Goal: Task Accomplishment & Management: Complete application form

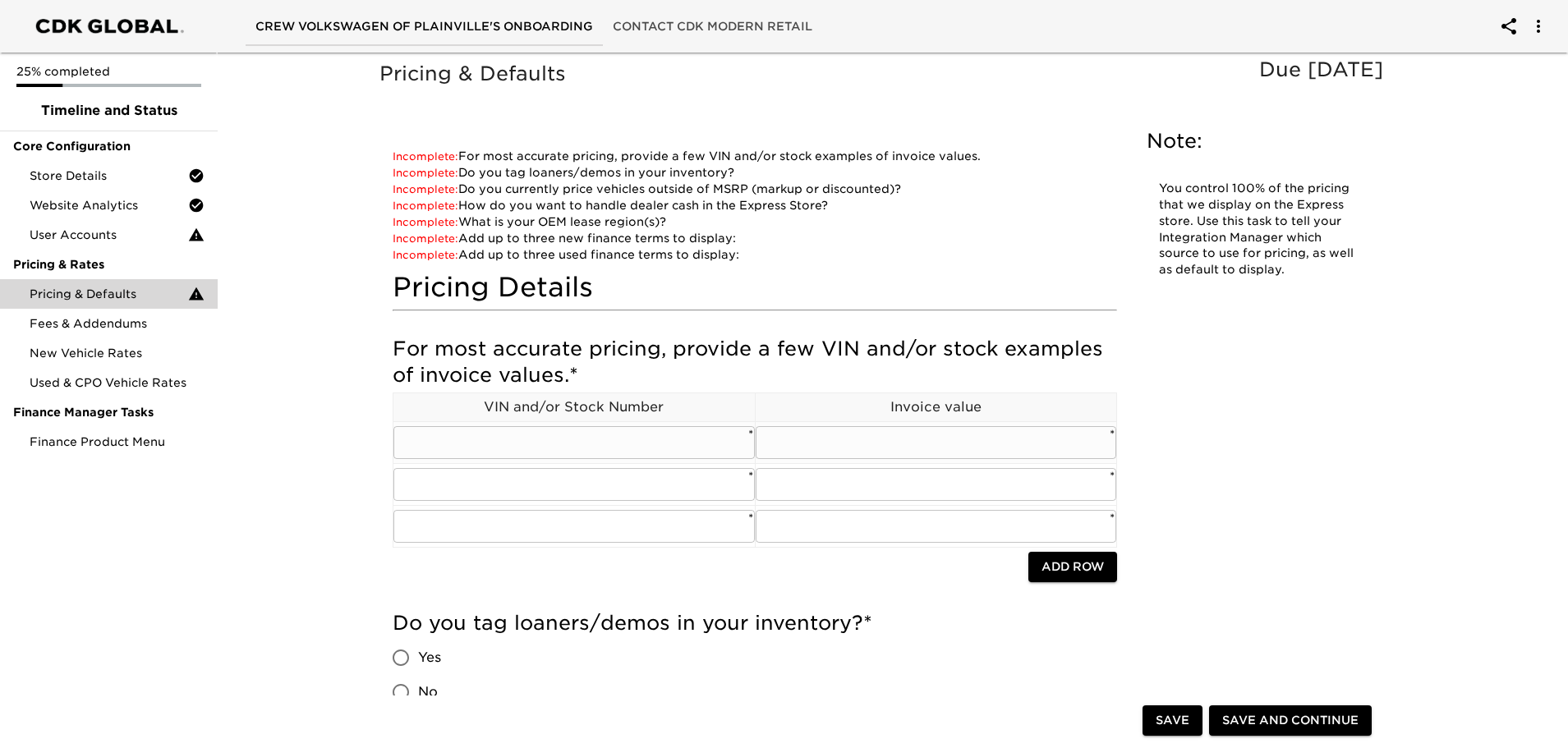
click at [481, 443] on input "text" at bounding box center [573, 443] width 361 height 33
click at [587, 442] on input "text" at bounding box center [573, 443] width 361 height 33
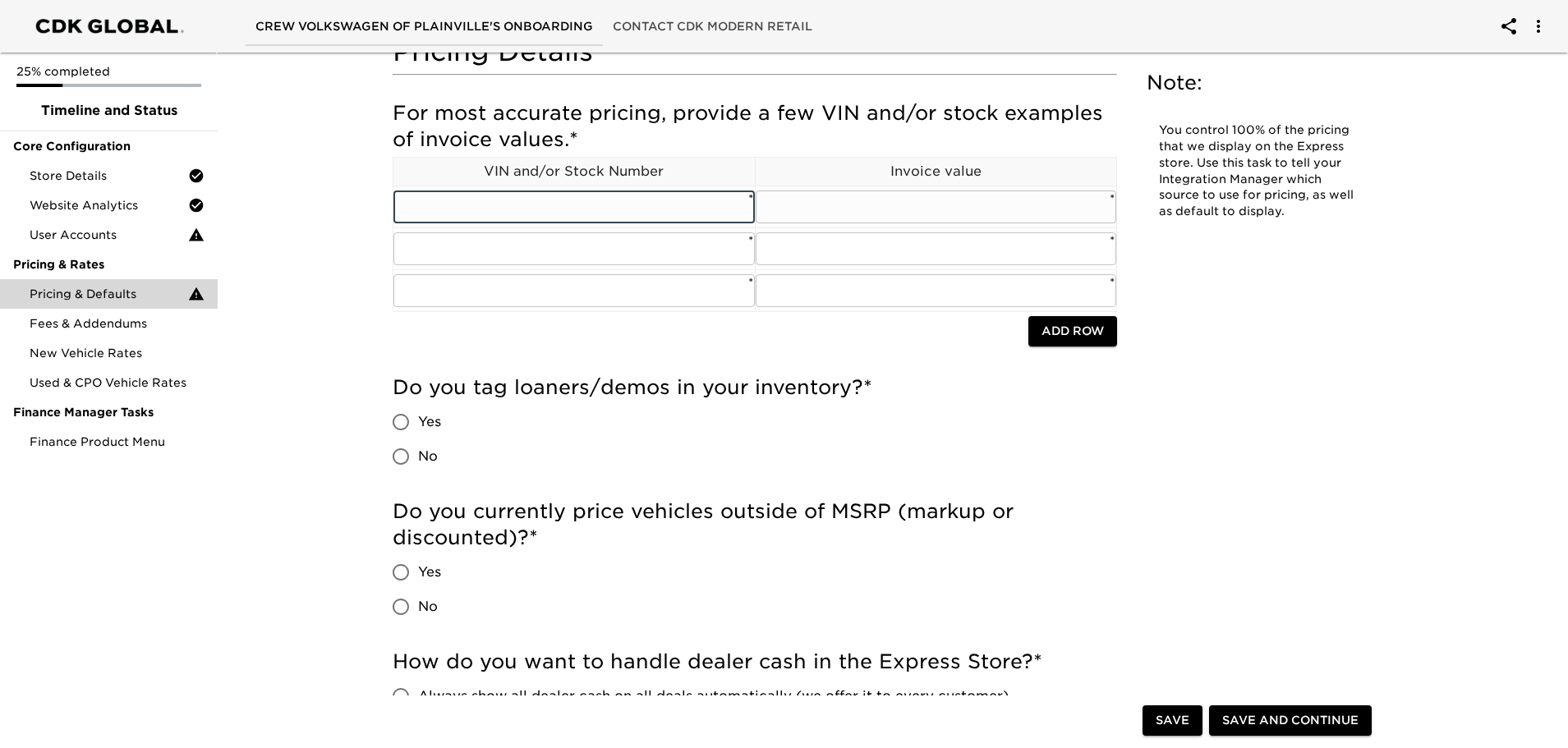
scroll to position [329, 0]
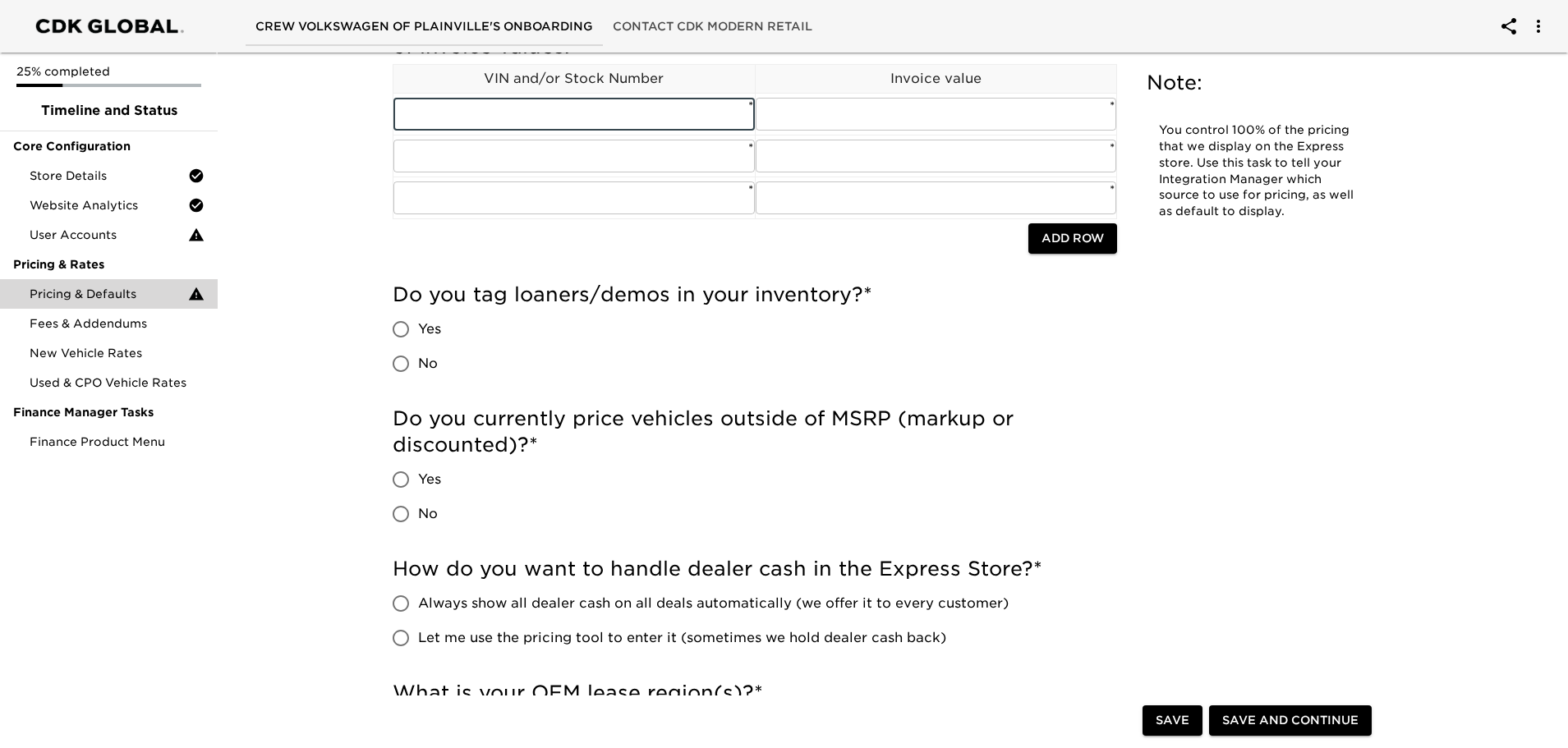
click at [403, 369] on input "No" at bounding box center [401, 364] width 34 height 34
radio input "true"
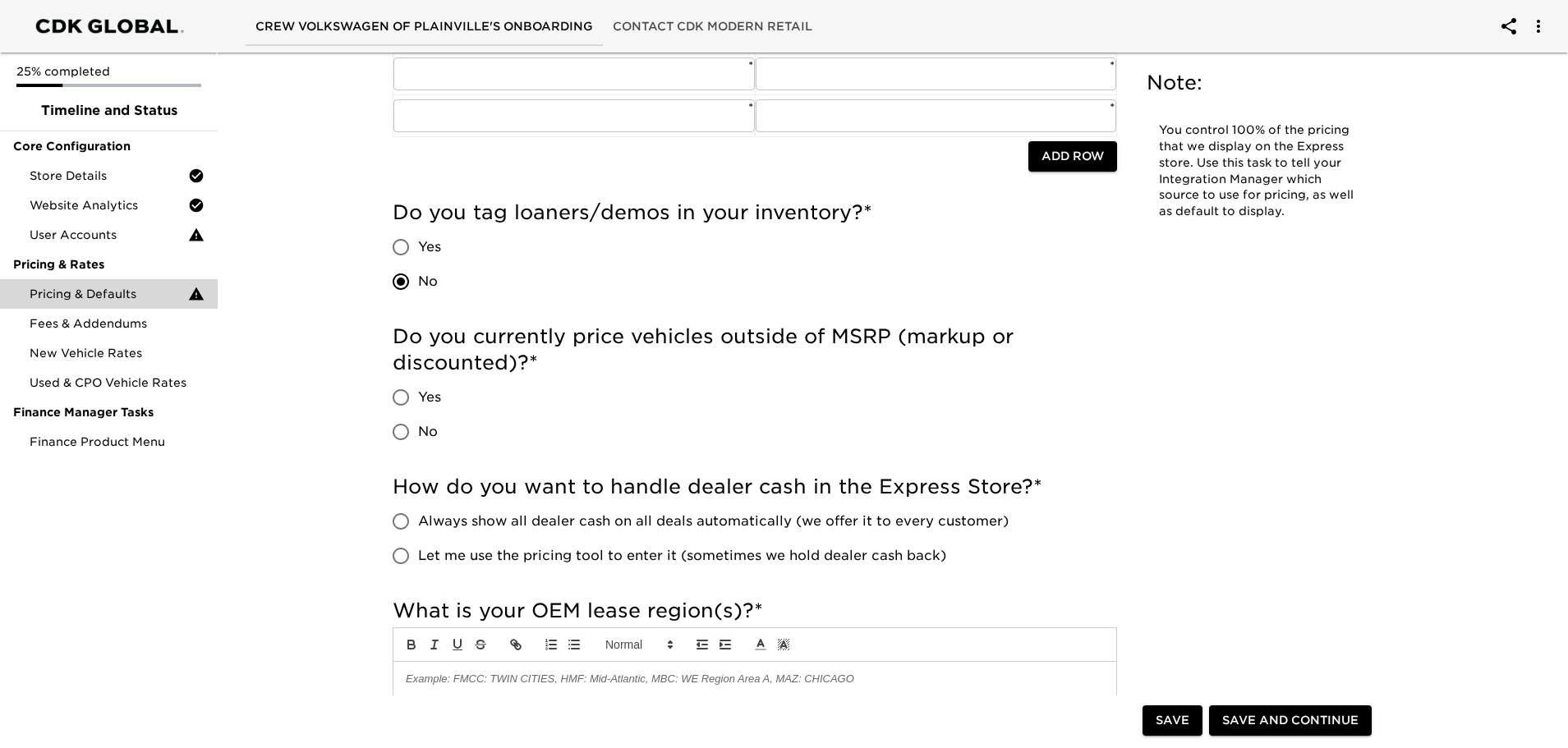
click at [405, 402] on input "Yes" at bounding box center [401, 398] width 34 height 34
radio input "true"
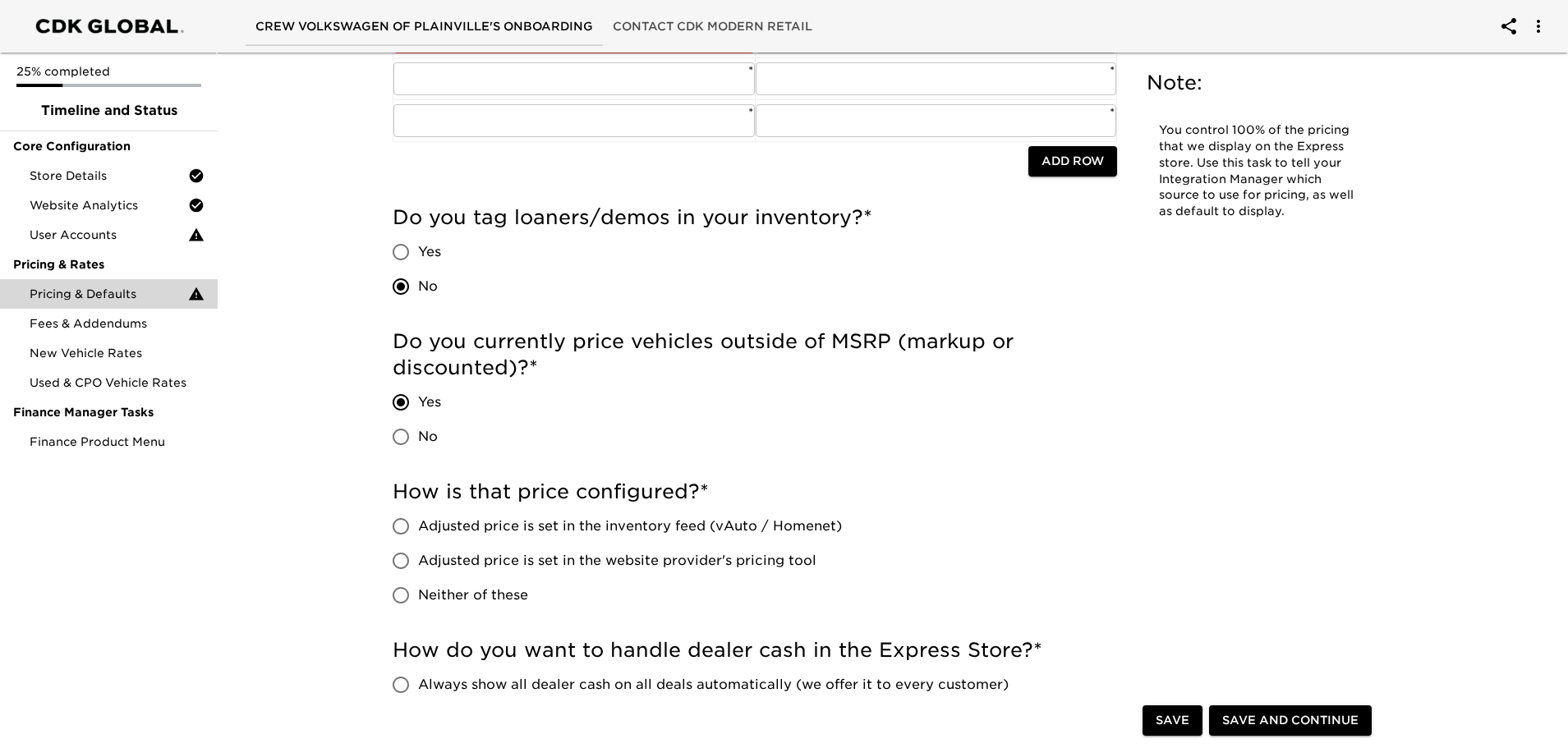
scroll to position [427, 0]
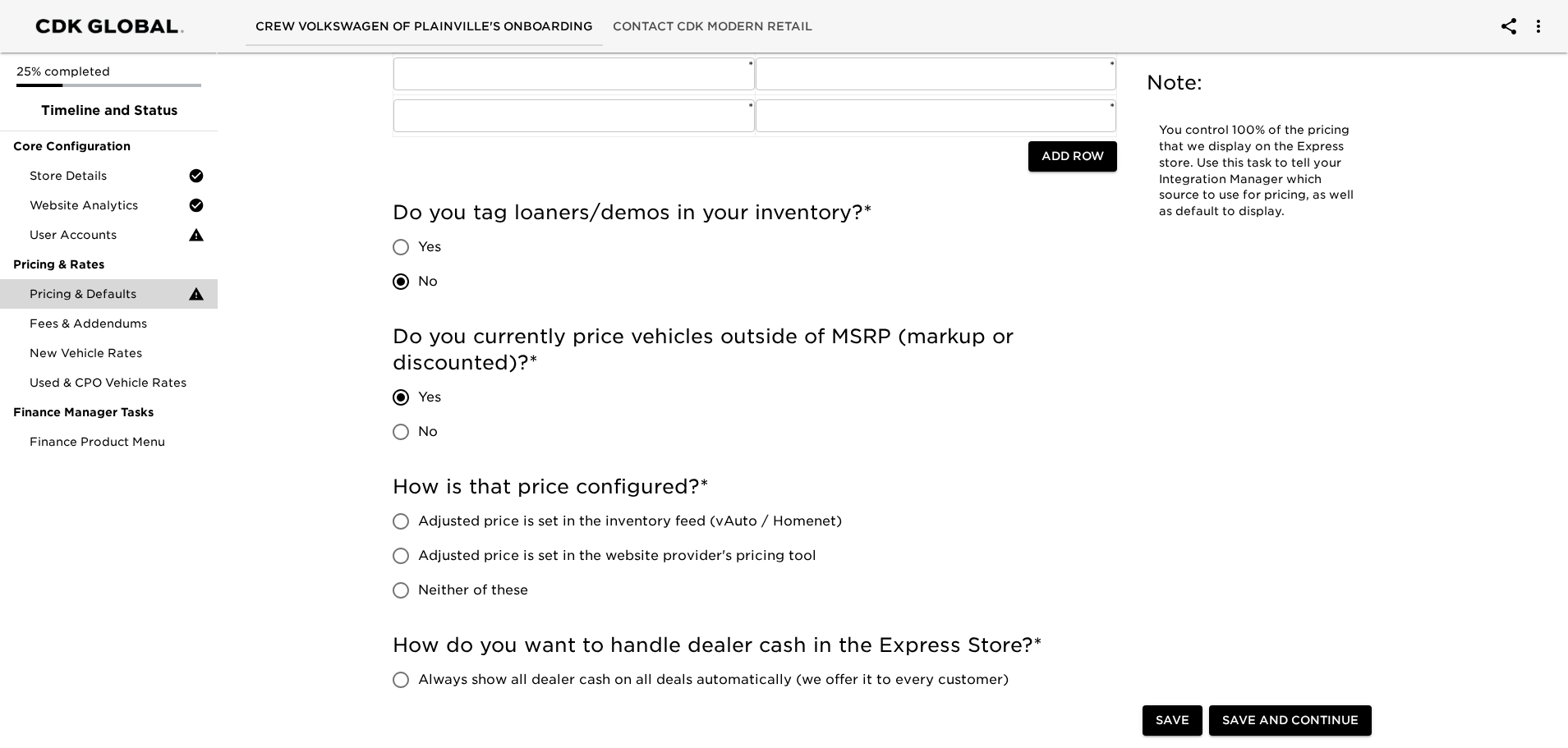
click at [402, 545] on input "Adjusted price is set in the website provider's pricing tool" at bounding box center [401, 556] width 34 height 34
radio input "true"
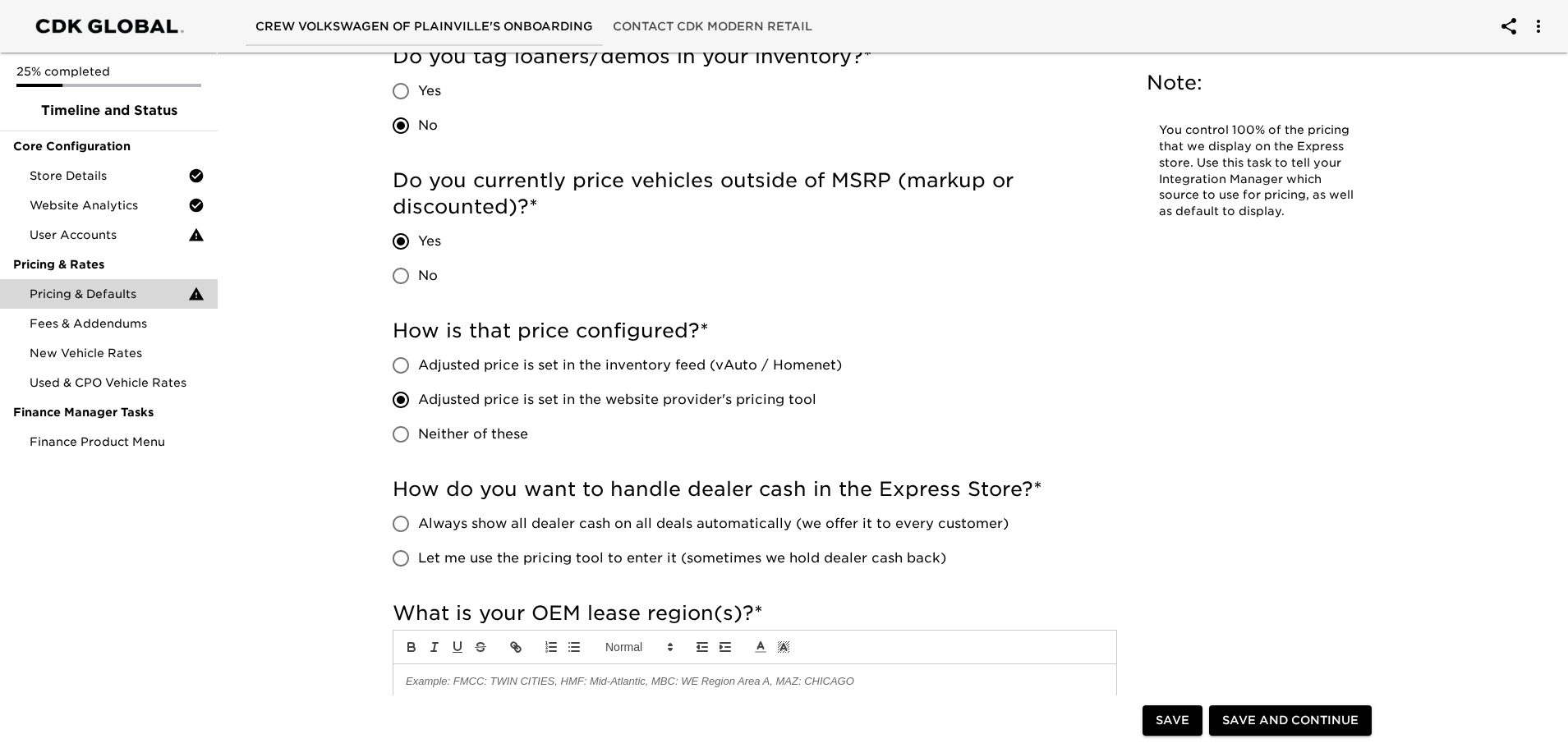
scroll to position [838, 0]
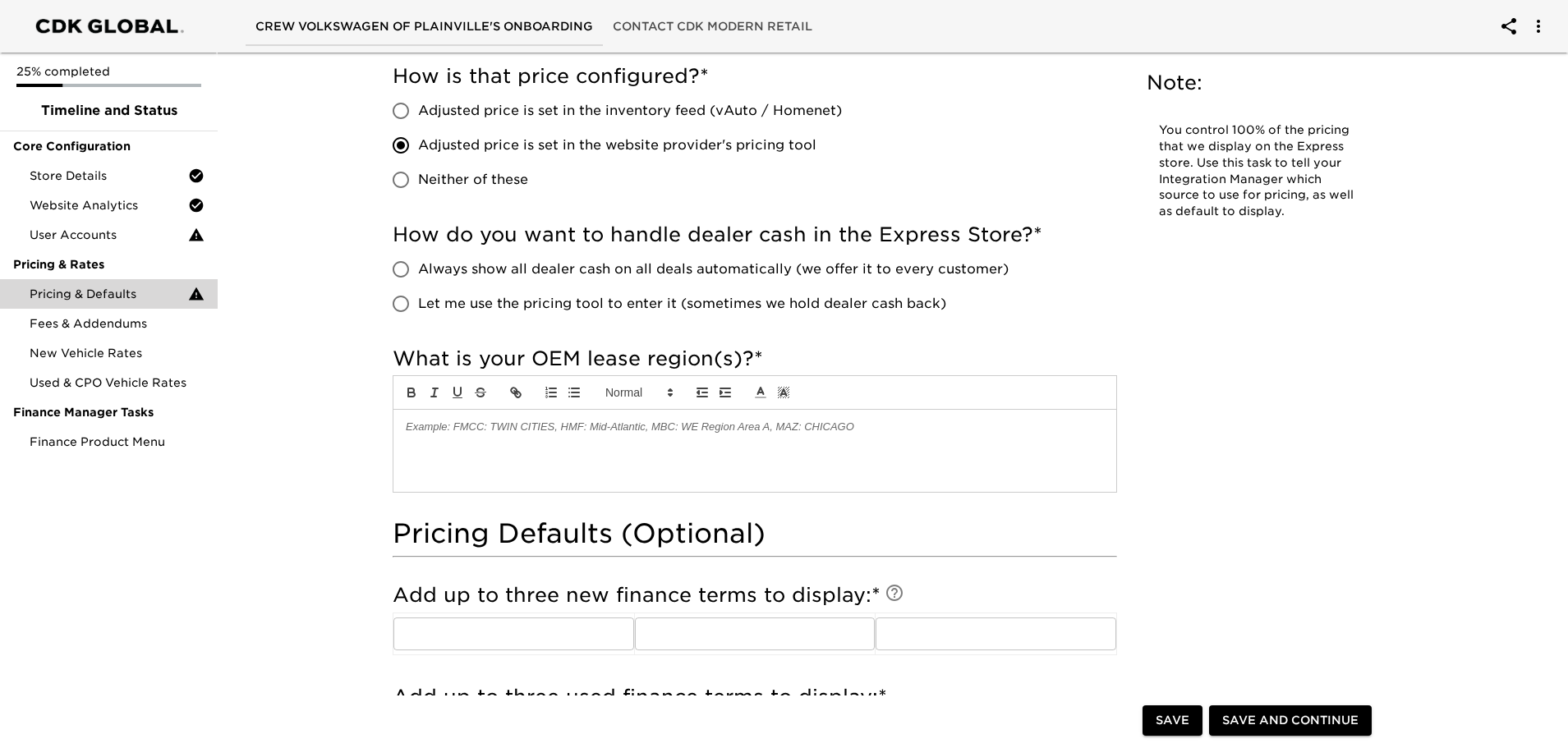
click at [390, 306] on input "Let me use the pricing tool to enter it (sometimes we hold dealer cash back)" at bounding box center [401, 304] width 34 height 34
radio input "true"
click at [391, 272] on input "Always show all dealer cash on all deals automatically (we offer it to every cu…" at bounding box center [401, 269] width 34 height 34
radio input "true"
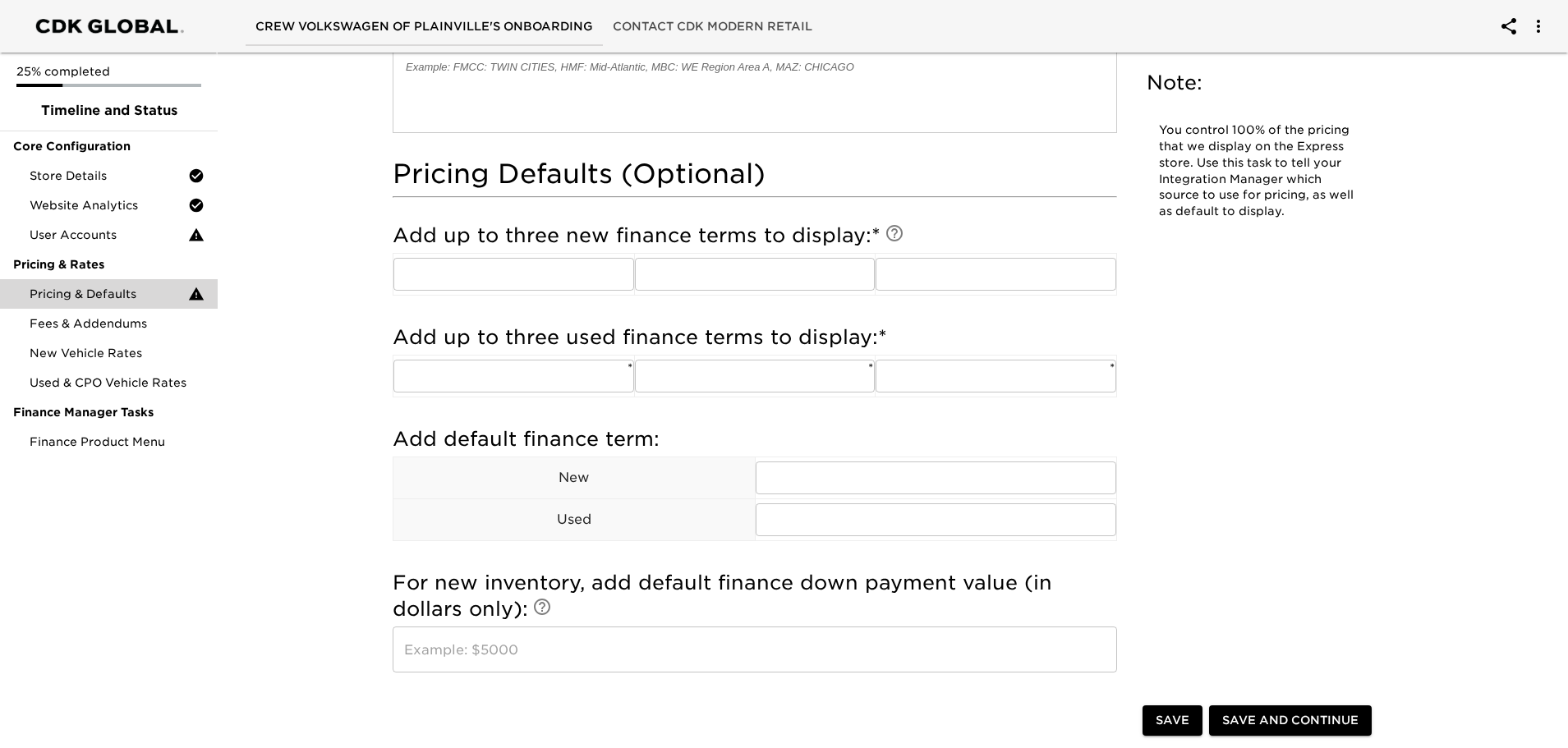
scroll to position [1249, 0]
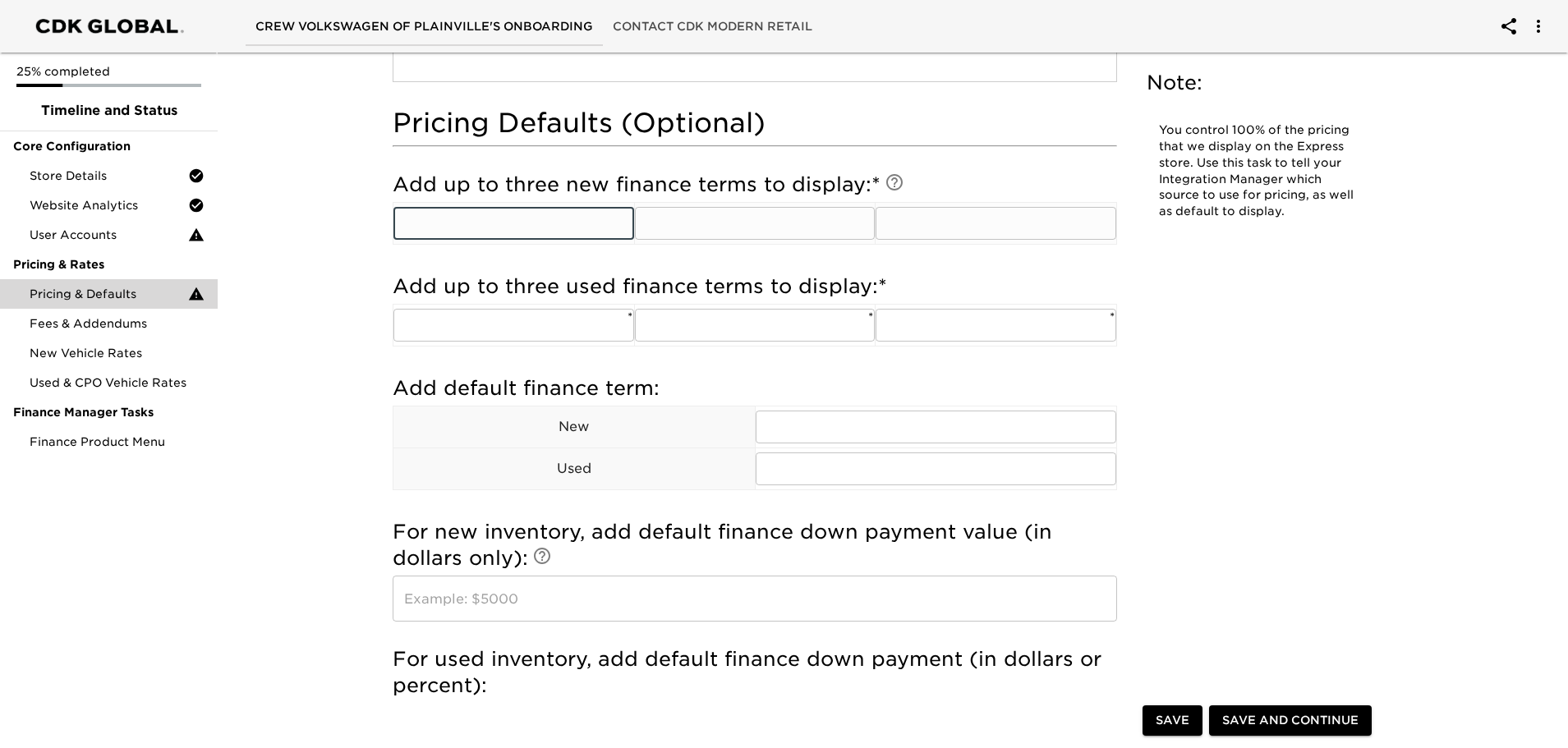
click at [515, 224] on input "text" at bounding box center [514, 224] width 241 height 33
type input "APR"
click at [925, 262] on div "Add up to three new finance terms to display: * ​ ​ ​" at bounding box center [755, 214] width 725 height 101
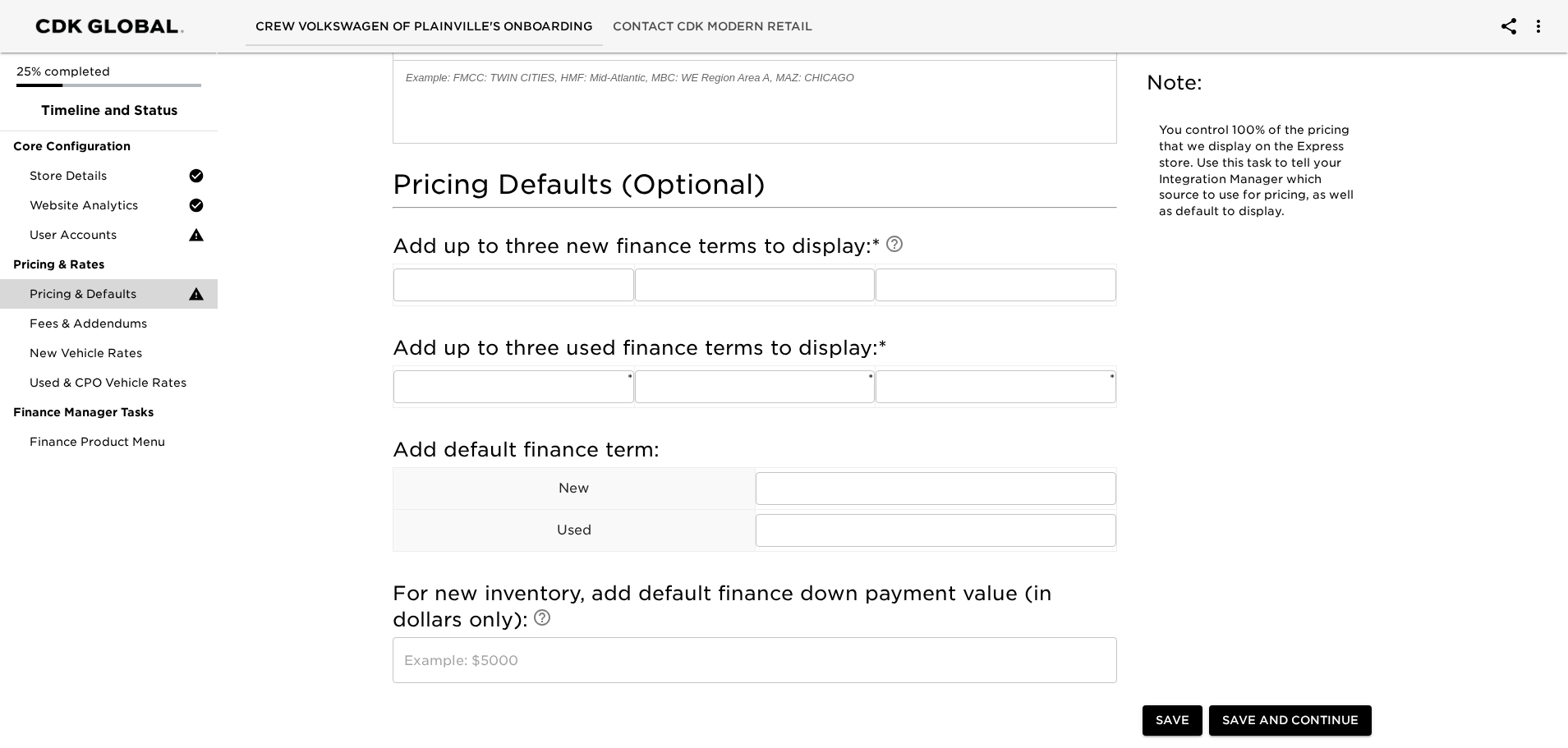
scroll to position [1150, 0]
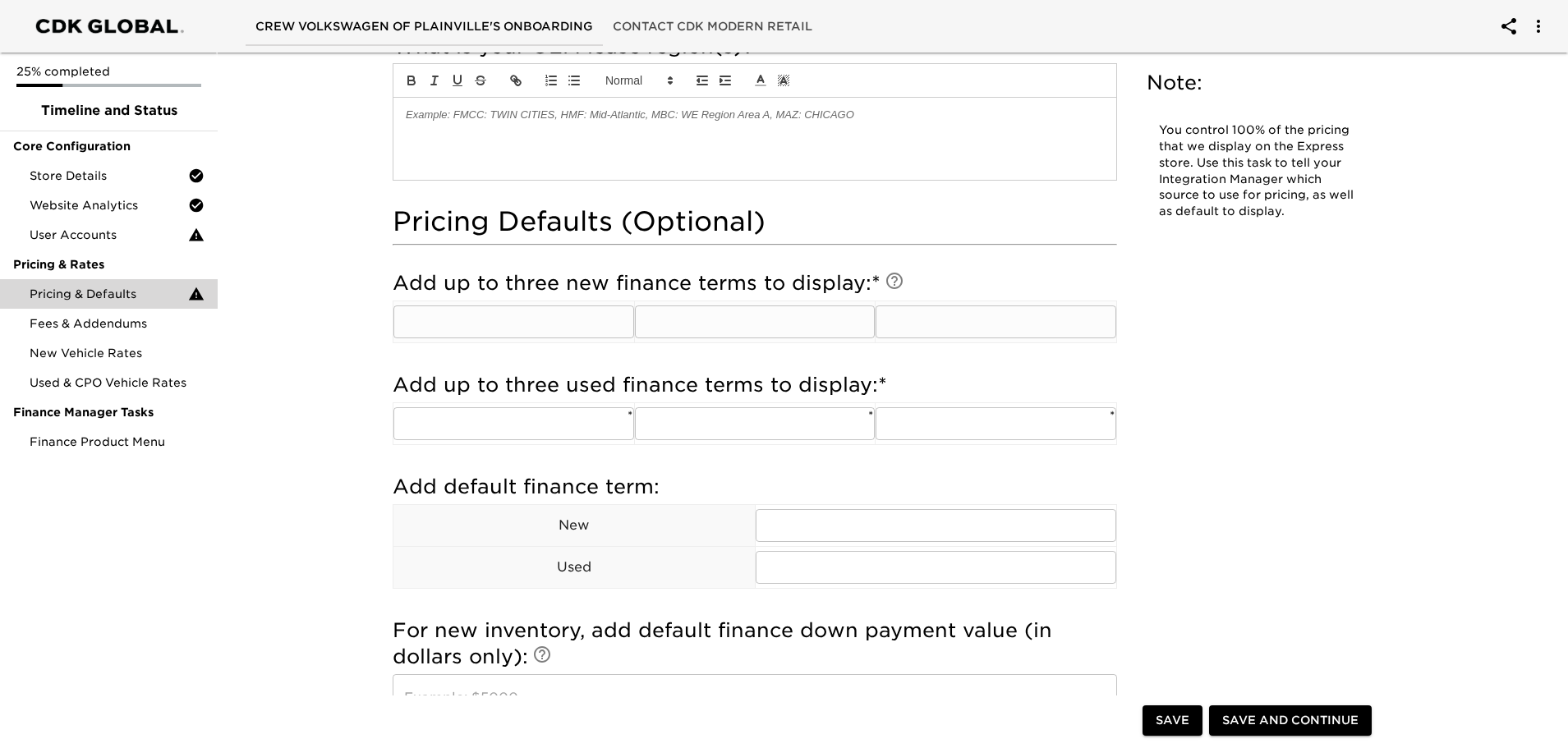
click at [572, 321] on input "text" at bounding box center [514, 321] width 241 height 33
type input "APR"
type input "C"
type input "D"
type input "P"
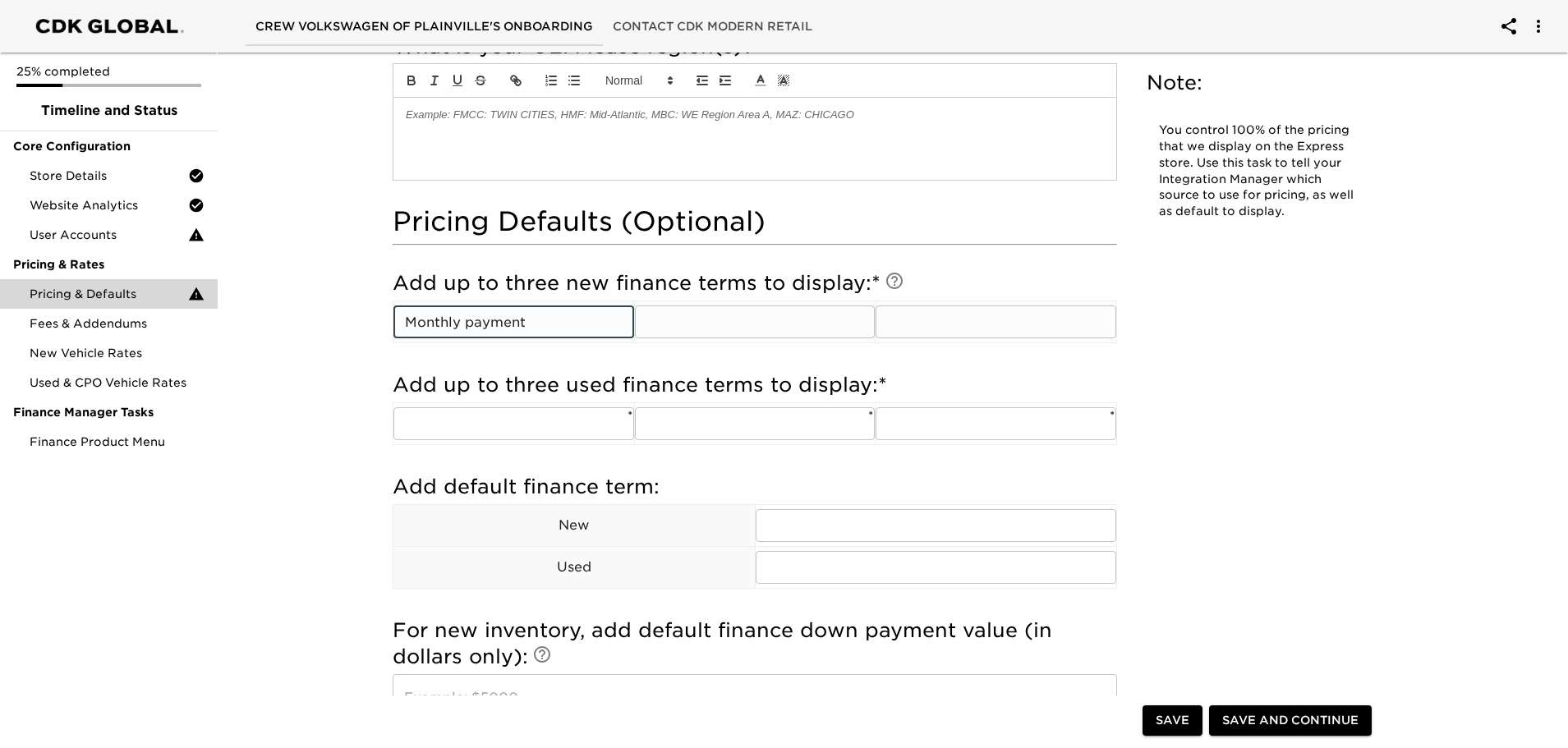
type input "Monthly payment"
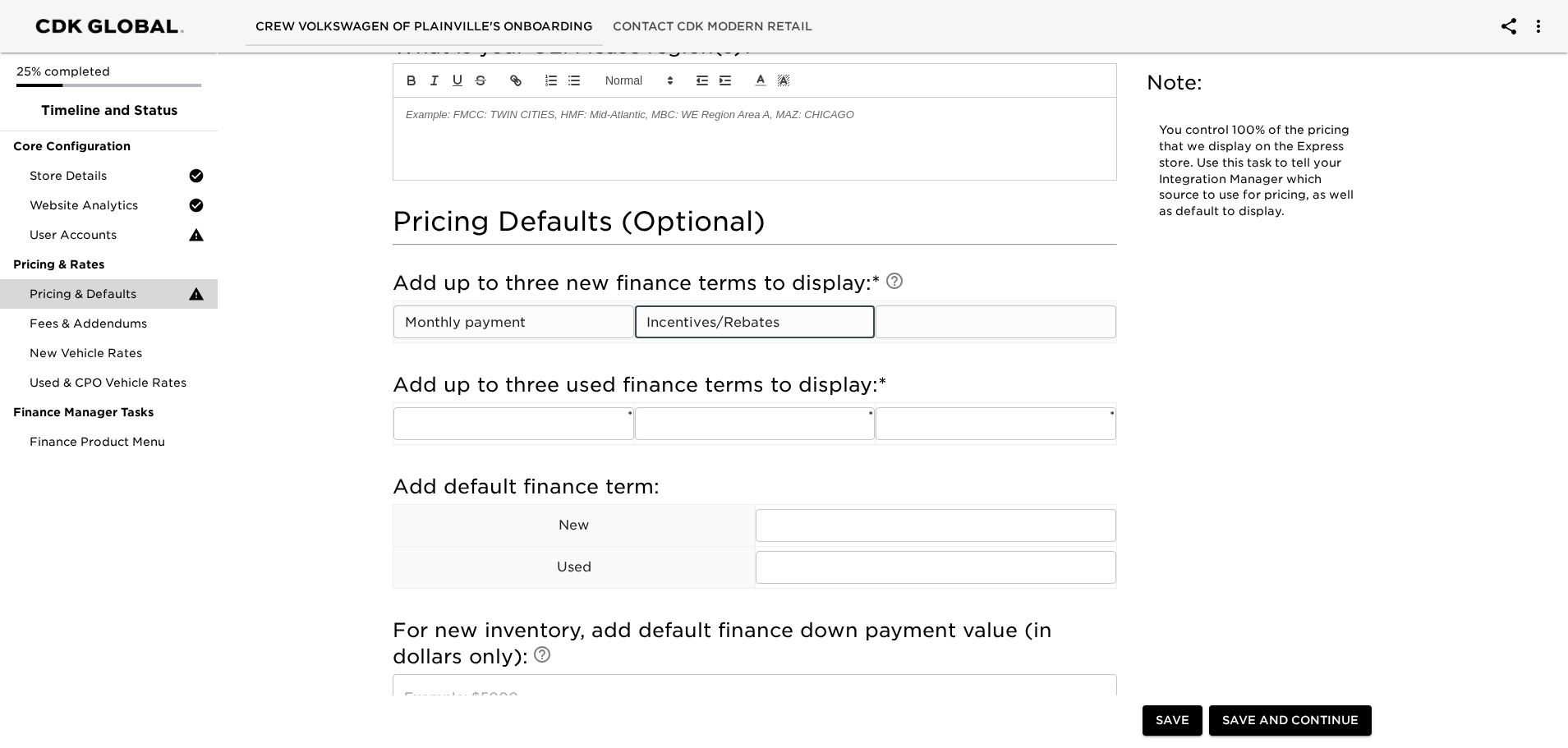
type input "Incentives/Rebates"
type input "Discounts"
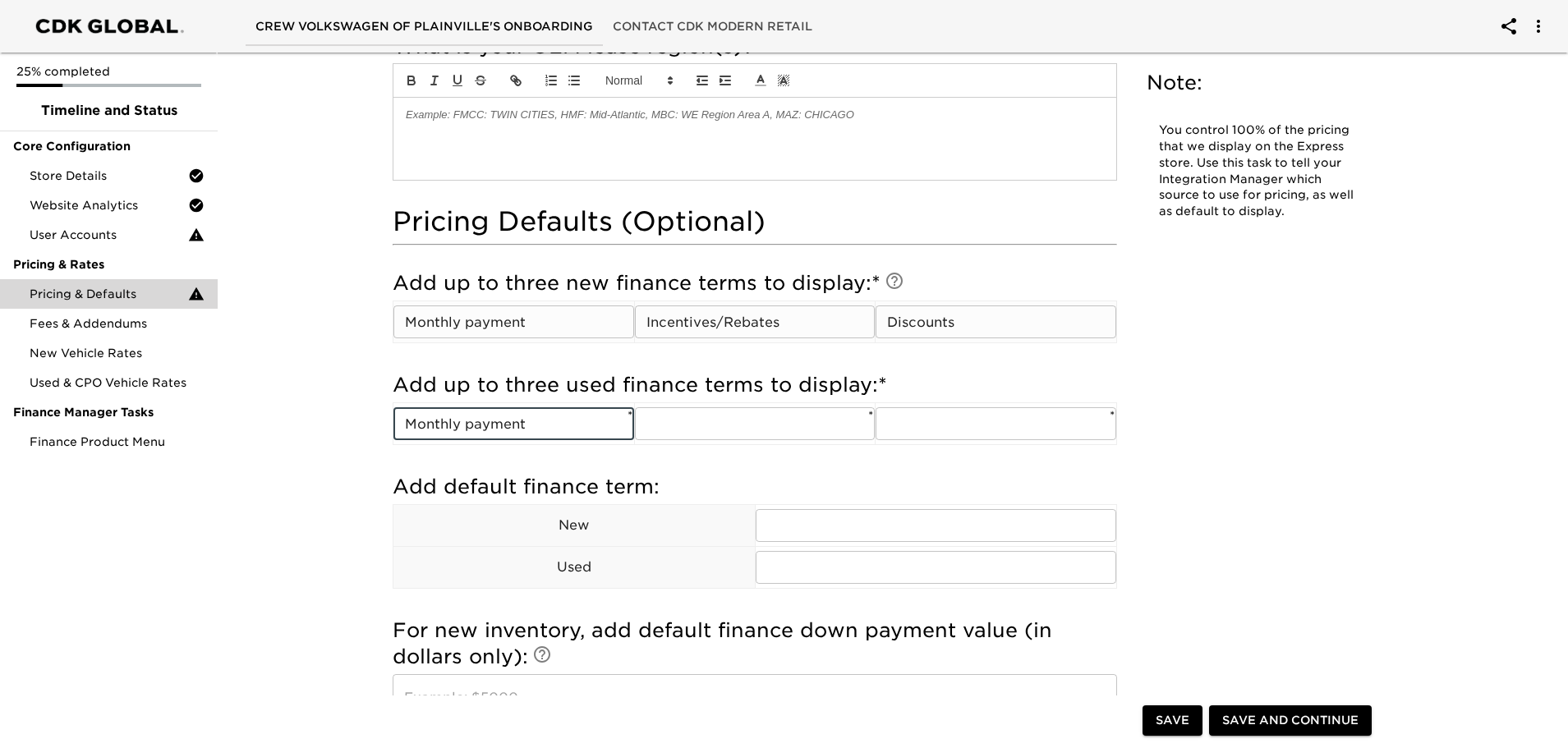
type input "Monthly payment"
type input "APR"
type input "Cash down"
type input "Term"
click at [848, 477] on h5 "Add default finance term:" at bounding box center [755, 486] width 725 height 26
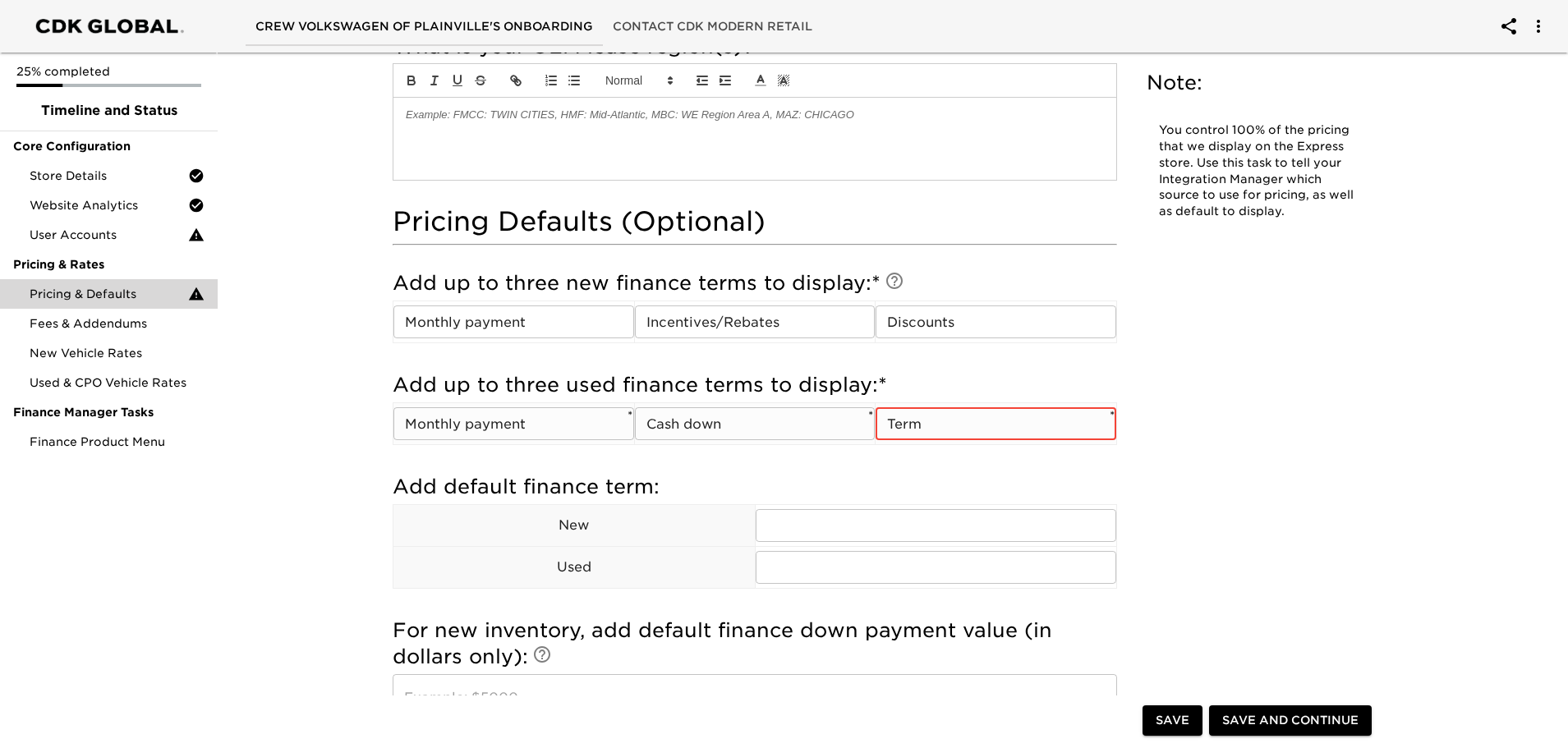
click at [945, 431] on input "Term" at bounding box center [996, 424] width 241 height 33
click at [928, 453] on div "Add up to three used finance terms to display: * Monthly payment ​ * Cash down …" at bounding box center [755, 415] width 725 height 101
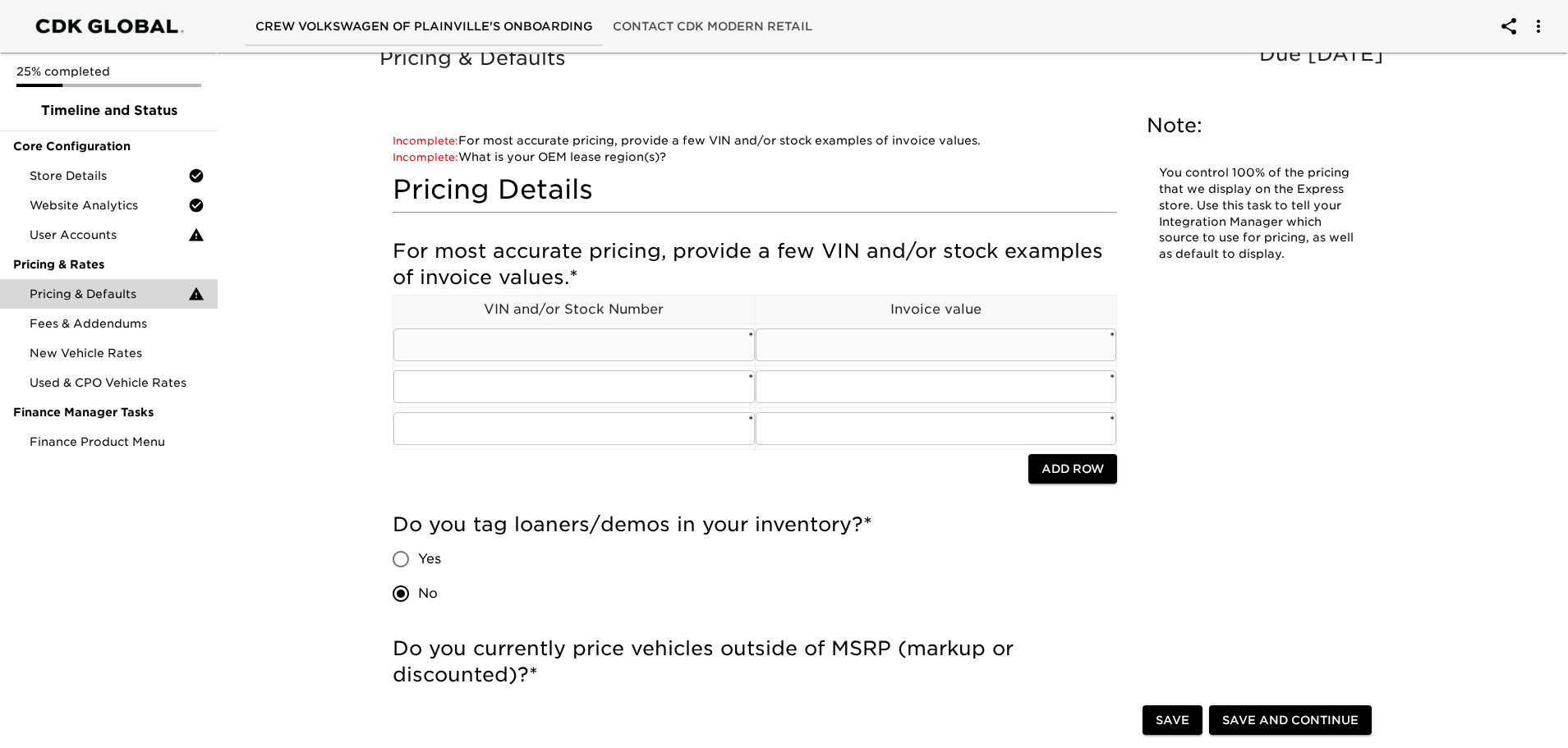
scroll to position [0, 0]
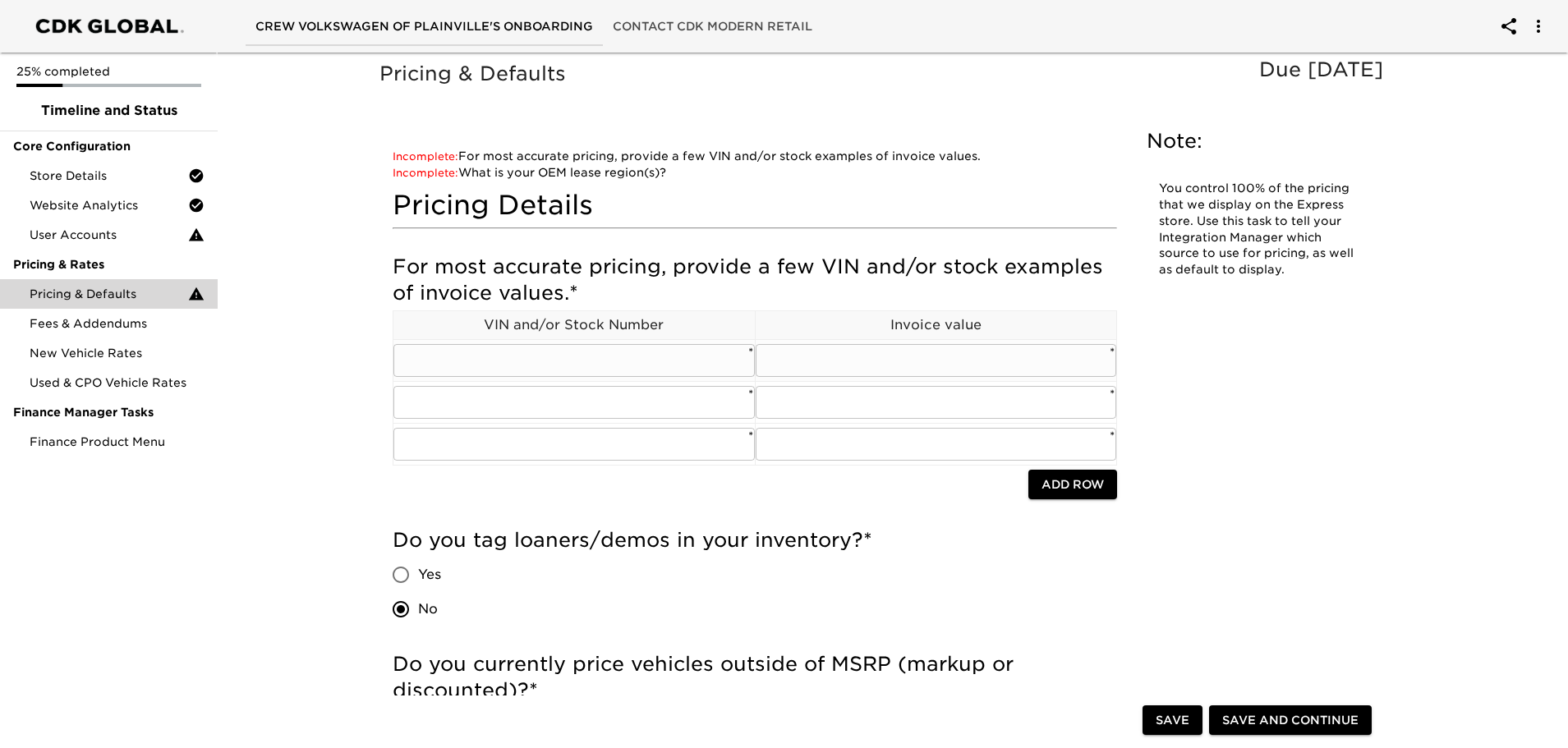
click at [583, 371] on input "text" at bounding box center [573, 360] width 361 height 33
click at [481, 361] on input "text" at bounding box center [573, 360] width 361 height 33
paste input "[US_VEHICLE_IDENTIFICATION_NUMBER]"
type input "[US_VEHICLE_IDENTIFICATION_NUMBER] / N77366"
type input "32649.00"
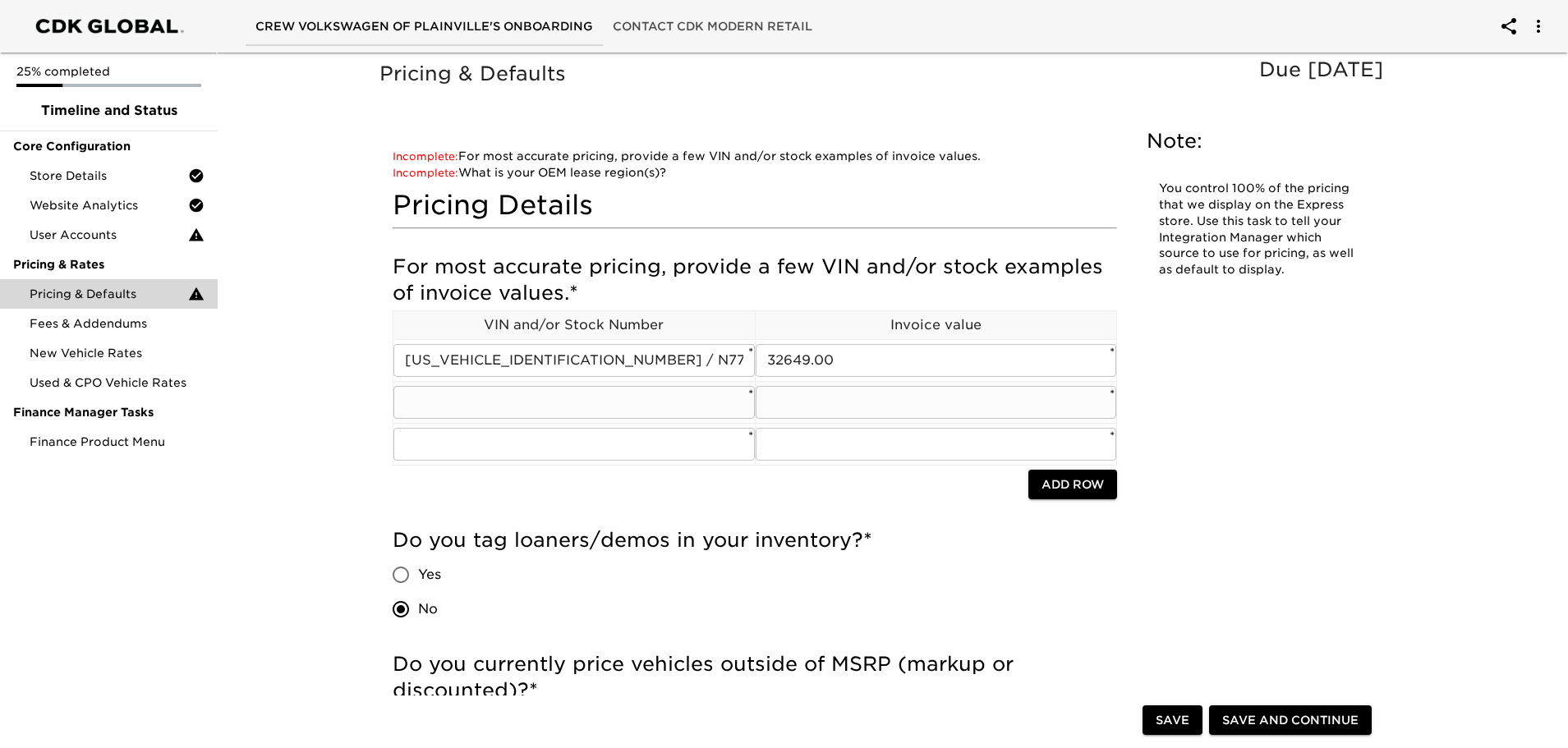
click at [650, 399] on input "text" at bounding box center [573, 402] width 361 height 33
click at [503, 394] on input "text" at bounding box center [573, 402] width 361 height 33
paste input "[US_VEHICLE_IDENTIFICATION_NUMBER]"
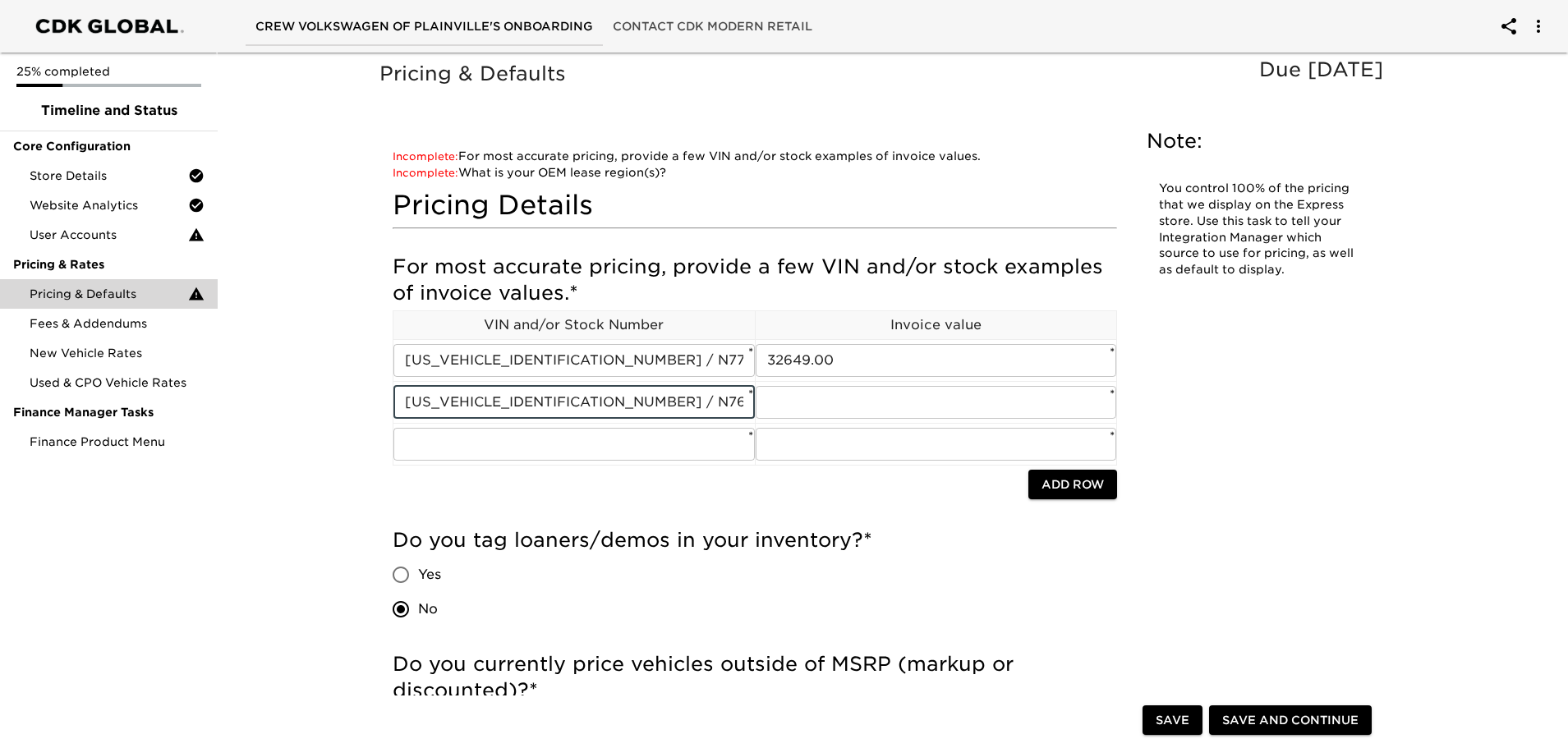
type input "[US_VEHICLE_IDENTIFICATION_NUMBER] / N76115"
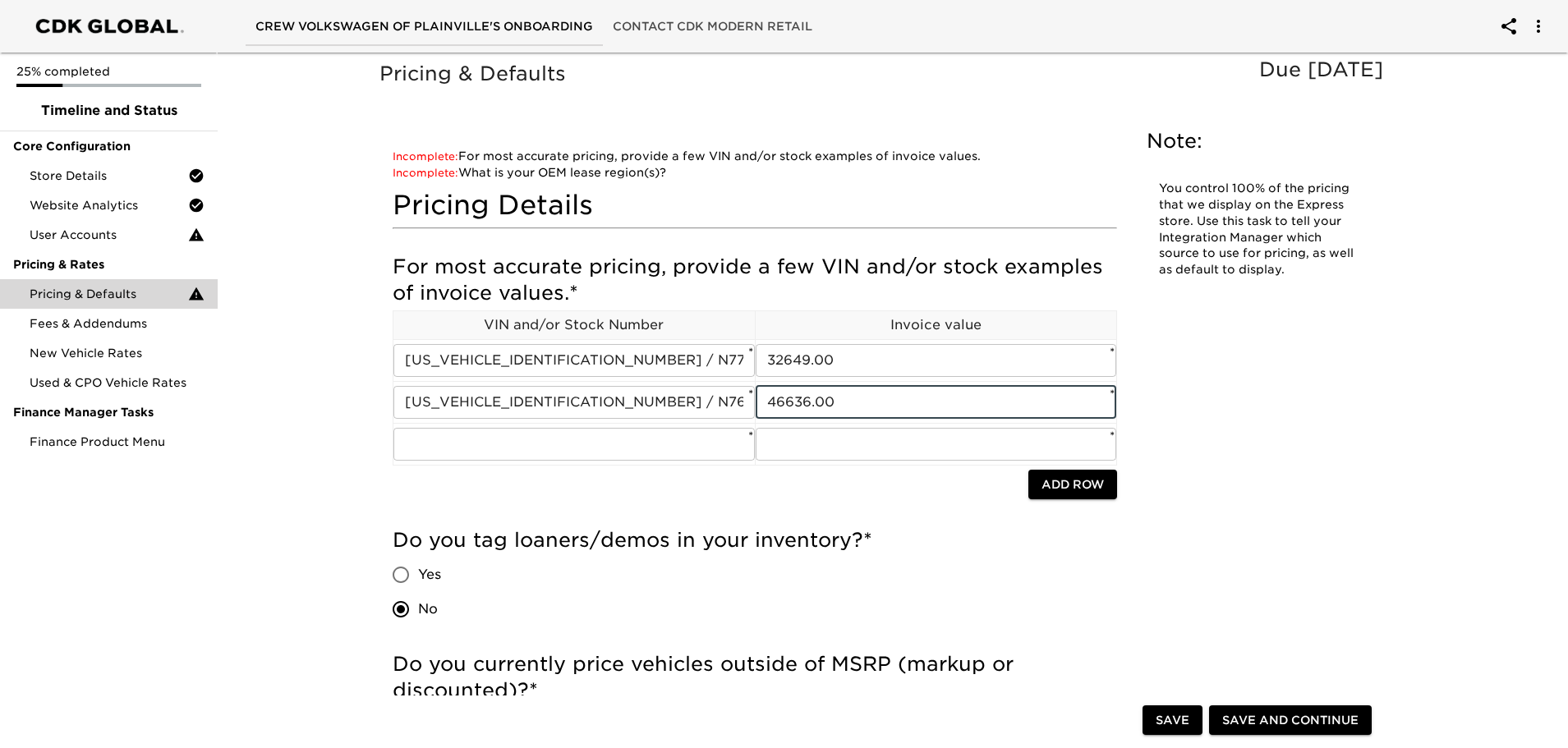
type input "46636.00"
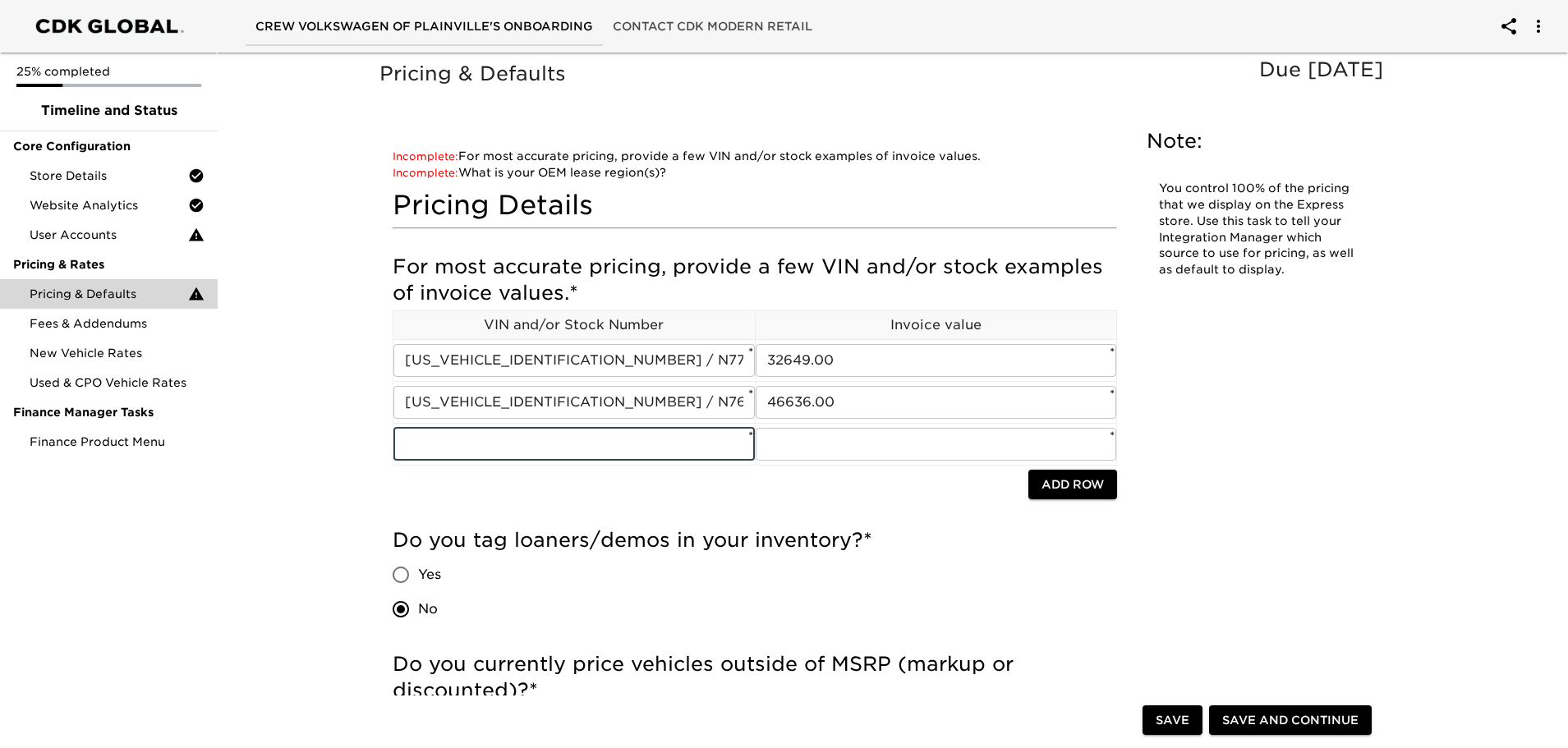
click at [1054, 483] on span "Add Row" at bounding box center [1073, 484] width 63 height 21
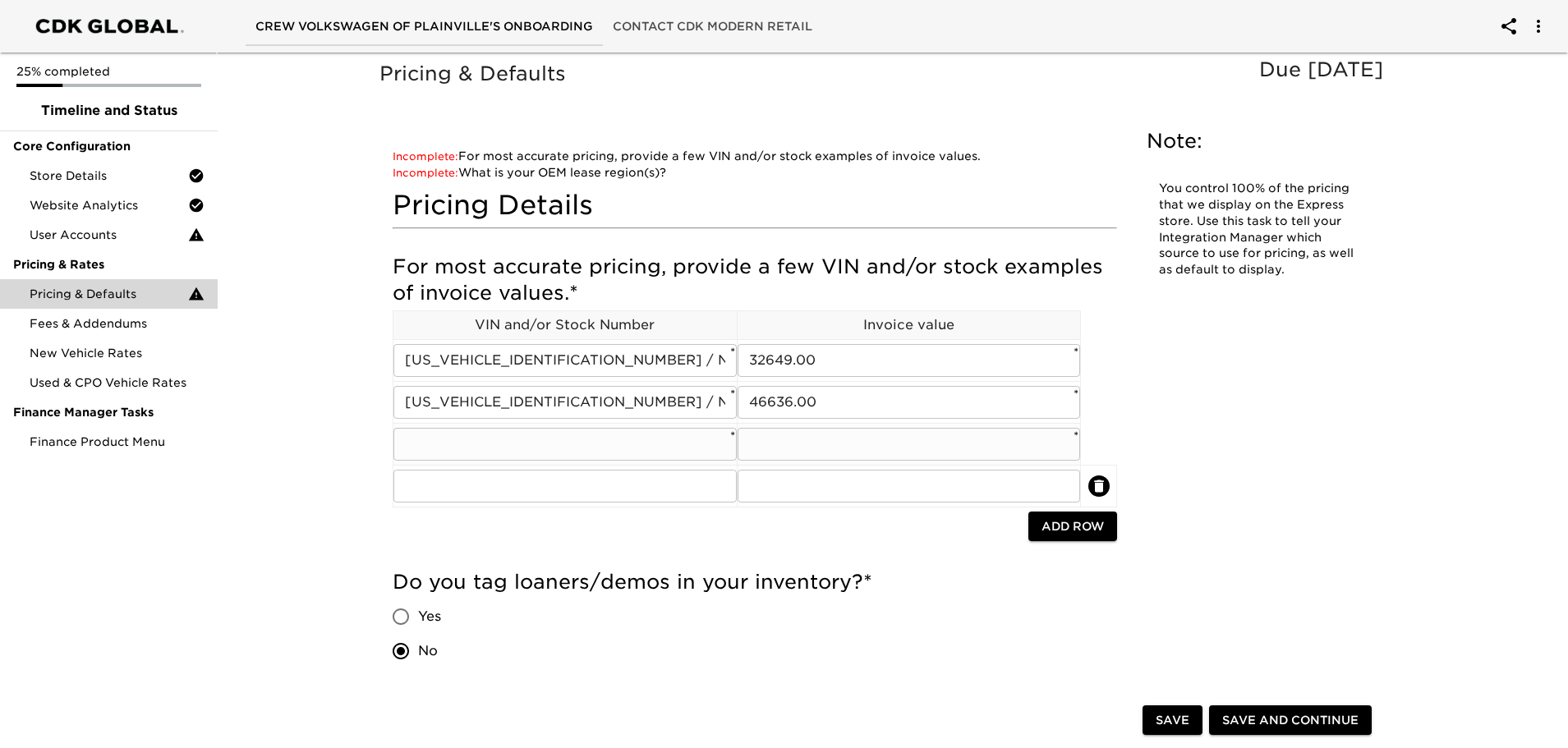
click at [615, 451] on input "text" at bounding box center [564, 445] width 343 height 33
click at [564, 436] on input "text" at bounding box center [564, 445] width 343 height 33
paste input "[US_VEHICLE_IDENTIFICATION_NUMBER]"
type input "[US_VEHICLE_IDENTIFICATION_NUMBER] / VW20669A"
click at [541, 442] on input "text" at bounding box center [564, 445] width 343 height 33
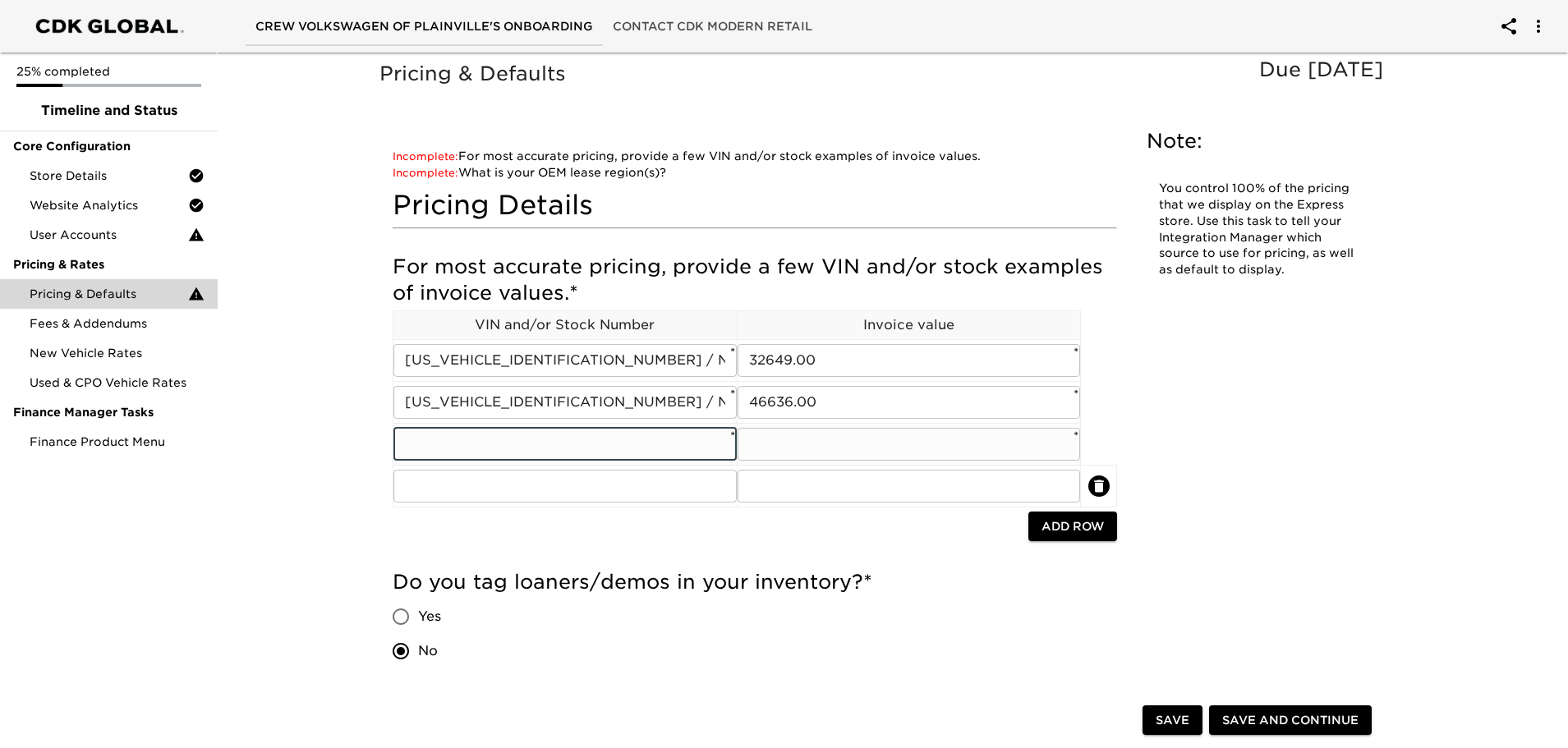
paste input "[US_VEHICLE_IDENTIFICATION_NUMBER]"
type input "[US_VEHICLE_IDENTIFICATION_NUMBER] / VW02825A"
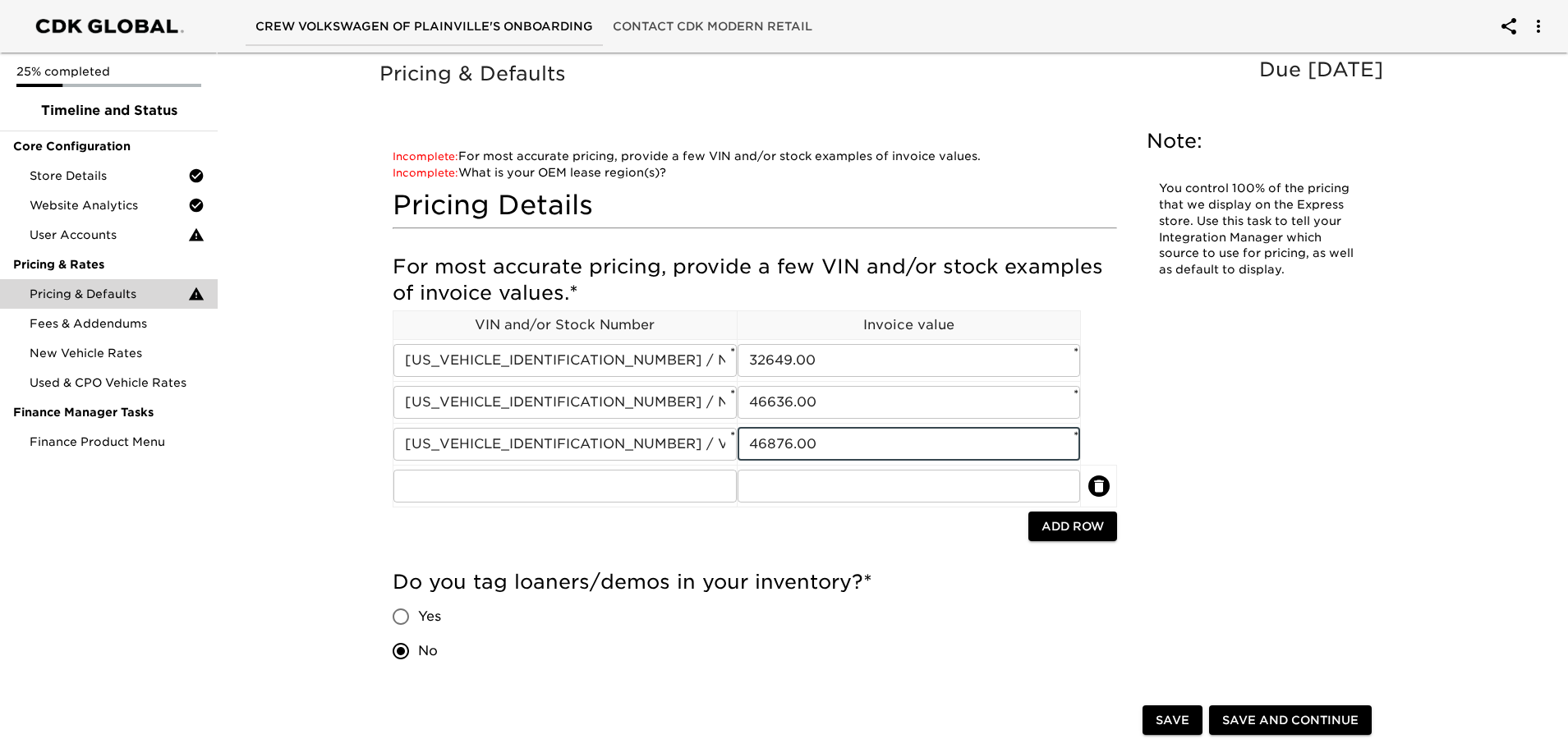
type input "46876.00"
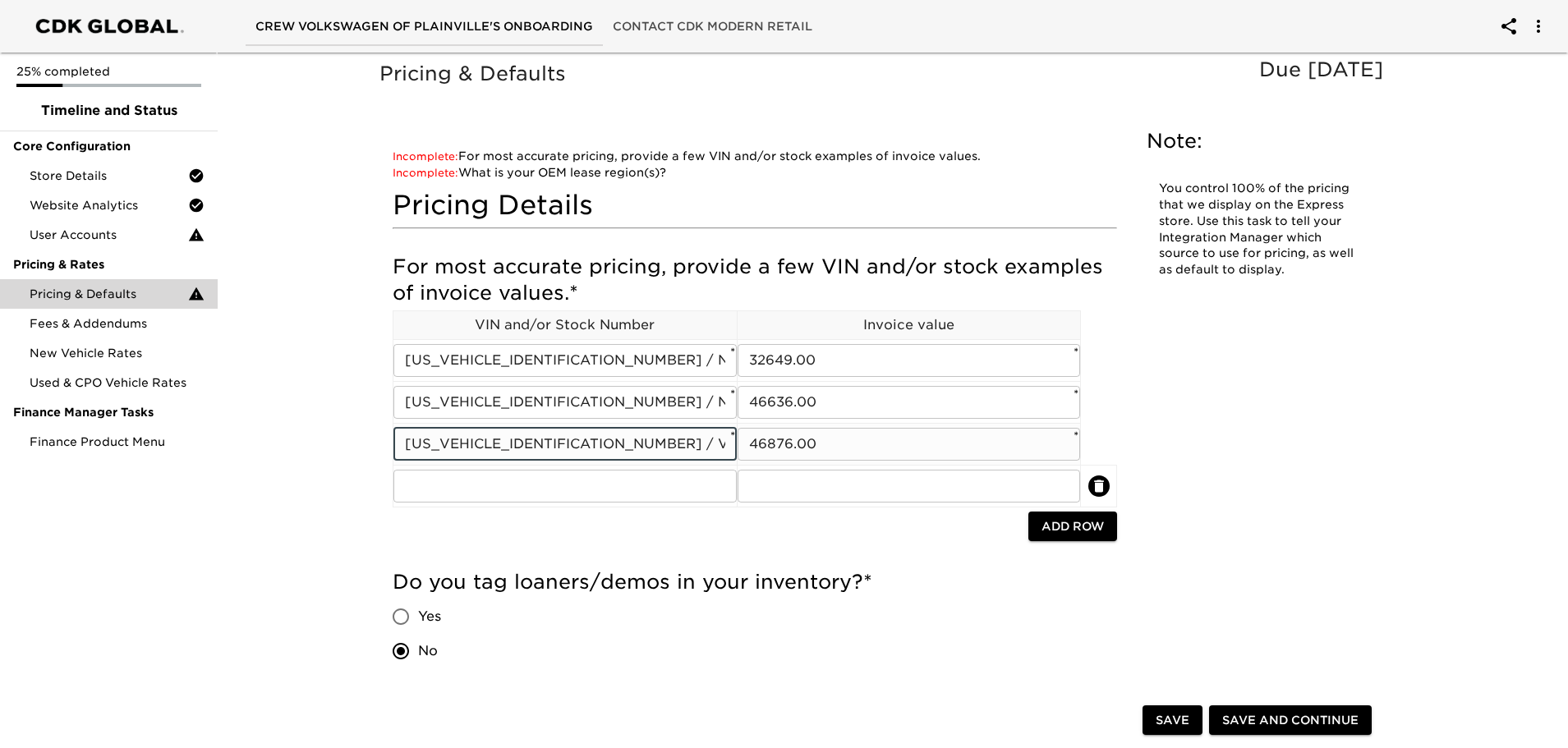
drag, startPoint x: 401, startPoint y: 441, endPoint x: 719, endPoint y: 447, distance: 318.1
click at [719, 447] on input "[US_VEHICLE_IDENTIFICATION_NUMBER] / VW02825A" at bounding box center [564, 445] width 343 height 33
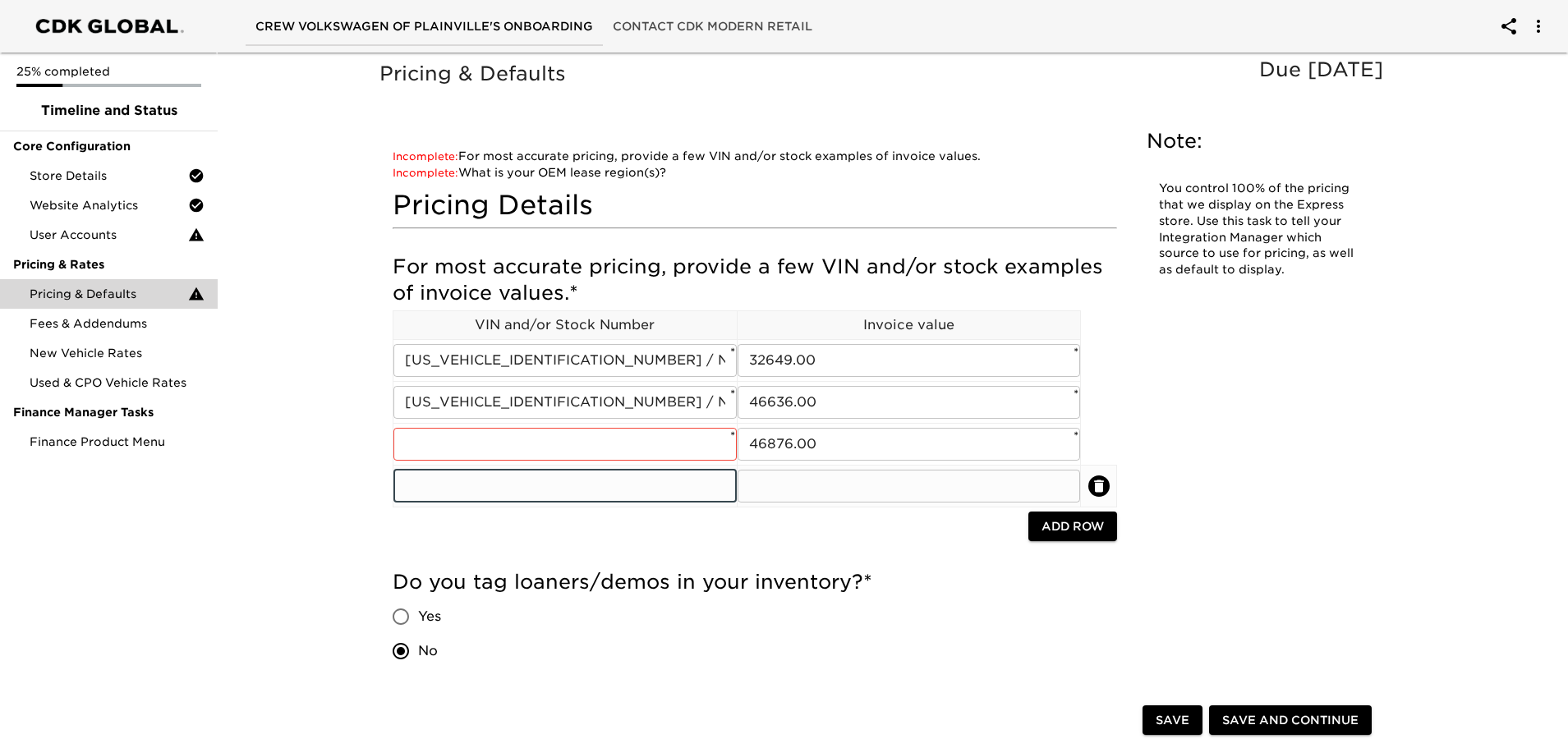
click at [571, 490] on input "text" at bounding box center [564, 486] width 343 height 33
paste input "[US_VEHICLE_IDENTIFICATION_NUMBER] / VW02825A"
type input "[US_VEHICLE_IDENTIFICATION_NUMBER] / VW02825A"
click at [810, 478] on input "text" at bounding box center [909, 486] width 343 height 33
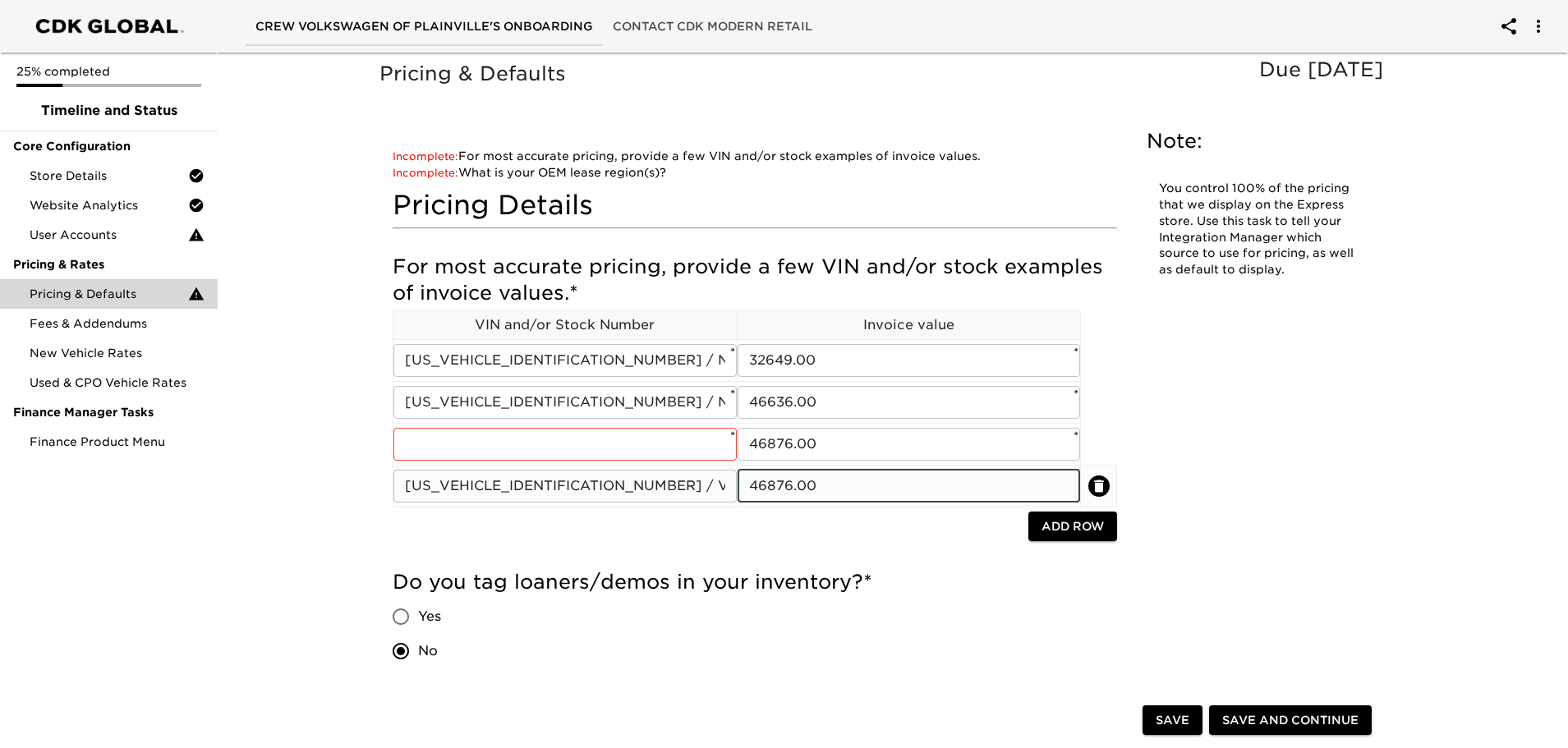
type input "46876.00"
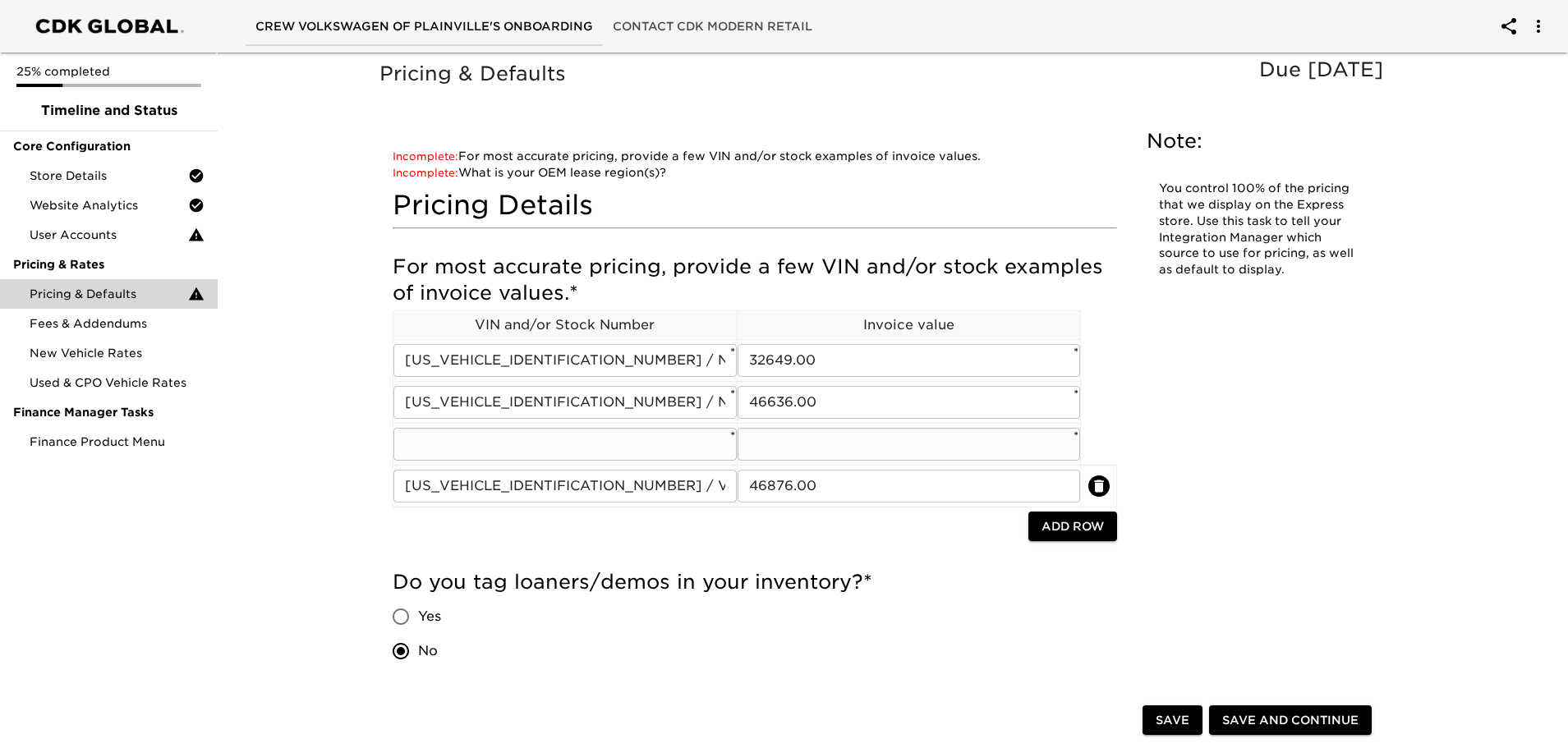
click at [493, 441] on input "text" at bounding box center [564, 445] width 343 height 33
paste input "[US_VEHICLE_IDENTIFICATION_NUMBER]"
type input "[US_VEHICLE_IDENTIFICATION_NUMBER] / VW50730"
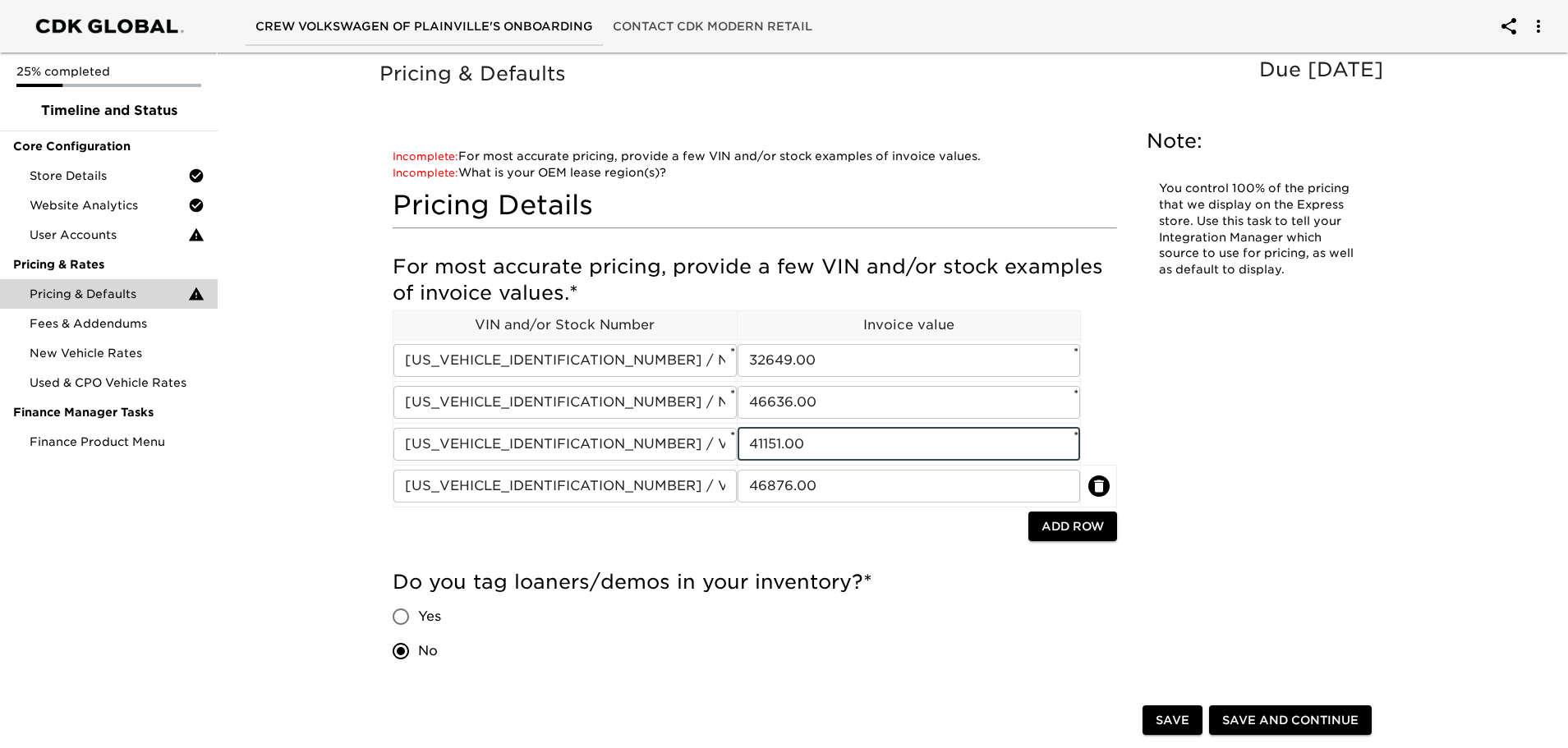
type input "41151.00"
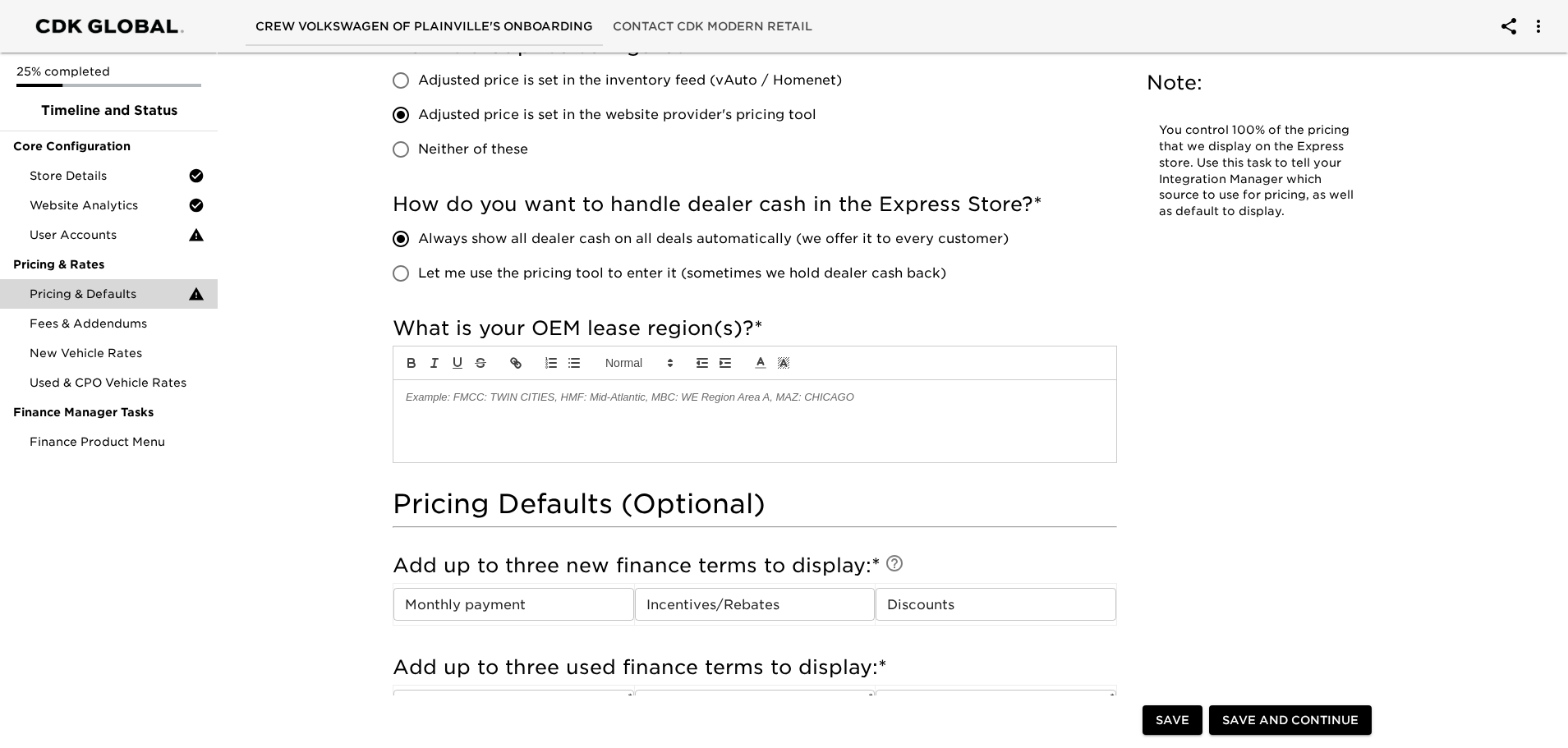
scroll to position [821, 0]
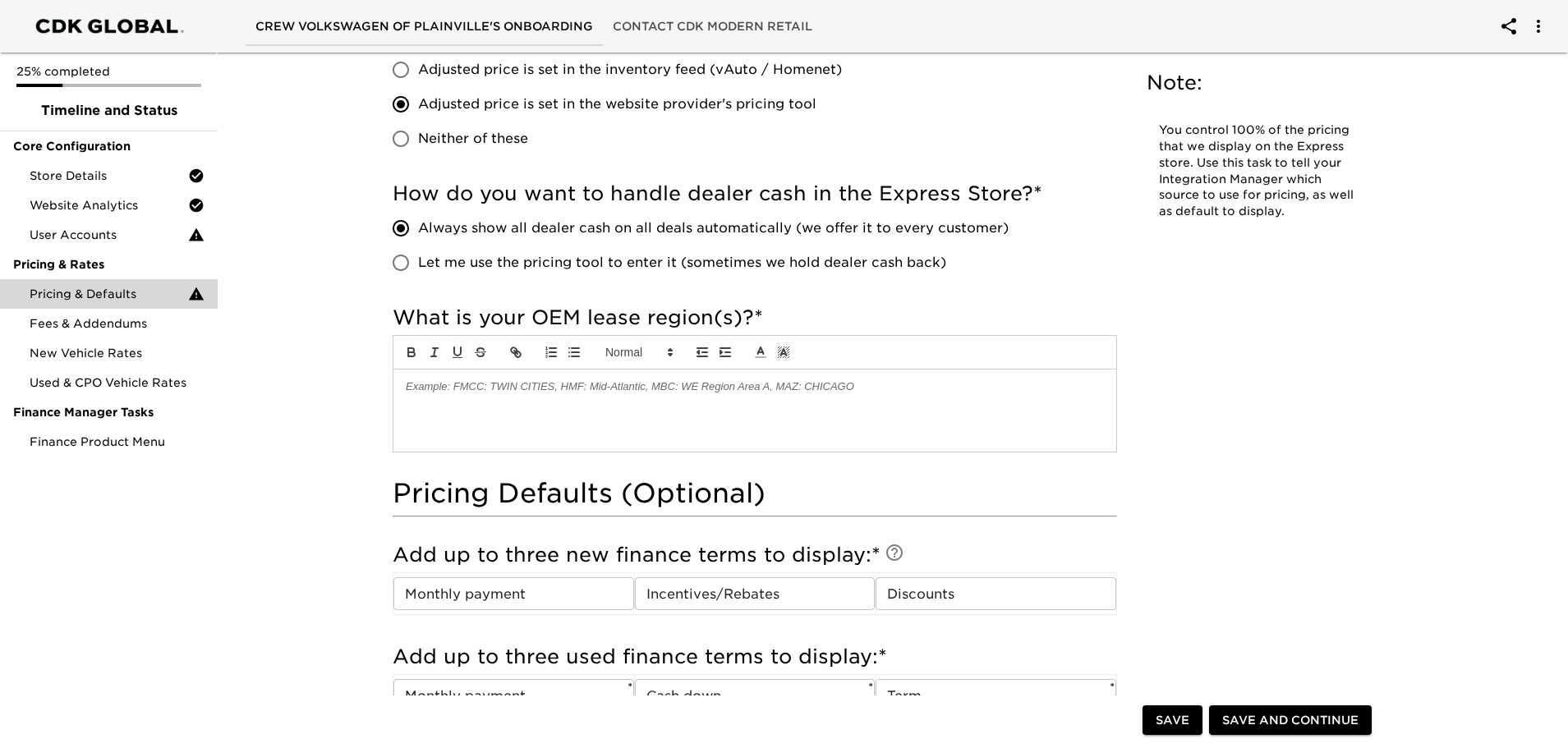
click at [722, 422] on div at bounding box center [755, 410] width 723 height 82
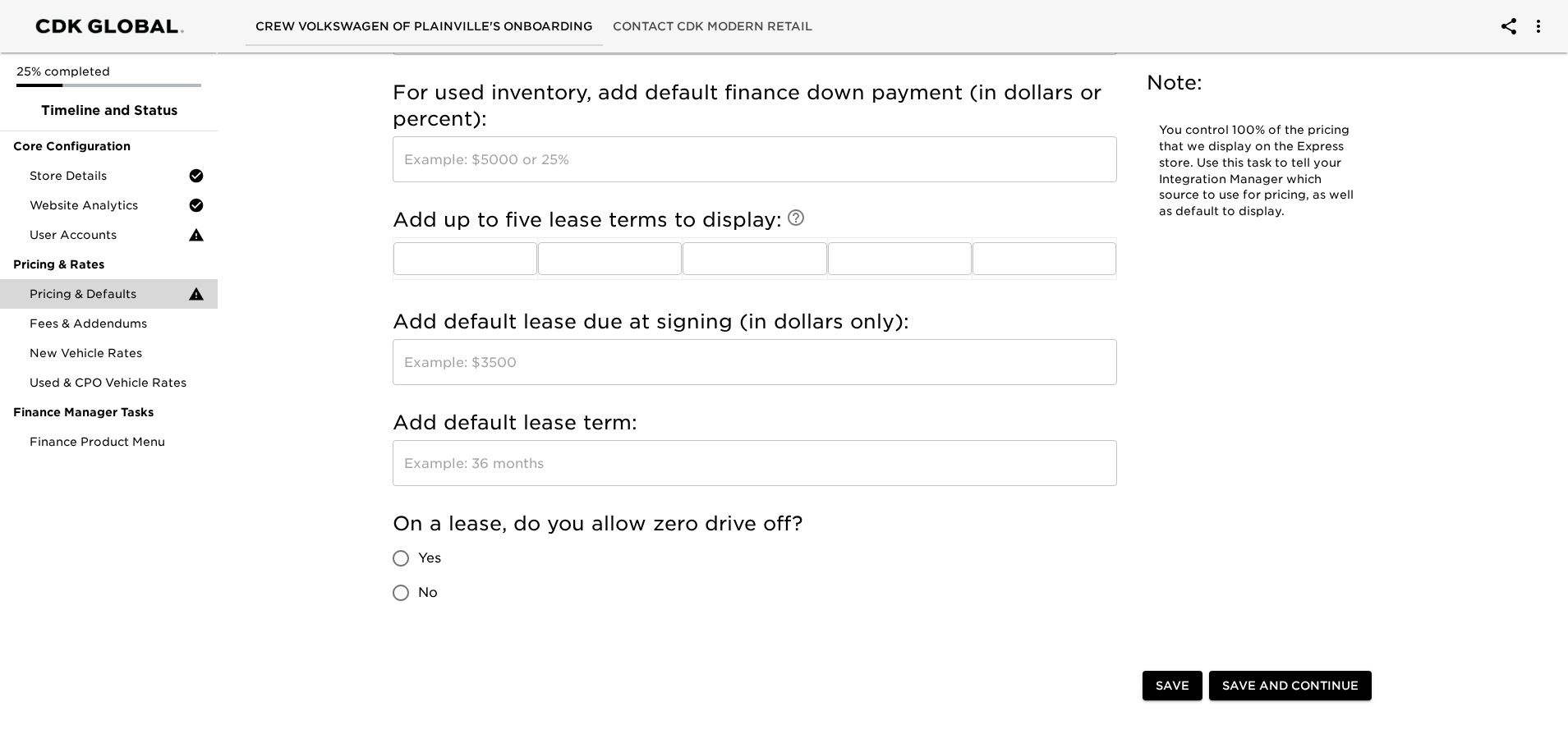
scroll to position [1960, 0]
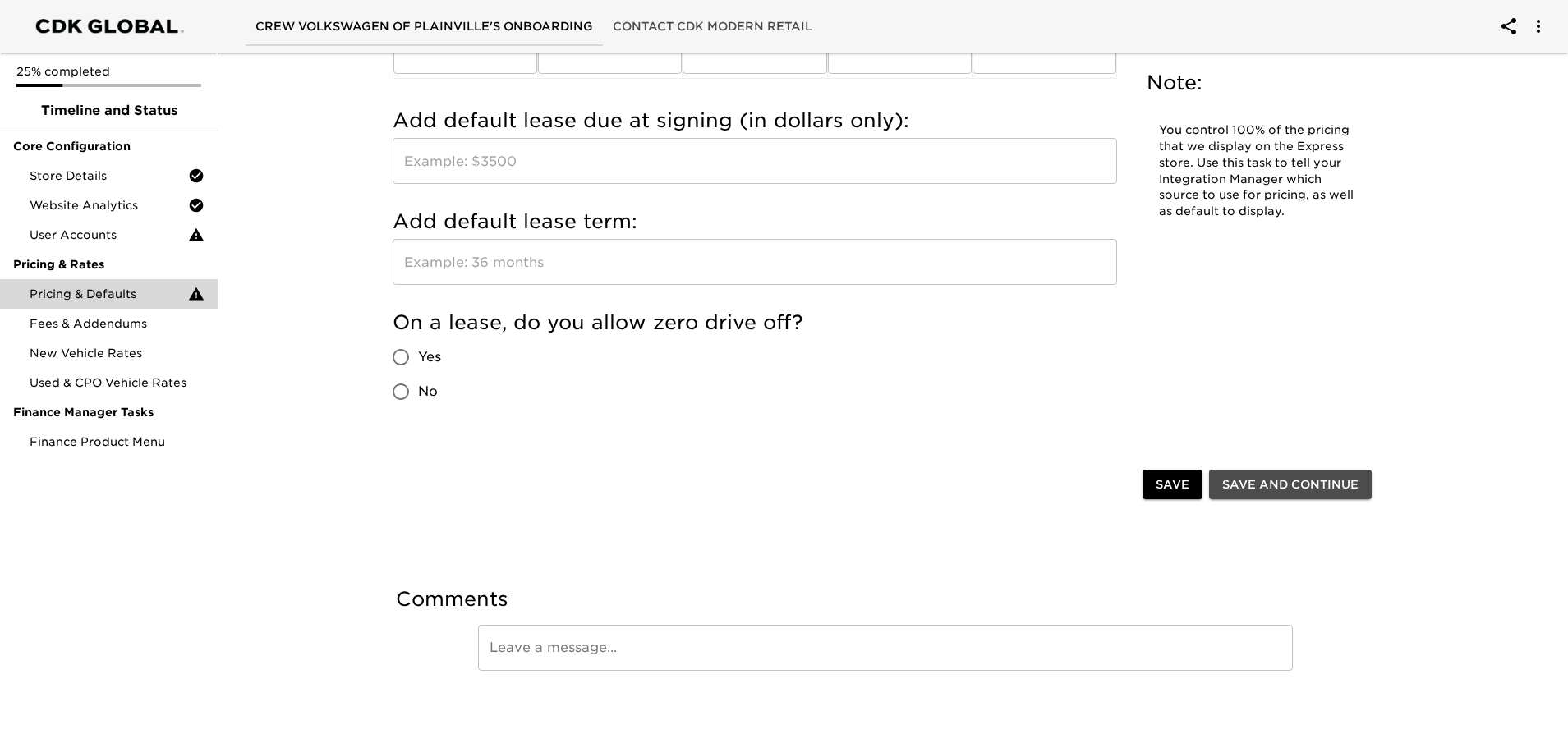
click at [1269, 493] on span "Save and Continue" at bounding box center [1290, 484] width 137 height 21
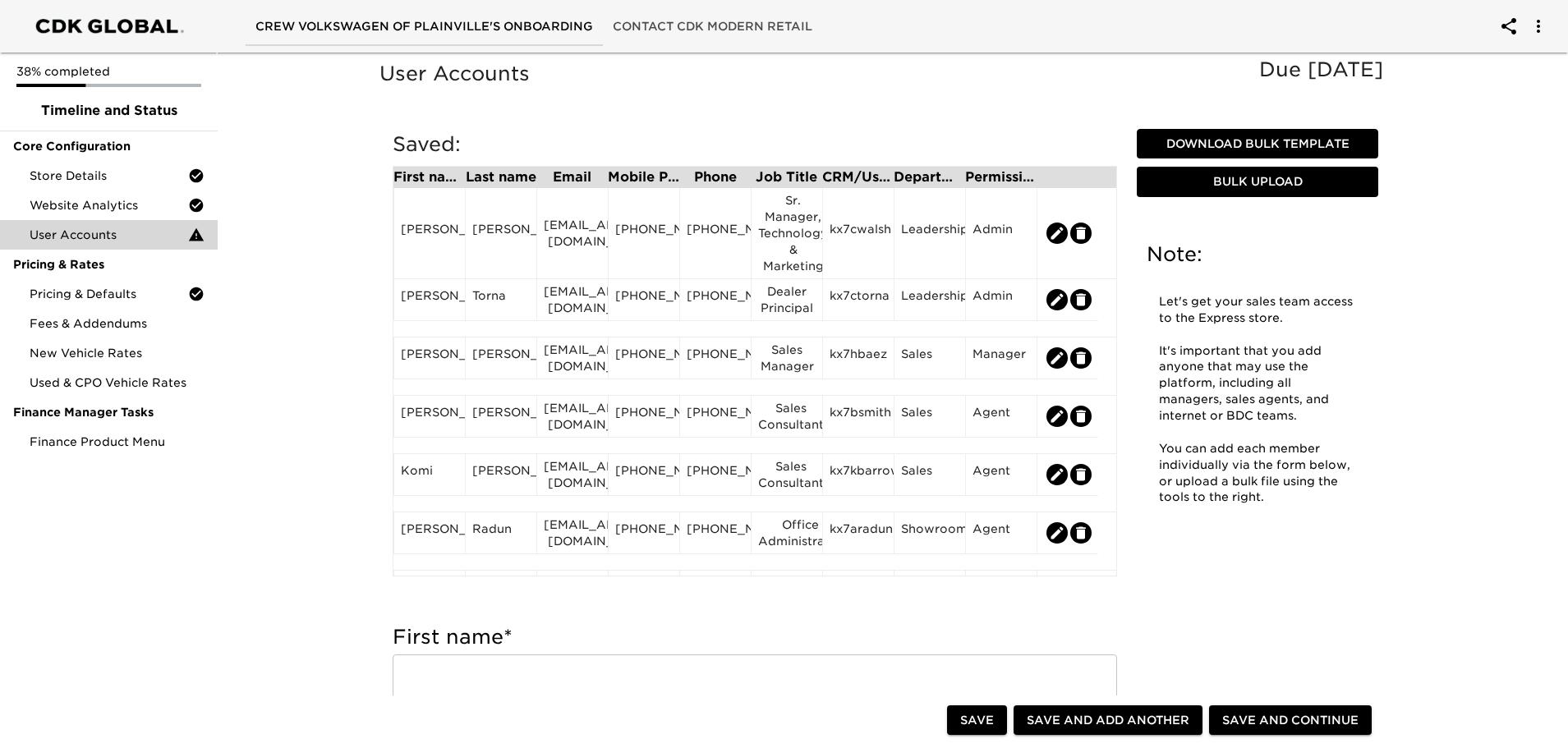
click at [1305, 720] on span "Save and Continue" at bounding box center [1290, 720] width 137 height 21
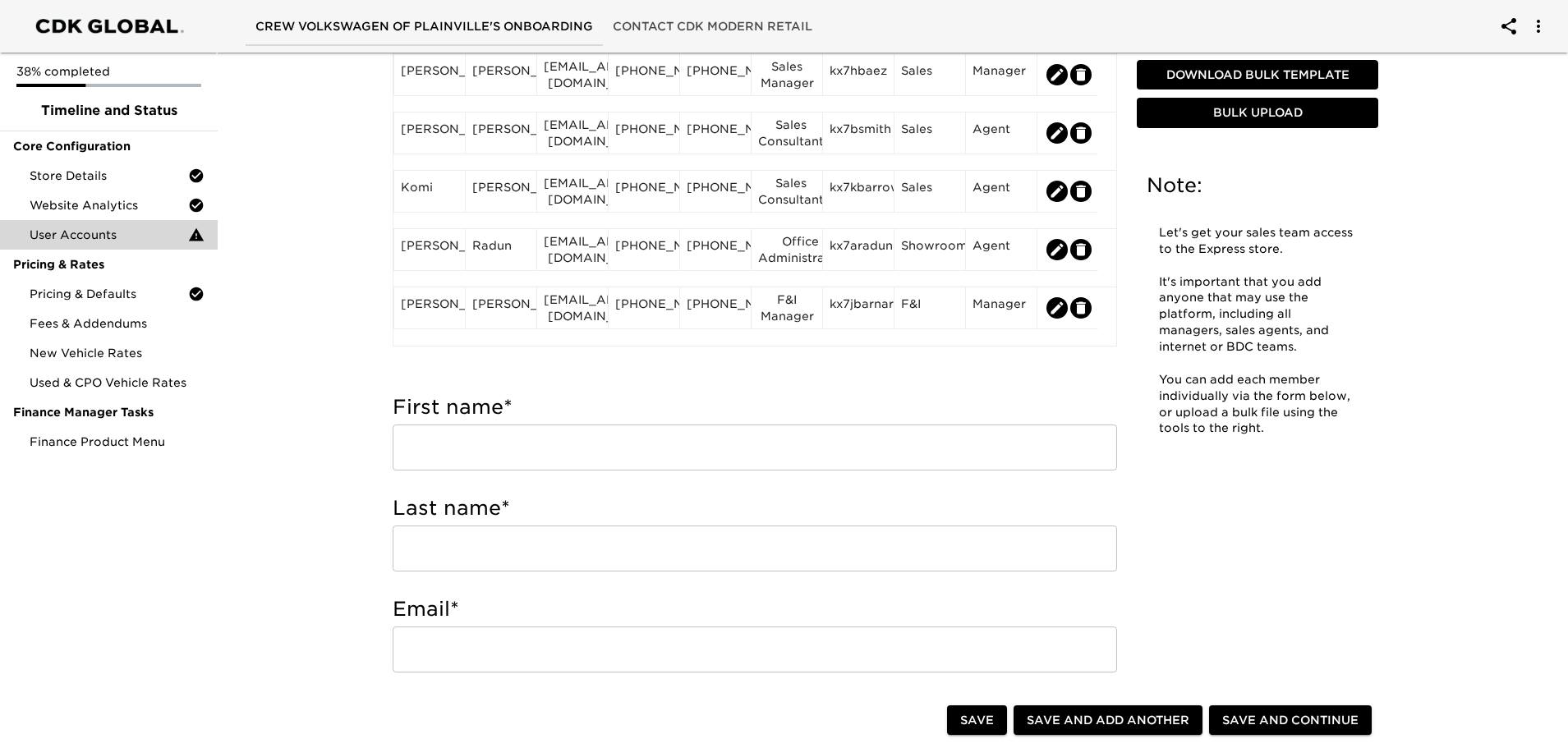
scroll to position [246, 0]
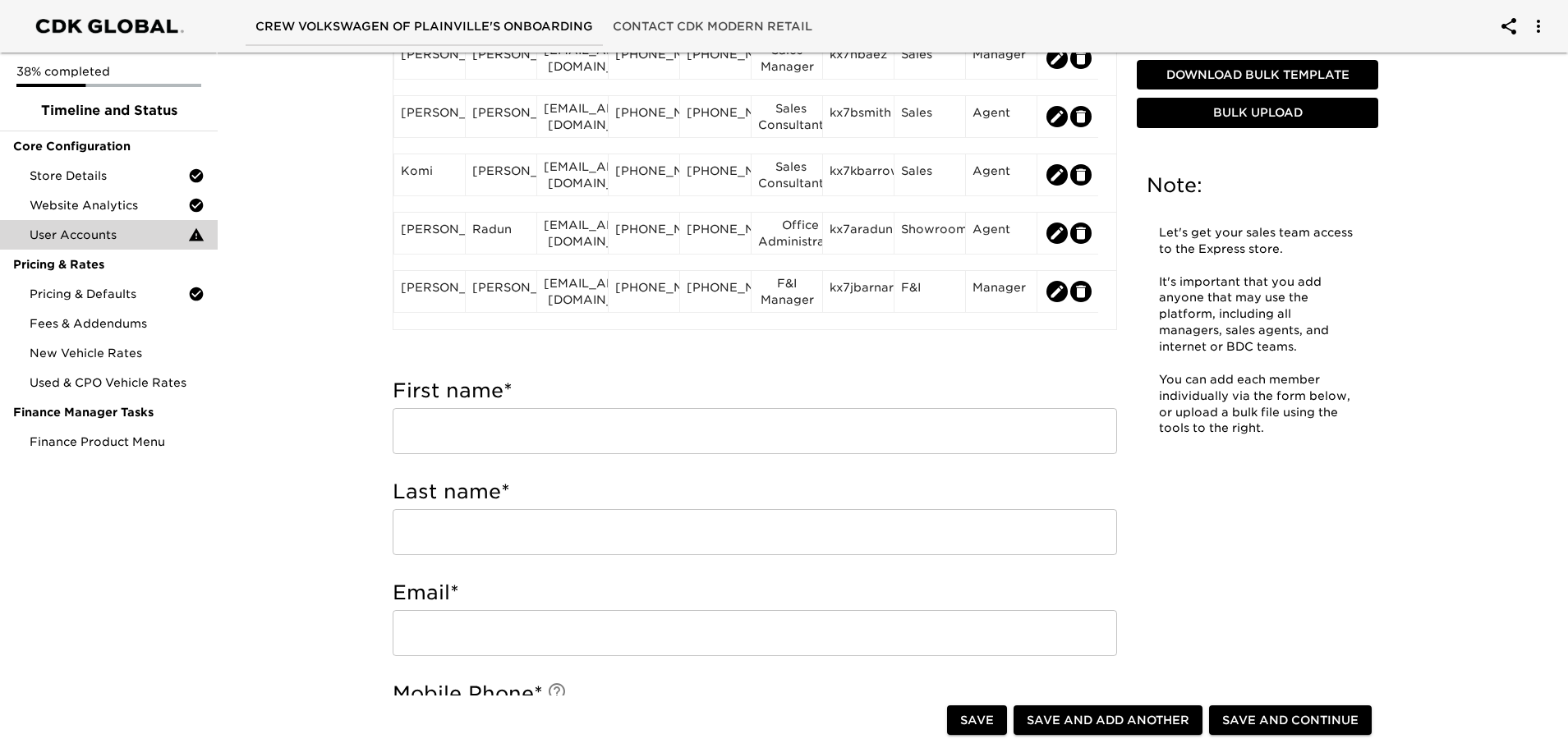
drag, startPoint x: 1328, startPoint y: 716, endPoint x: 1244, endPoint y: 535, distance: 199.5
click at [1328, 716] on span "Save and Continue" at bounding box center [1290, 720] width 137 height 21
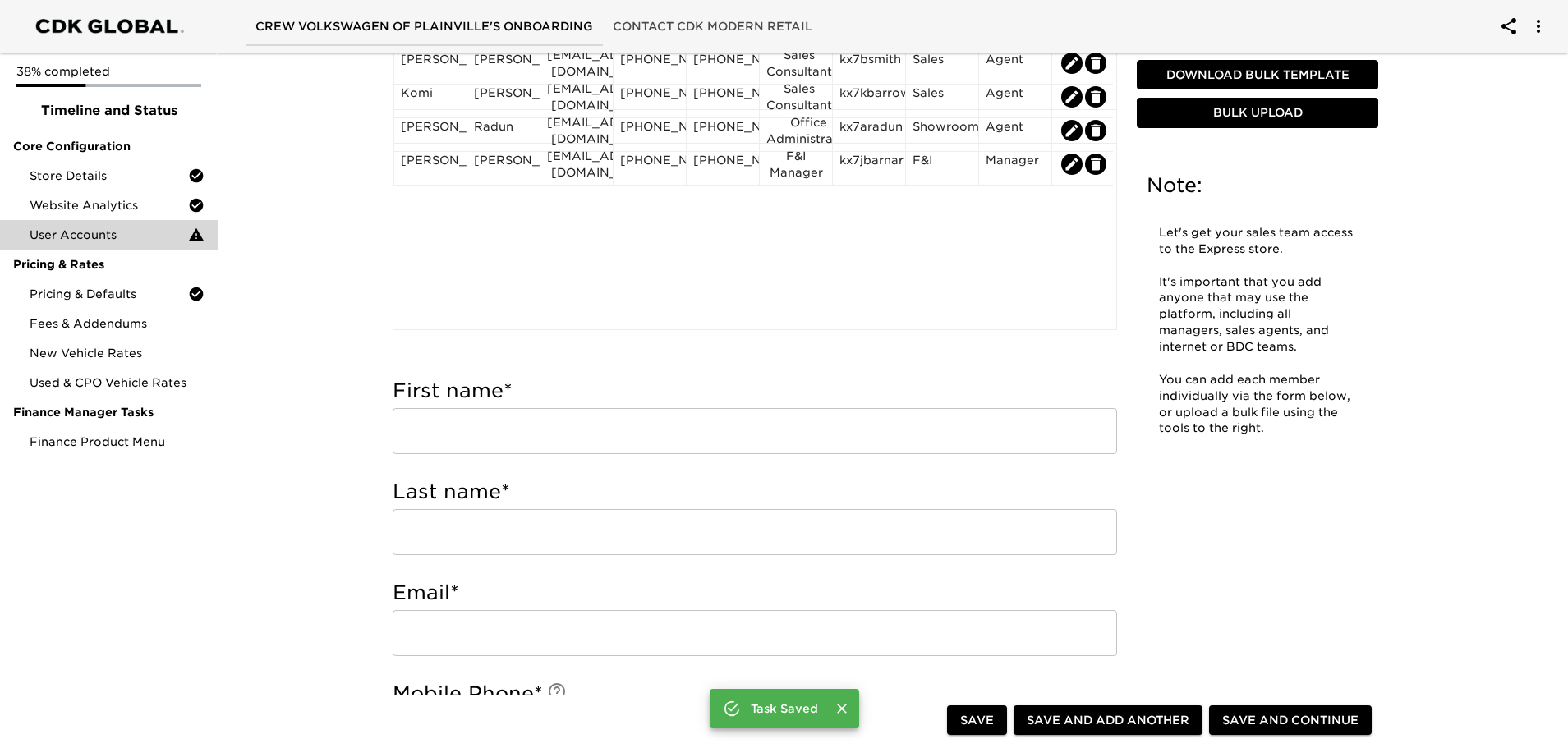
scroll to position [0, 0]
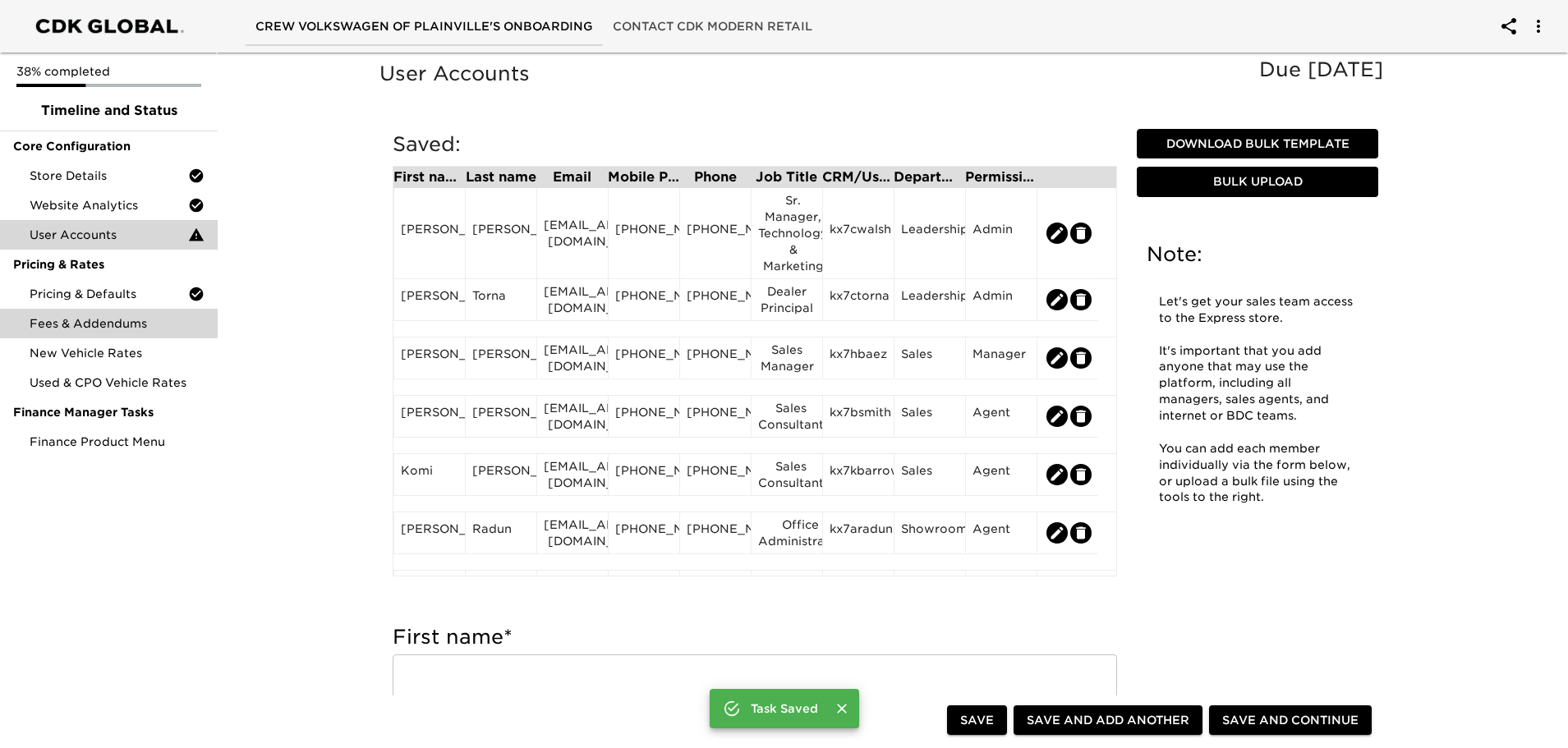
click at [89, 325] on span "Fees & Addendums" at bounding box center [117, 323] width 175 height 16
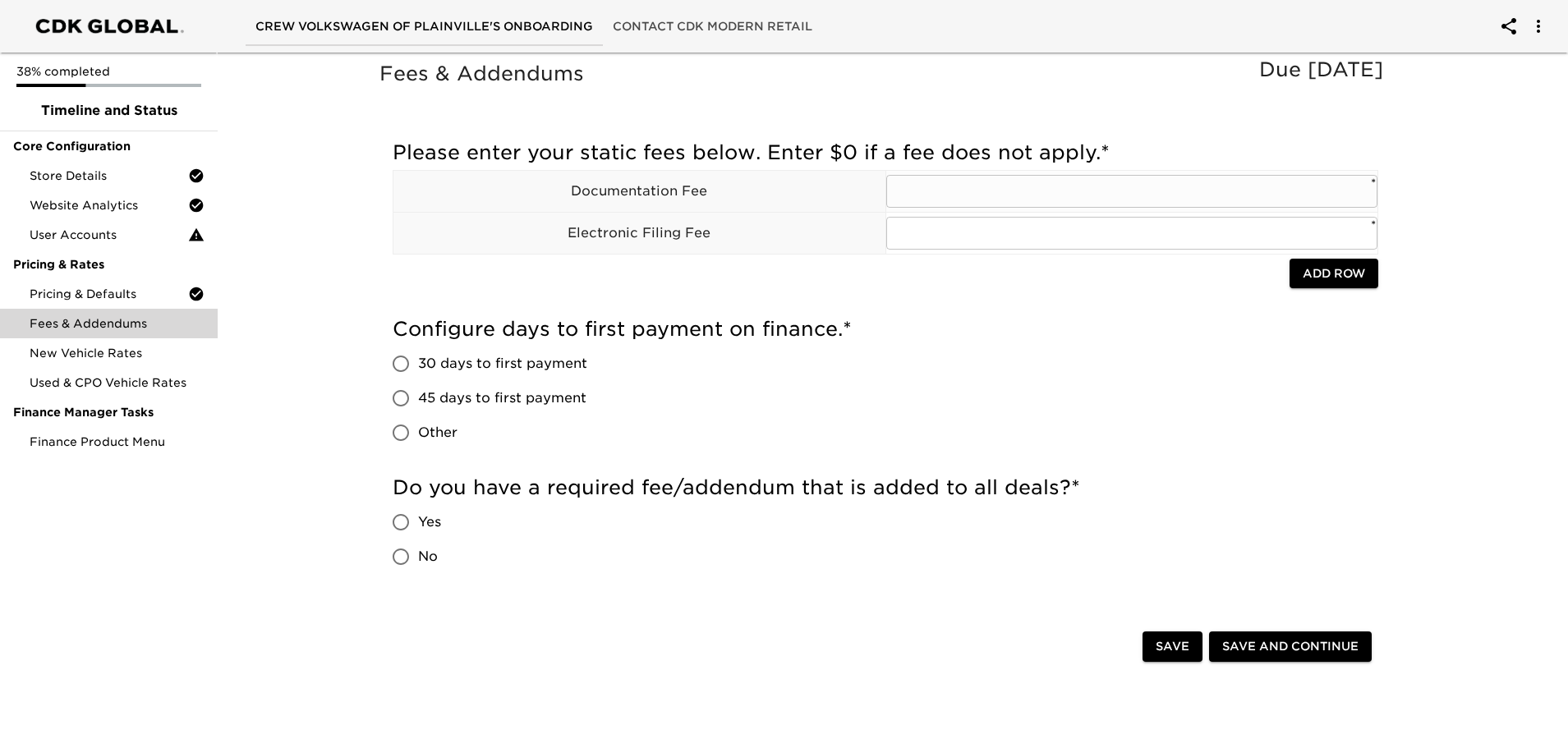
click at [946, 195] on input "text" at bounding box center [1132, 191] width 492 height 33
type input "899"
click at [942, 232] on input "text" at bounding box center [1132, 233] width 492 height 33
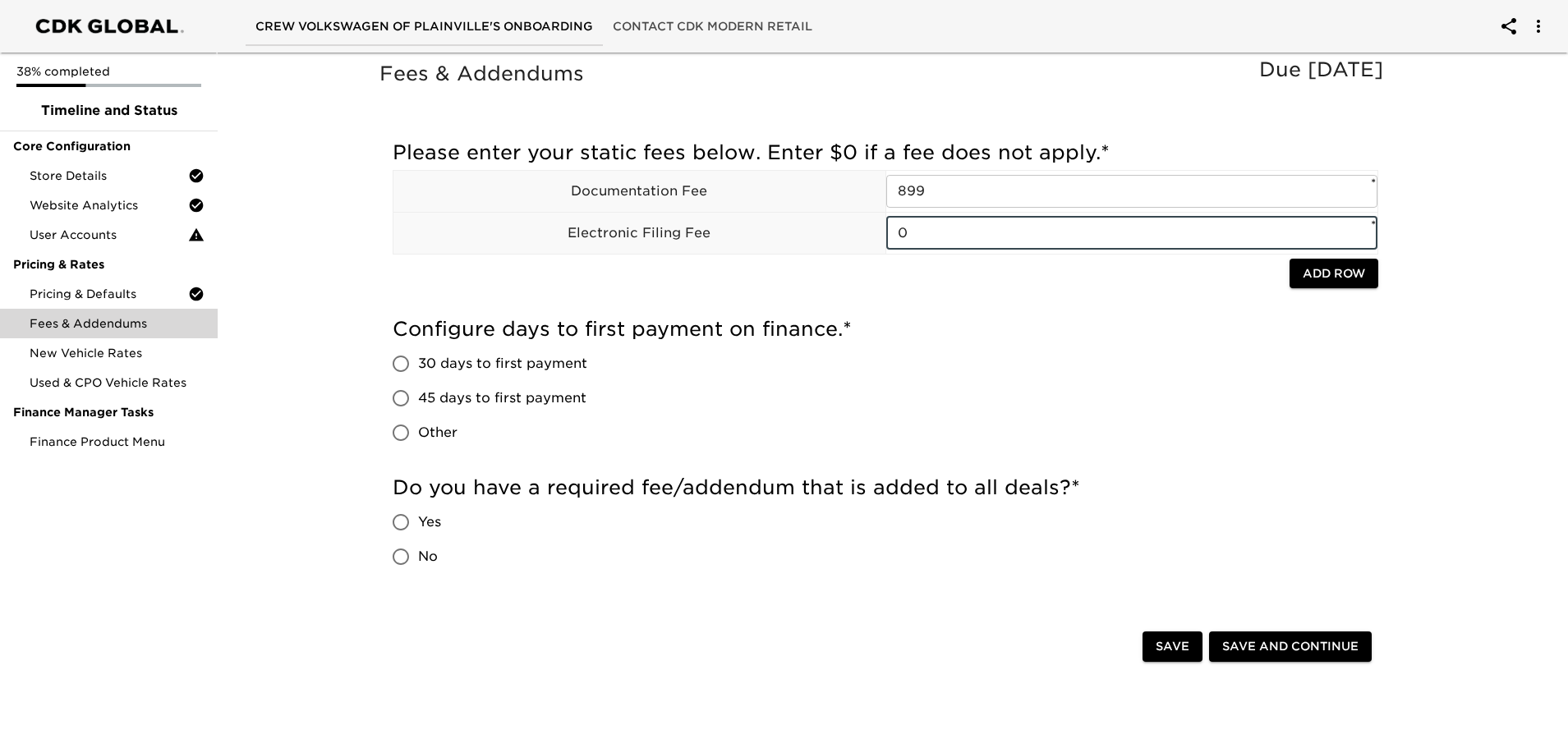
type input "0"
click at [399, 366] on input "30 days to first payment" at bounding box center [401, 364] width 34 height 34
radio input "true"
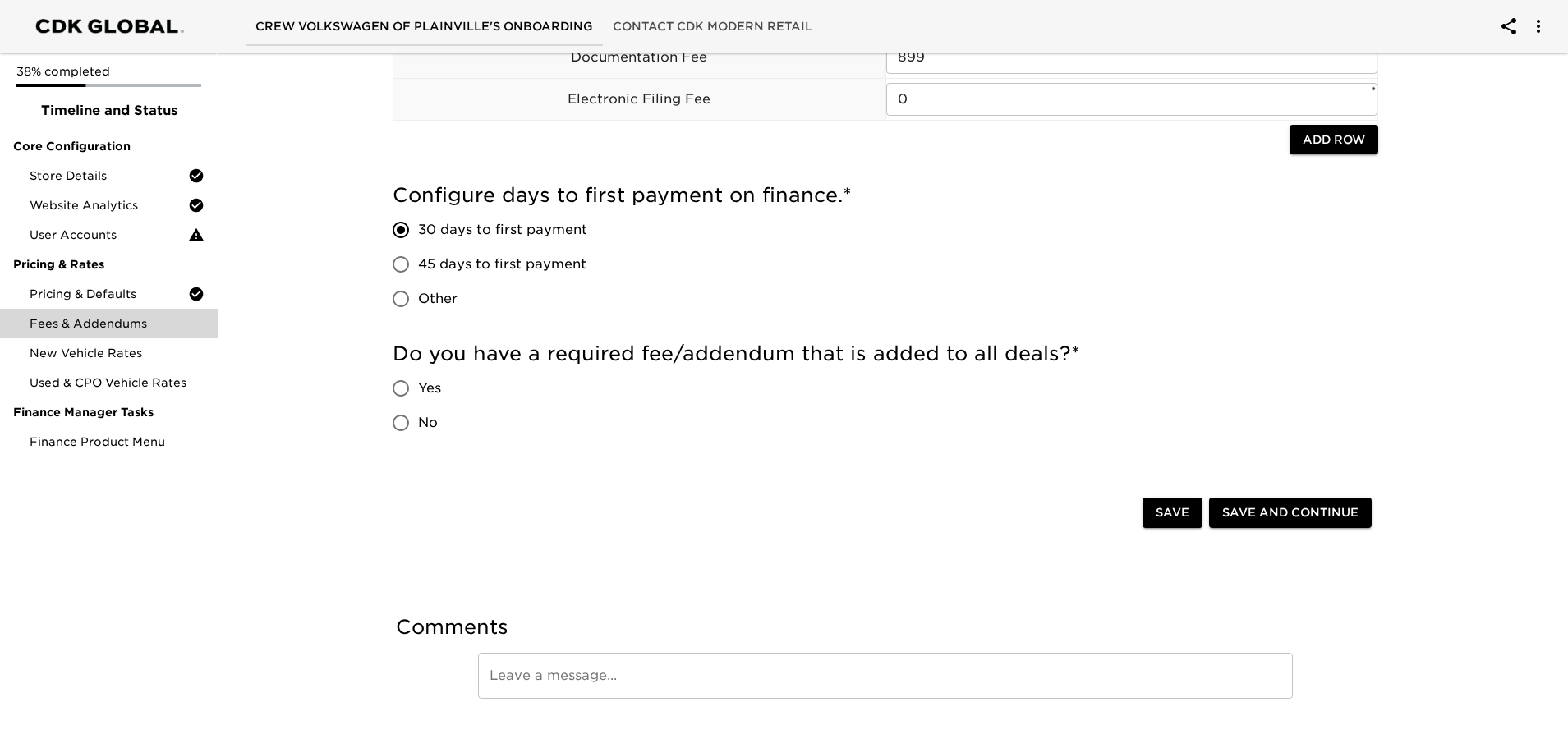
scroll to position [162, 0]
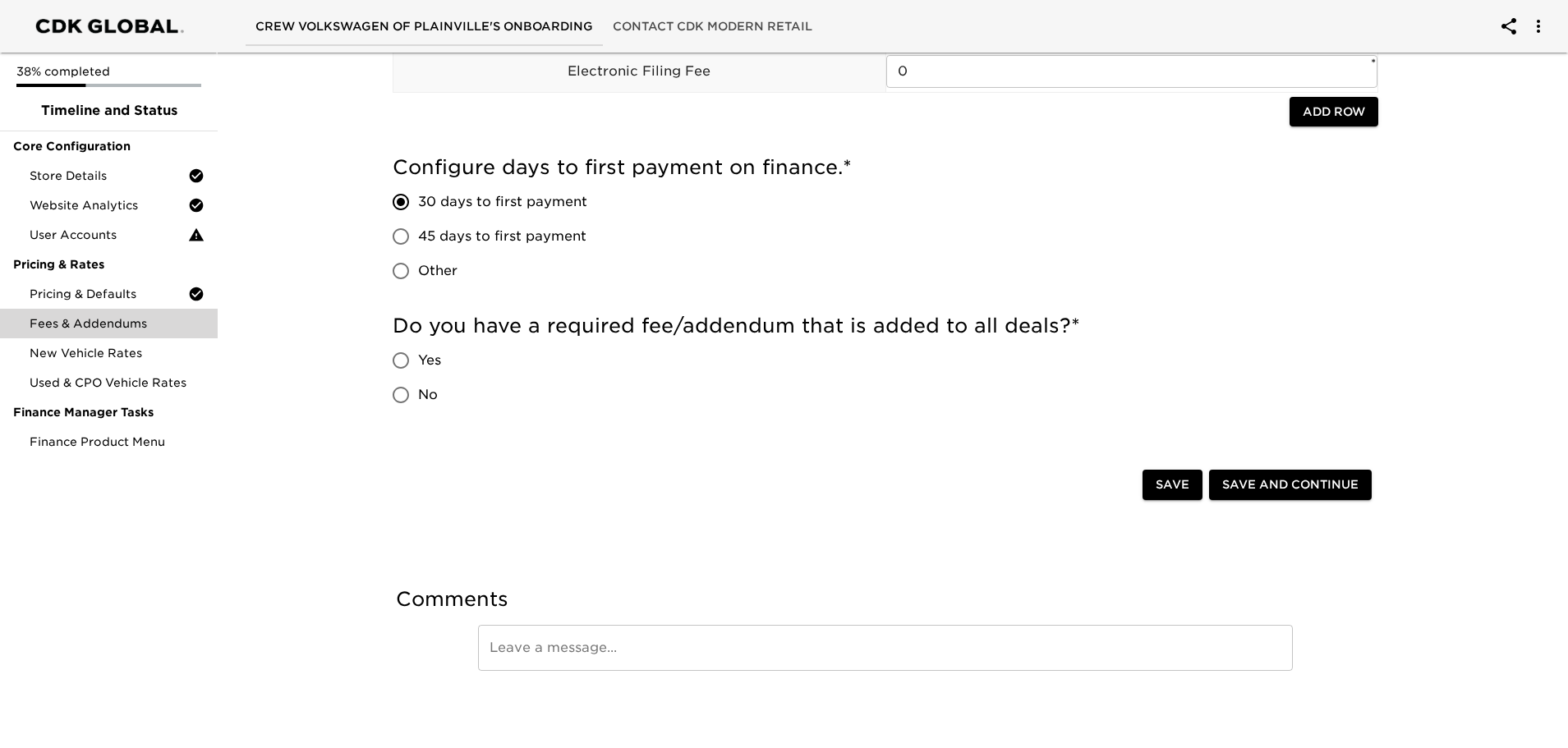
click at [405, 349] on input "Yes" at bounding box center [401, 360] width 34 height 34
radio input "true"
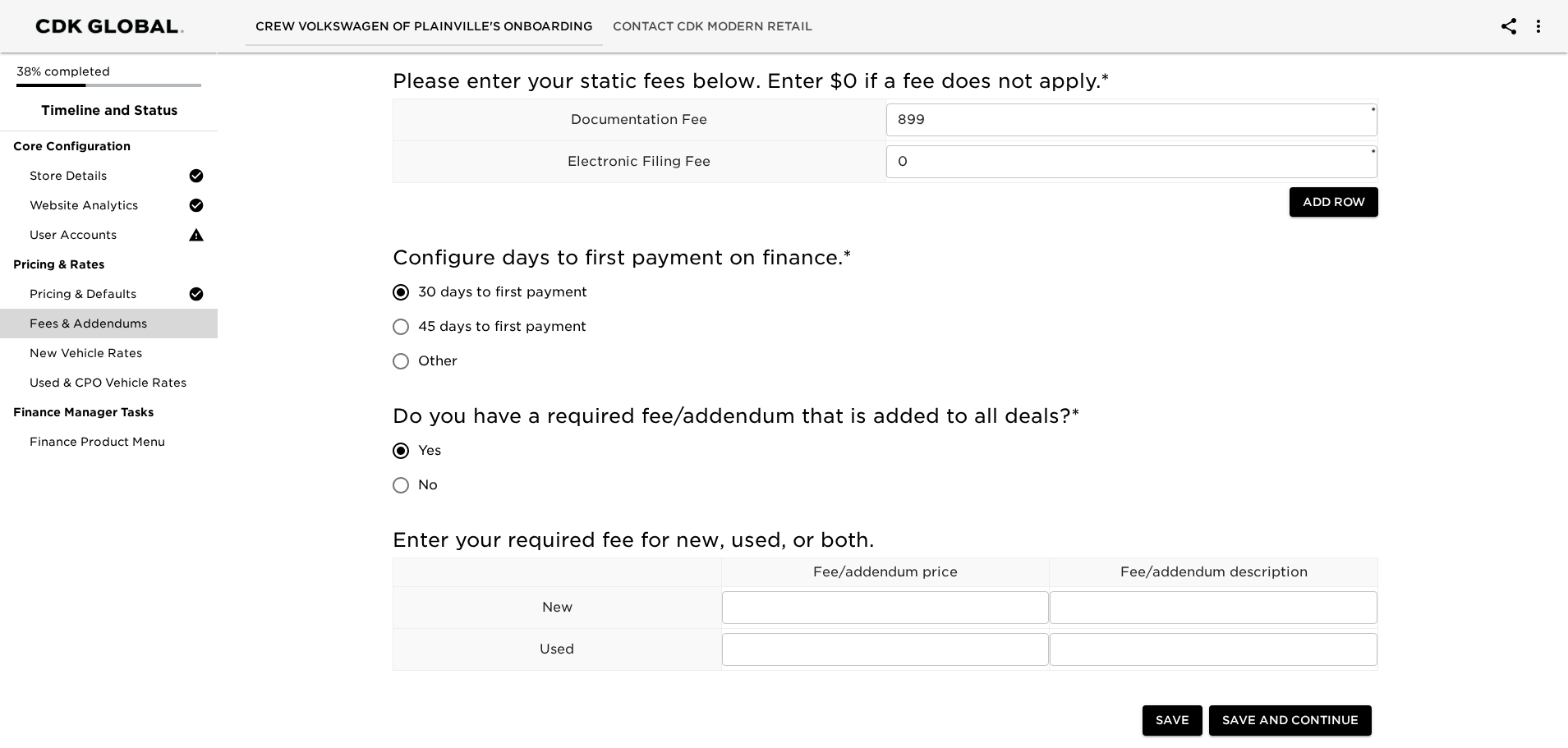
scroll to position [164, 0]
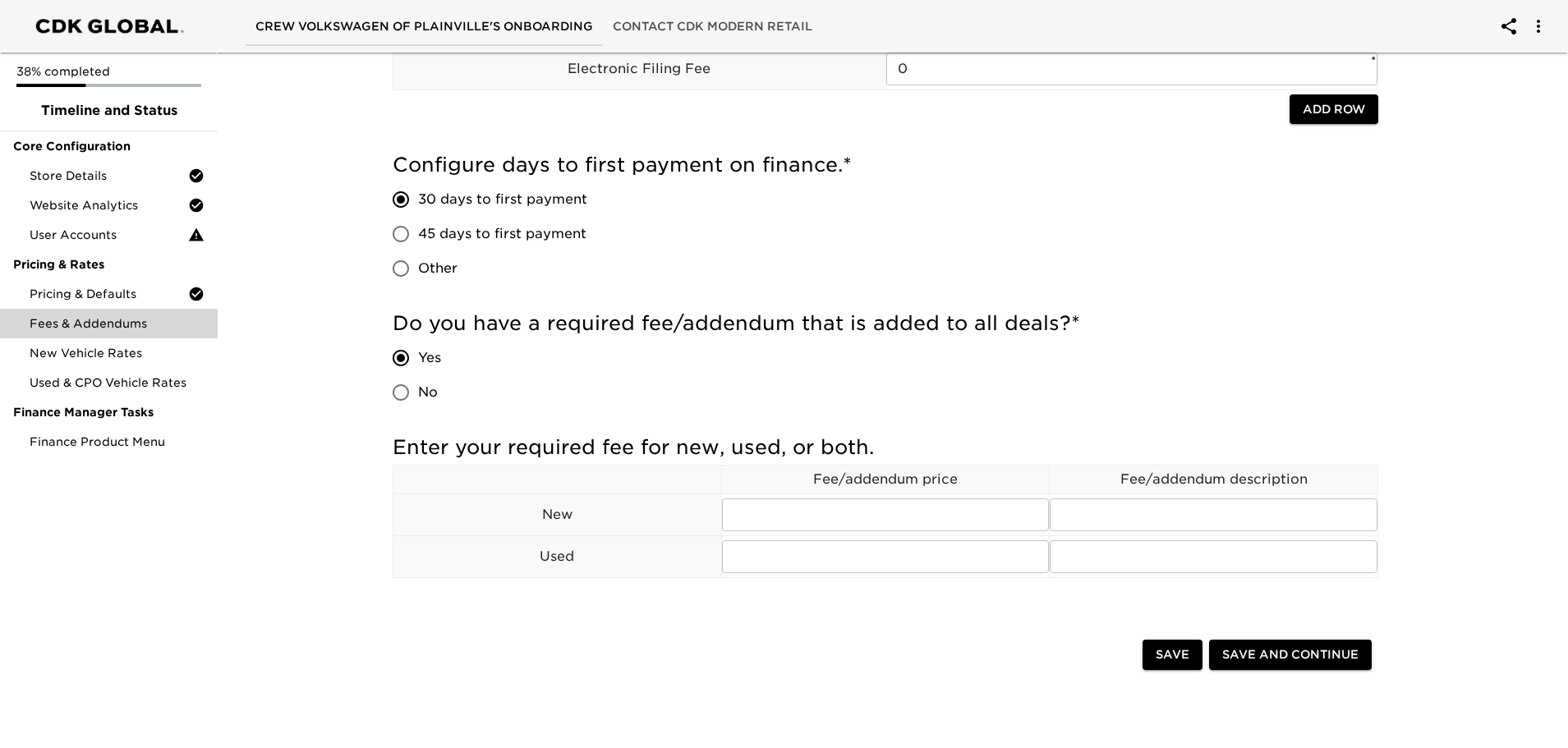
click at [406, 388] on input "No" at bounding box center [401, 392] width 34 height 34
radio input "true"
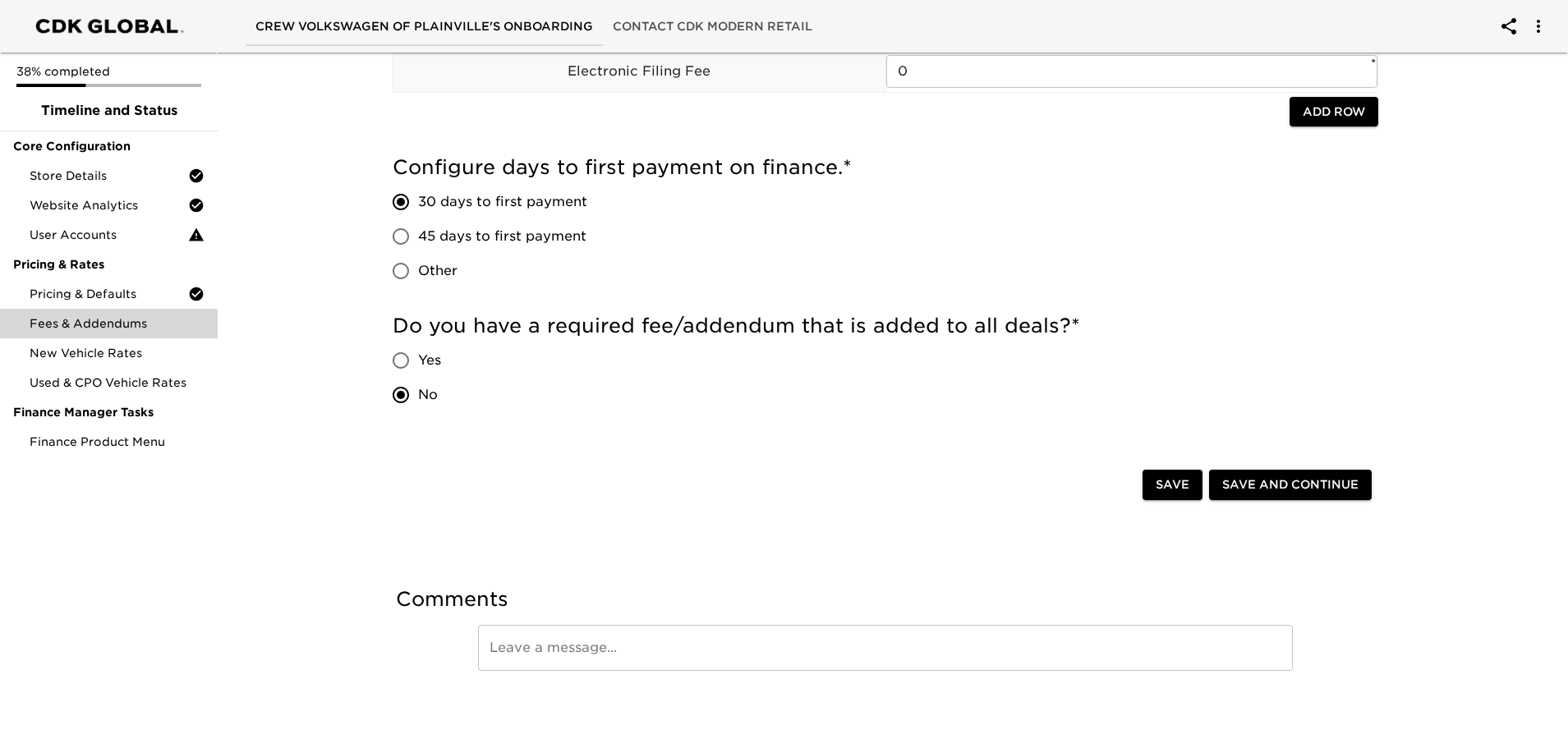
scroll to position [162, 0]
click at [1303, 486] on span "Save and Continue" at bounding box center [1290, 484] width 137 height 21
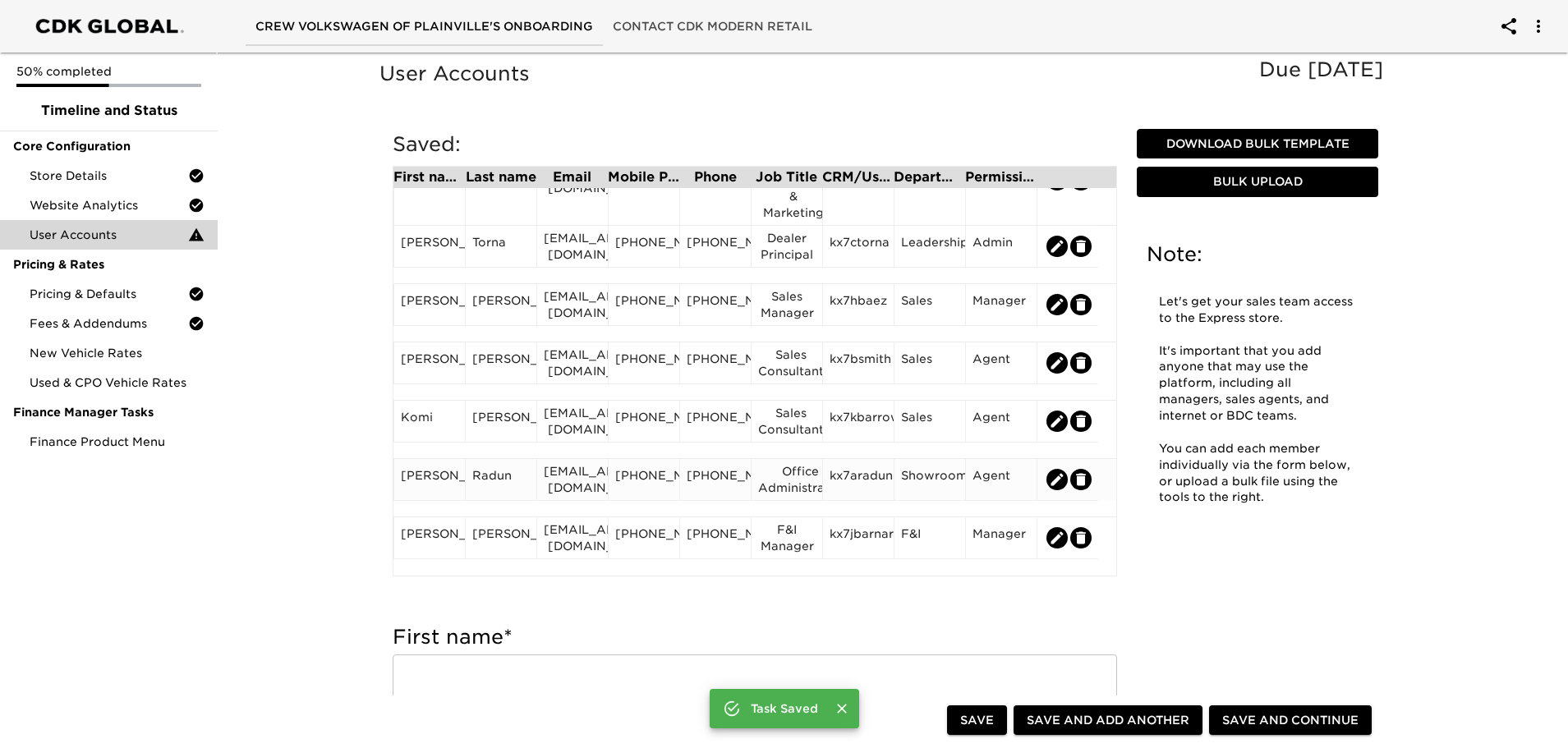
scroll to position [410, 0]
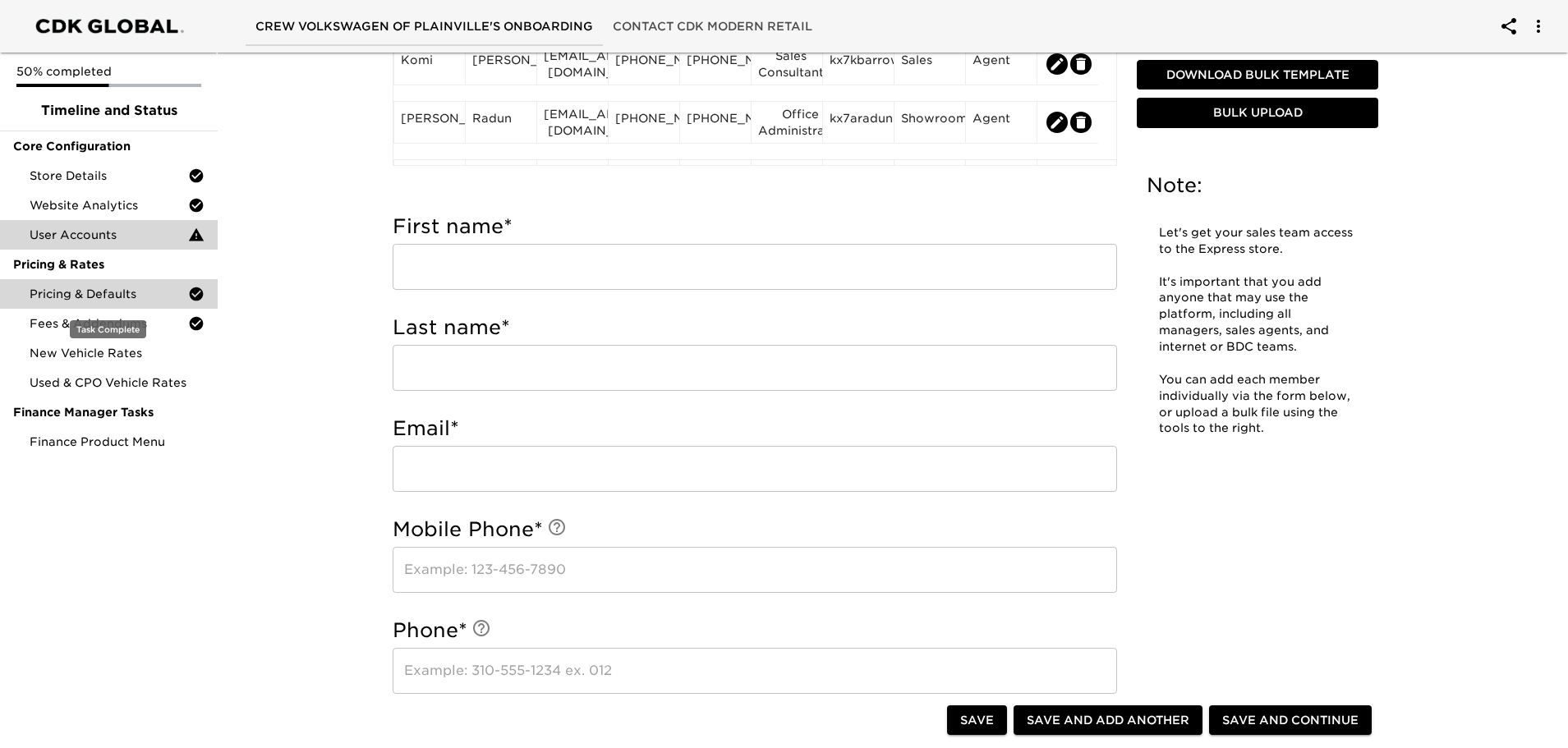
click at [96, 297] on span "Pricing & Defaults" at bounding box center [109, 294] width 159 height 16
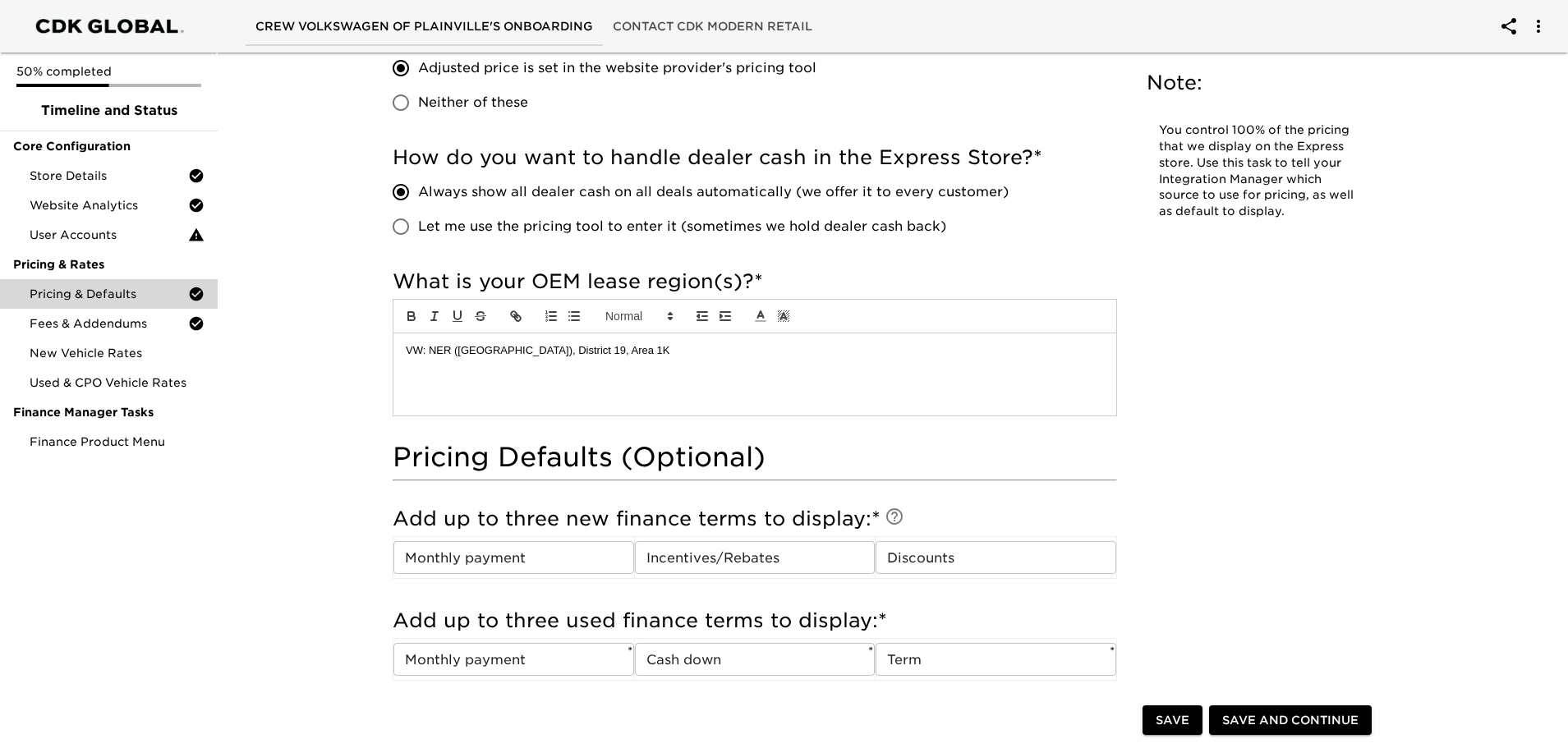
scroll to position [985, 0]
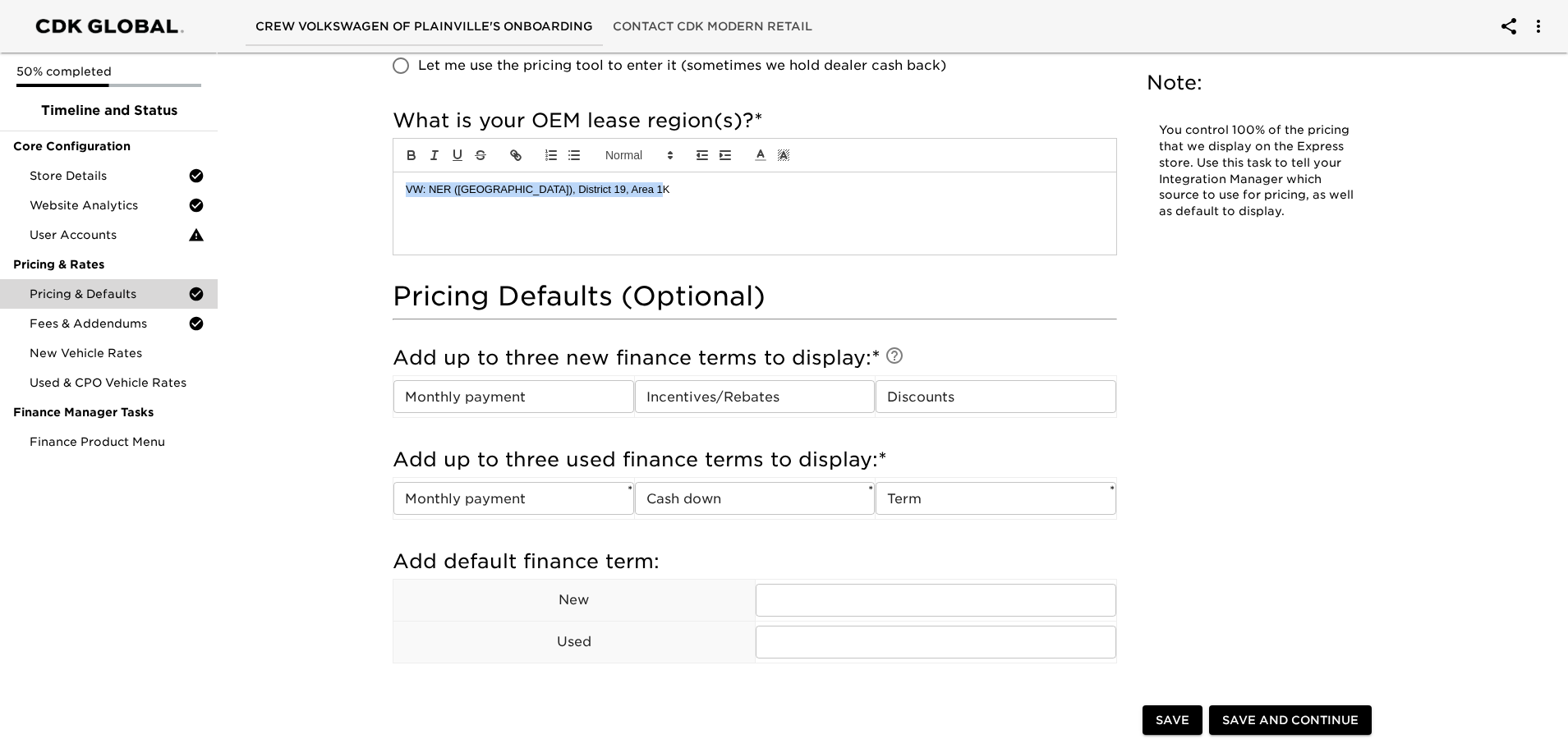
drag, startPoint x: 670, startPoint y: 189, endPoint x: 363, endPoint y: 189, distance: 307.0
click at [363, 189] on div "Pricing & Defaults - Complete! Note: You control 100% of the pricing that we di…" at bounding box center [885, 382] width 1052 height 2614
click at [642, 189] on p "VW: NER ([GEOGRAPHIC_DATA]), District 19, Area 1K" at bounding box center [755, 189] width 698 height 14
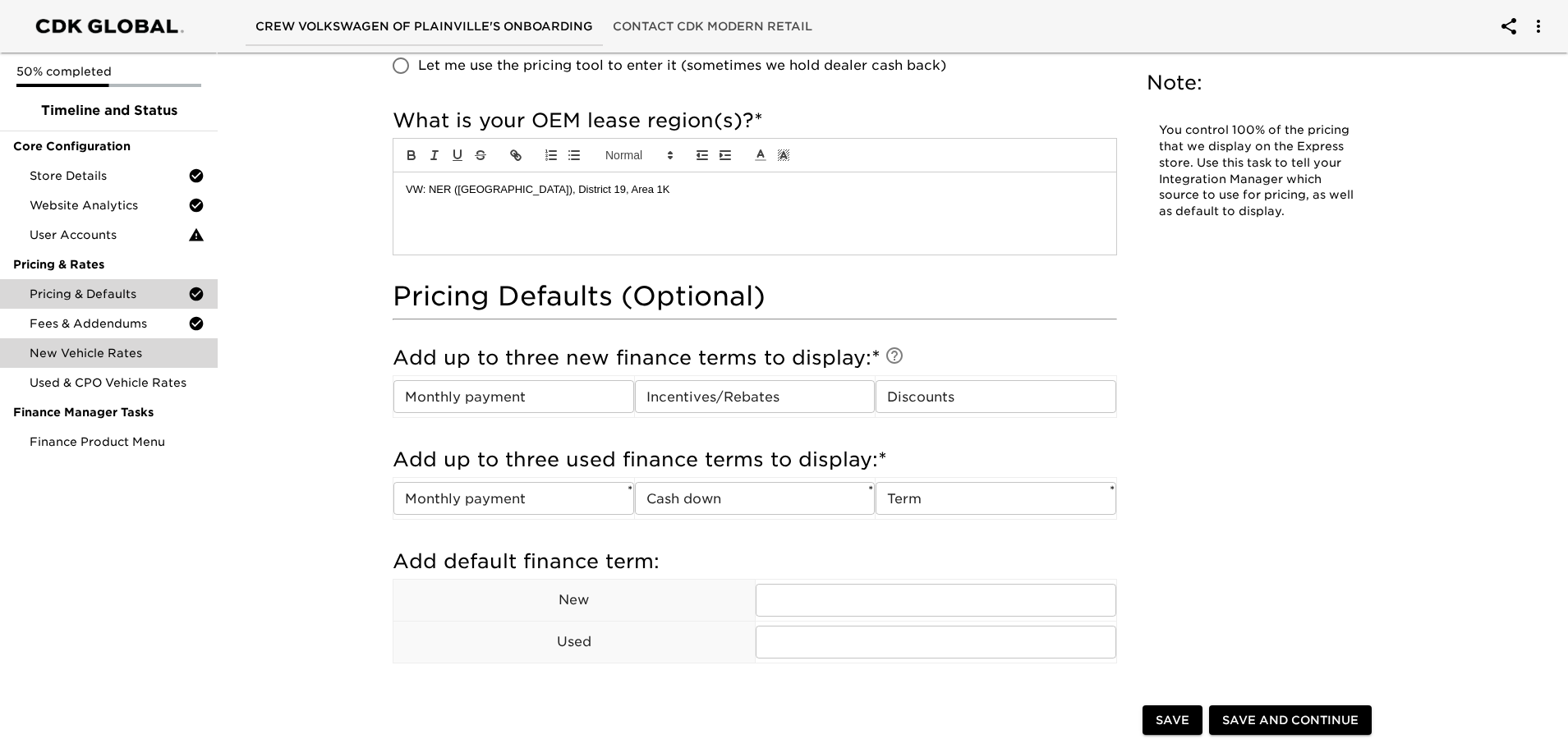
click at [125, 350] on span "New Vehicle Rates" at bounding box center [117, 353] width 175 height 16
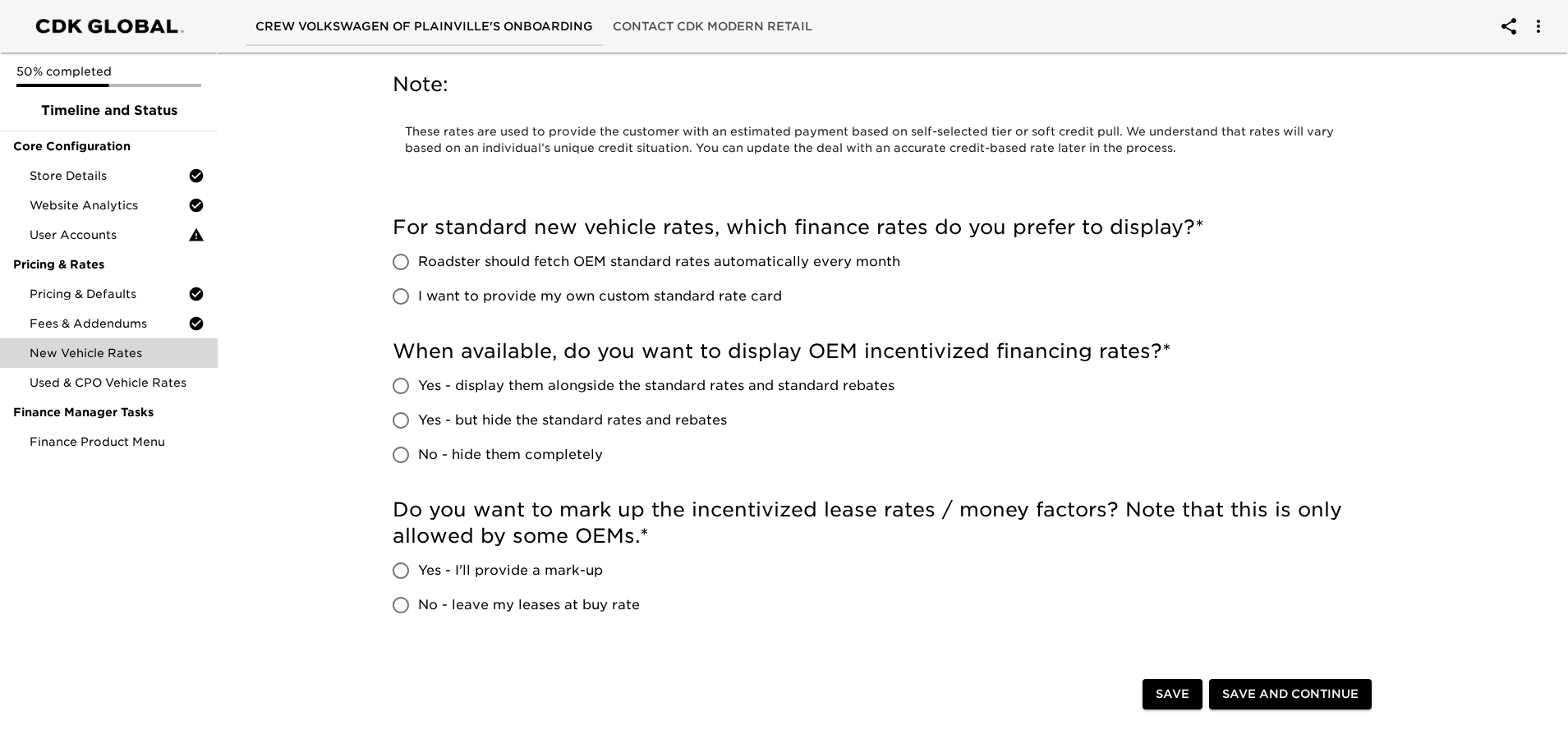
scroll to position [82, 0]
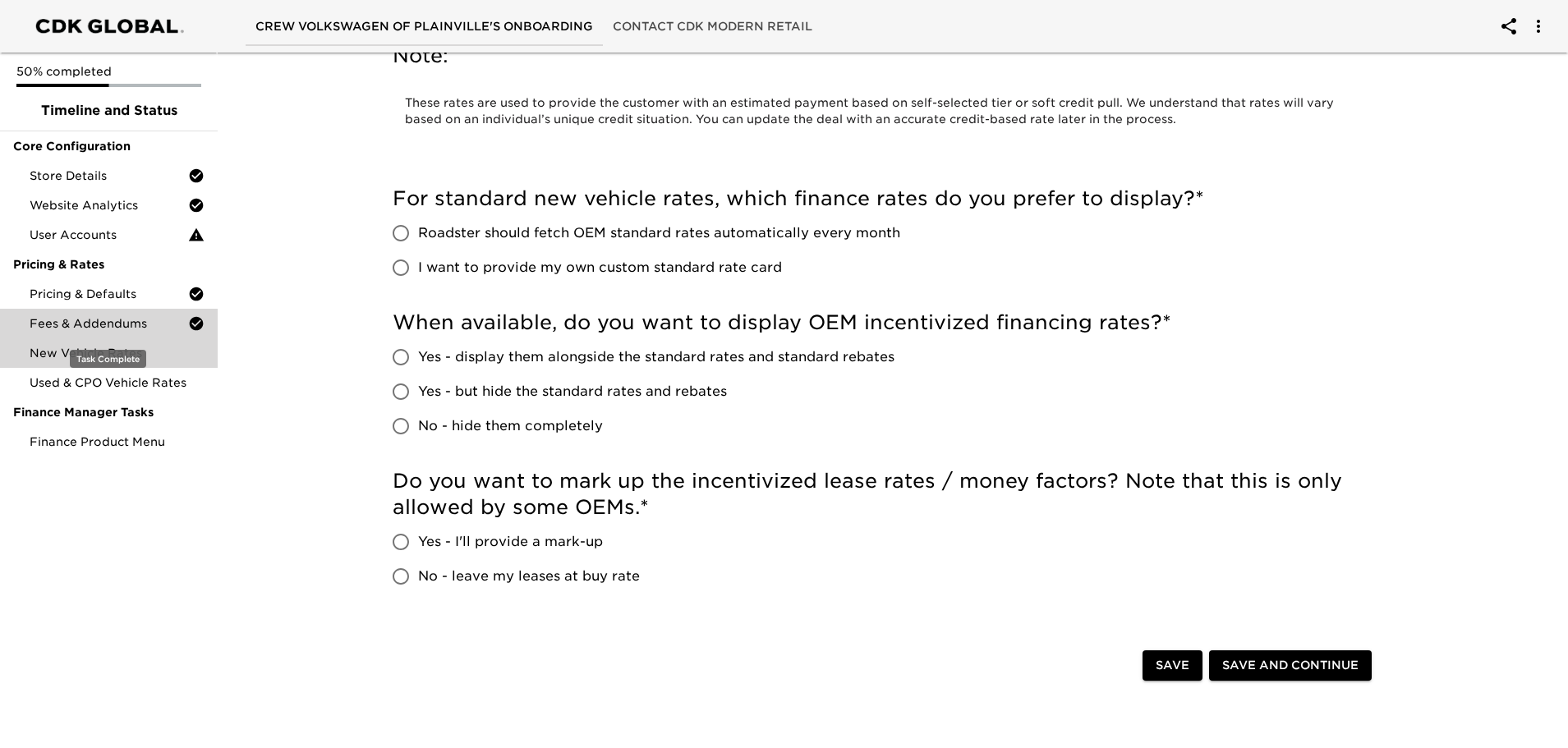
click at [111, 331] on span "Fees & Addendums" at bounding box center [109, 323] width 159 height 16
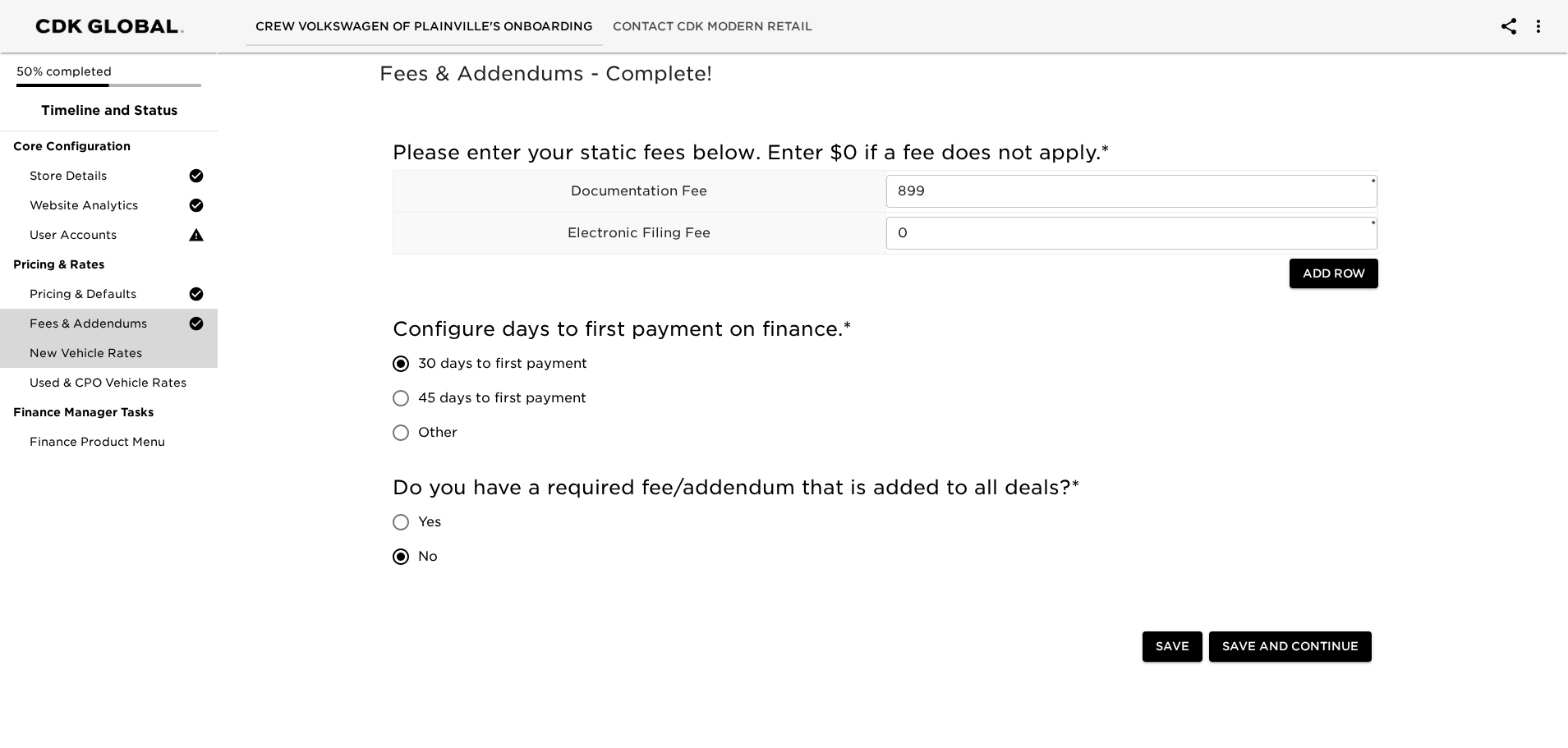
click at [87, 358] on span "New Vehicle Rates" at bounding box center [117, 353] width 175 height 16
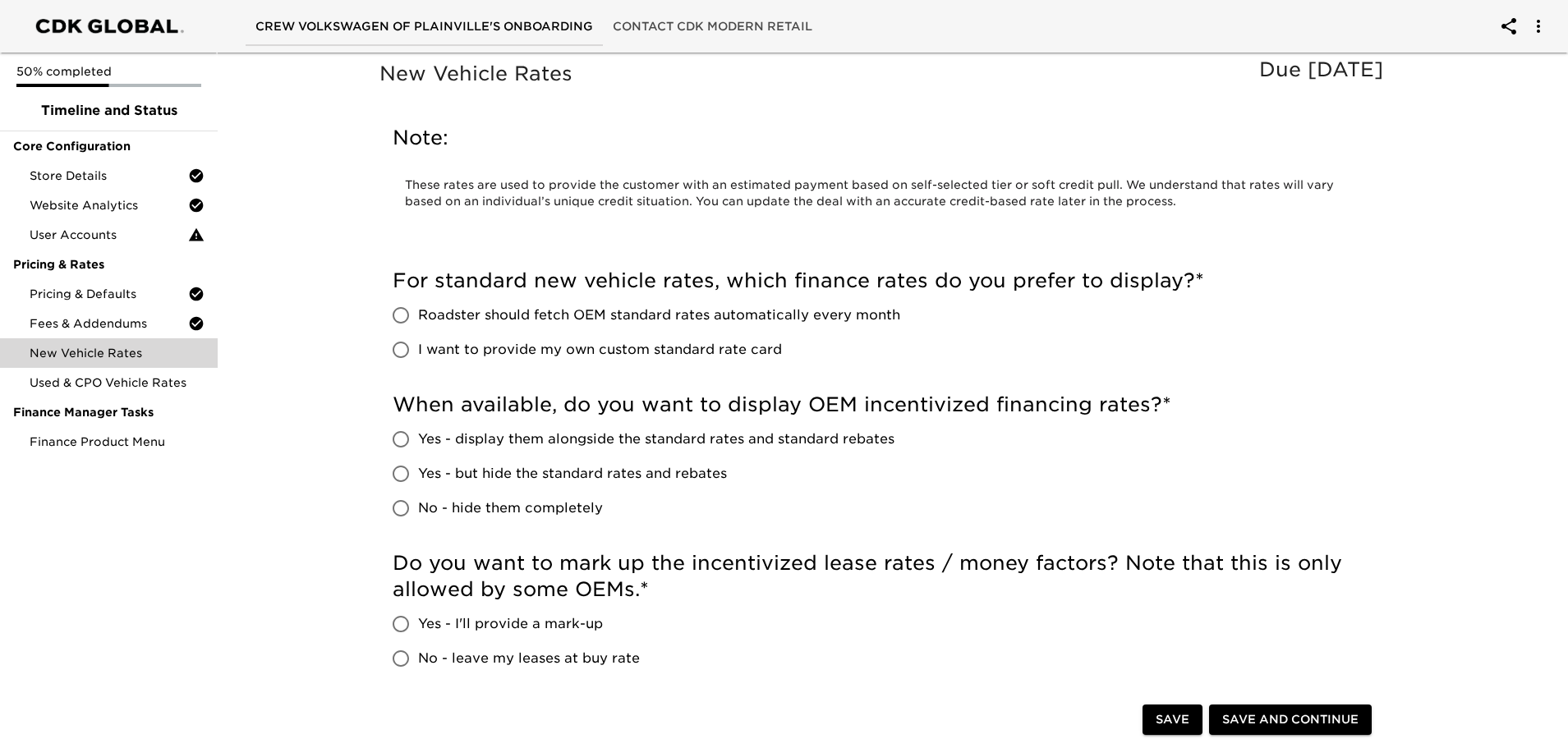
click at [408, 322] on input "Roadster should fetch OEM standard rates automatically every month" at bounding box center [401, 315] width 34 height 34
radio input "true"
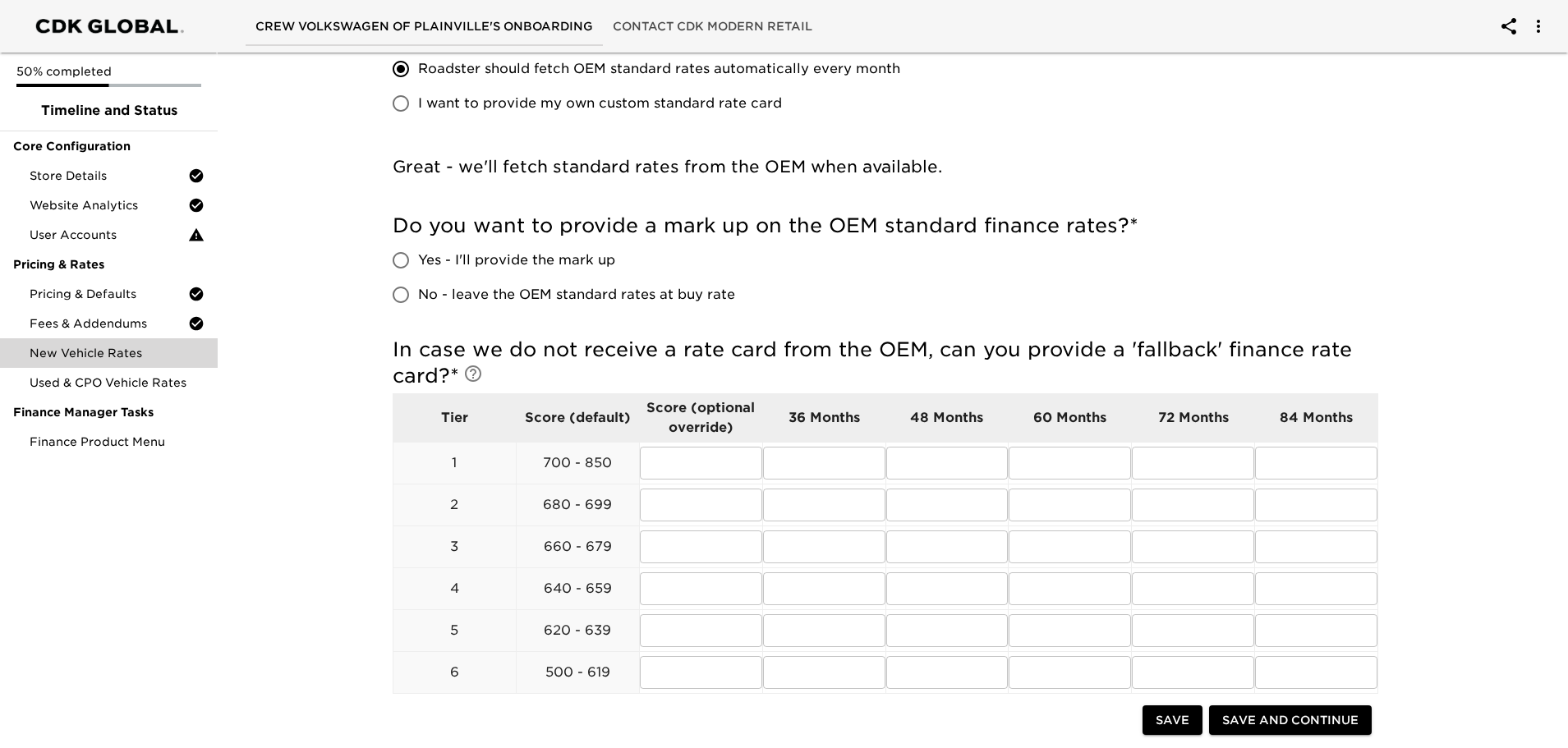
scroll to position [329, 0]
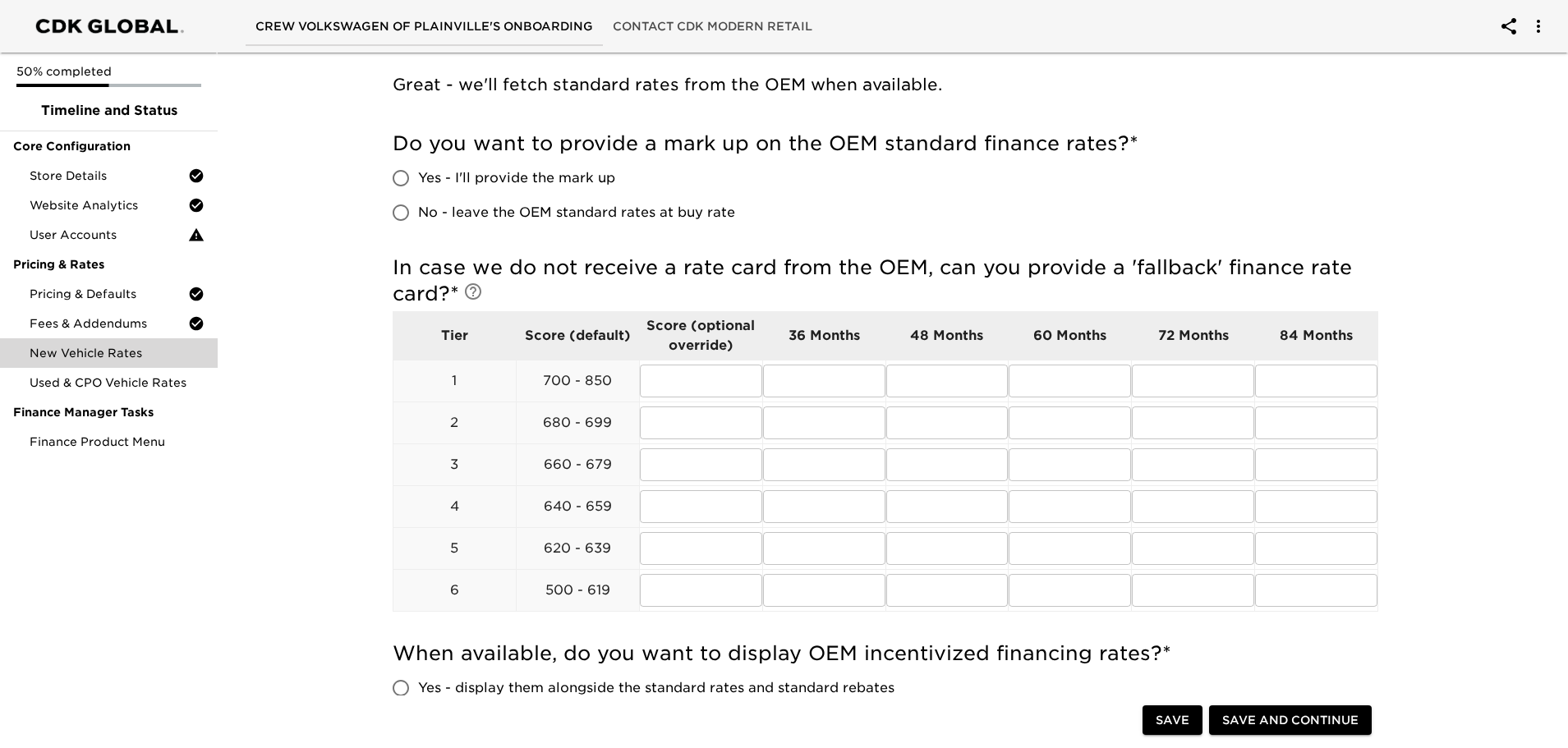
click at [402, 184] on input "Yes - I'll provide the mark up" at bounding box center [401, 178] width 34 height 34
radio input "true"
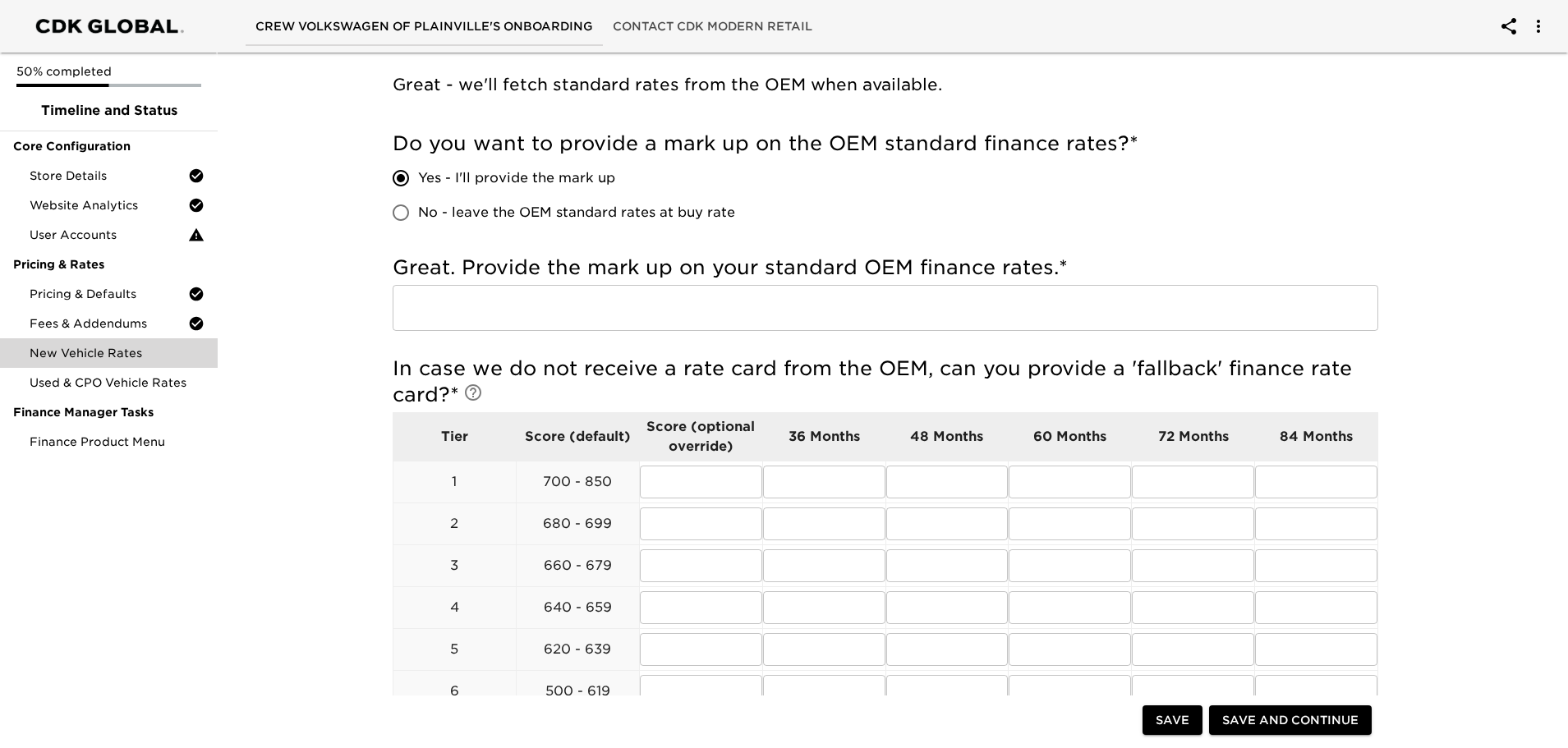
click at [684, 306] on input "text" at bounding box center [886, 308] width 986 height 46
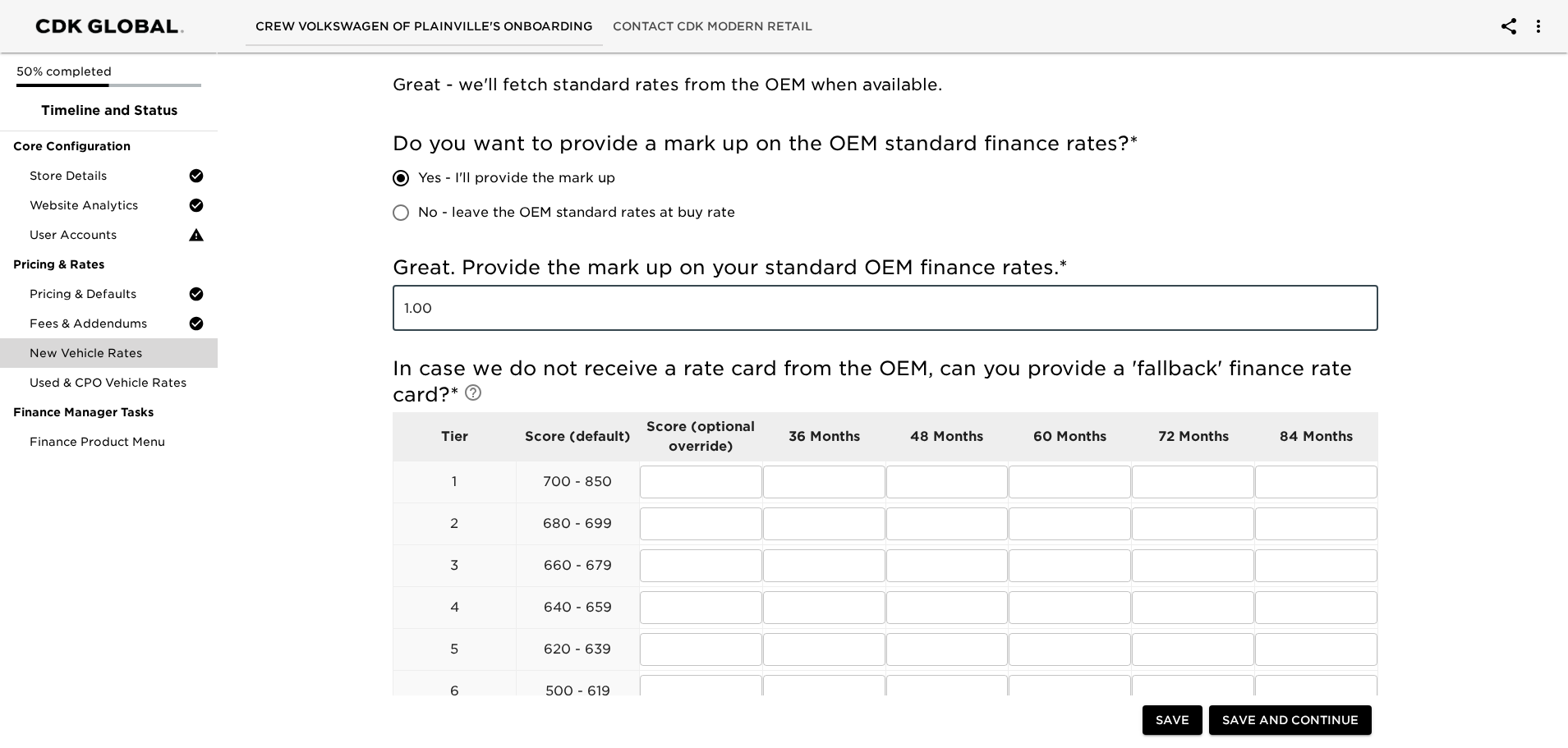
type input "1.00"
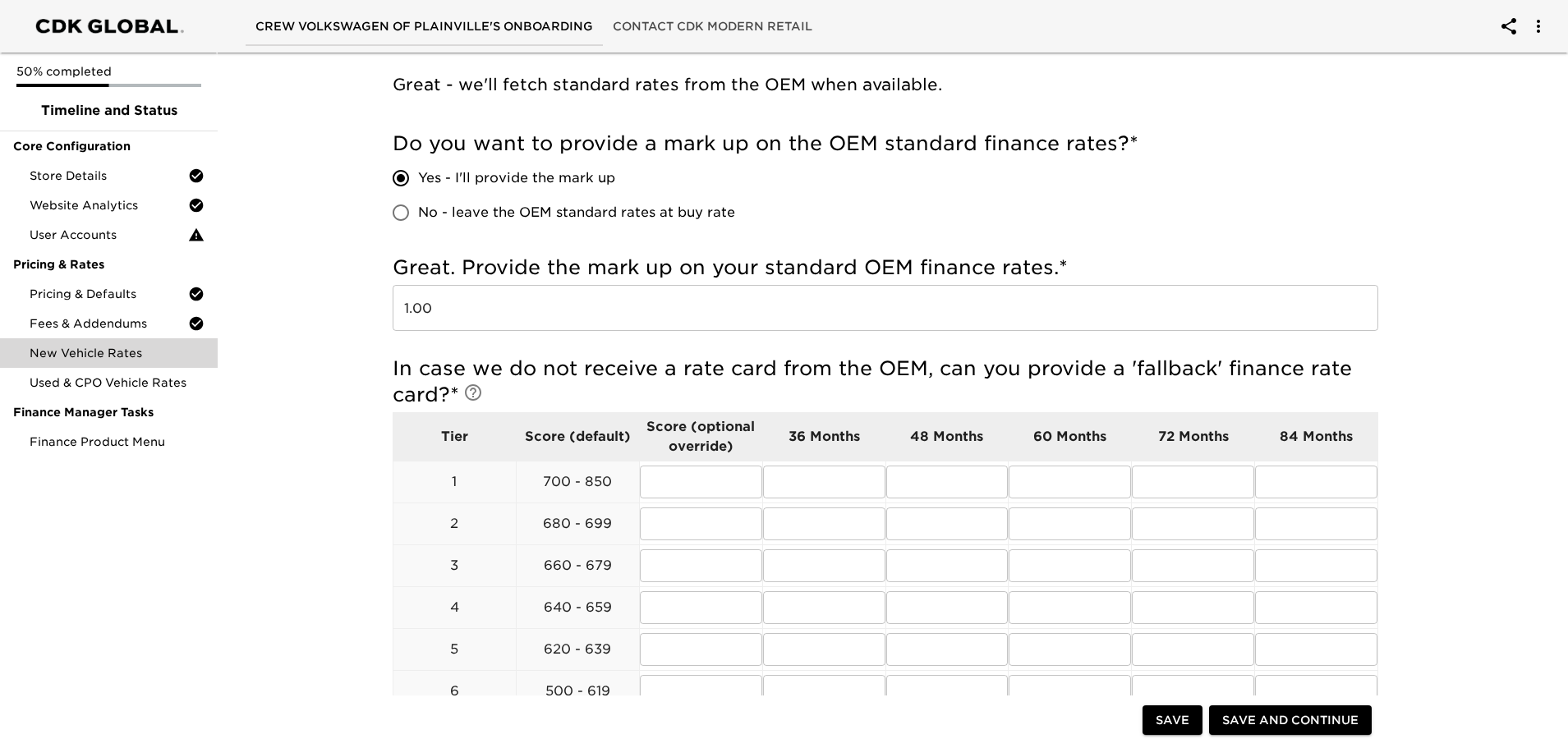
click at [785, 228] on div "Do you want to provide a mark up on the OEM standard finance rates? * Yes - I'l…" at bounding box center [886, 180] width 986 height 100
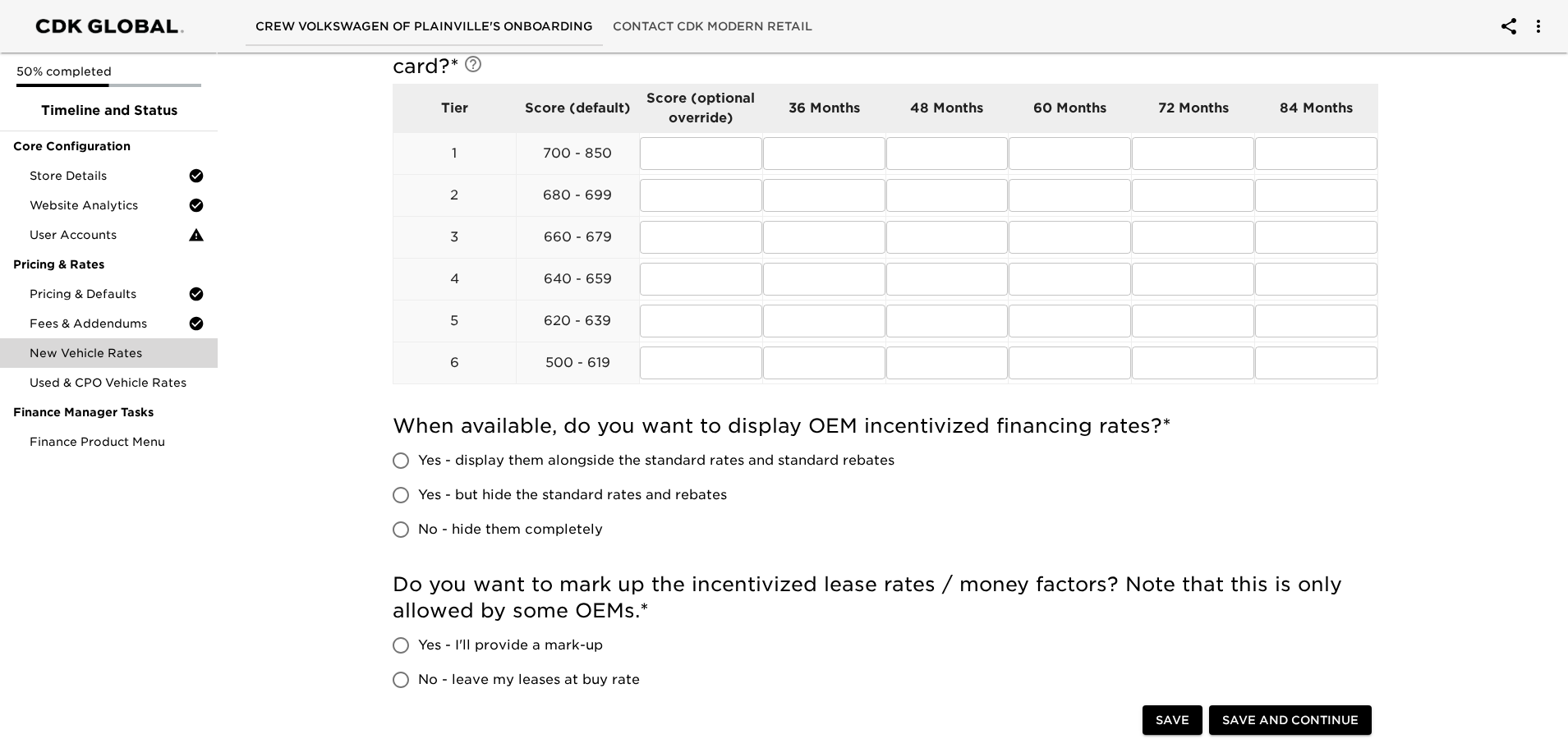
scroll to position [575, 0]
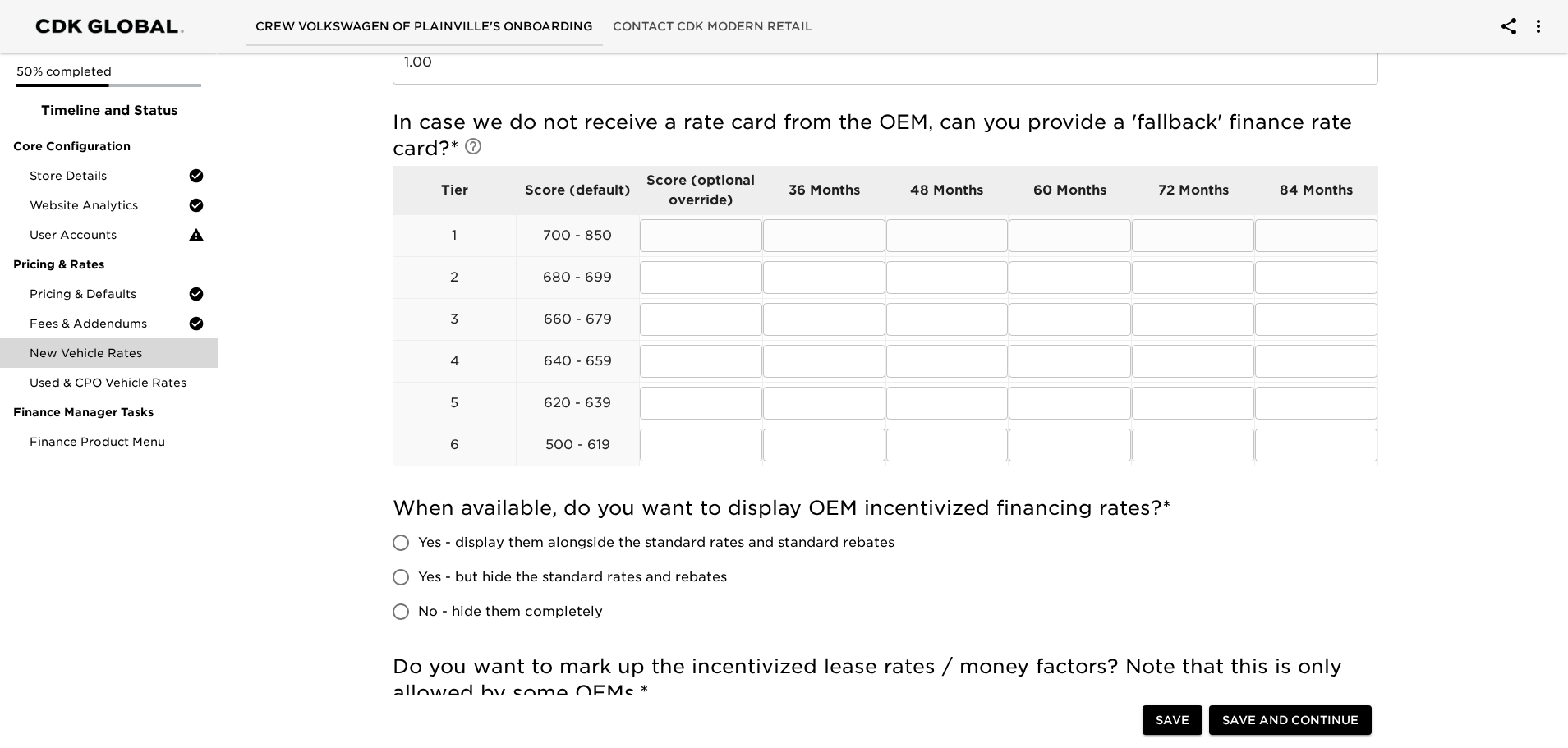
click at [702, 243] on input "text" at bounding box center [700, 235] width 122 height 33
click at [759, 147] on h5 "In case we do not receive a rate card from the OEM, can you provide a 'fallback…" at bounding box center [886, 136] width 986 height 53
click at [822, 232] on input "text" at bounding box center [824, 235] width 122 height 33
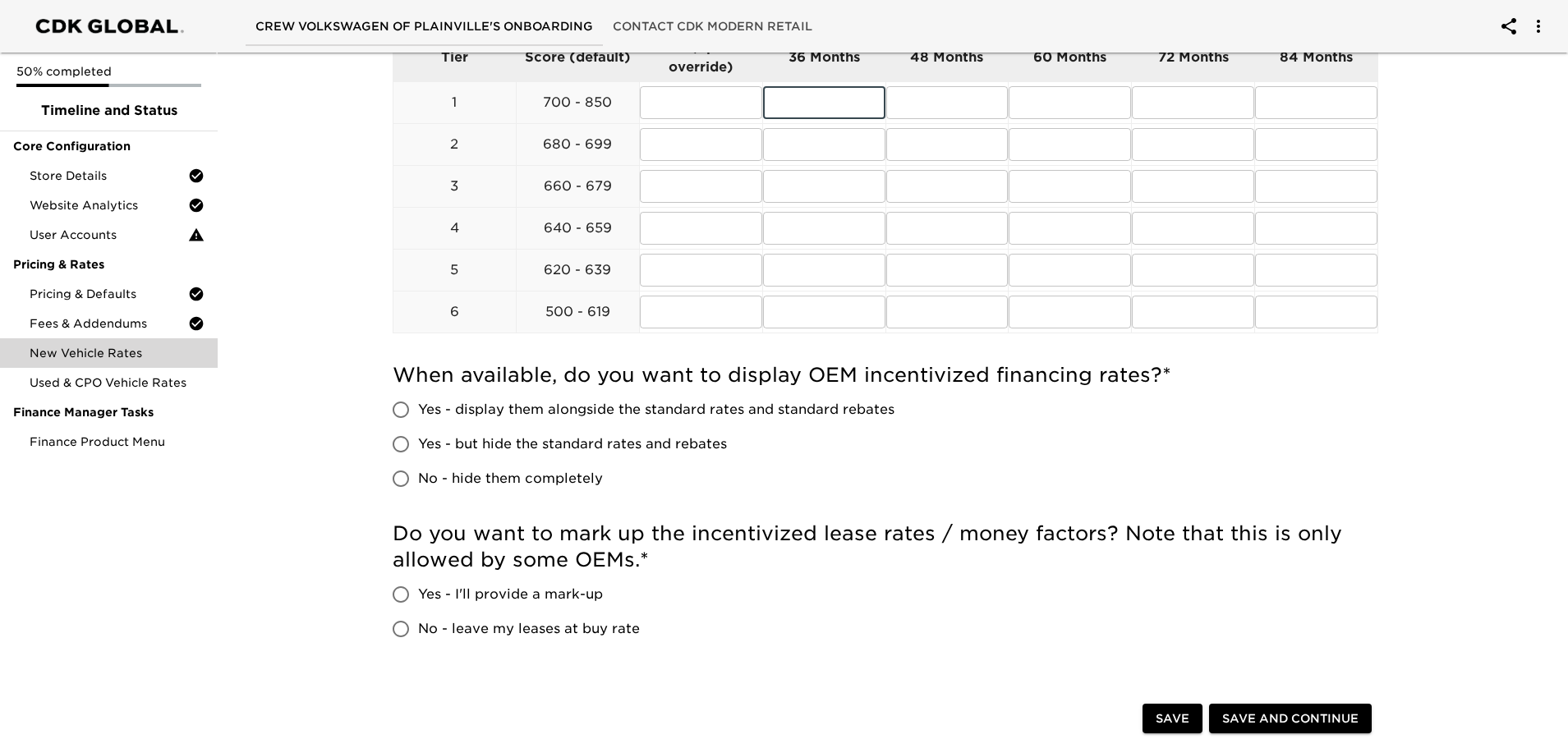
scroll to position [739, 0]
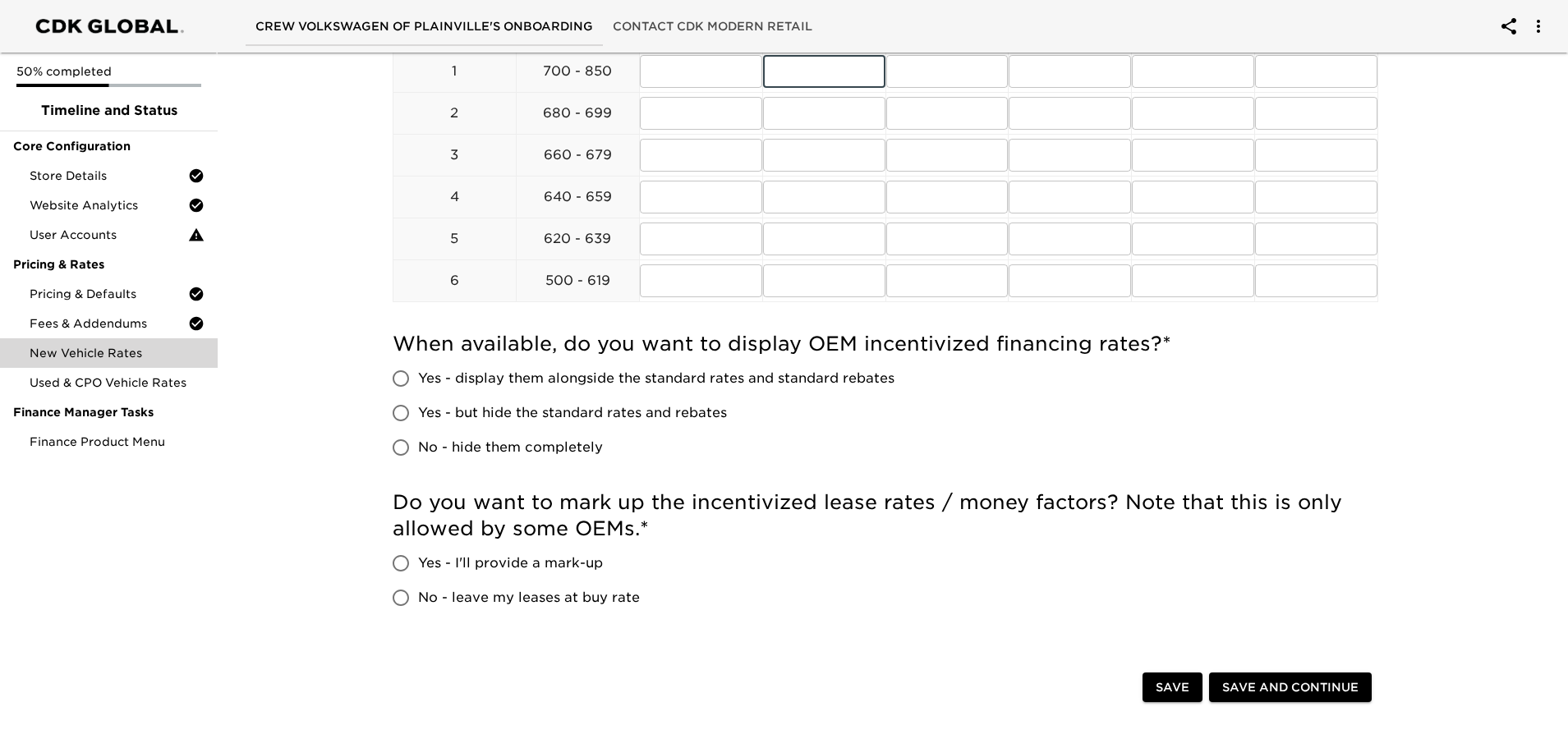
click at [402, 379] on input "Yes - display them alongside the standard rates and standard rebates" at bounding box center [401, 379] width 34 height 34
radio input "true"
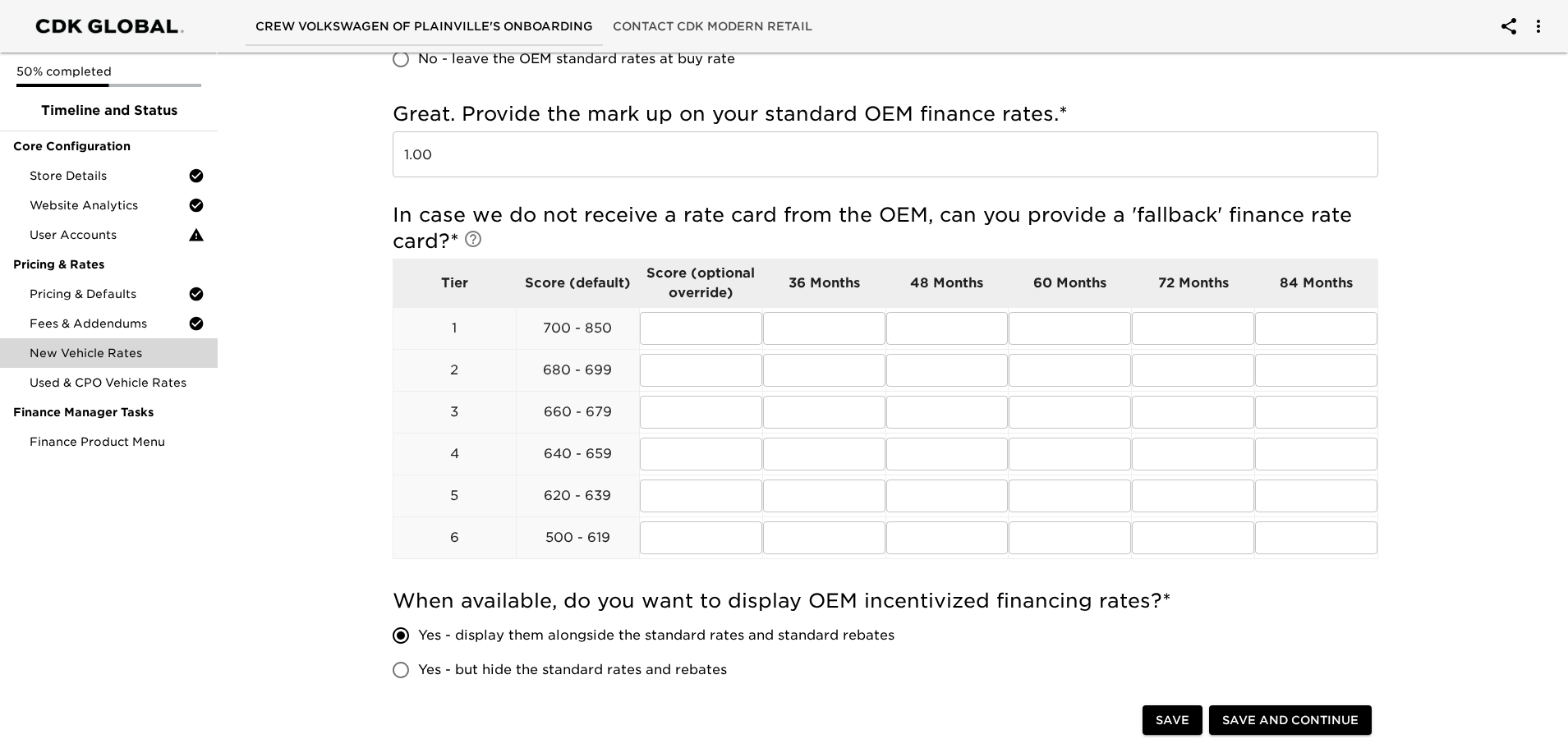
scroll to position [821, 0]
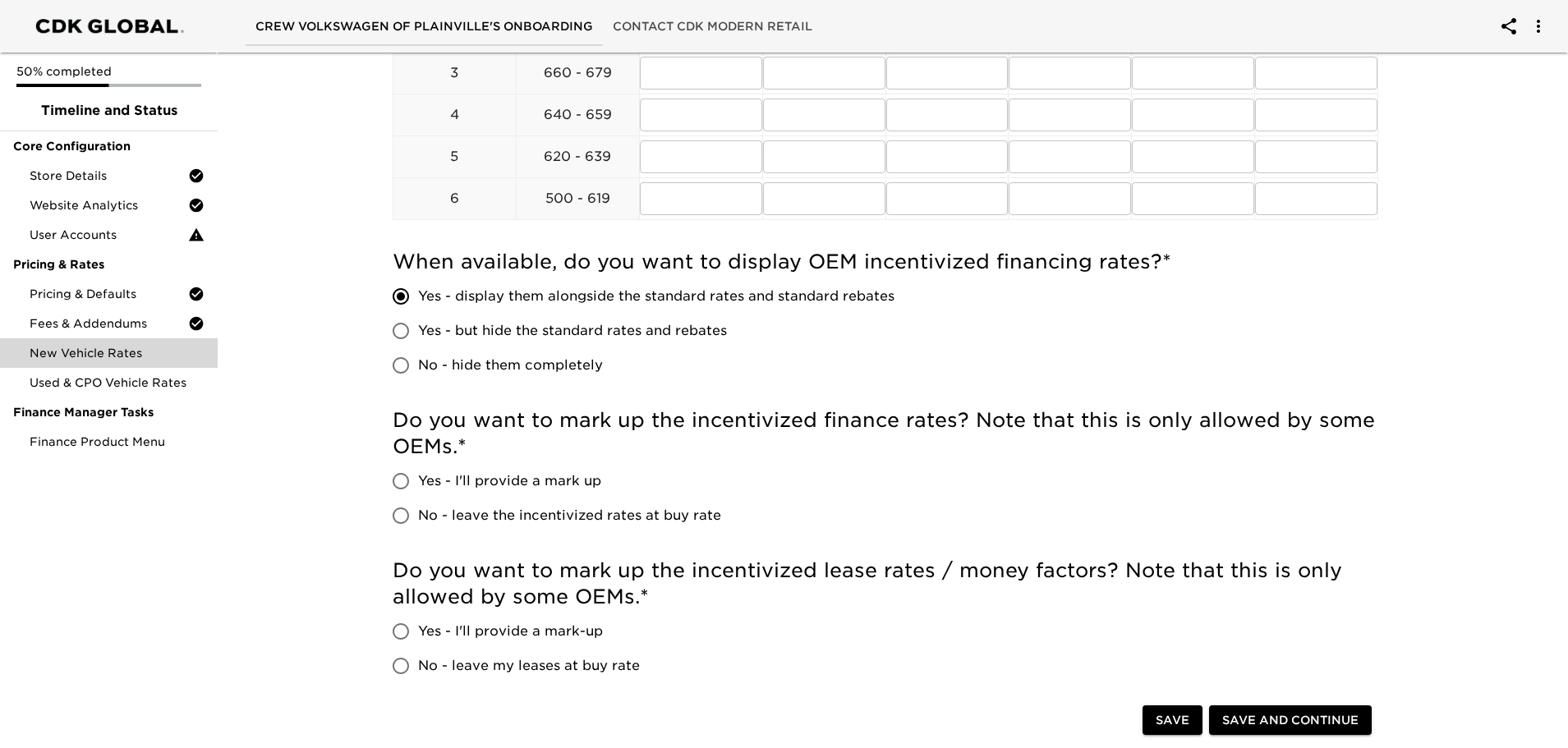
click at [400, 480] on input "Yes - I'll provide a mark up" at bounding box center [401, 481] width 34 height 34
radio input "true"
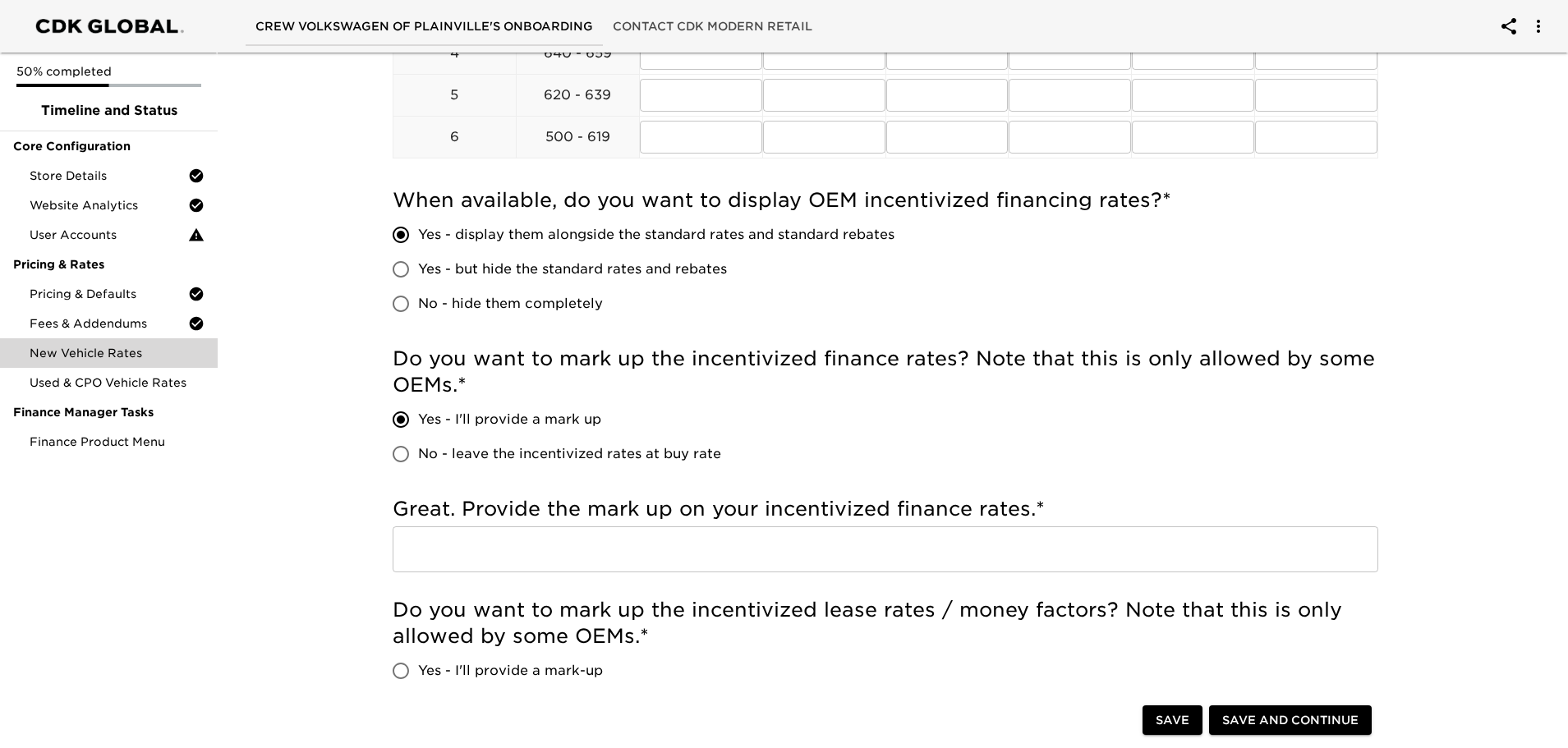
scroll to position [985, 0]
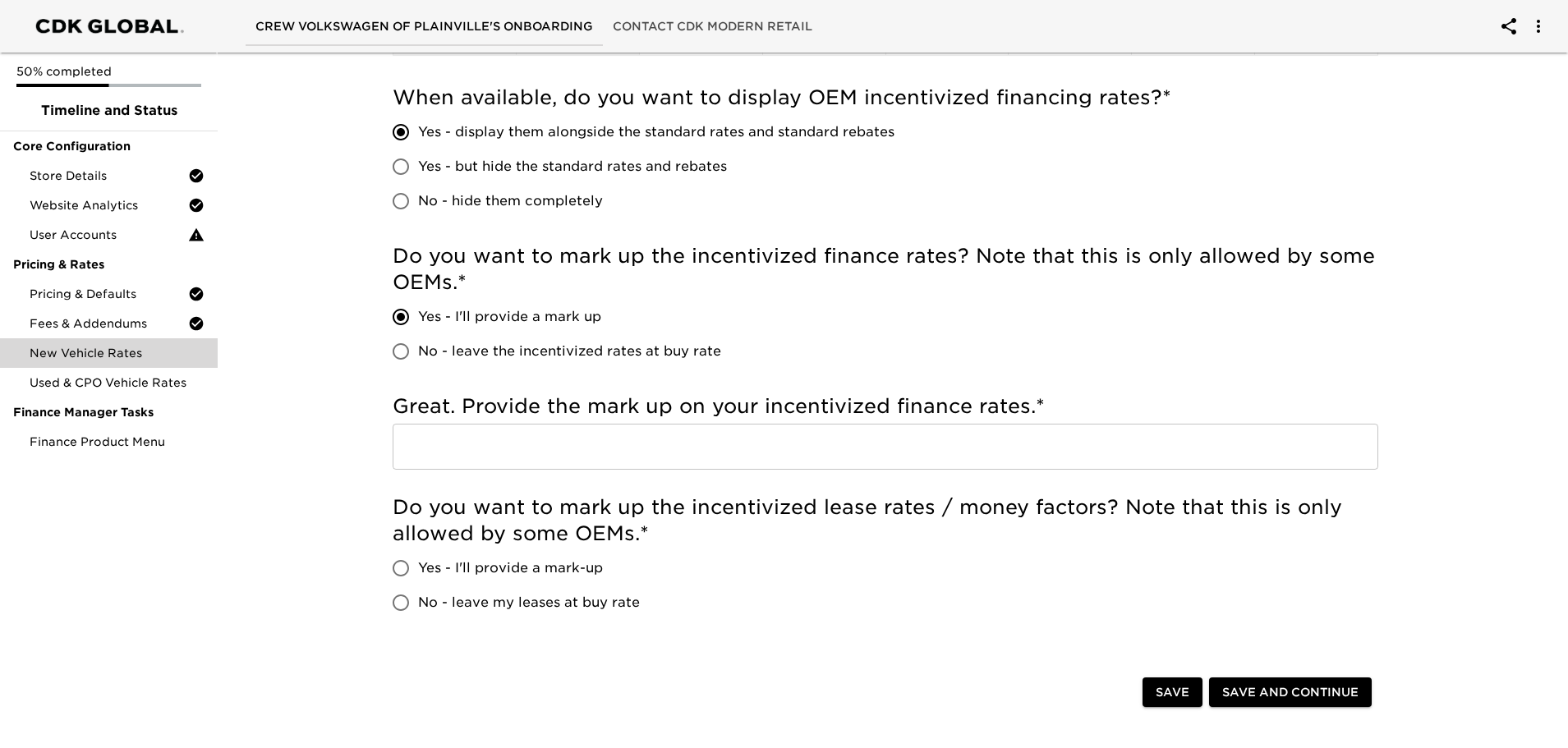
click at [627, 475] on div "Great. Provide the mark up on your incentivized finance rates. * ​" at bounding box center [886, 436] width 986 height 101
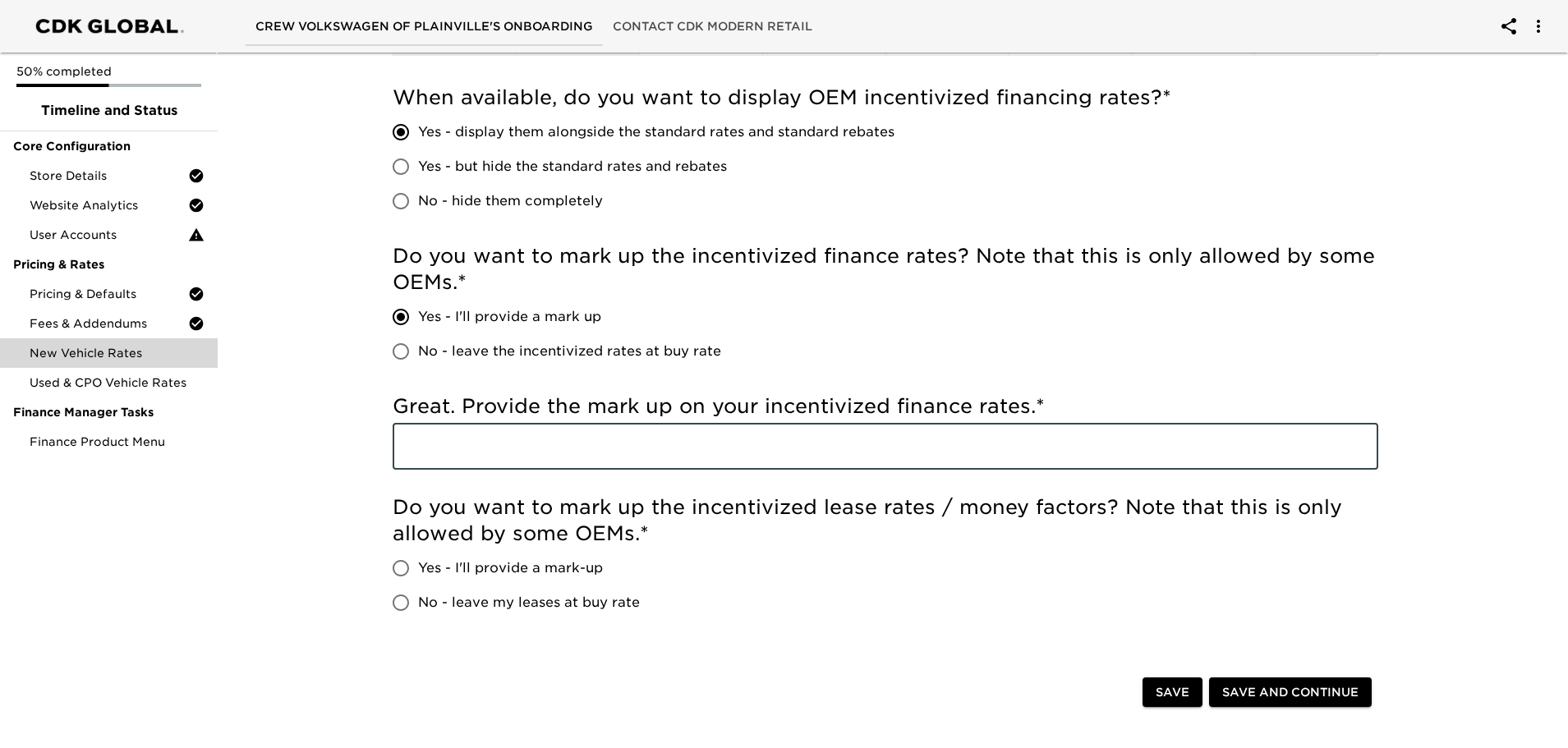
click at [636, 462] on input "text" at bounding box center [886, 446] width 986 height 46
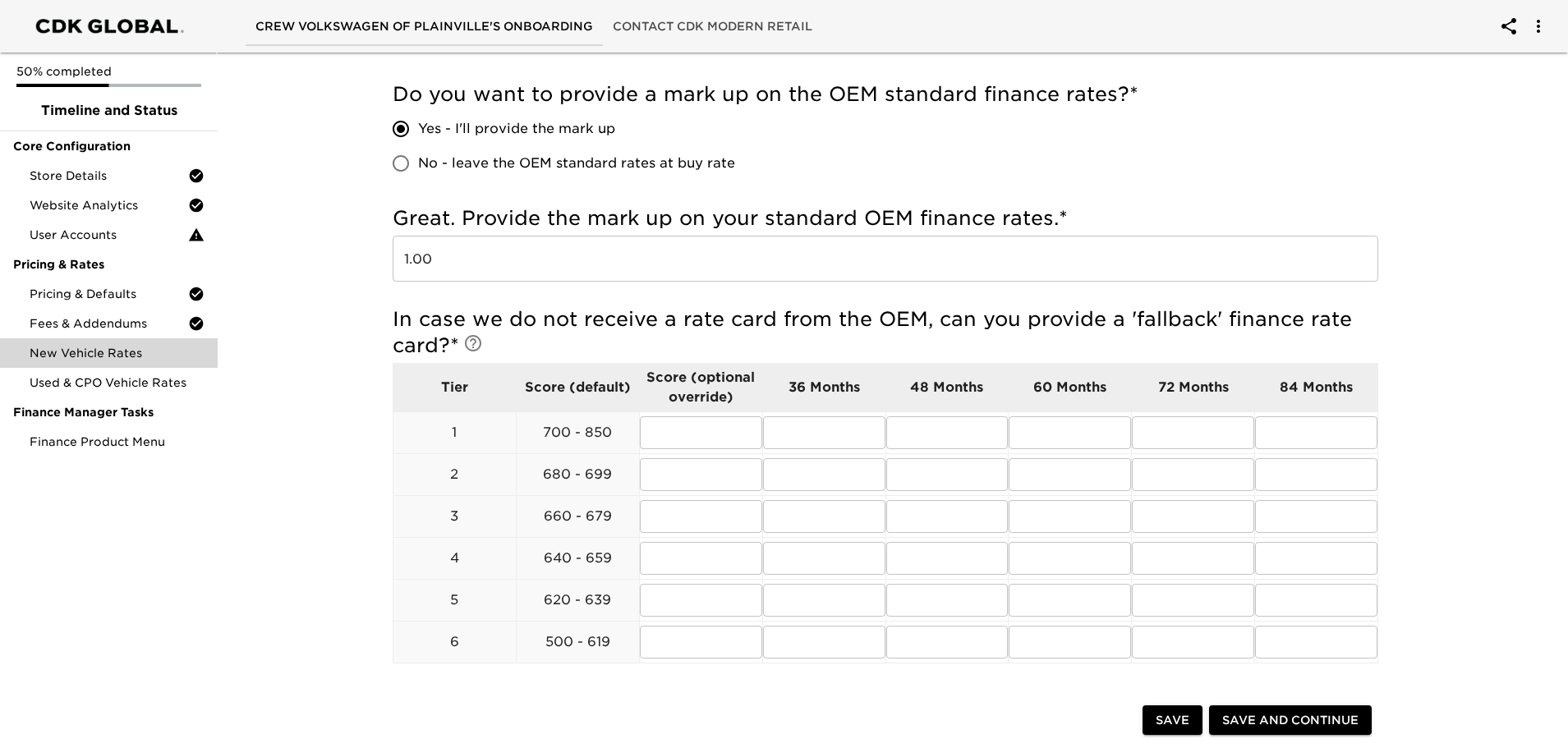
scroll to position [329, 0]
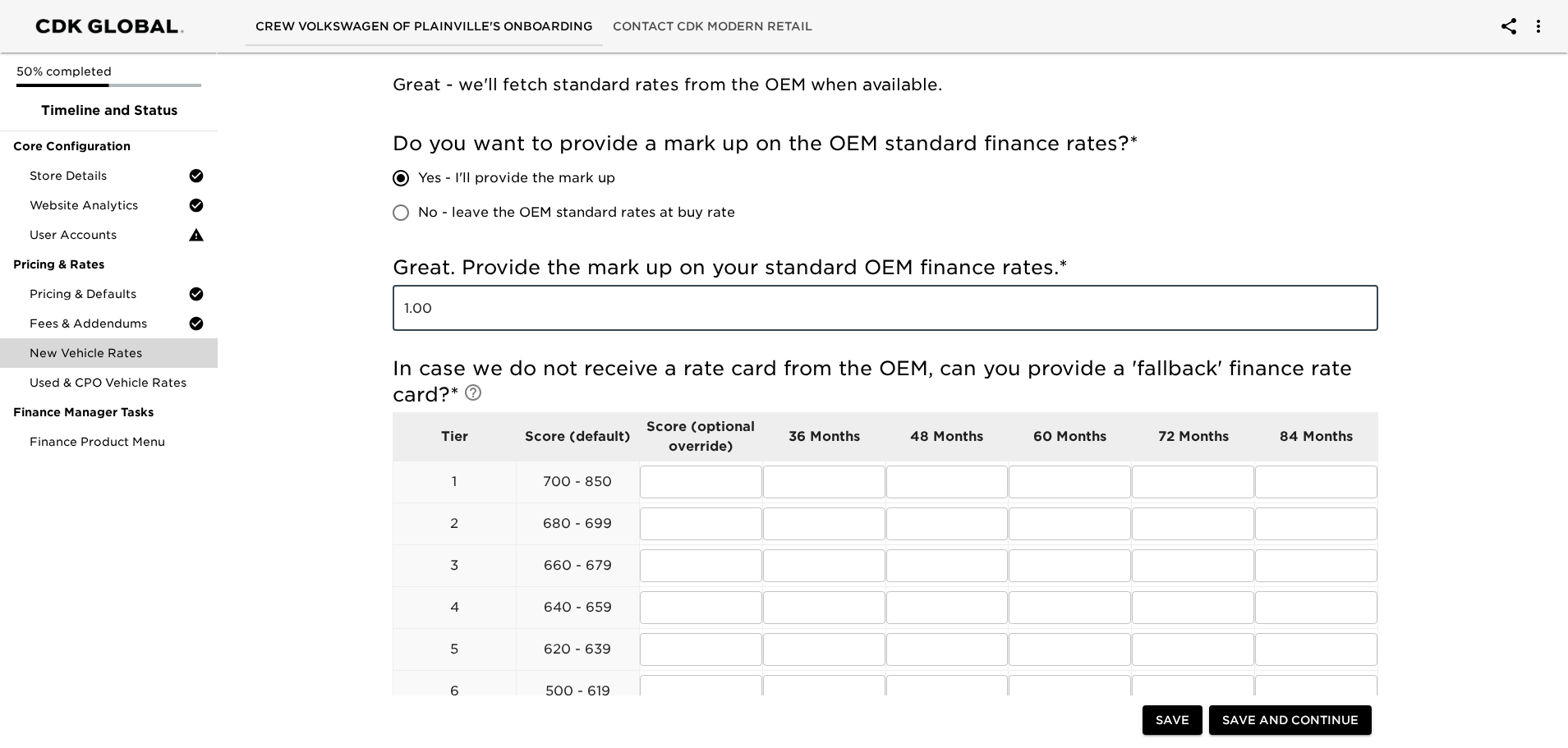
click at [567, 318] on input "1.00" at bounding box center [886, 308] width 986 height 46
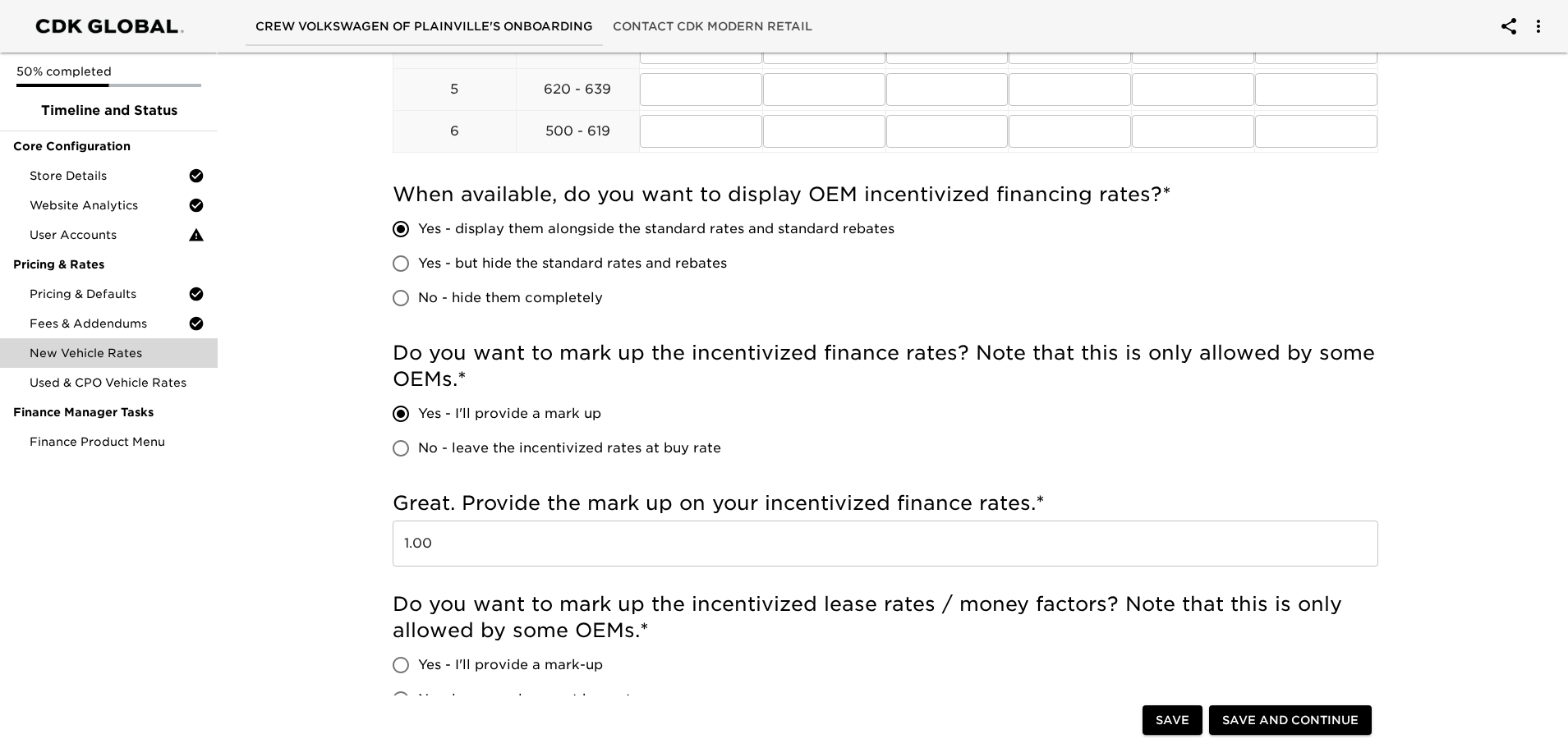
scroll to position [904, 0]
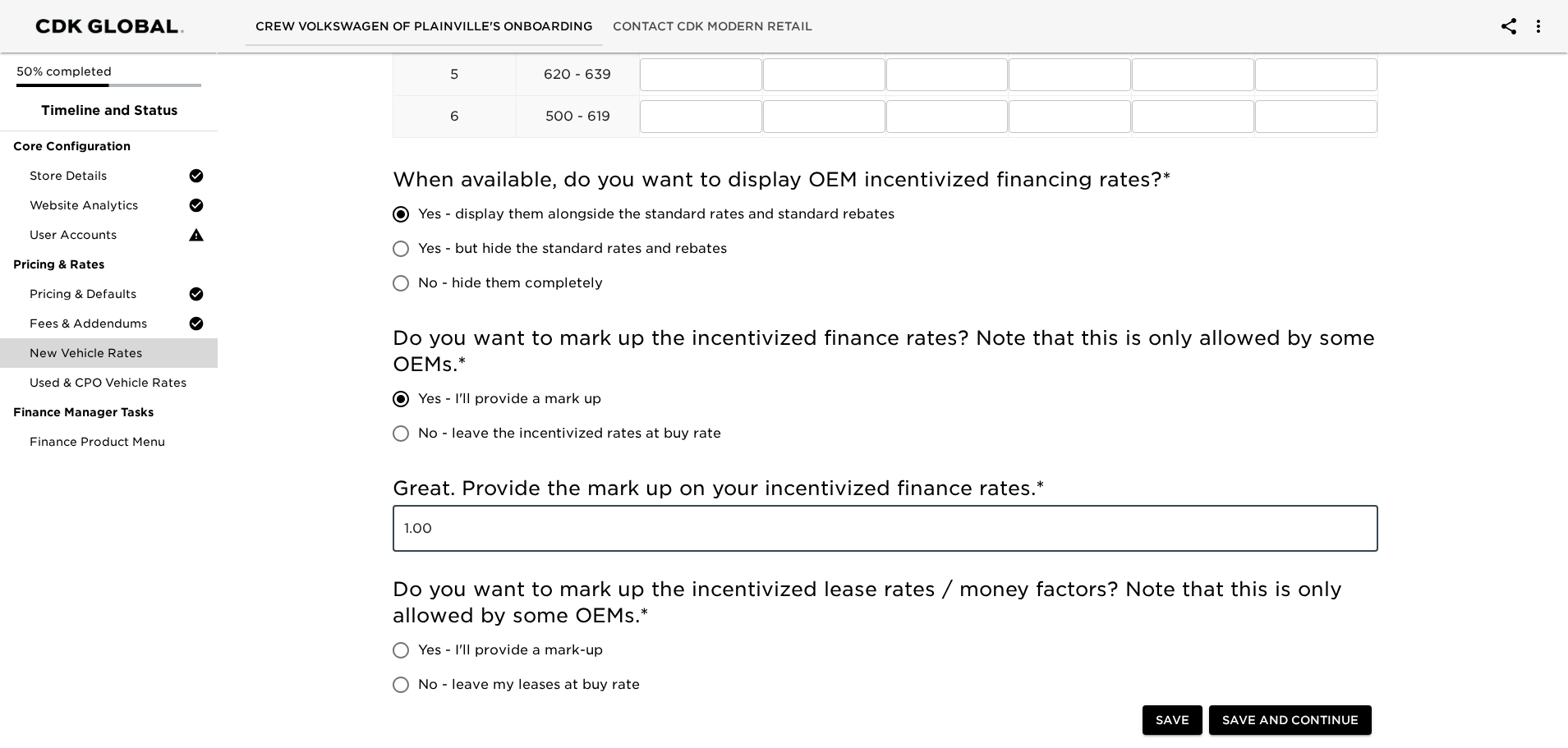
drag, startPoint x: 672, startPoint y: 540, endPoint x: 334, endPoint y: 551, distance: 338.2
click at [334, 551] on div "New Vehicle Rates Due [DATE] Note: These rates are used to provide the customer…" at bounding box center [886, 90] width 1357 height 1895
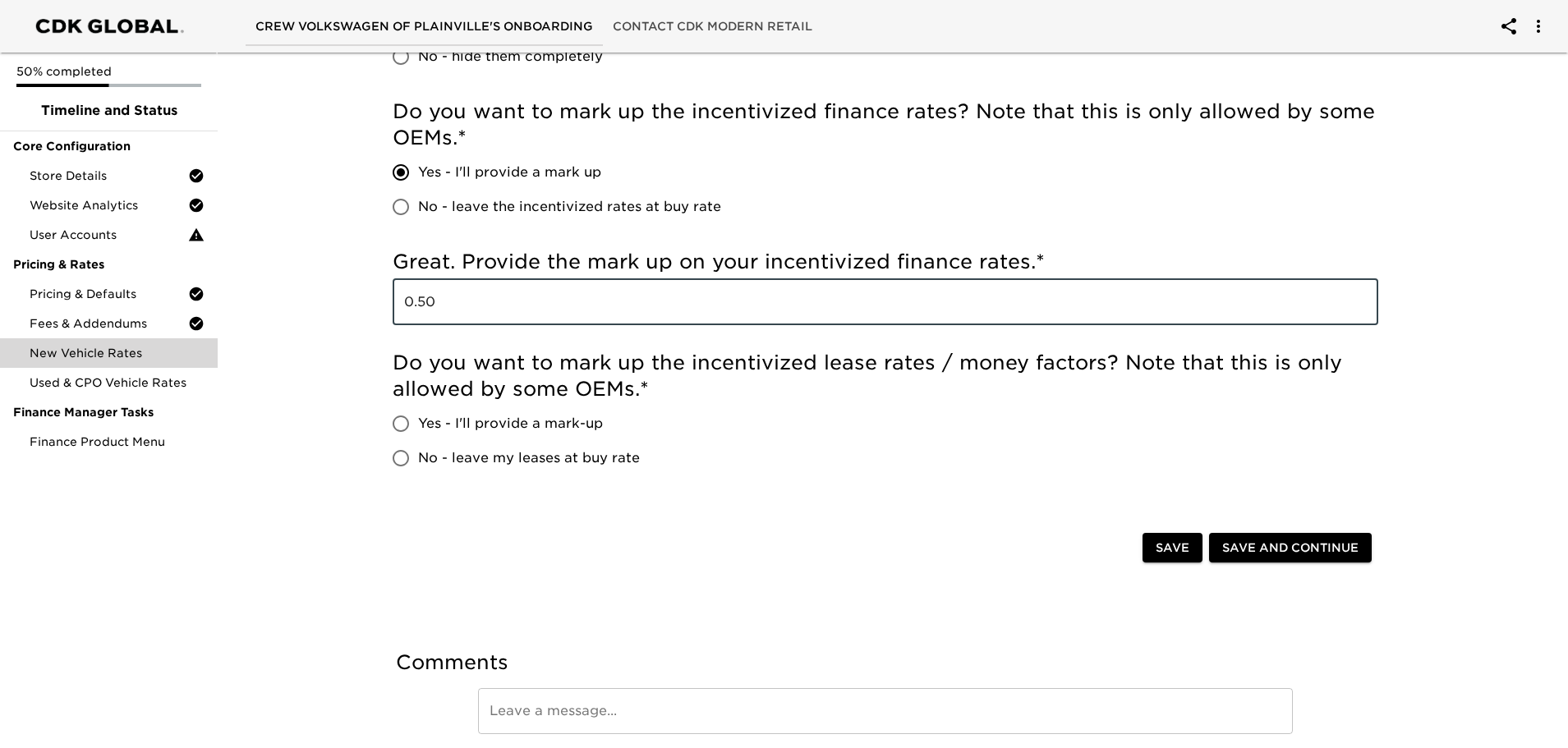
scroll to position [1150, 0]
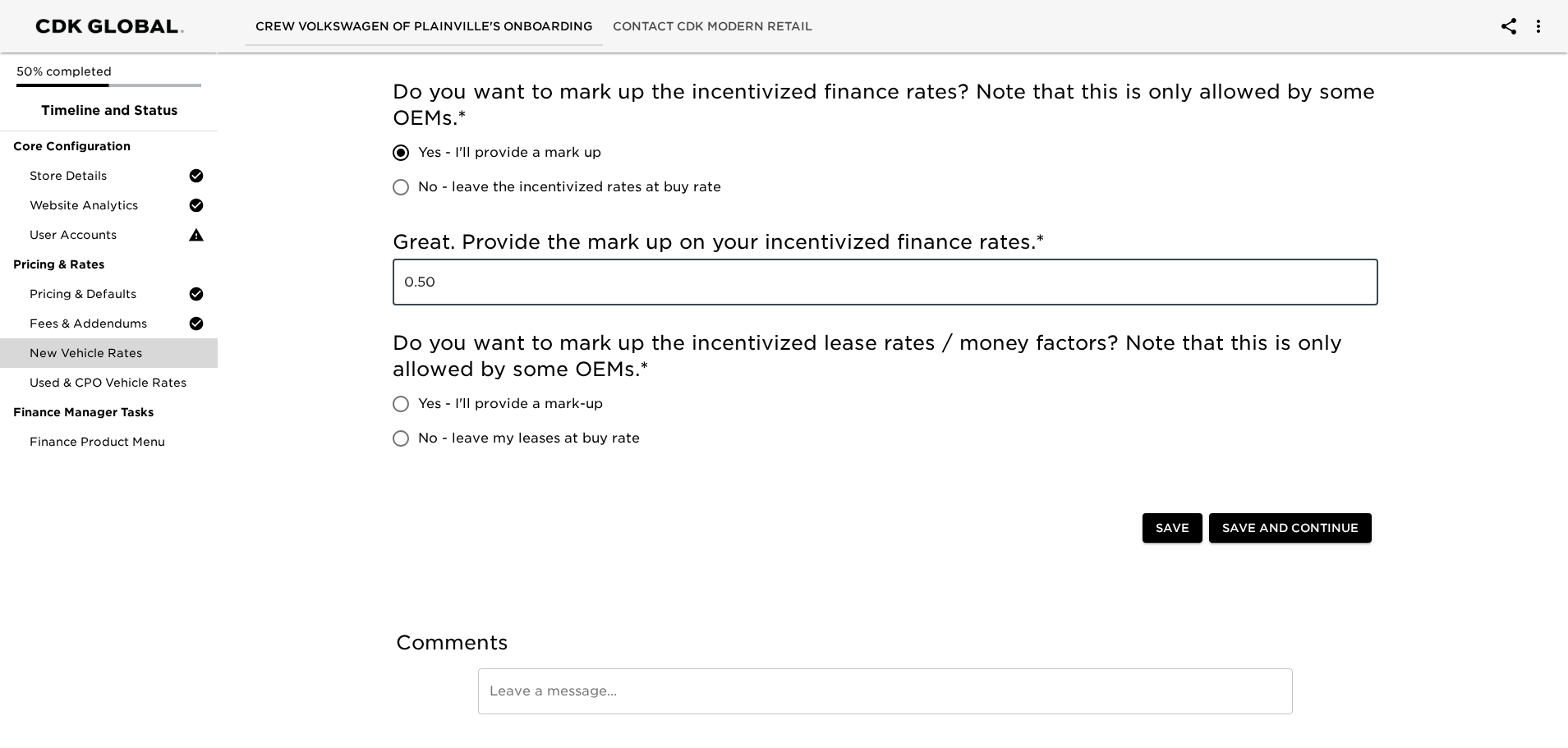
type input "0.50"
click at [406, 408] on input "Yes - I'll provide a mark-up" at bounding box center [401, 404] width 34 height 34
radio input "true"
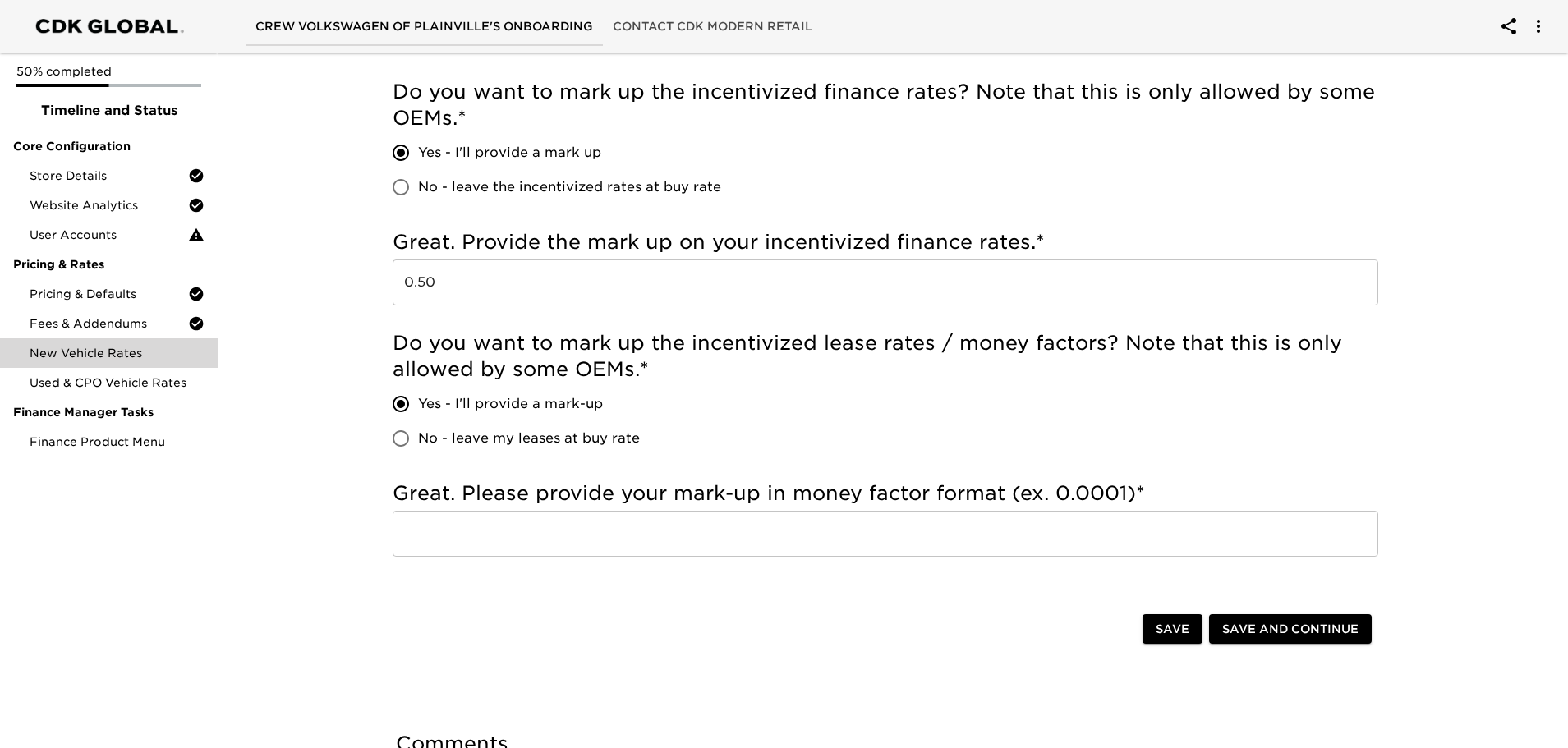
click at [561, 542] on input "text" at bounding box center [886, 533] width 986 height 46
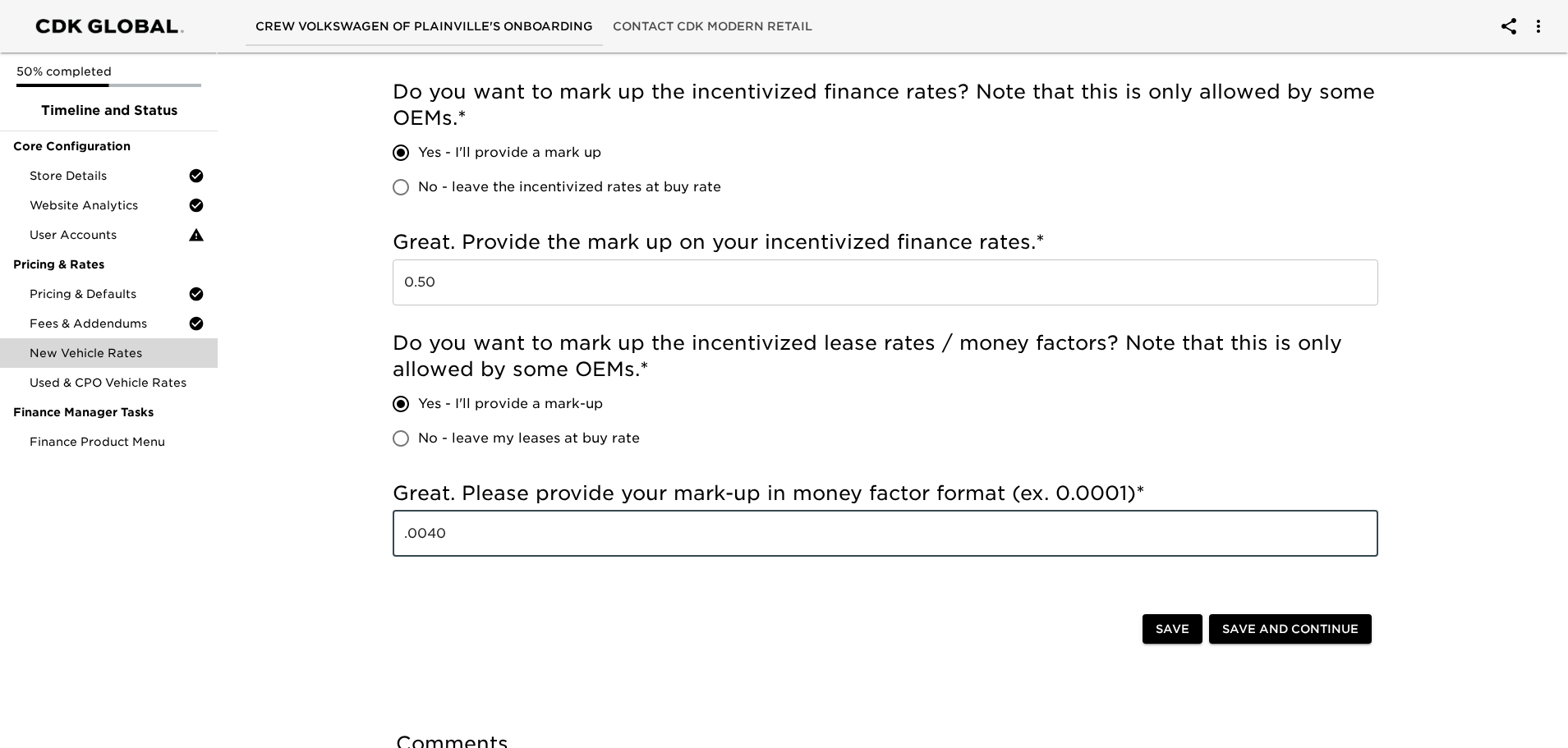
type input ".0040"
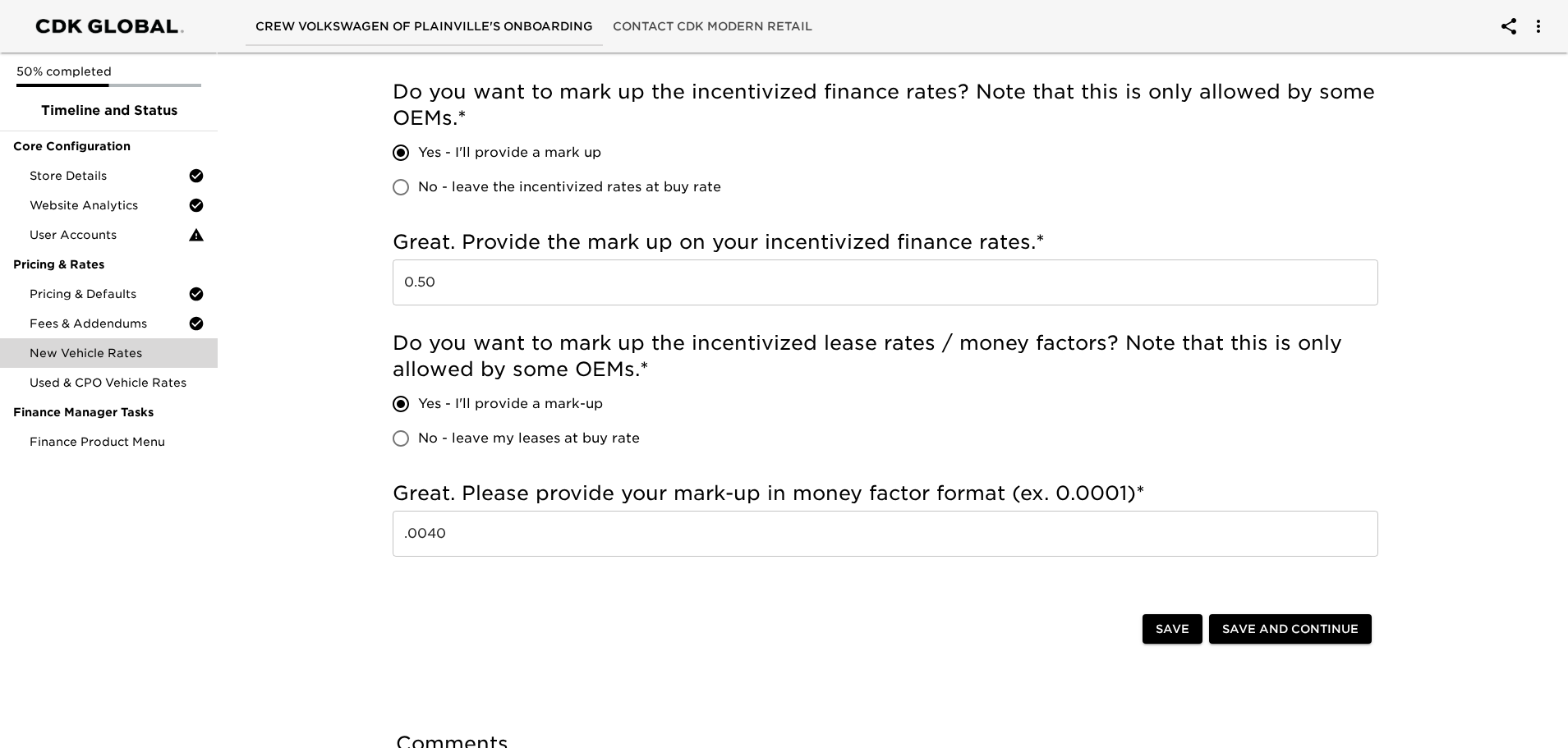
click at [780, 569] on div "Great. Please provide your mark-up in money factor format (ex. 0.0001) * .0040 ​" at bounding box center [886, 523] width 986 height 101
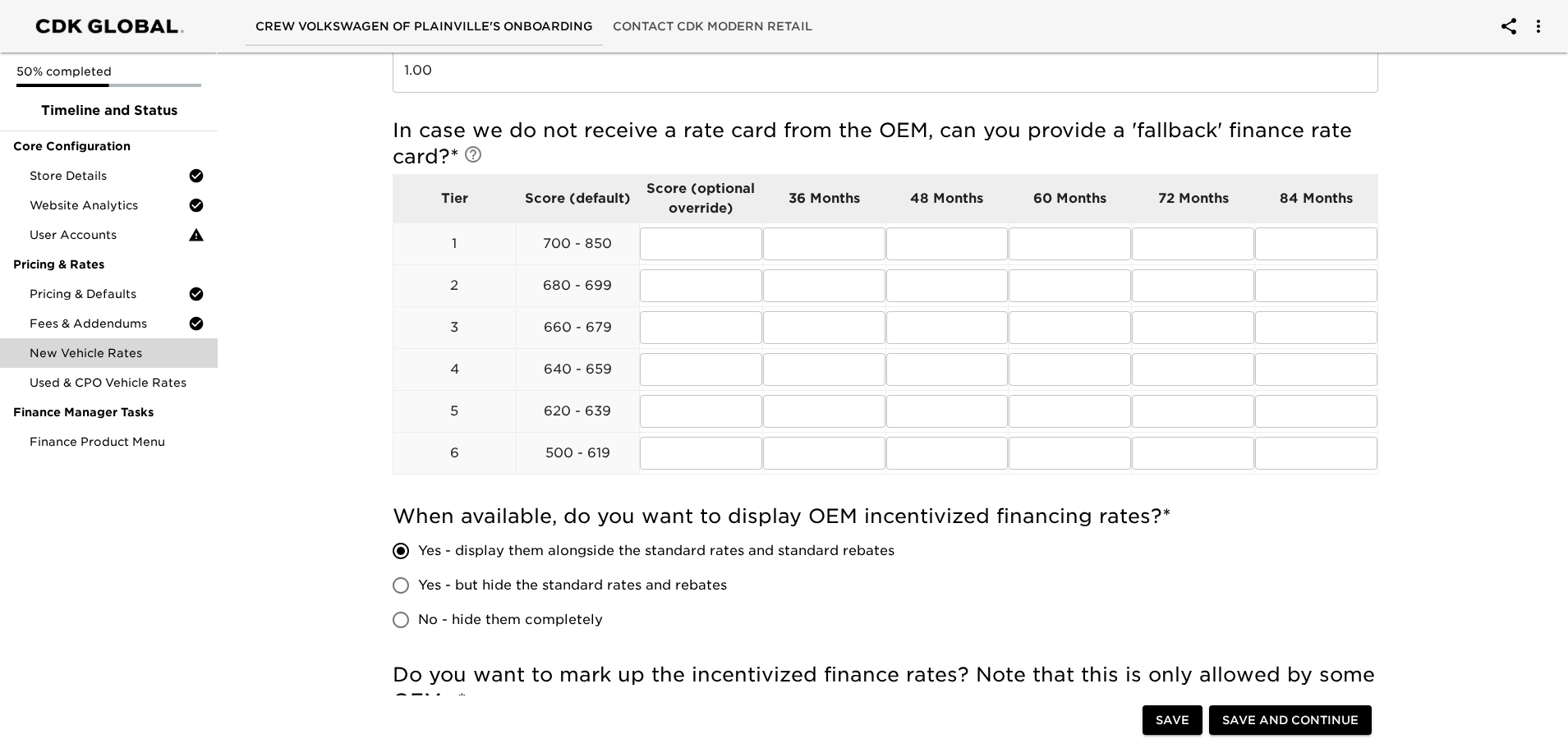
scroll to position [493, 0]
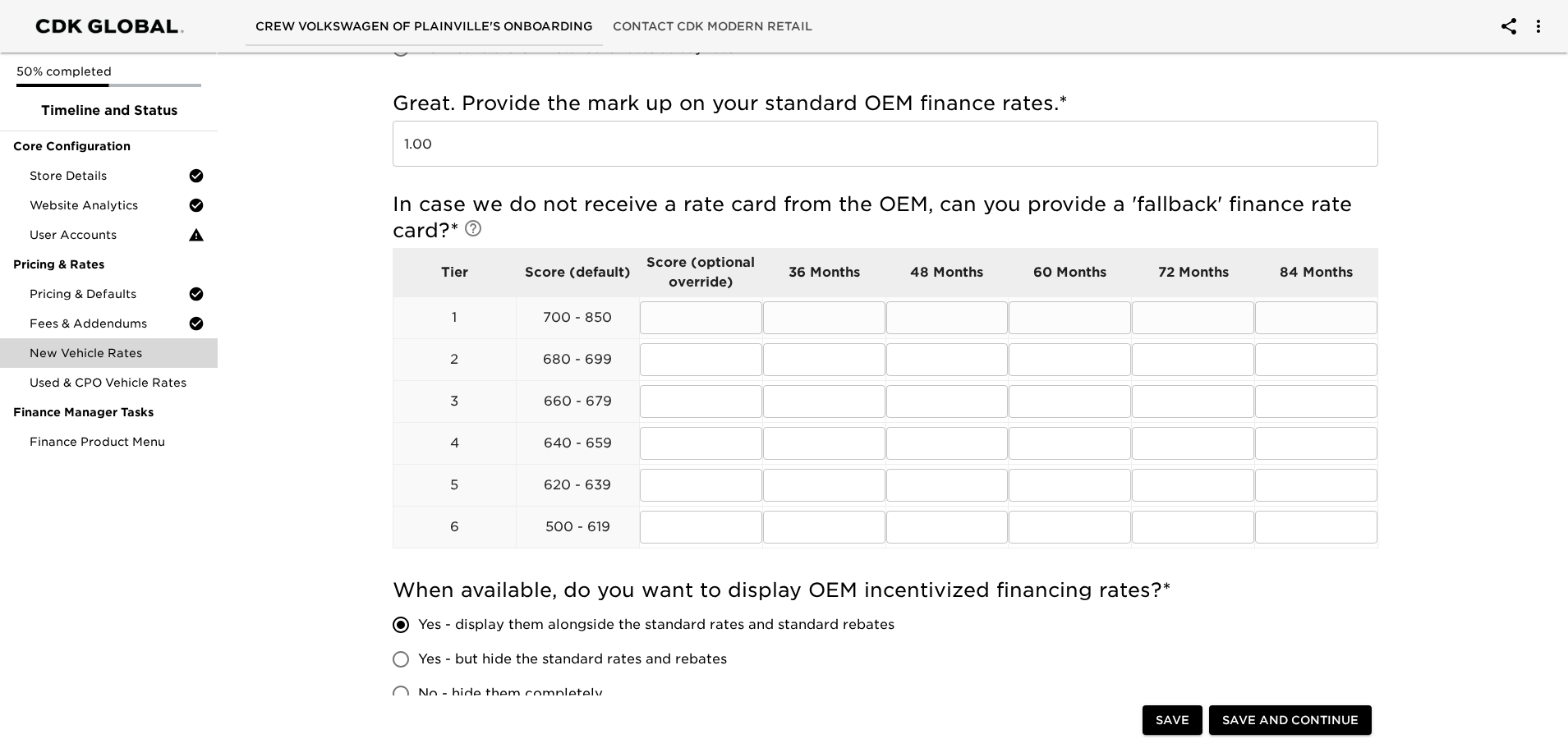
click at [856, 320] on input "text" at bounding box center [824, 318] width 122 height 33
type input "6.99"
type input "7.99"
drag, startPoint x: 856, startPoint y: 320, endPoint x: 707, endPoint y: 314, distance: 149.1
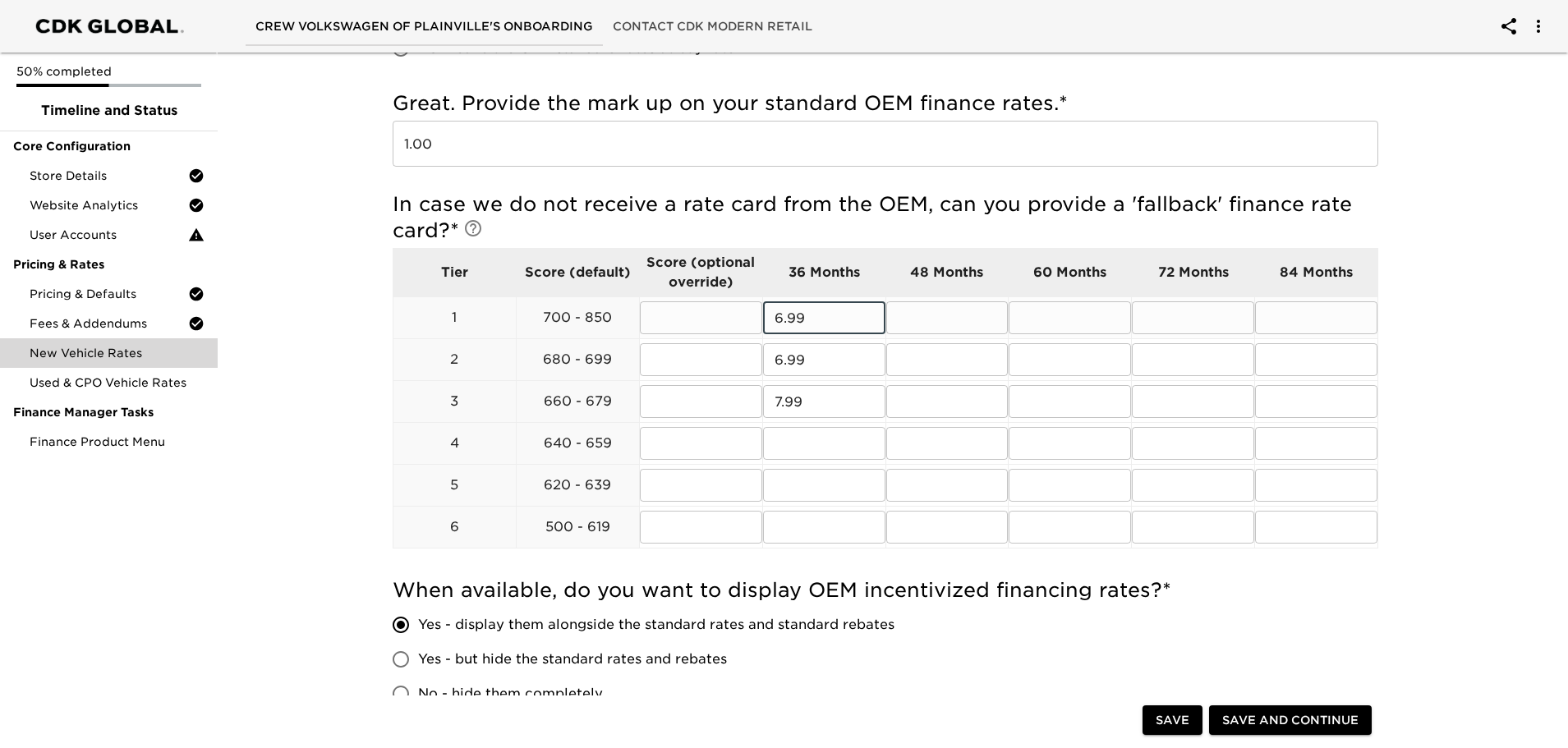
click at [707, 314] on tr "1 700 - 850 ​ 6.99 ​ ​ ​ ​ ​" at bounding box center [885, 318] width 985 height 42
drag, startPoint x: 836, startPoint y: 363, endPoint x: 681, endPoint y: 363, distance: 155.0
click at [681, 363] on tr "2 680 - 699 ​ 6.99 ​ ​ ​ ​ ​" at bounding box center [885, 360] width 985 height 42
drag, startPoint x: 816, startPoint y: 400, endPoint x: 678, endPoint y: 415, distance: 138.8
click at [678, 415] on tr "3 660 - 679 ​ ​ ​ ​ ​ ​" at bounding box center [885, 402] width 985 height 42
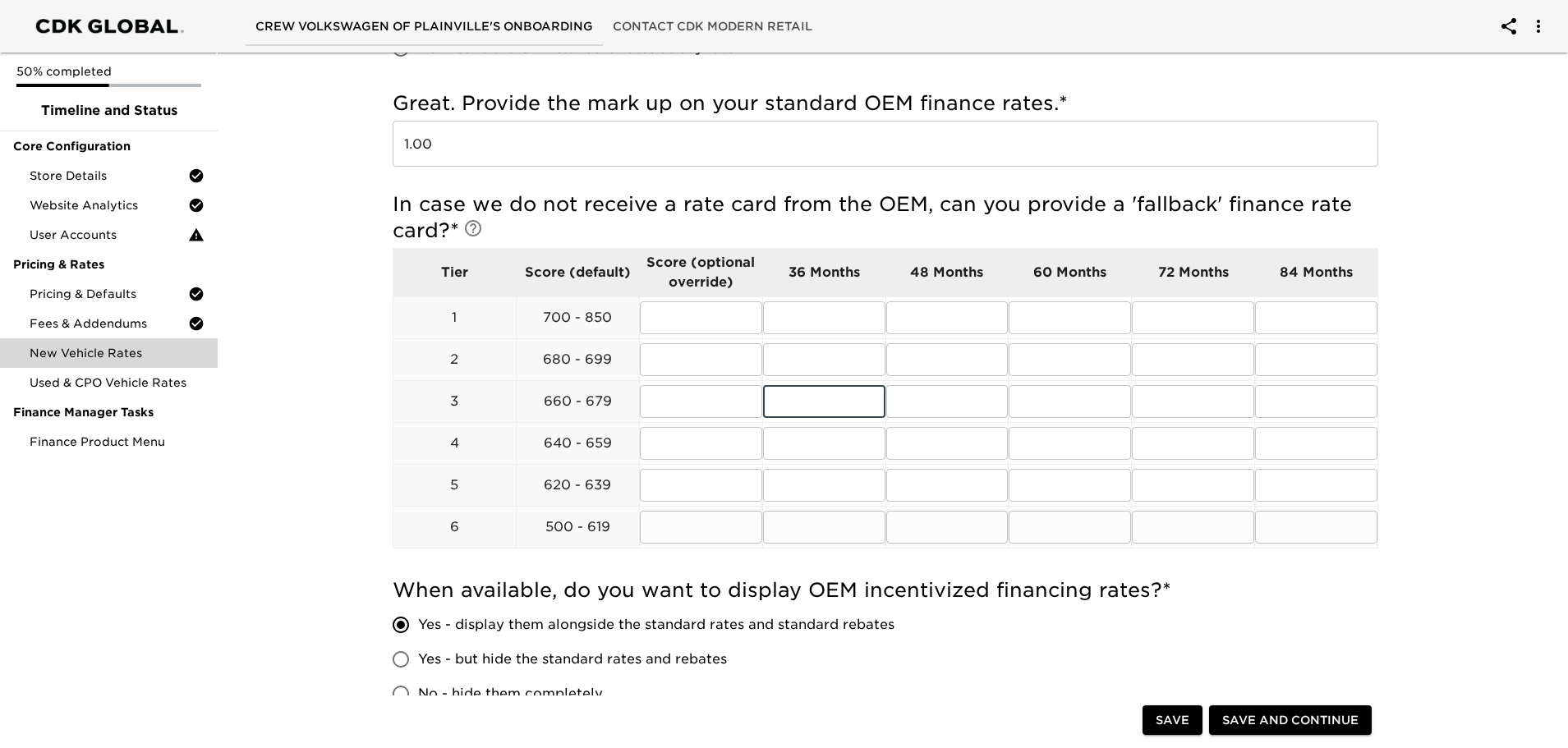
click at [815, 522] on input "text" at bounding box center [824, 527] width 122 height 33
type input "12.99"
click at [829, 315] on input "text" at bounding box center [824, 318] width 122 height 33
type input "7.99"
click at [784, 369] on input "text" at bounding box center [824, 360] width 122 height 33
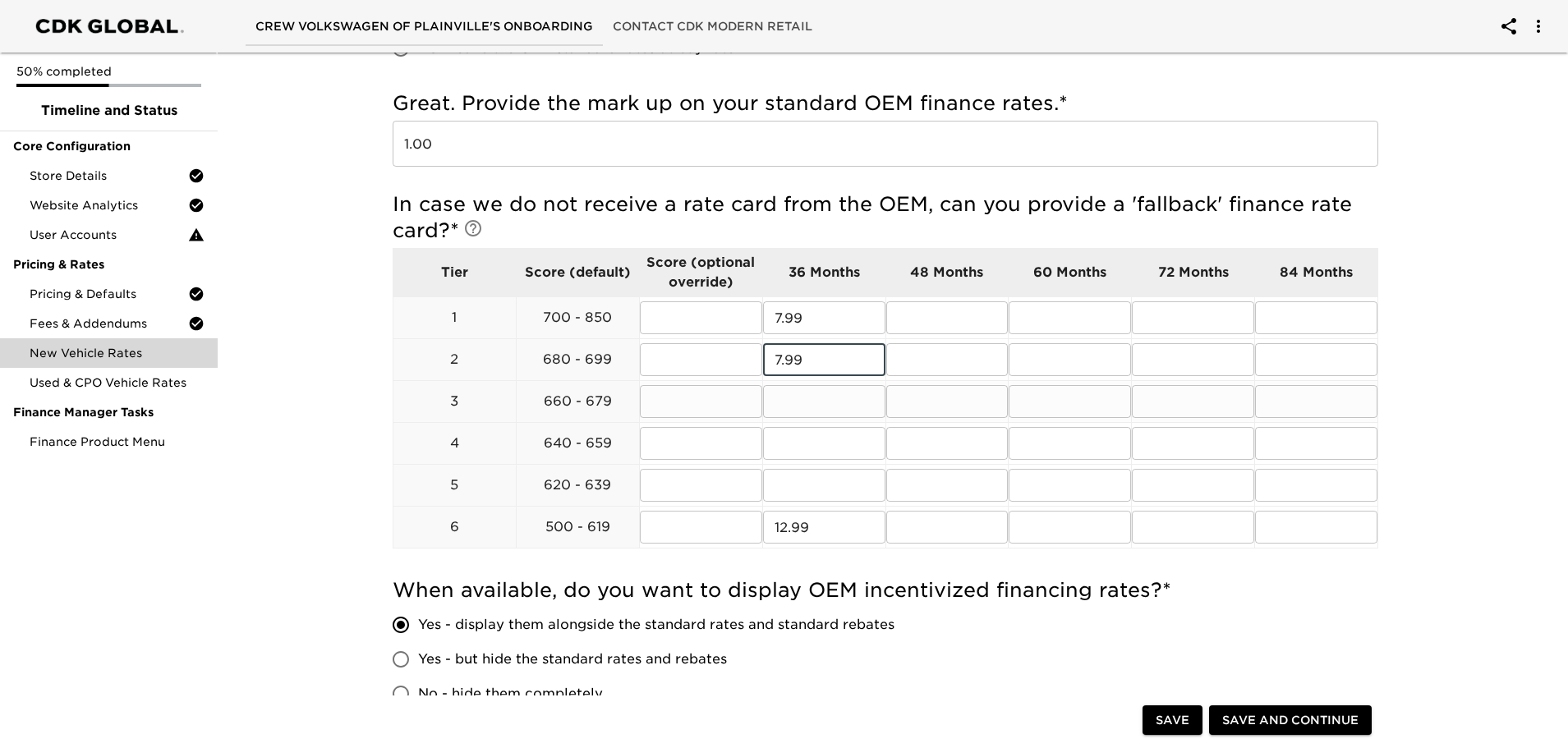
type input "7.99"
click at [799, 408] on input "text" at bounding box center [824, 401] width 122 height 33
type input "8.99"
click at [797, 443] on input "text" at bounding box center [824, 444] width 122 height 33
type input "8.99"
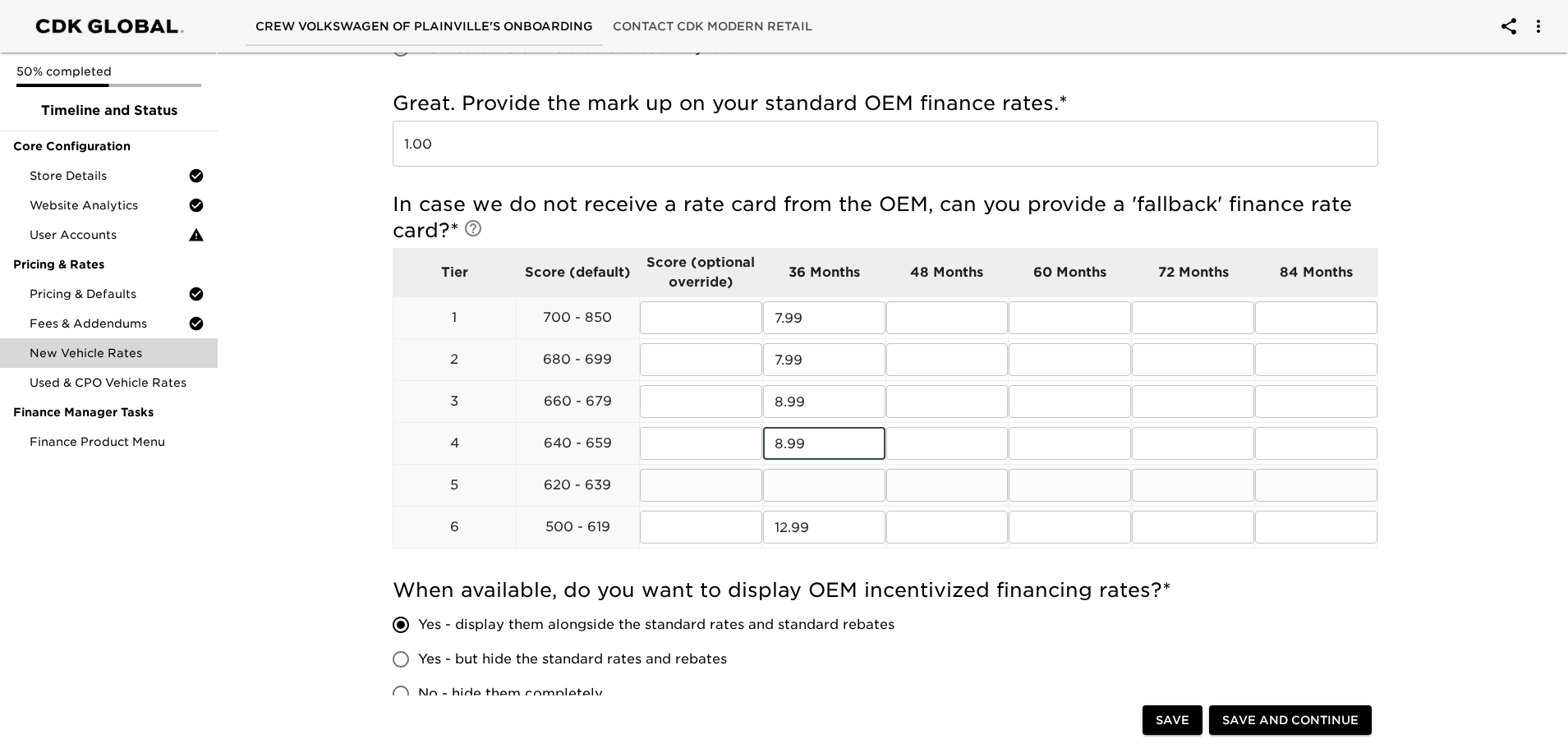
click at [798, 489] on input "text" at bounding box center [824, 485] width 122 height 33
drag, startPoint x: 833, startPoint y: 523, endPoint x: 743, endPoint y: 524, distance: 90.0
click at [743, 524] on tr "6 500 - 619 ​ 12.99 ​ ​ ​ ​ ​" at bounding box center [885, 528] width 985 height 42
drag, startPoint x: 833, startPoint y: 493, endPoint x: 740, endPoint y: 492, distance: 93.0
click at [740, 492] on tr "5 620 - 639 ​ 10.99 ​ ​ ​ ​ ​" at bounding box center [885, 485] width 985 height 42
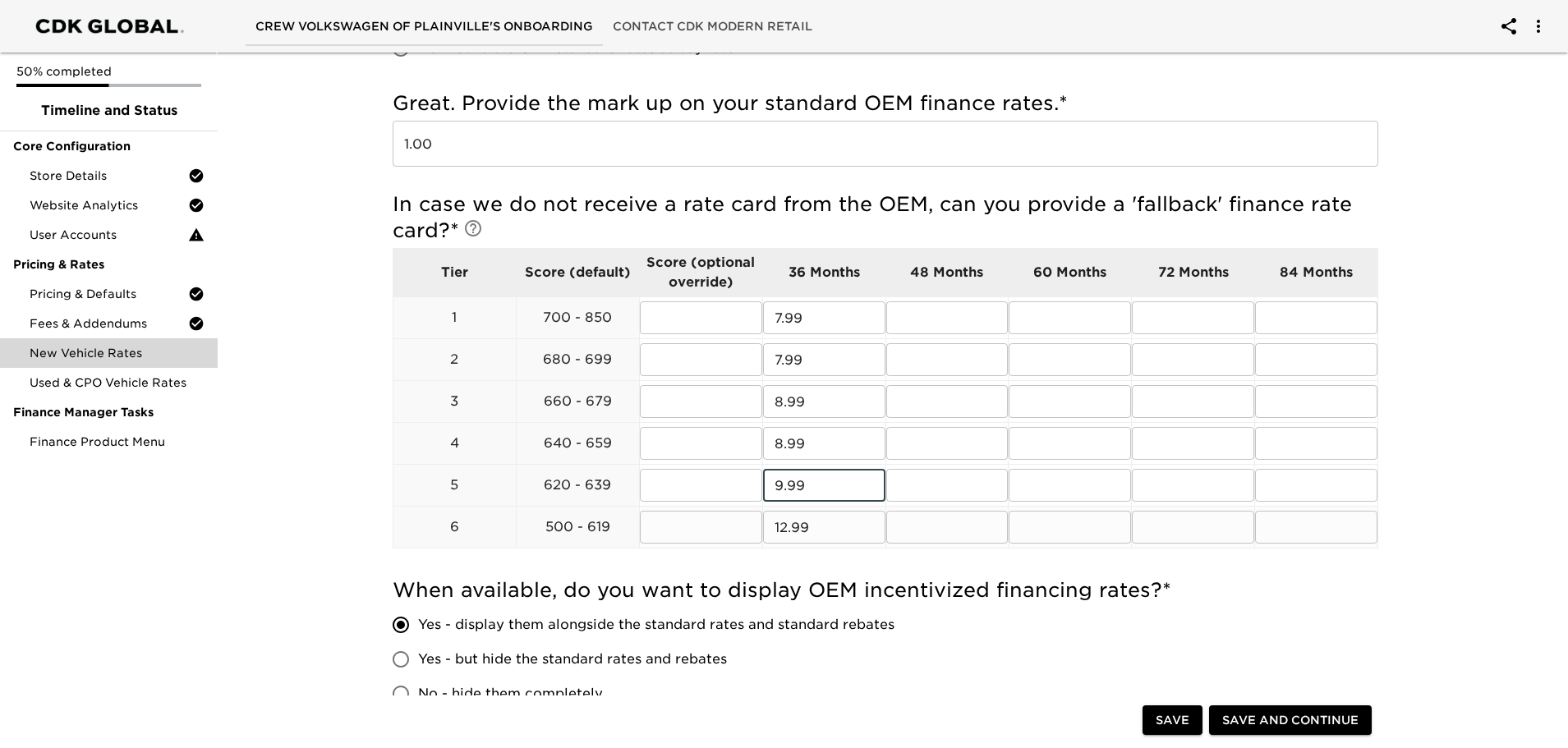
type input "9.99"
drag, startPoint x: 828, startPoint y: 518, endPoint x: 720, endPoint y: 530, distance: 108.7
click at [720, 529] on tr "6 500 - 619 ​ 12.99 ​ ​ ​ ​ ​" at bounding box center [885, 528] width 985 height 42
type input "10.99"
click at [943, 313] on input "text" at bounding box center [948, 318] width 122 height 33
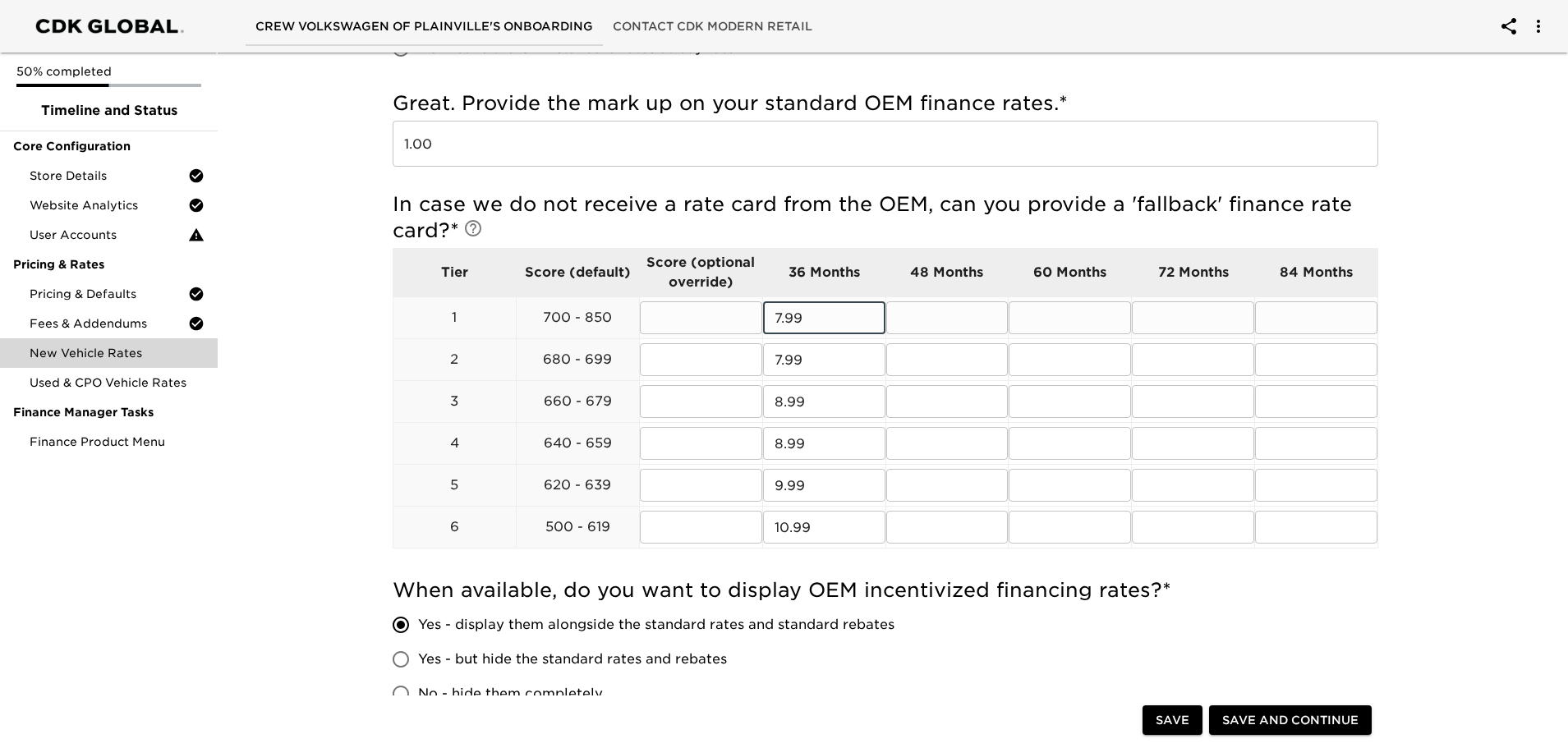
drag, startPoint x: 851, startPoint y: 322, endPoint x: 743, endPoint y: 319, distance: 108.0
click at [743, 319] on tr "1 700 - 850 ​ 7.99 ​ ​ ​ ​ ​" at bounding box center [885, 318] width 985 height 42
click at [781, 319] on input "7.99" at bounding box center [824, 318] width 122 height 33
type input "6.99"
click at [780, 359] on input "7.99" at bounding box center [824, 360] width 122 height 33
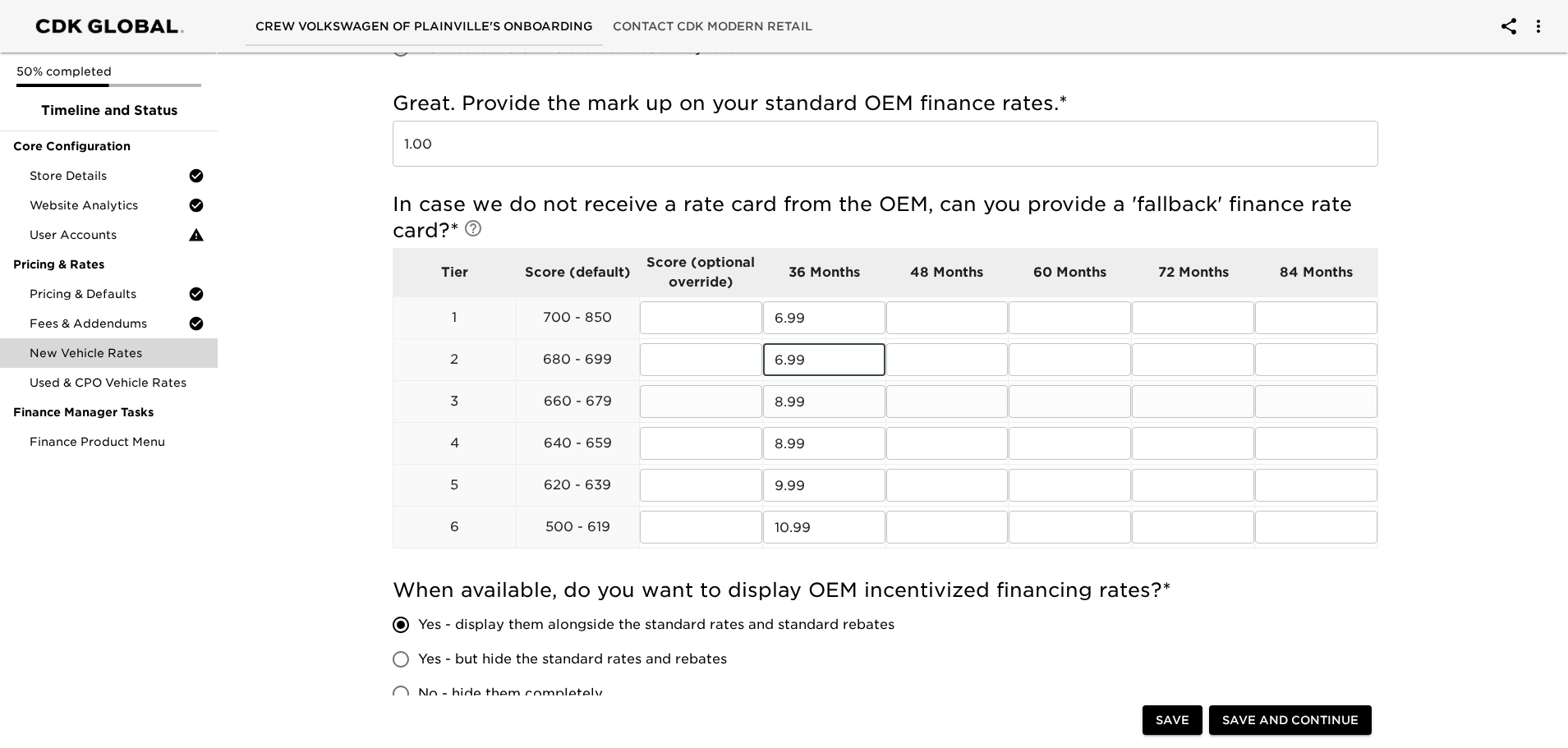
type input "6.99"
click at [783, 401] on input "8.99" at bounding box center [824, 401] width 122 height 33
type input "7.99"
click at [783, 440] on input "8.99" at bounding box center [824, 444] width 122 height 33
type input "7.99"
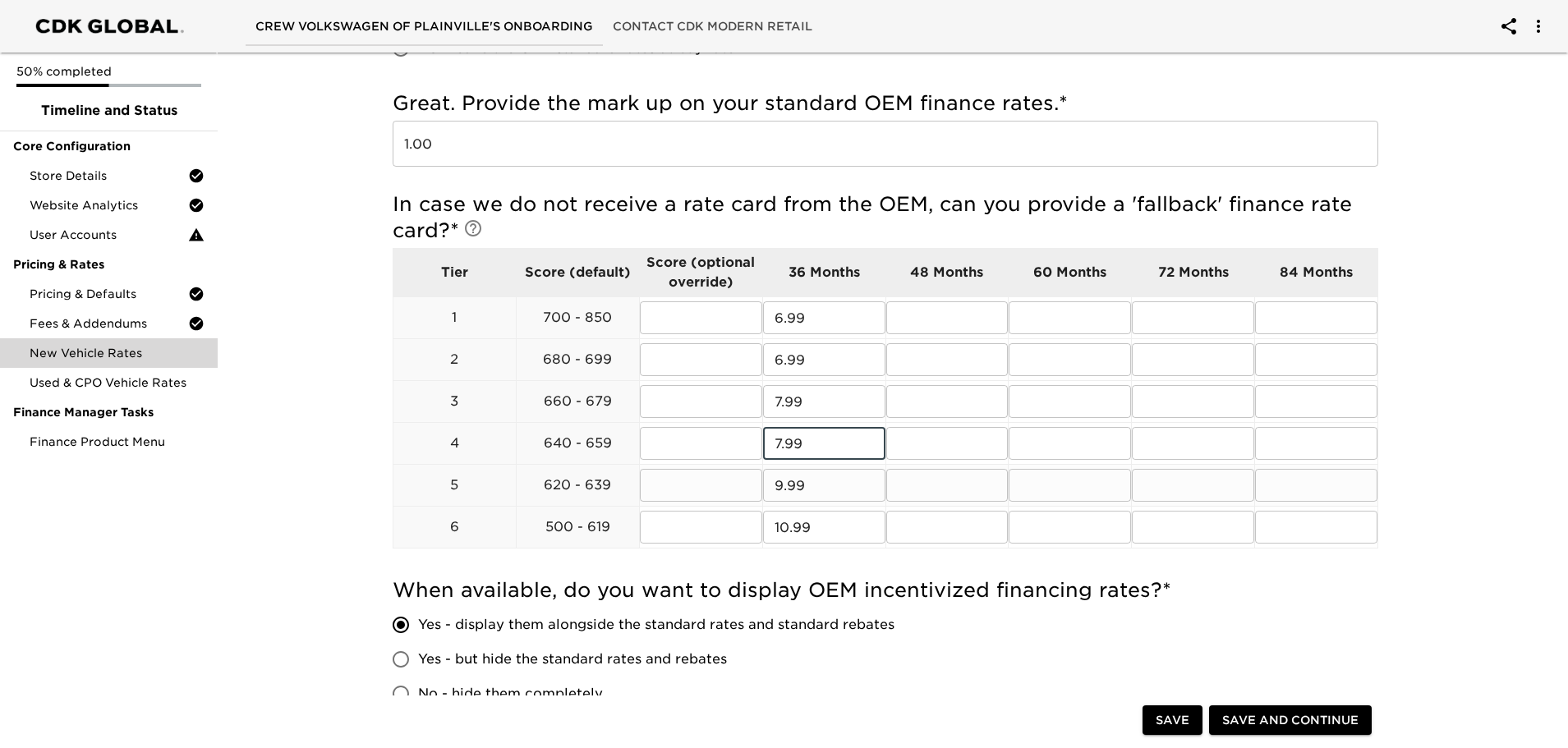
click at [783, 490] on input "9.99" at bounding box center [824, 485] width 122 height 33
type input "8.99"
click at [785, 527] on input "10.99" at bounding box center [824, 527] width 122 height 33
type input "9.99"
click at [938, 329] on input "text" at bounding box center [948, 318] width 122 height 33
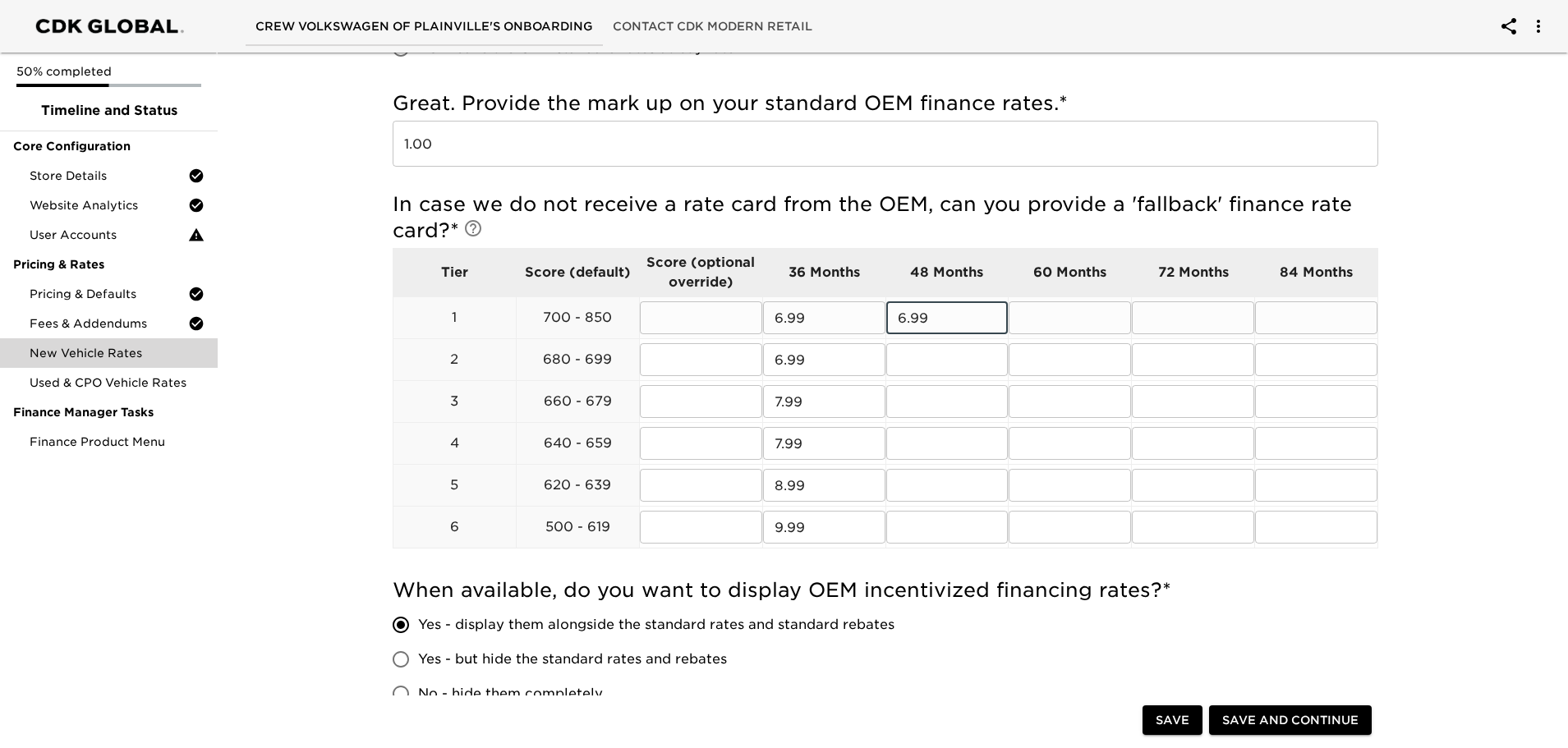
type input "6.99"
type input "7.99"
type input "6.99"
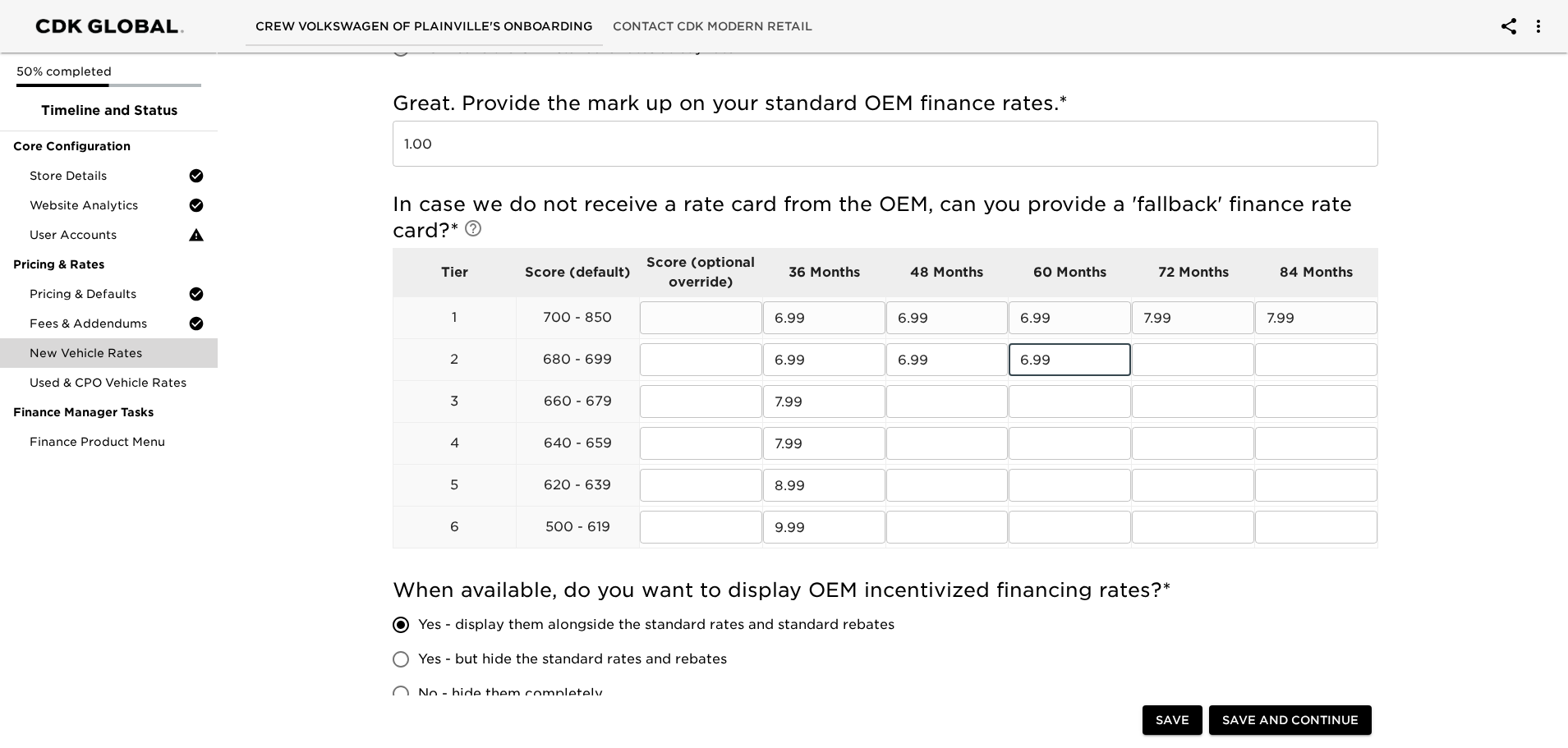
type input "6.99"
type input "7.99"
type input "8"
type input "7.99"
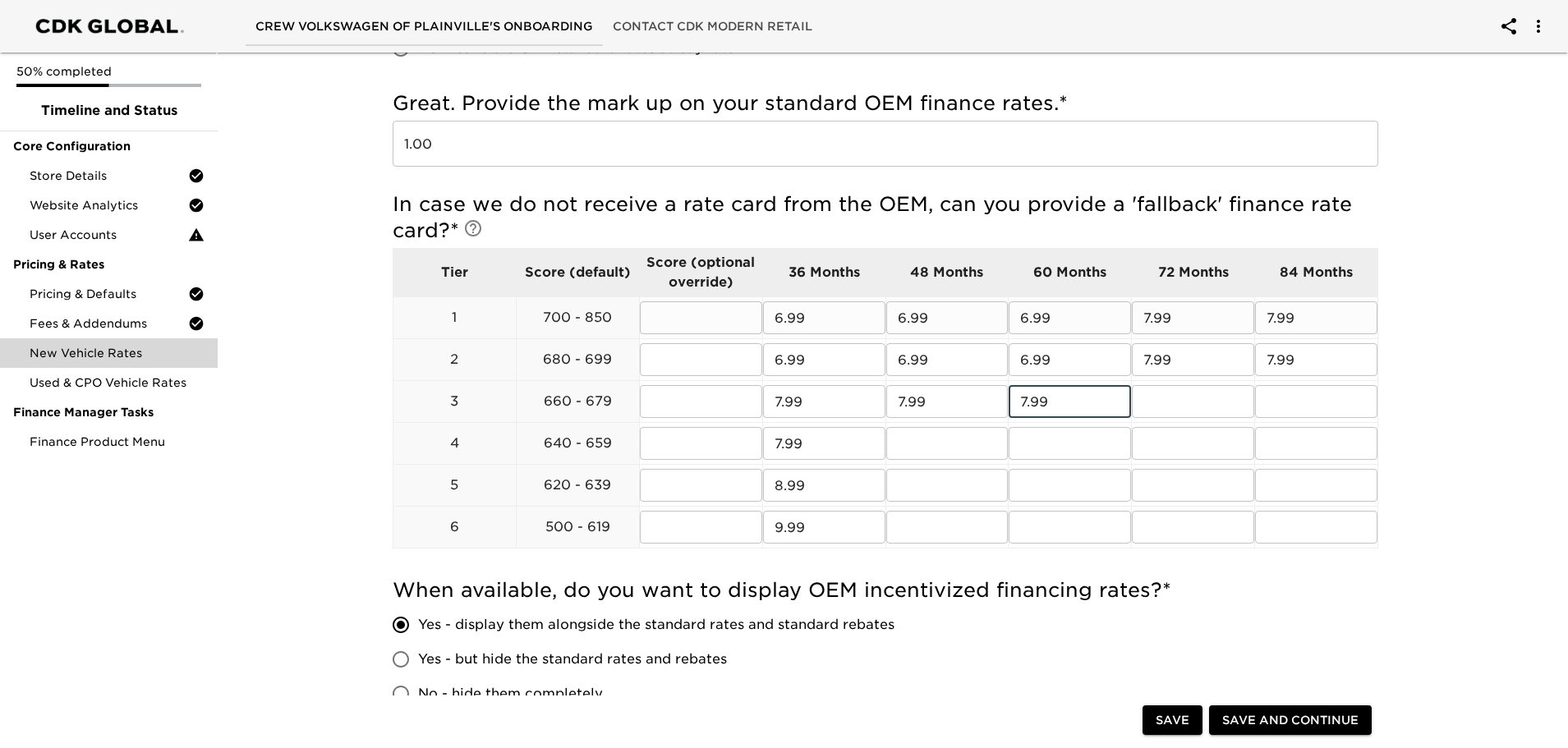
type input "7.99"
type input "8.99"
type input "7.99"
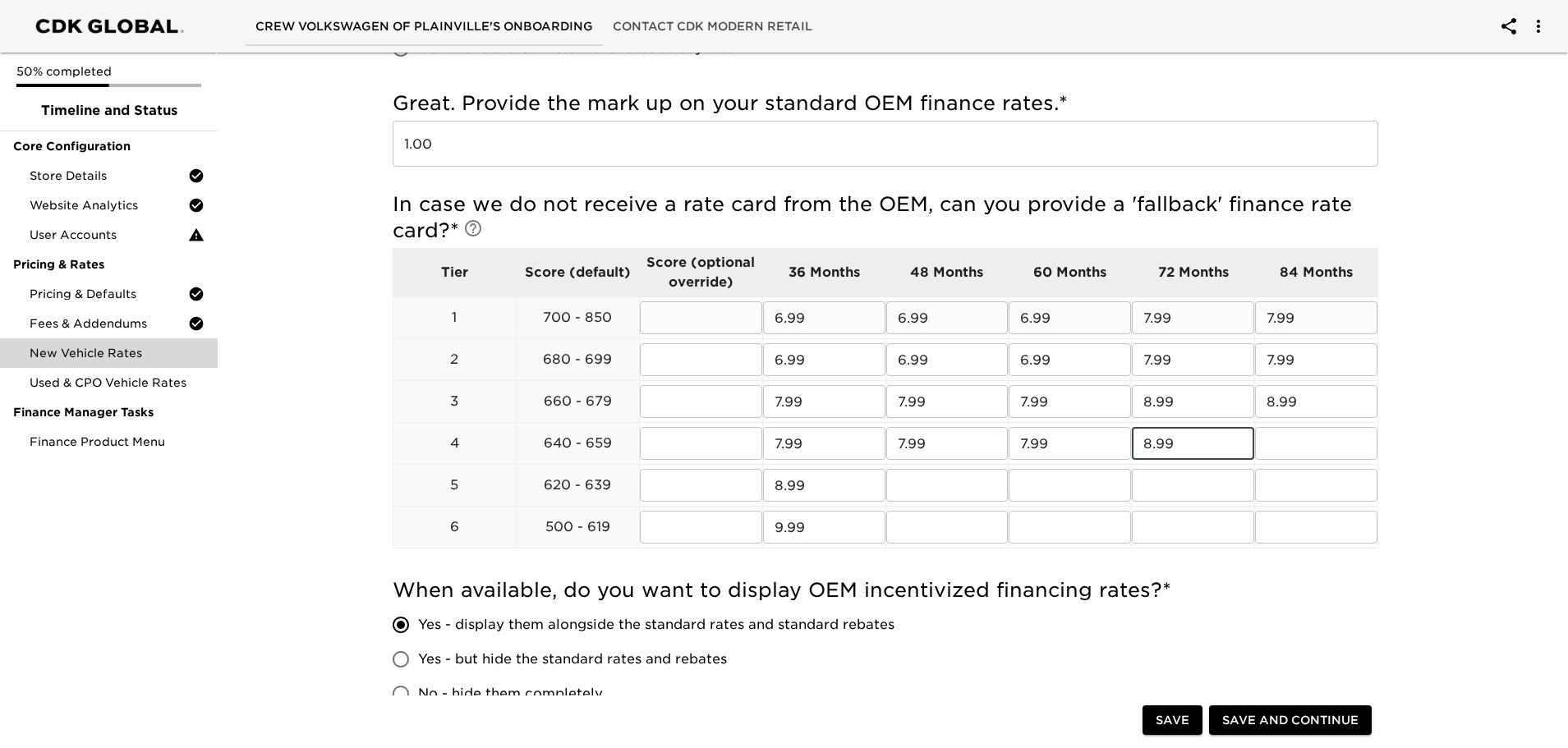
type input "8.99"
type input "9"
type input "8.99"
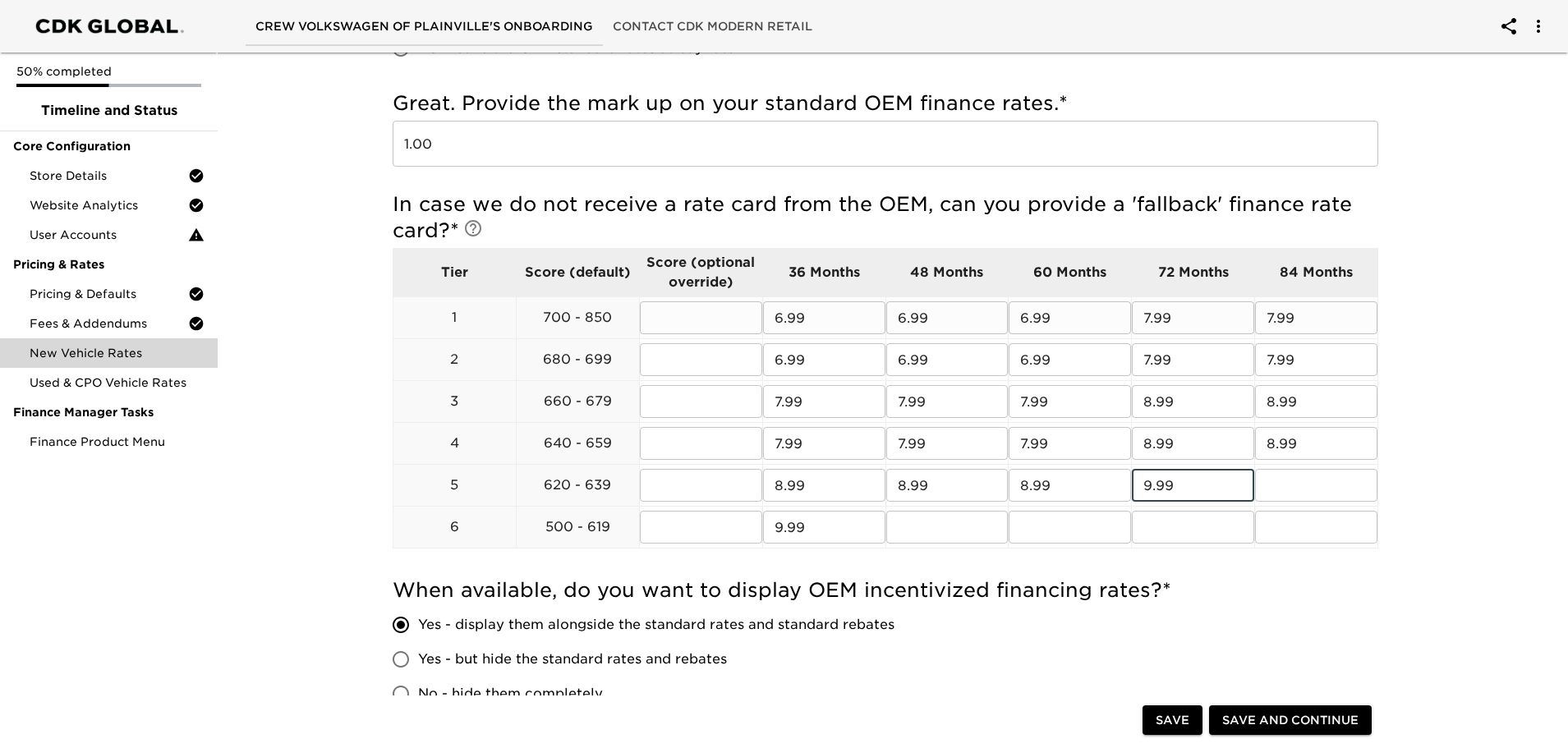
type input "9.99"
type input "10.99"
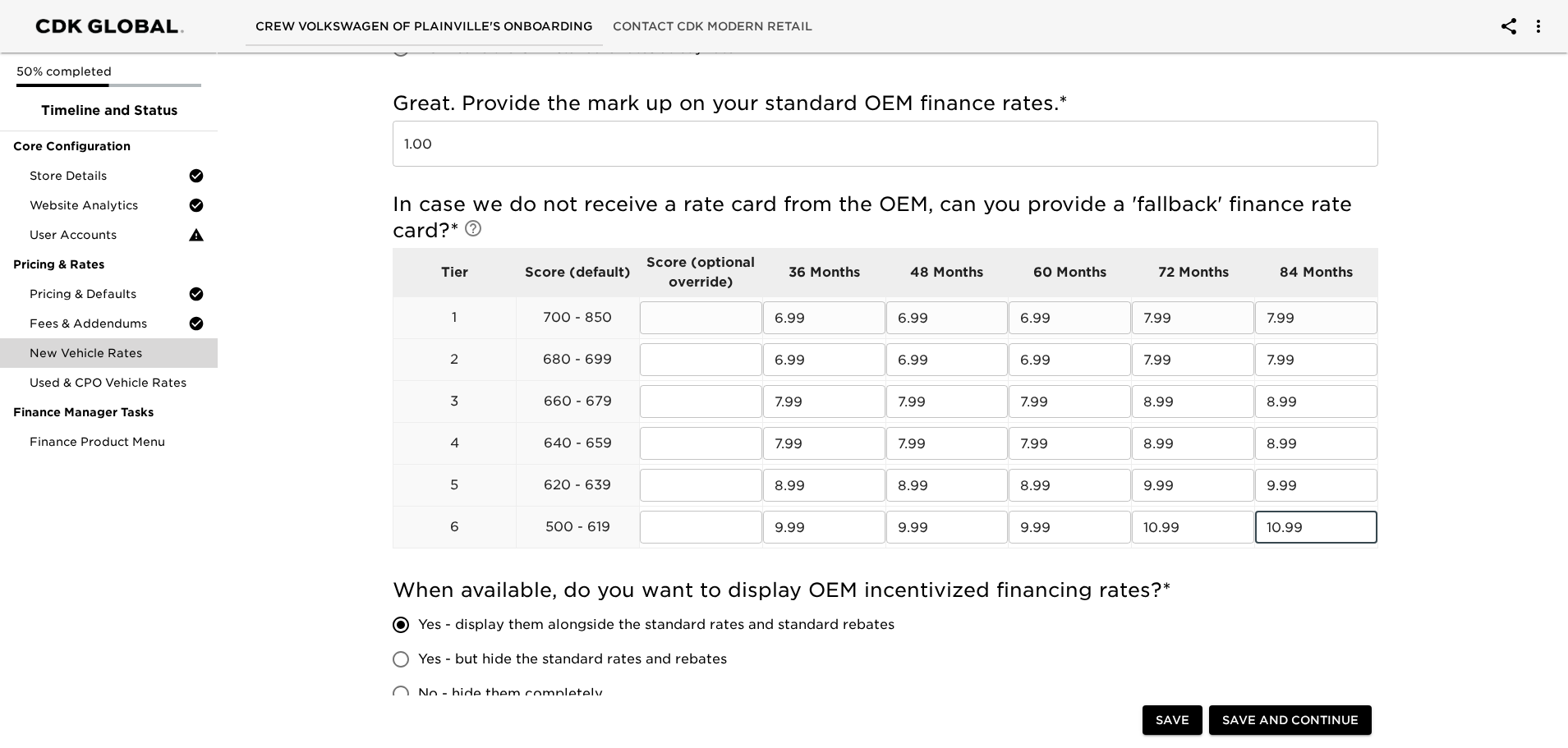
type input "10.99"
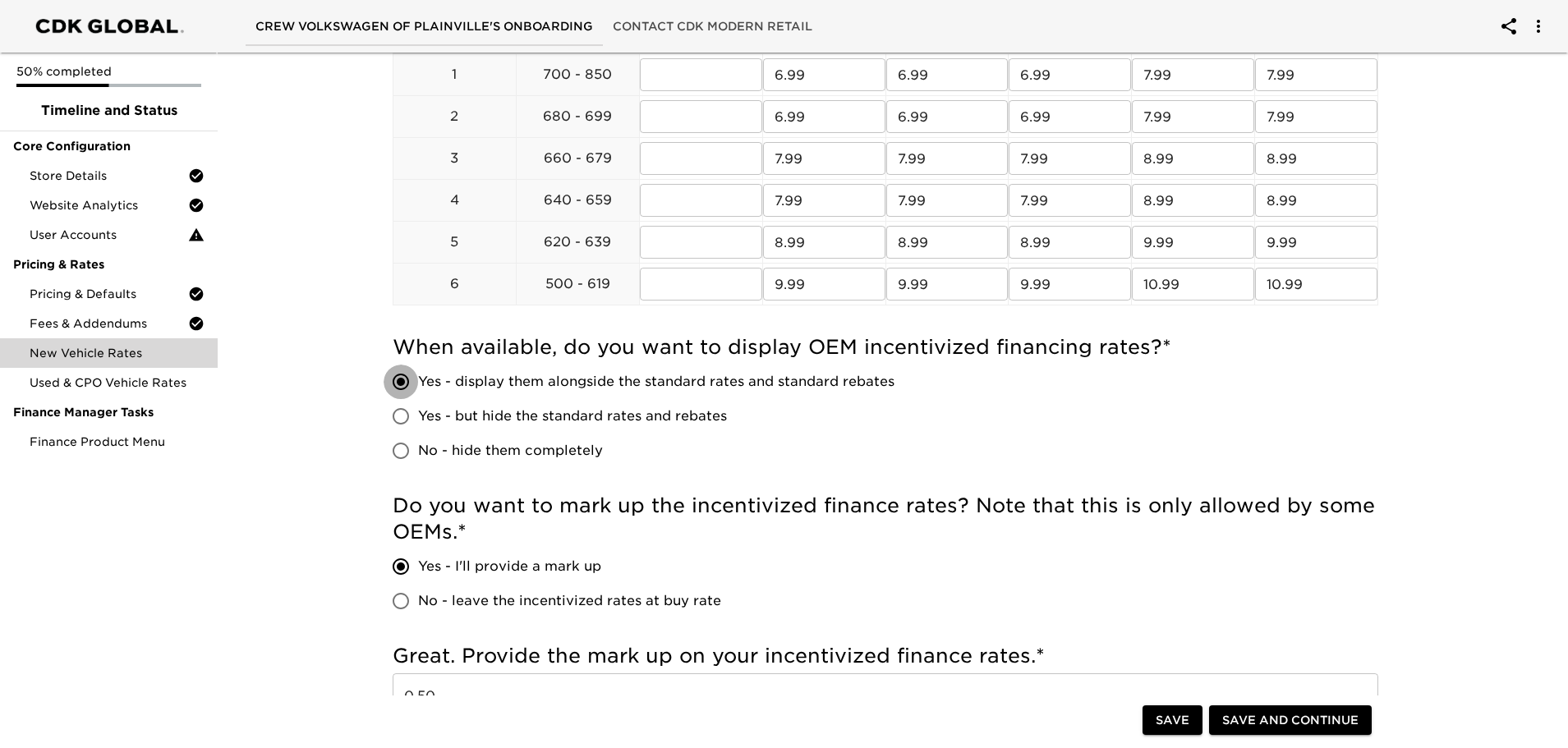
scroll to position [739, 0]
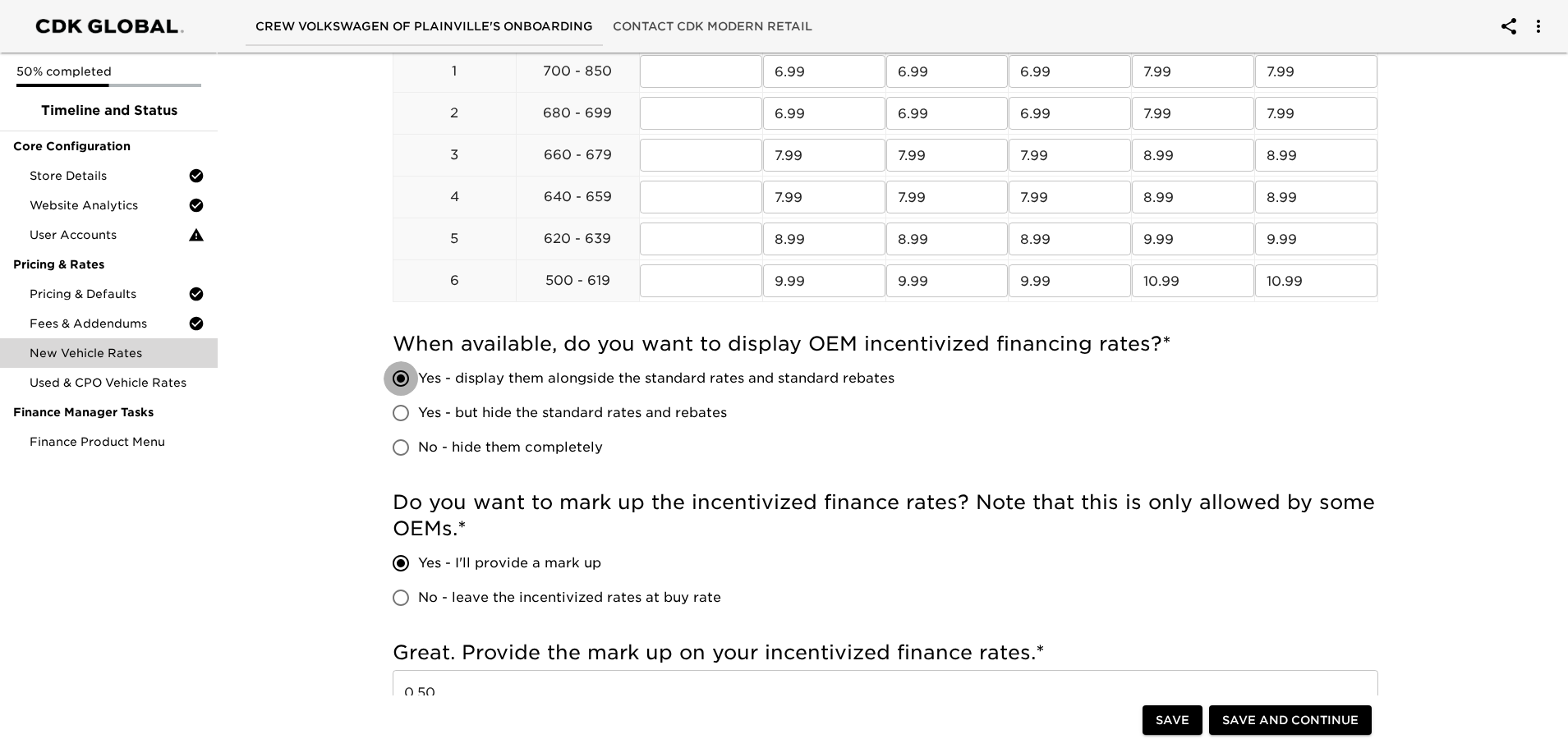
click at [861, 425] on label "Yes - but hide the standard rates and rebates" at bounding box center [640, 413] width 511 height 34
click at [418, 425] on input "Yes - but hide the standard rates and rebates" at bounding box center [401, 413] width 34 height 34
radio input "true"
click at [737, 388] on span "Yes - display them alongside the standard rates and standard rebates" at bounding box center [657, 379] width 476 height 20
click at [418, 388] on input "Yes - display them alongside the standard rates and standard rebates" at bounding box center [401, 379] width 34 height 34
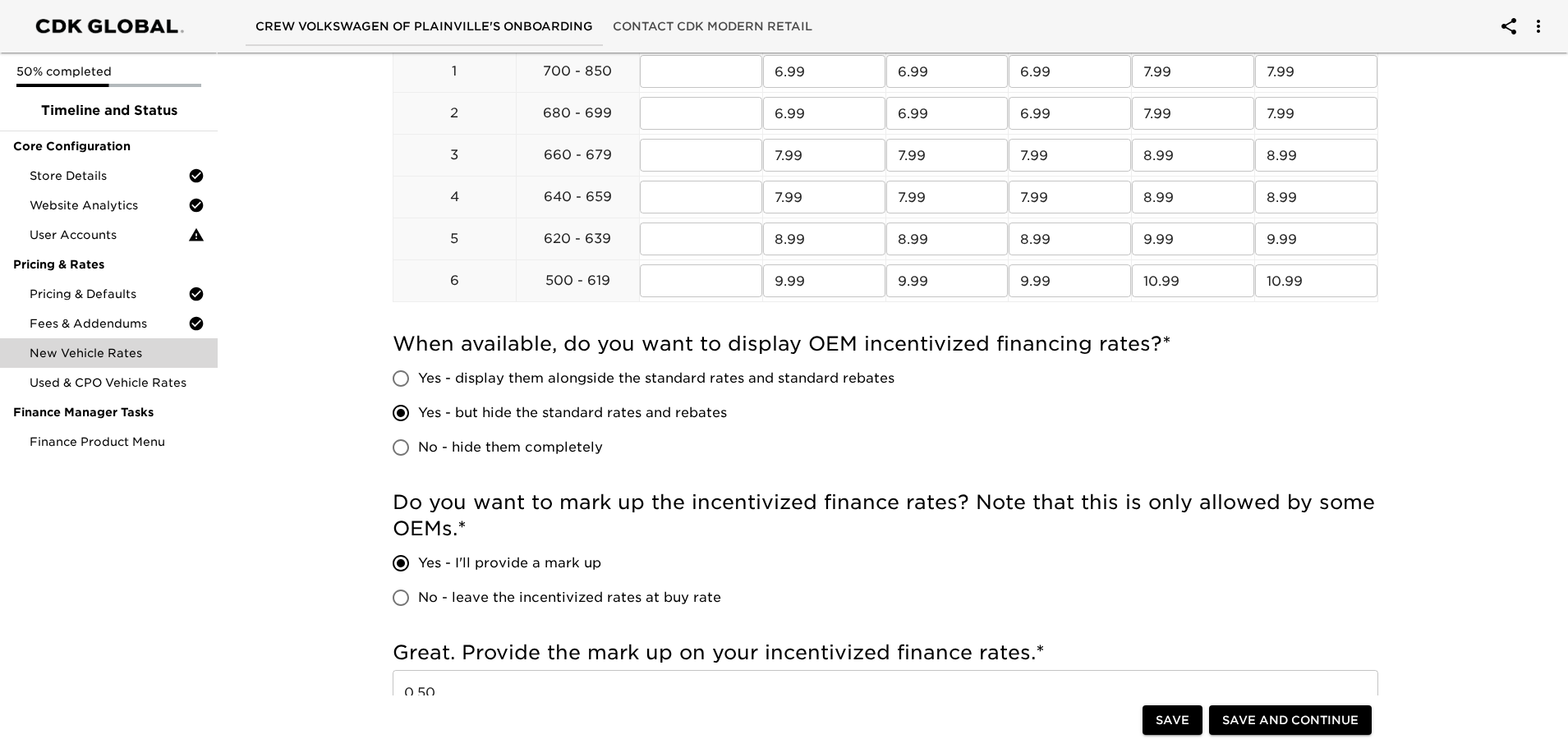
radio input "true"
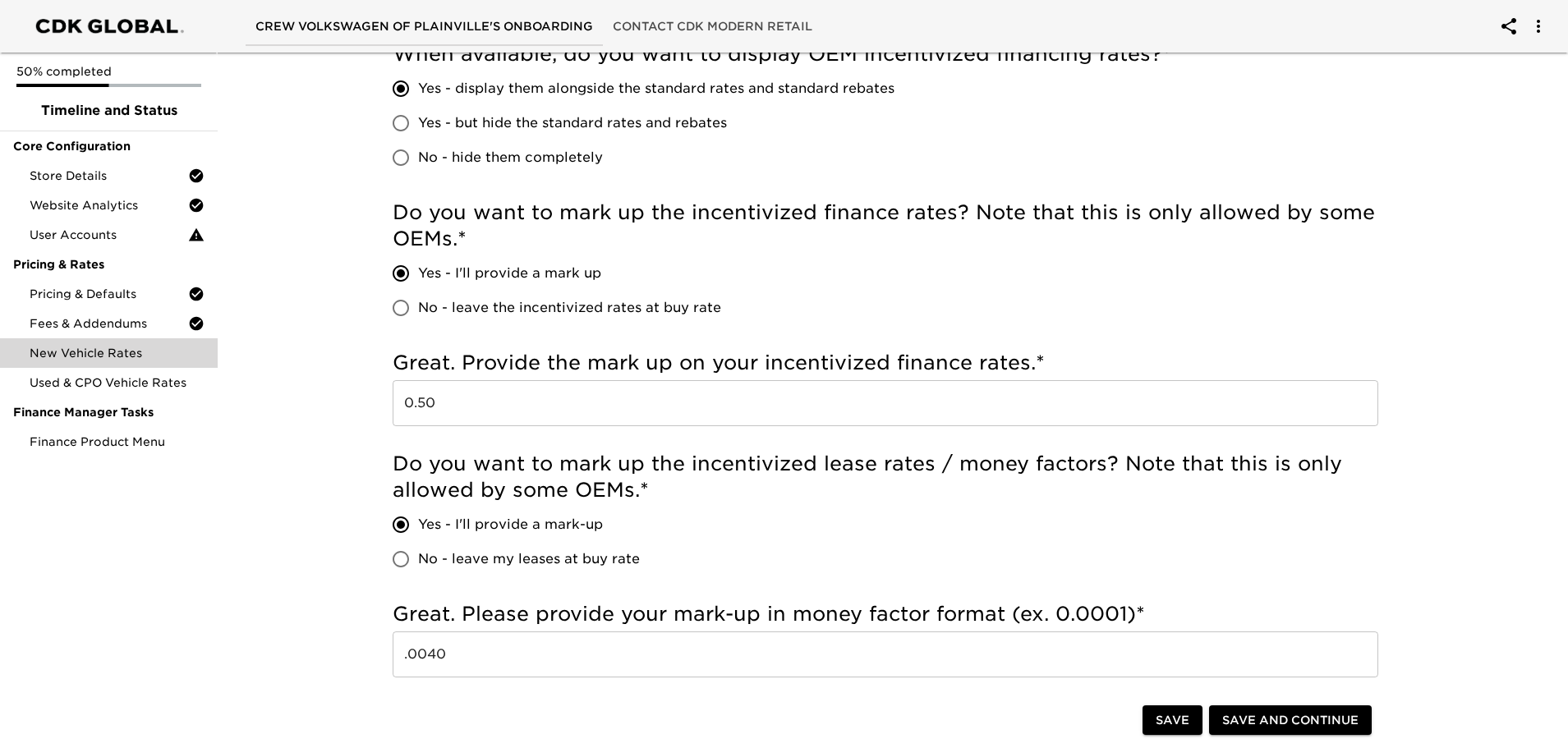
scroll to position [1068, 0]
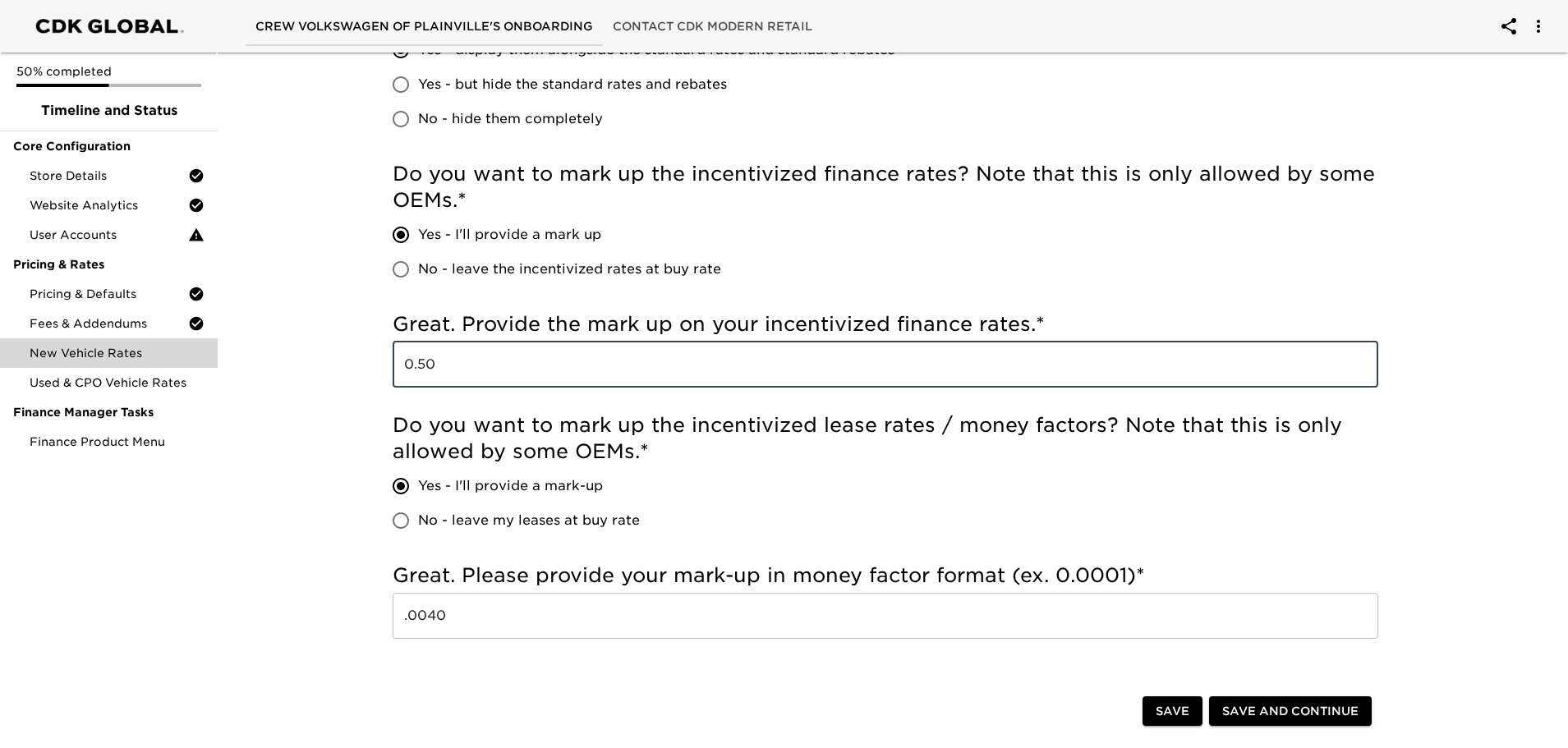
drag, startPoint x: 606, startPoint y: 368, endPoint x: 352, endPoint y: 369, distance: 254.0
click at [675, 410] on div "Do you want to mark up the incentivized lease rates / money factors? Note that …" at bounding box center [886, 479] width 986 height 150
drag, startPoint x: 569, startPoint y: 360, endPoint x: 361, endPoint y: 362, distance: 208.0
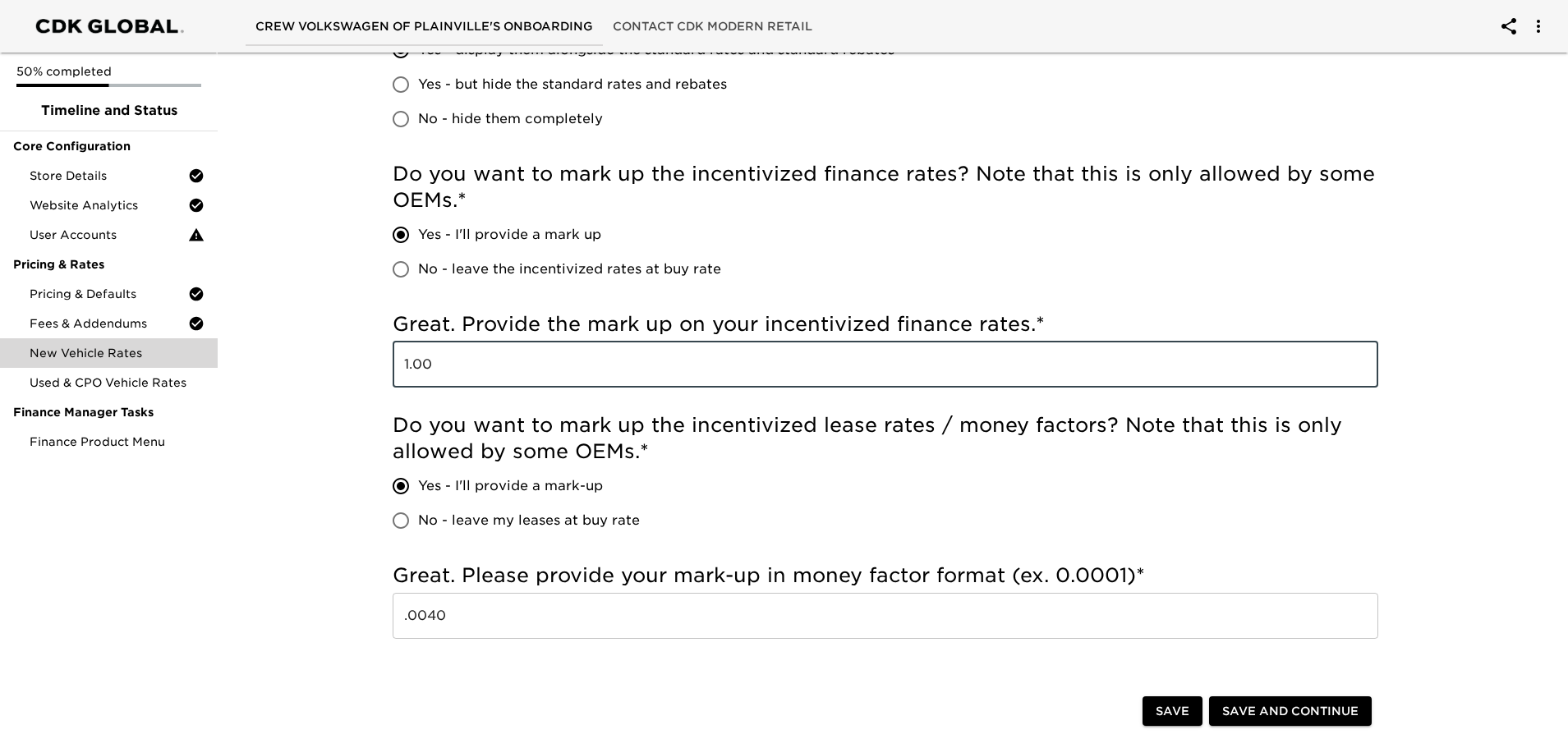
type input "1.00"
click at [609, 430] on h5 "Do you want to mark up the incentivized lease rates / money factors? Note that …" at bounding box center [886, 438] width 986 height 53
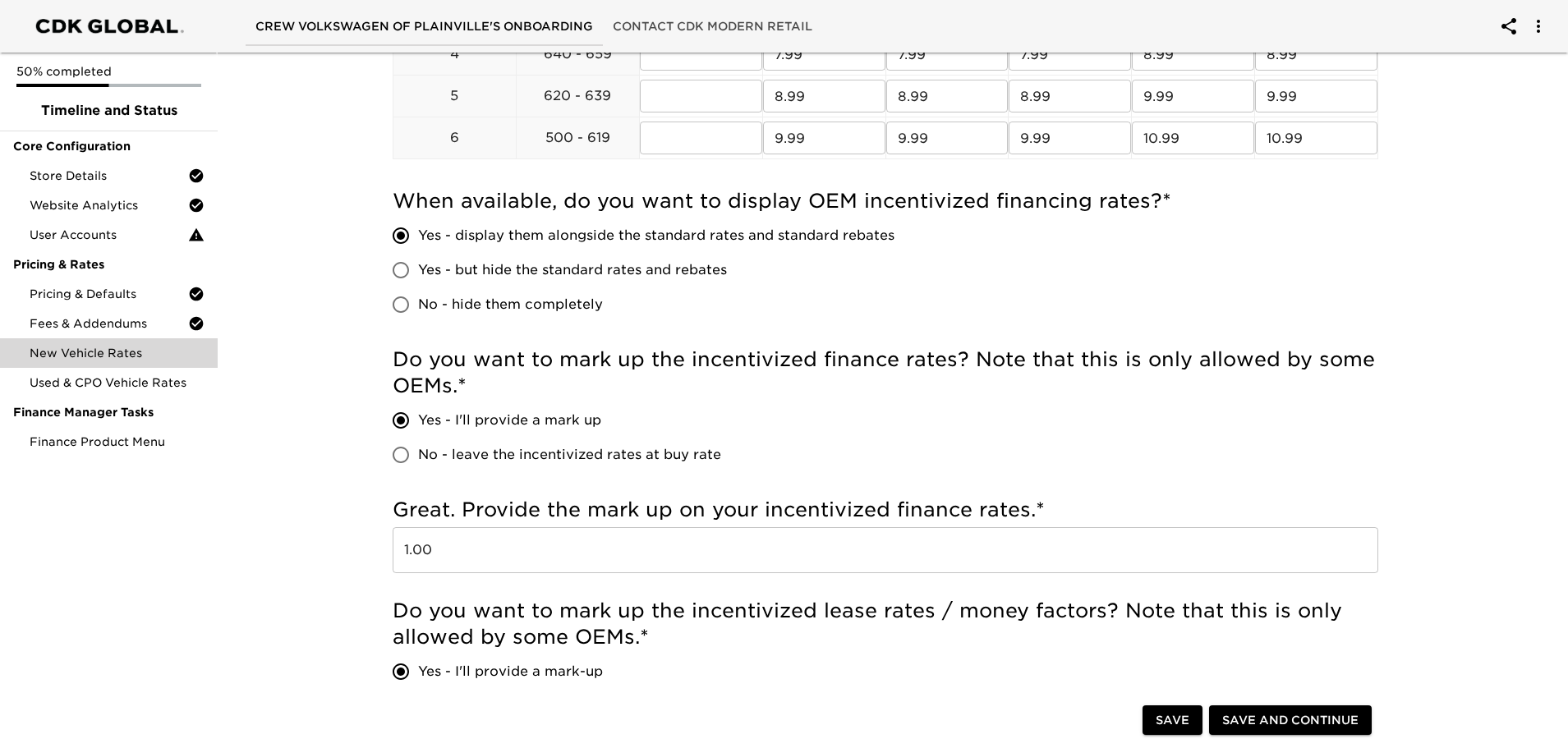
scroll to position [904, 0]
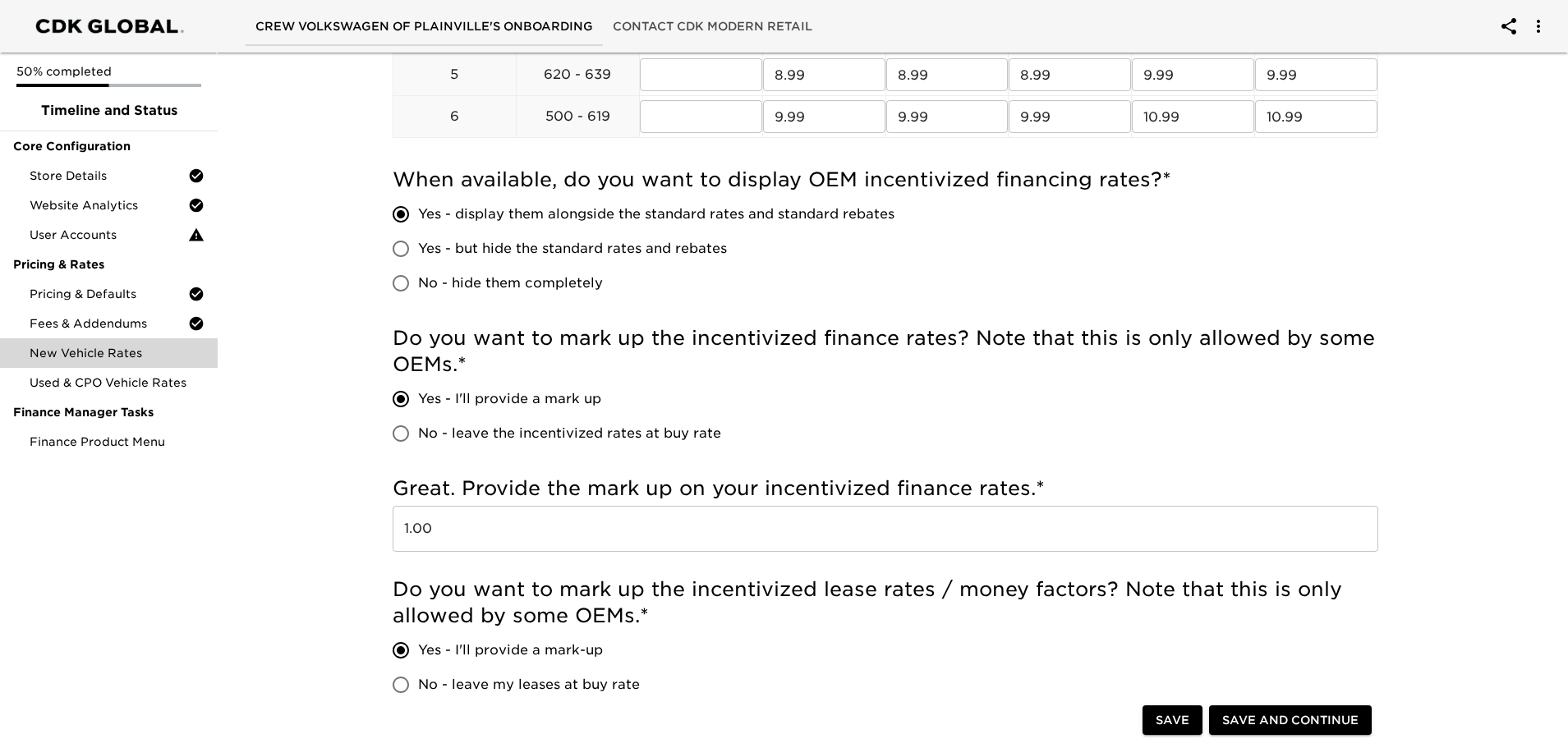
click at [629, 433] on span "No - leave the incentivized rates at buy rate" at bounding box center [570, 434] width 303 height 20
click at [418, 433] on input "No - leave the incentivized rates at buy rate" at bounding box center [401, 434] width 34 height 34
radio input "true"
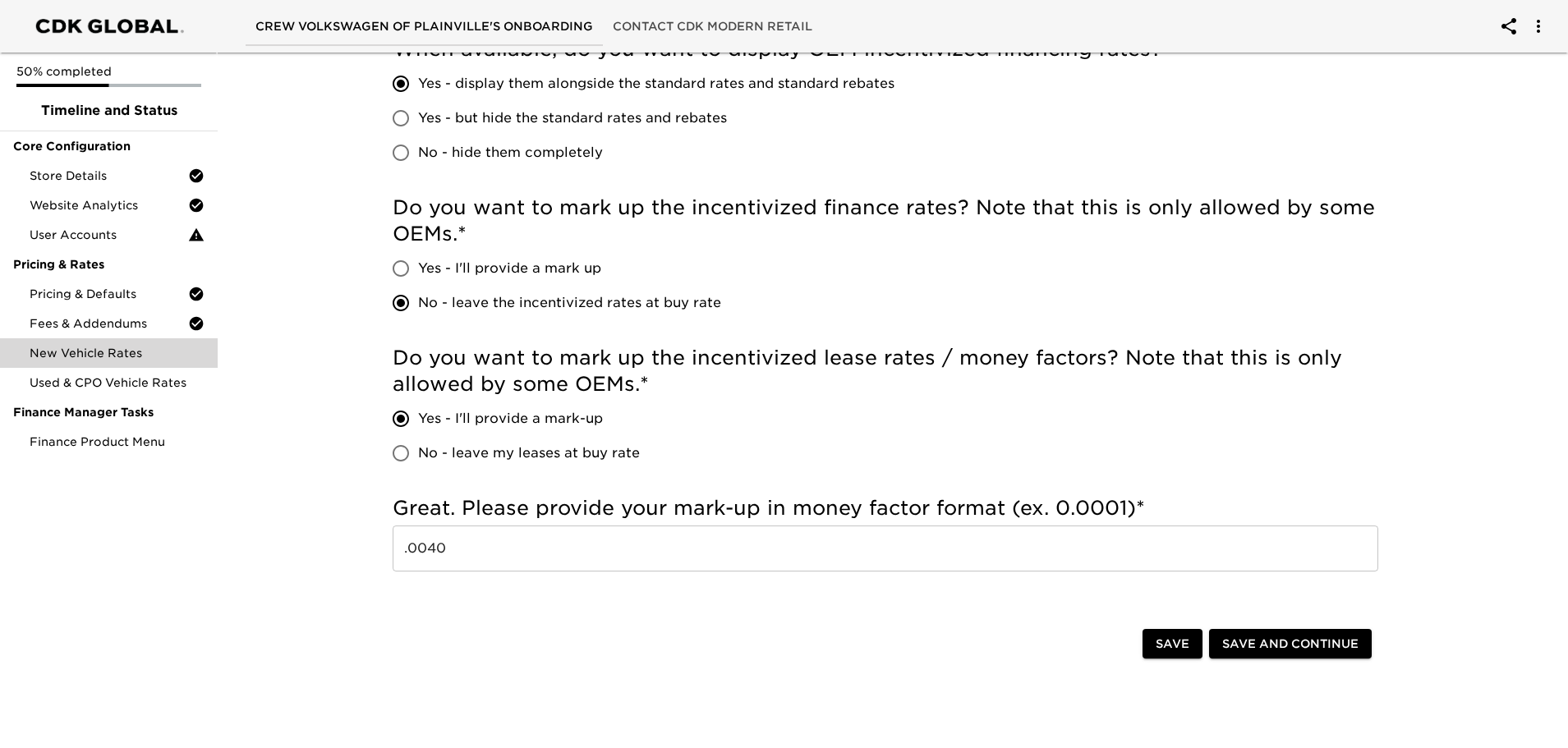
scroll to position [1068, 0]
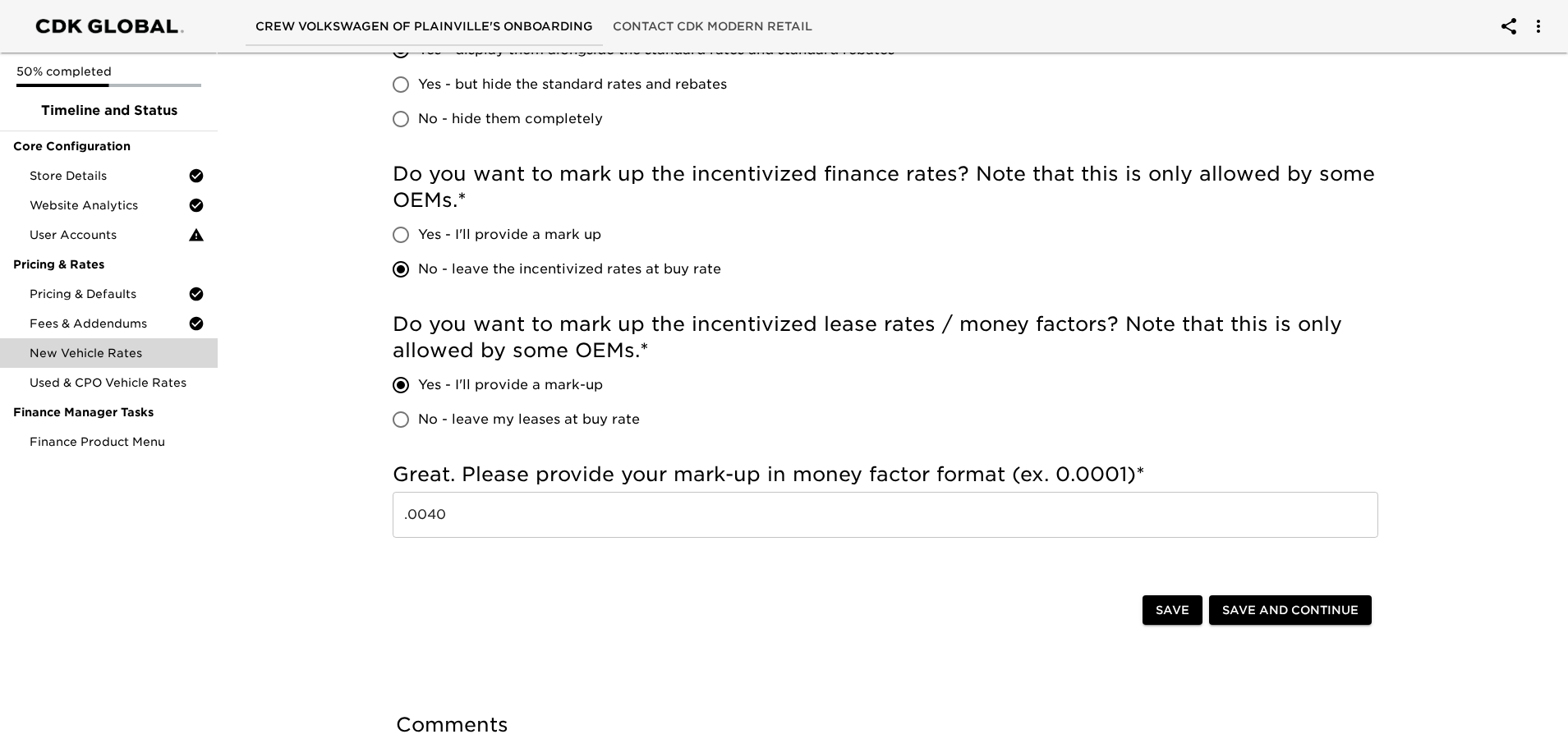
click at [1311, 604] on span "Save and Continue" at bounding box center [1290, 610] width 137 height 21
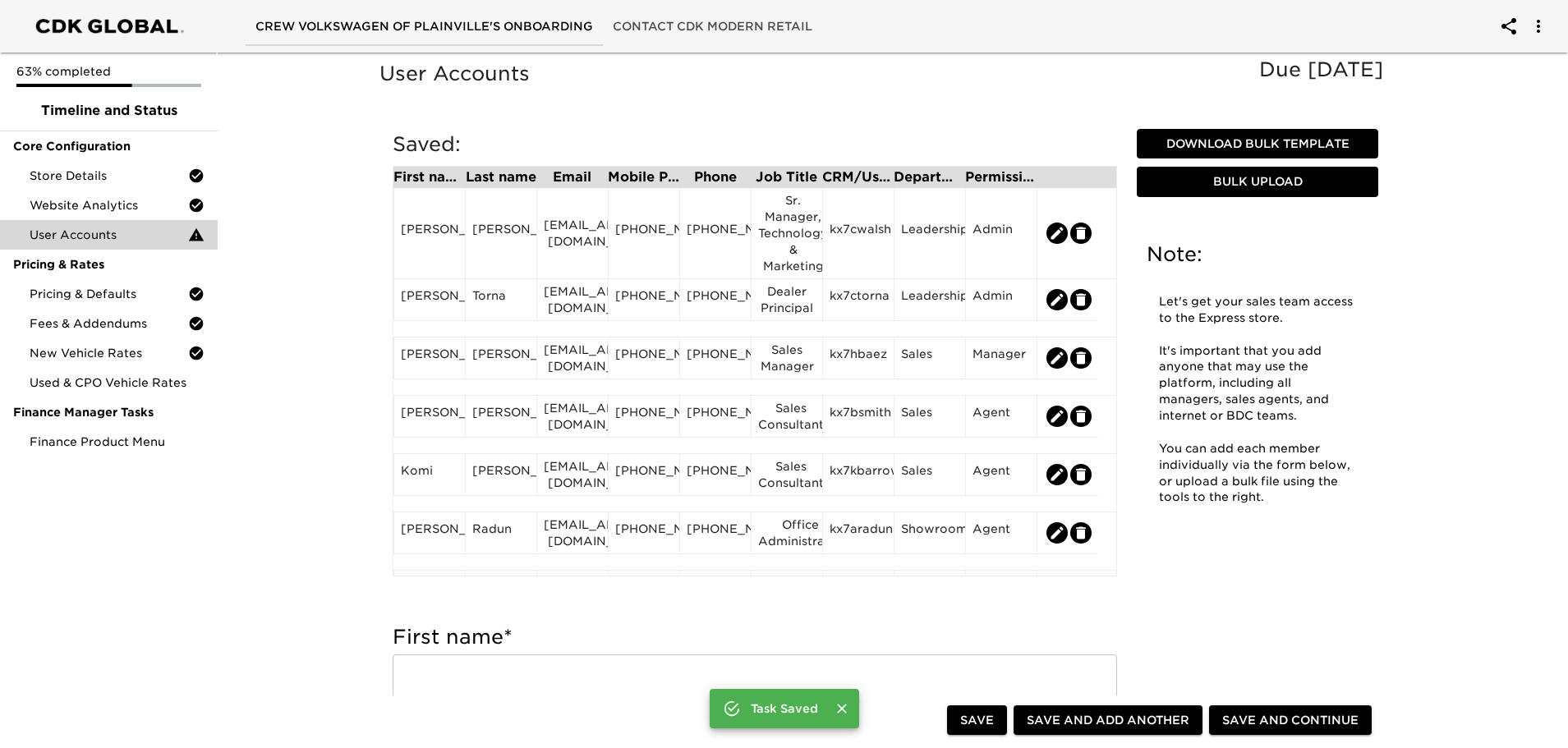
click at [1283, 719] on span "Save and Continue" at bounding box center [1290, 720] width 137 height 21
drag, startPoint x: 113, startPoint y: 388, endPoint x: 155, endPoint y: 379, distance: 43.0
click at [113, 388] on span "Used & CPO Vehicle Rates" at bounding box center [117, 383] width 175 height 16
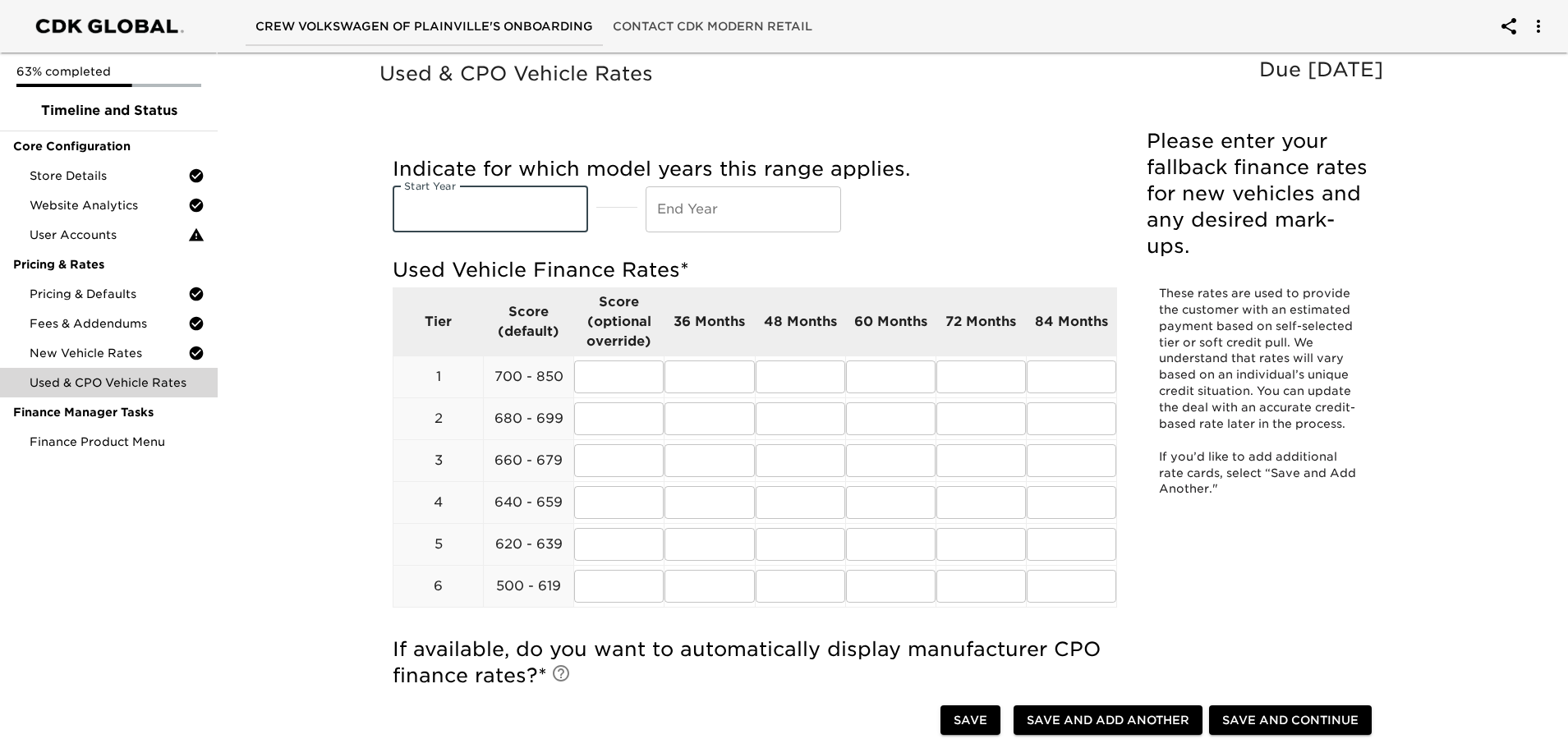
click at [517, 224] on input "text" at bounding box center [491, 209] width 196 height 46
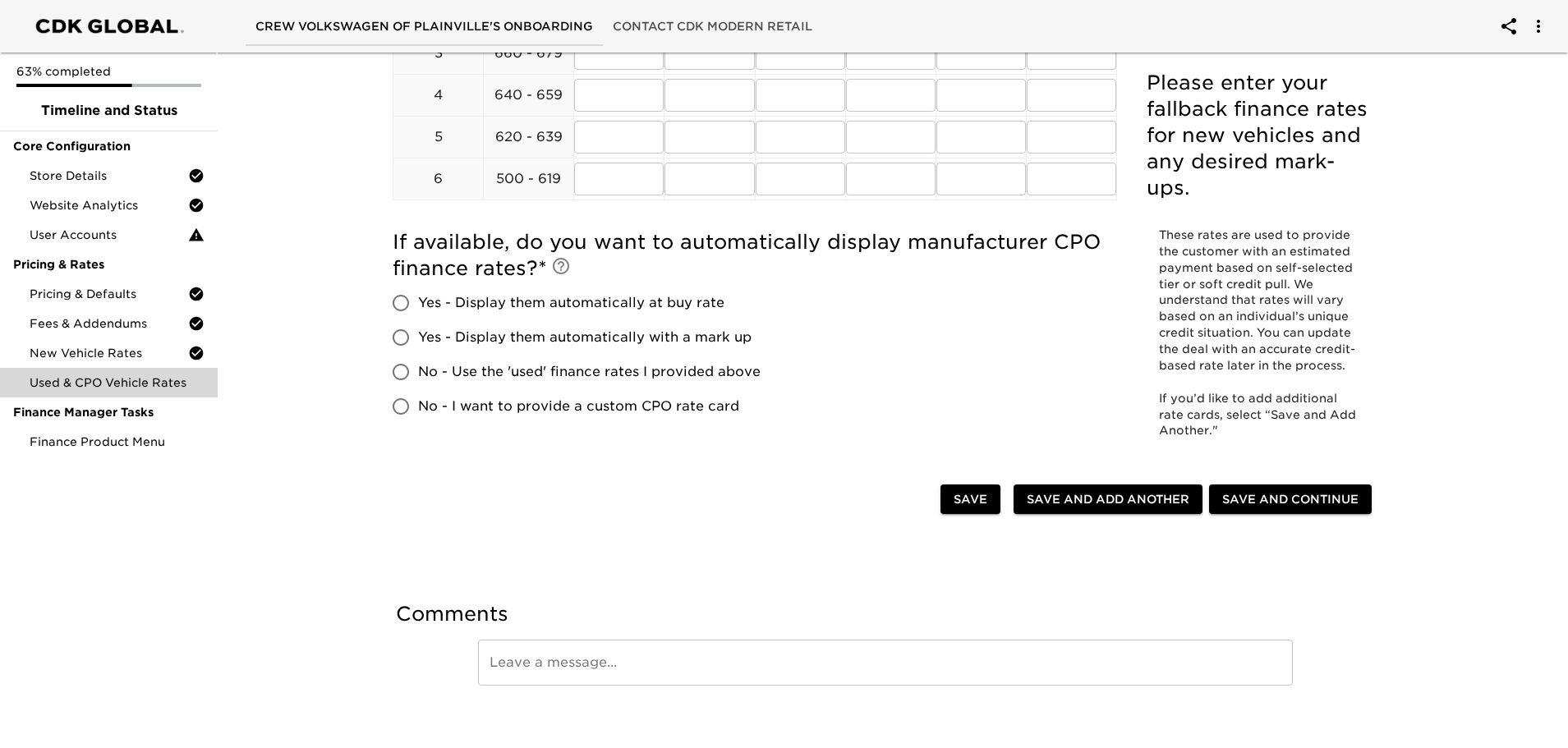
scroll to position [410, 0]
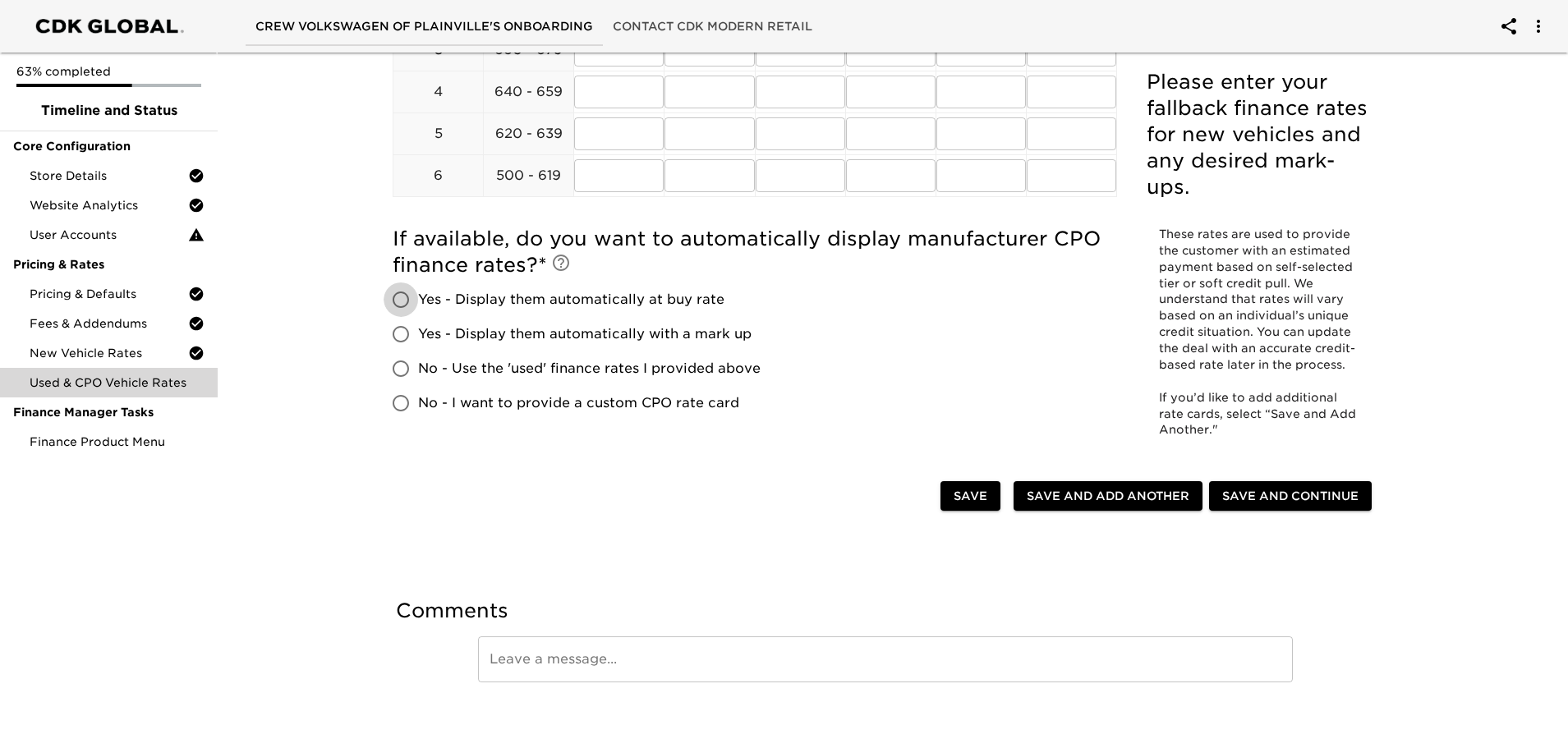
click at [399, 302] on input "Yes - Display them automatically at buy rate" at bounding box center [401, 300] width 34 height 34
radio input "true"
click at [399, 340] on input "Yes - Display them automatically with a mark up" at bounding box center [401, 334] width 34 height 34
radio input "true"
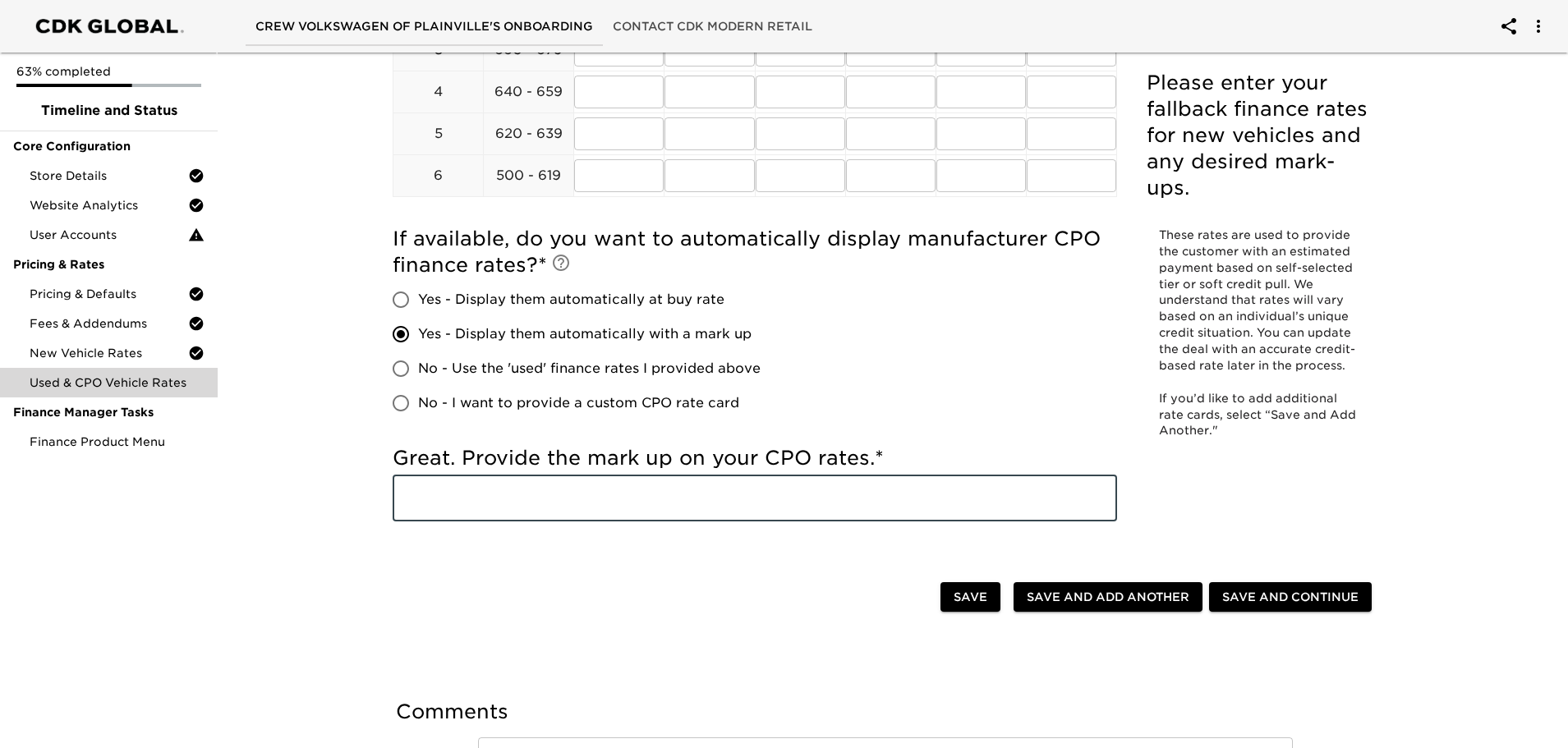
click at [603, 499] on input "text" at bounding box center [755, 498] width 725 height 46
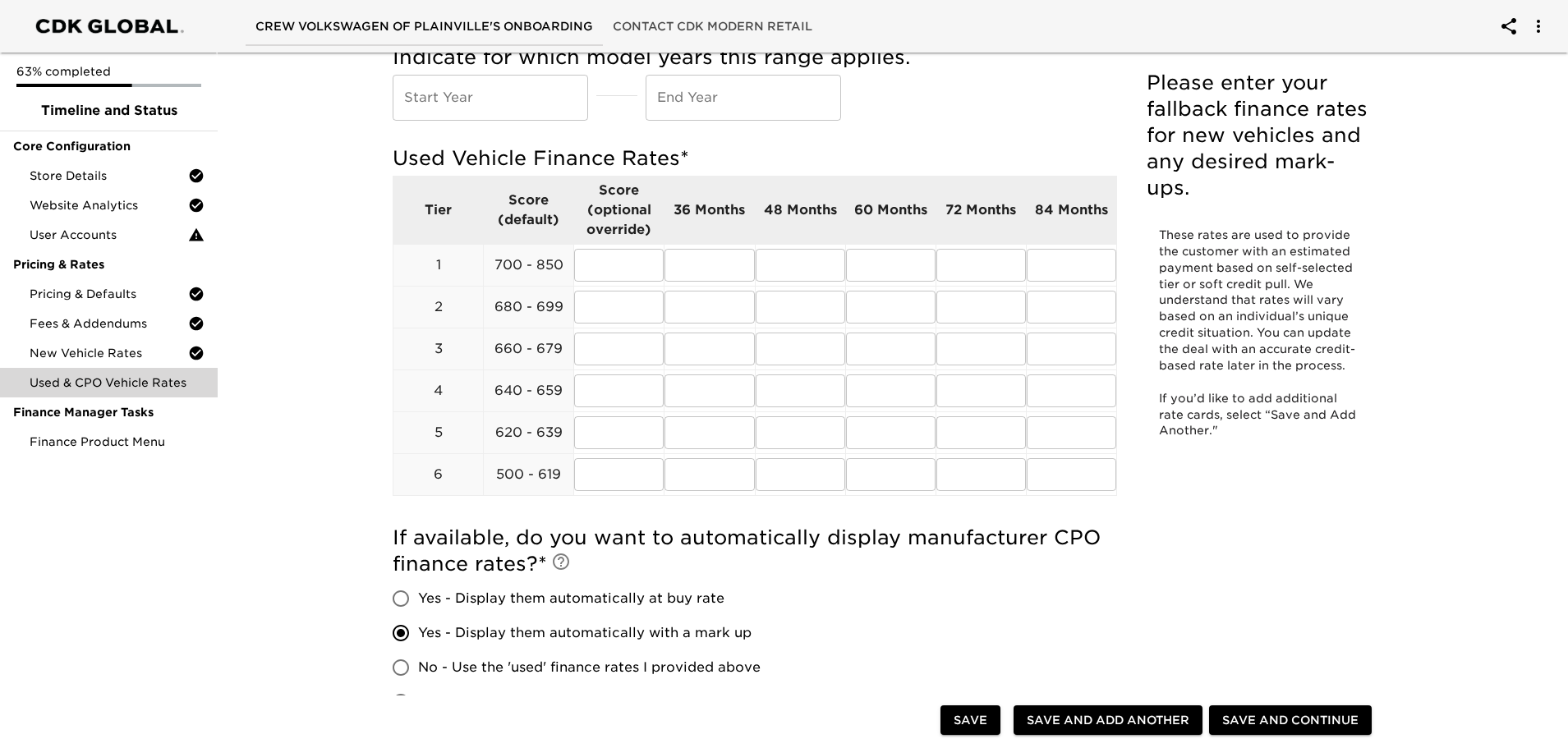
scroll to position [82, 0]
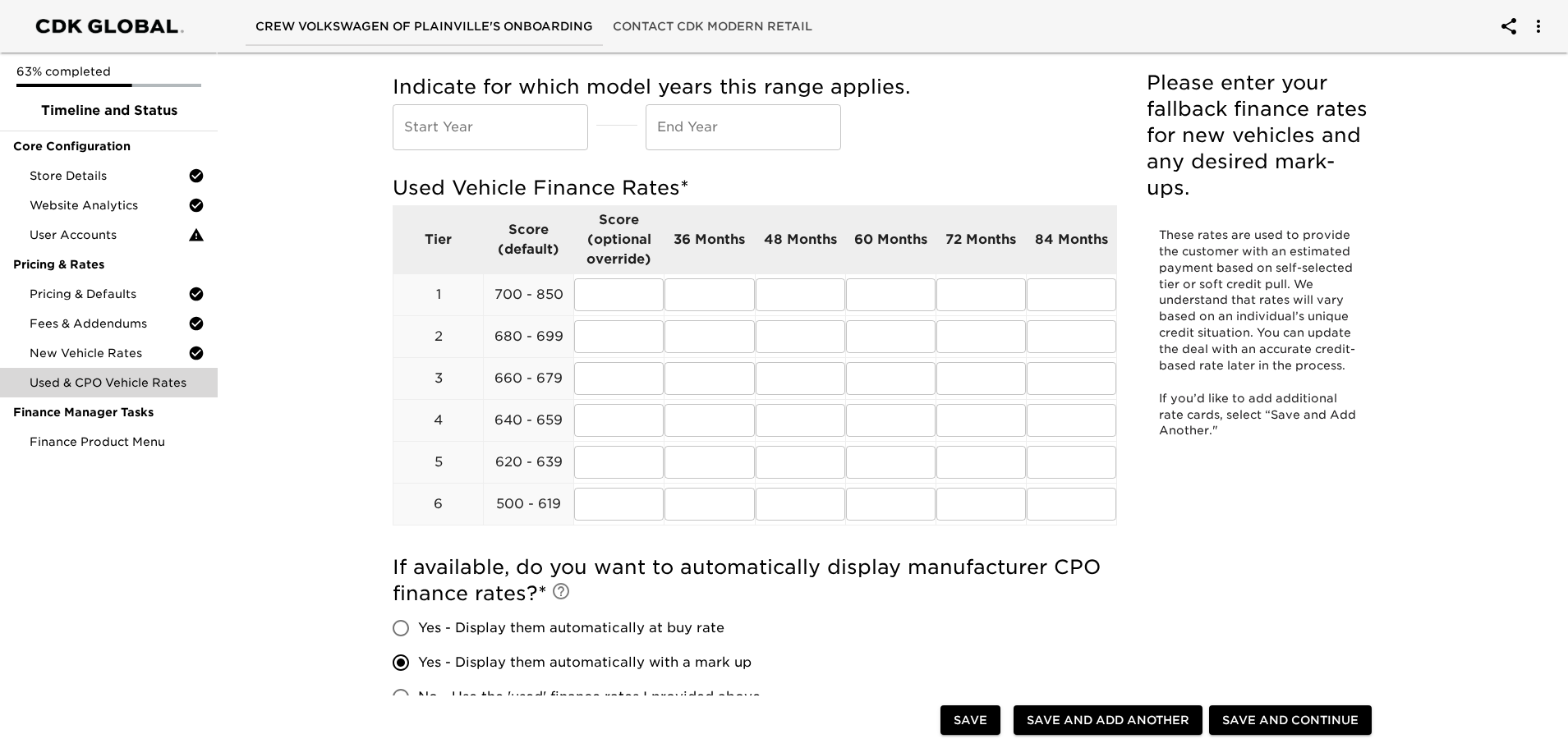
type input "1.00"
click at [499, 139] on input "text" at bounding box center [491, 127] width 196 height 46
type input "2015"
type input "2025"
type input "2018"
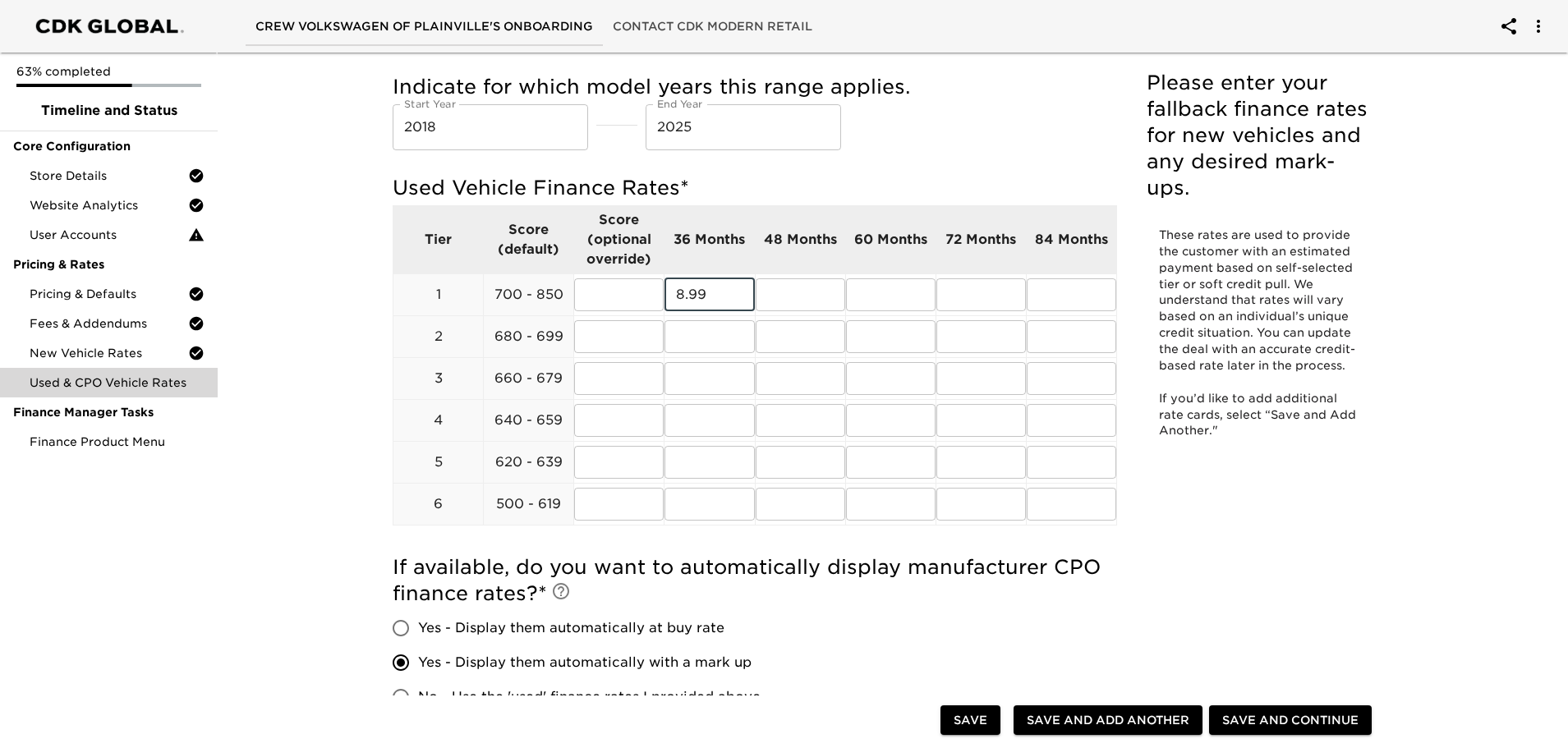
type input "8.99"
type input "9.99"
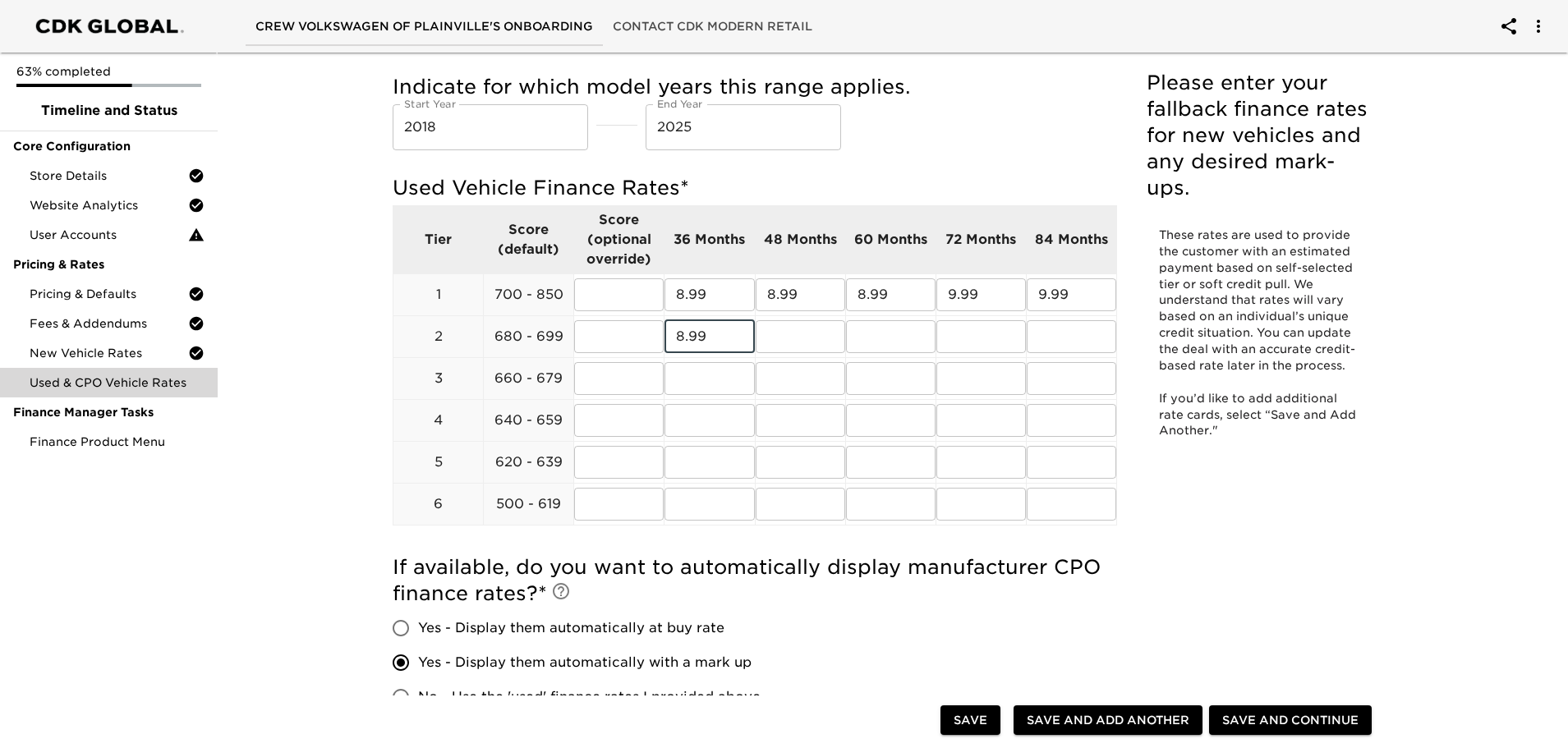
type input "8.99"
type input "9.99"
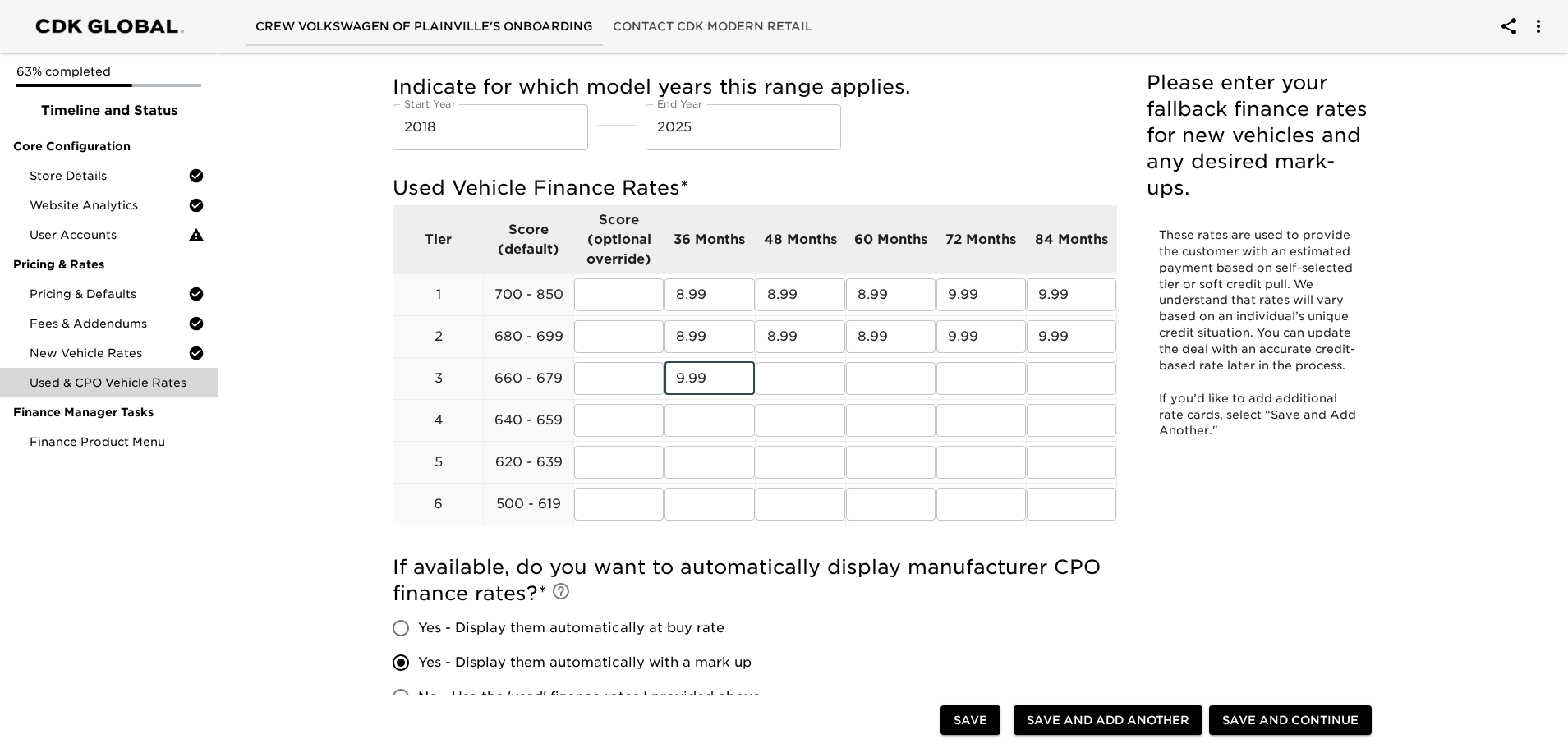
type input "9.99"
type input "10.99"
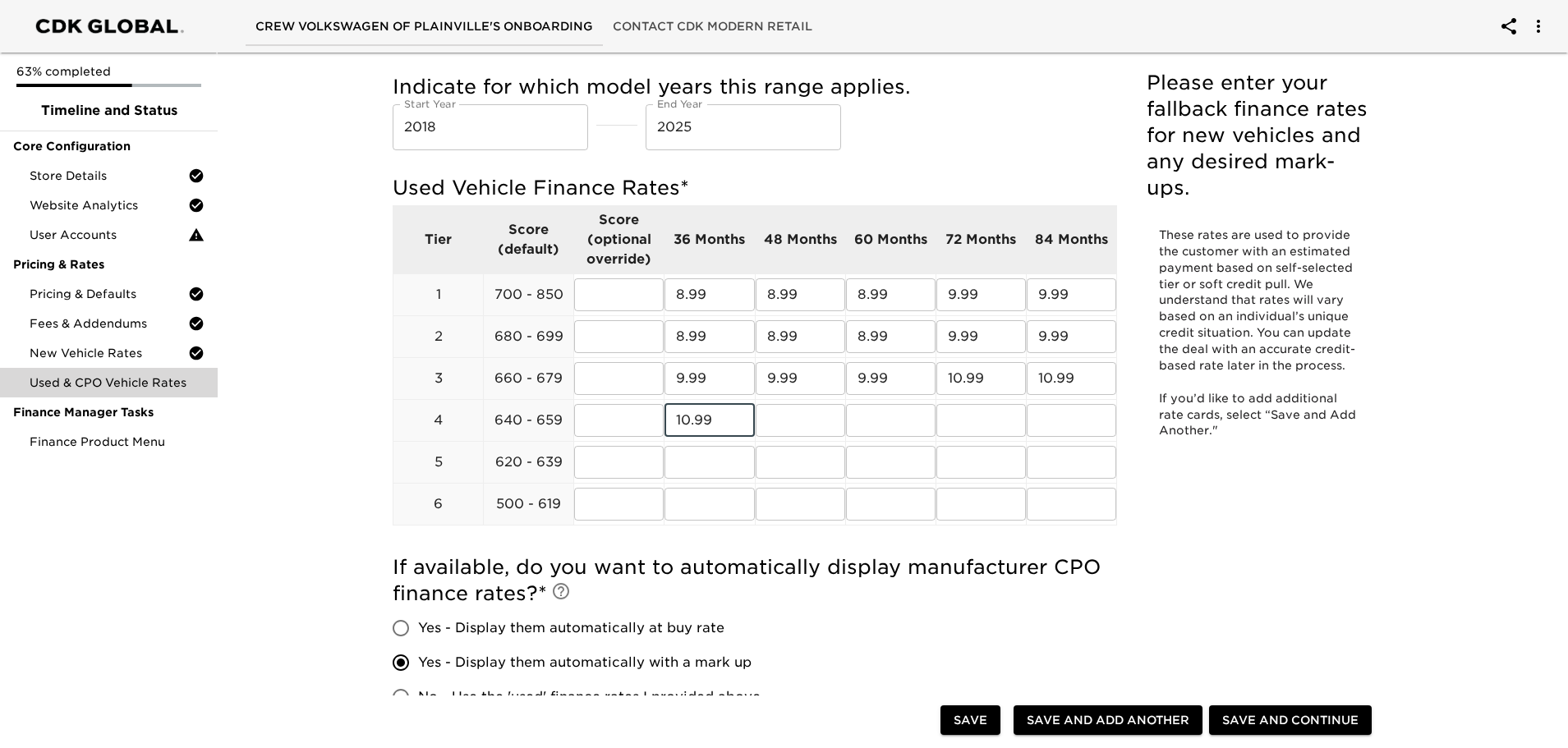
type input "10.99"
type input "1"
type input "9.99"
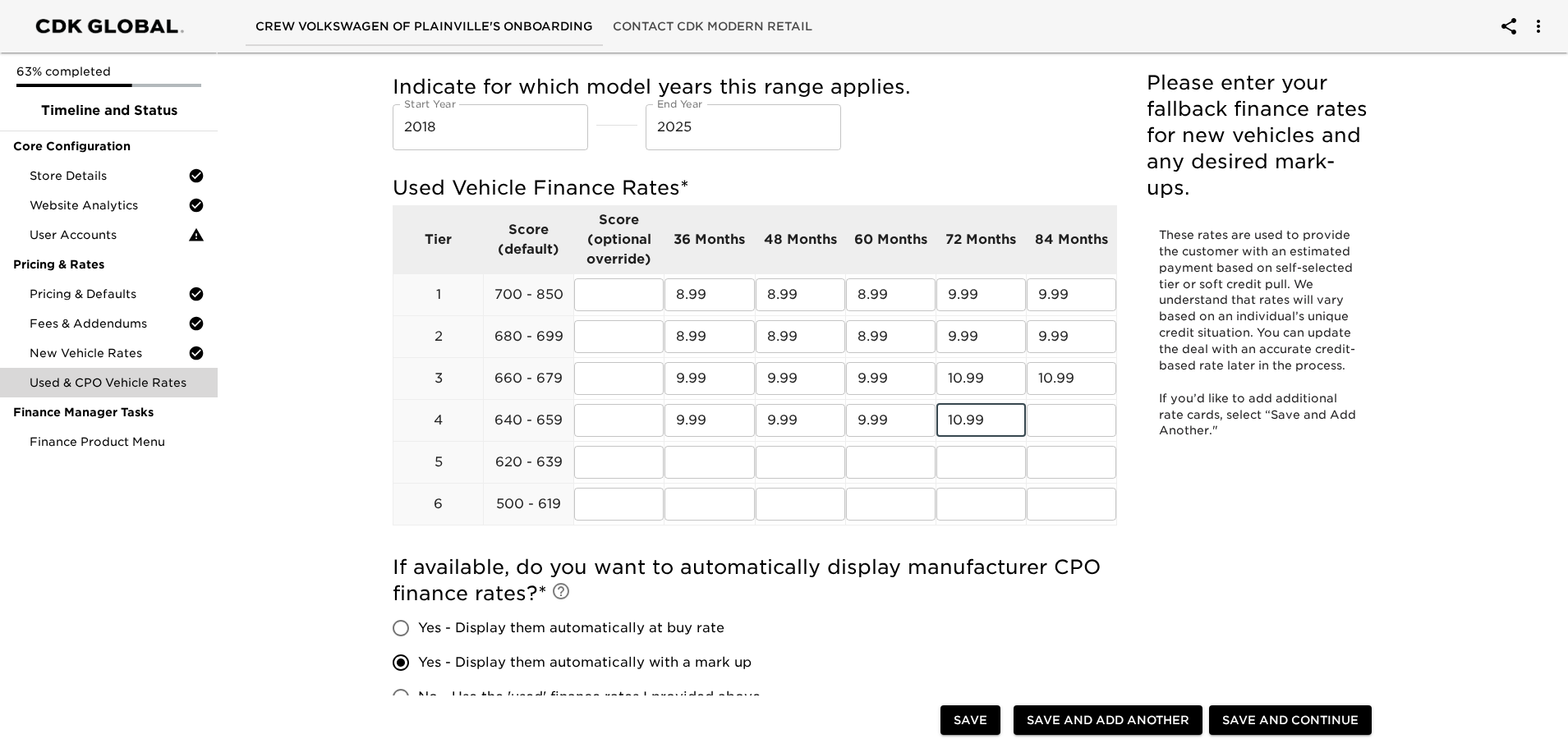
type input "10.99"
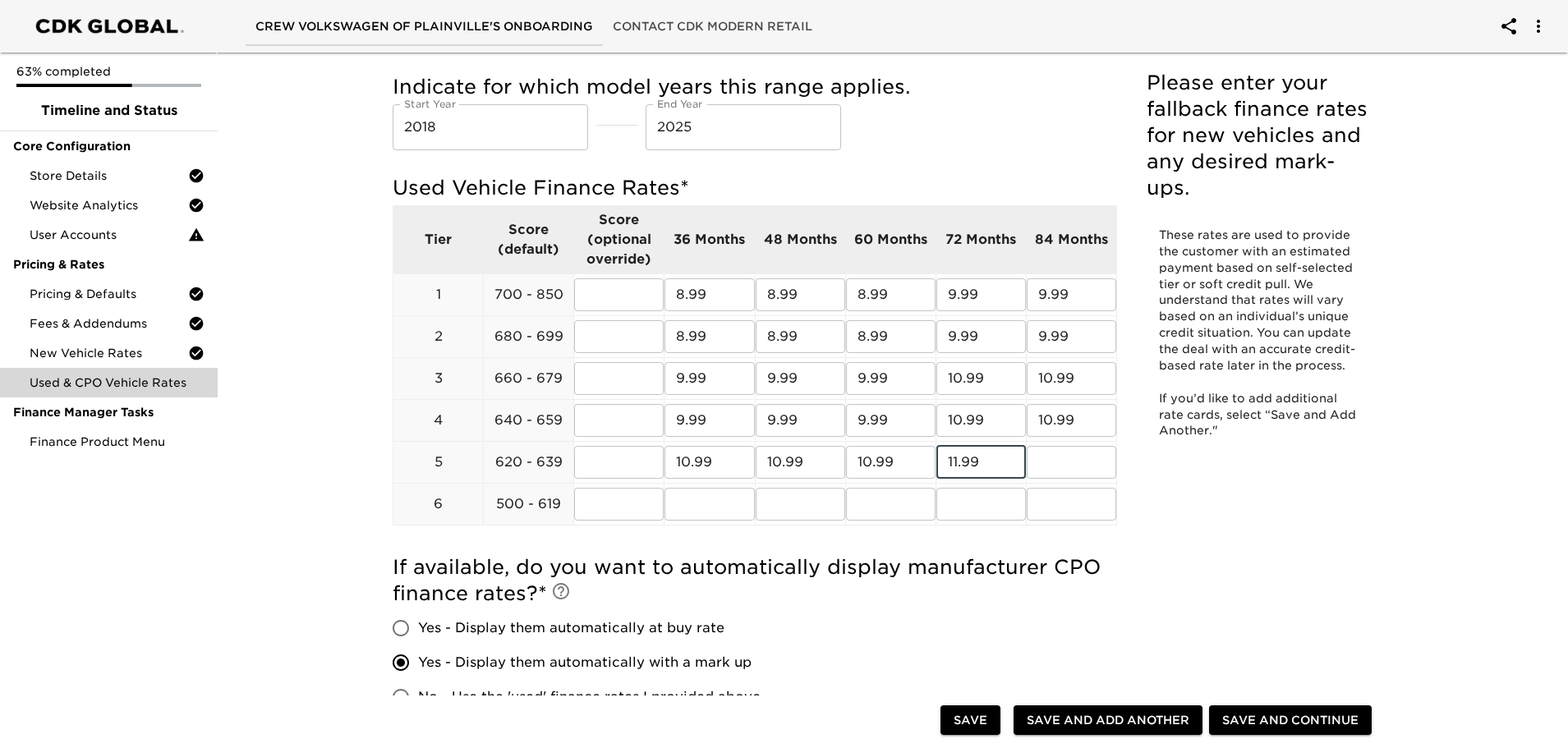
type input "11.99"
type input "1"
type input "11.99"
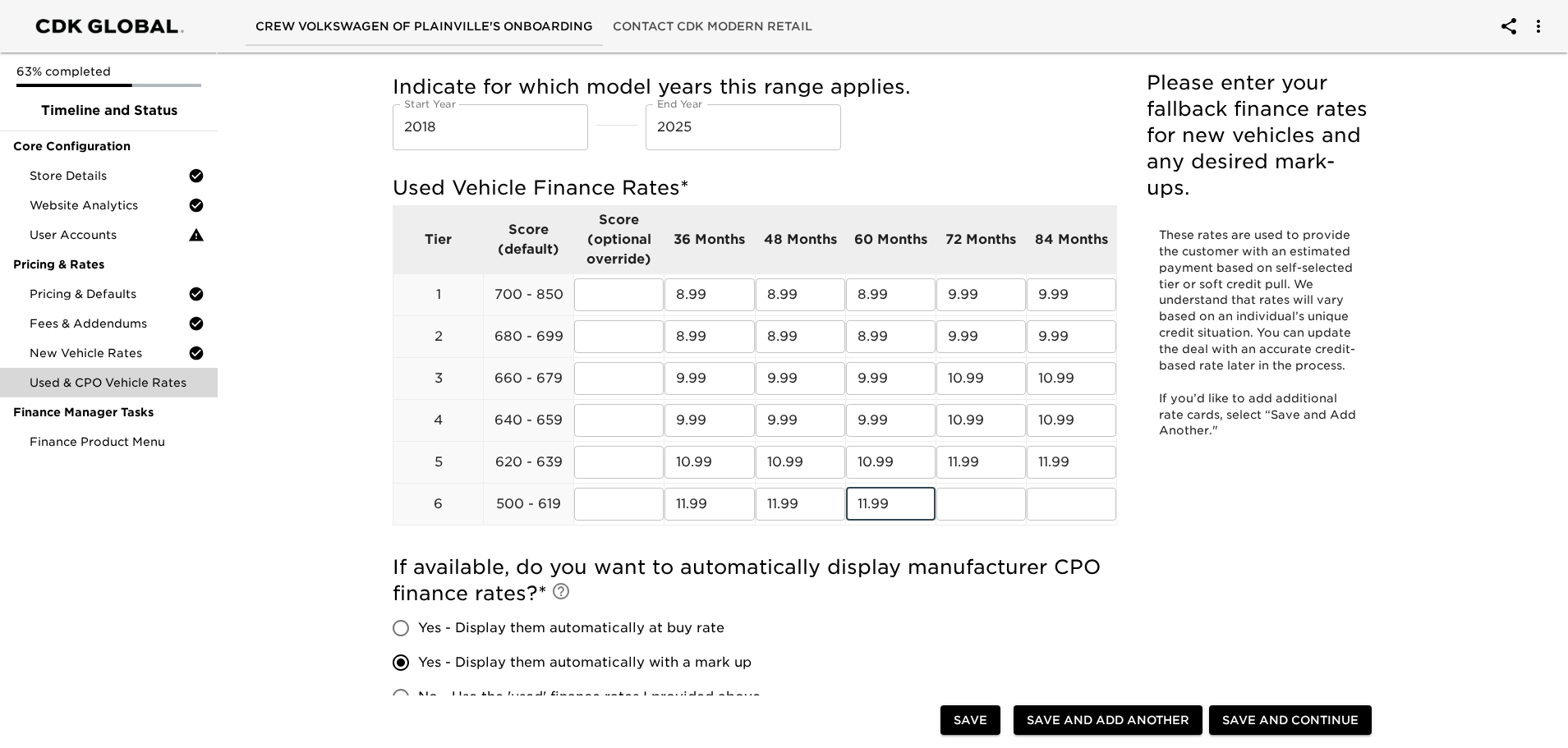
type input "11.99"
type input "12.99"
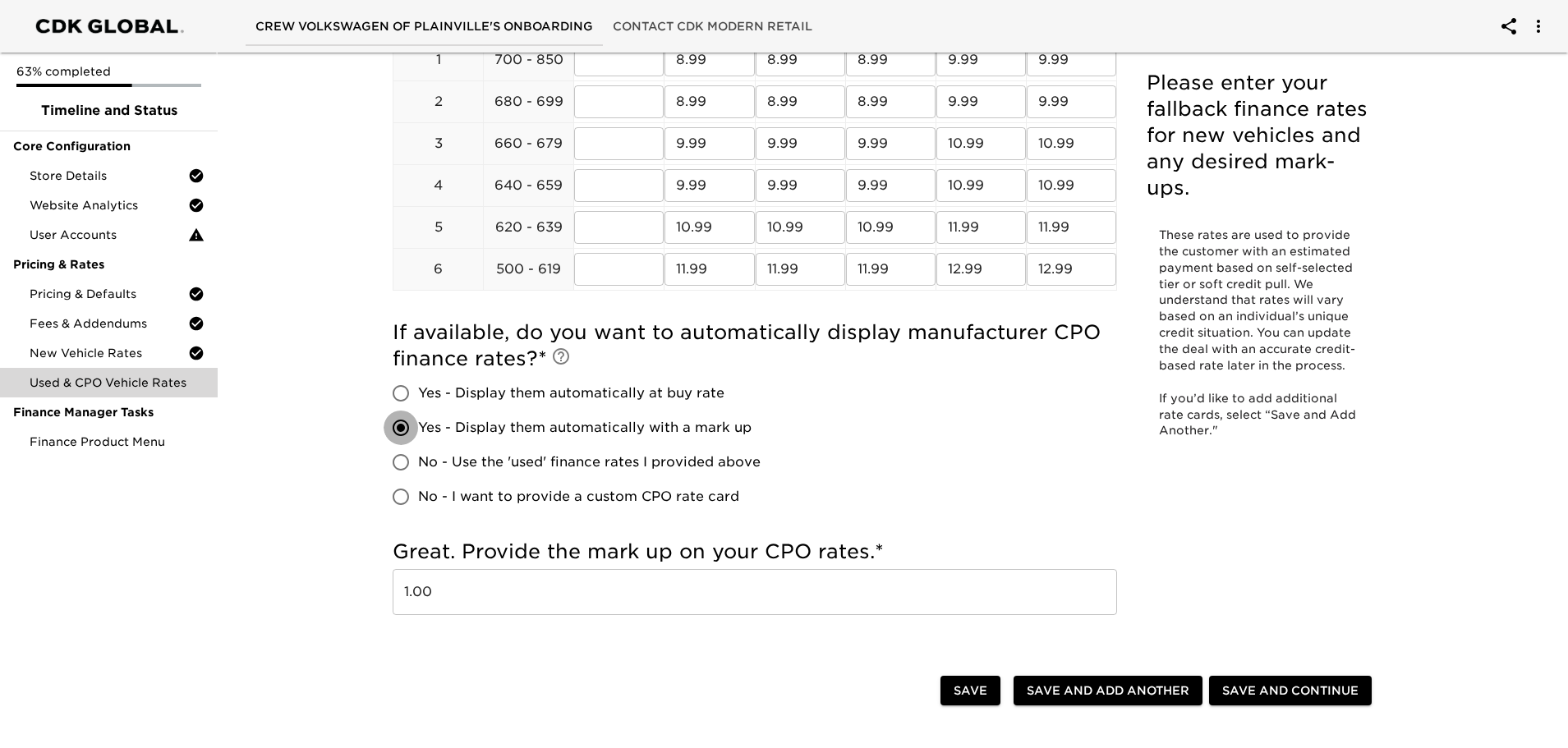
scroll to position [410, 0]
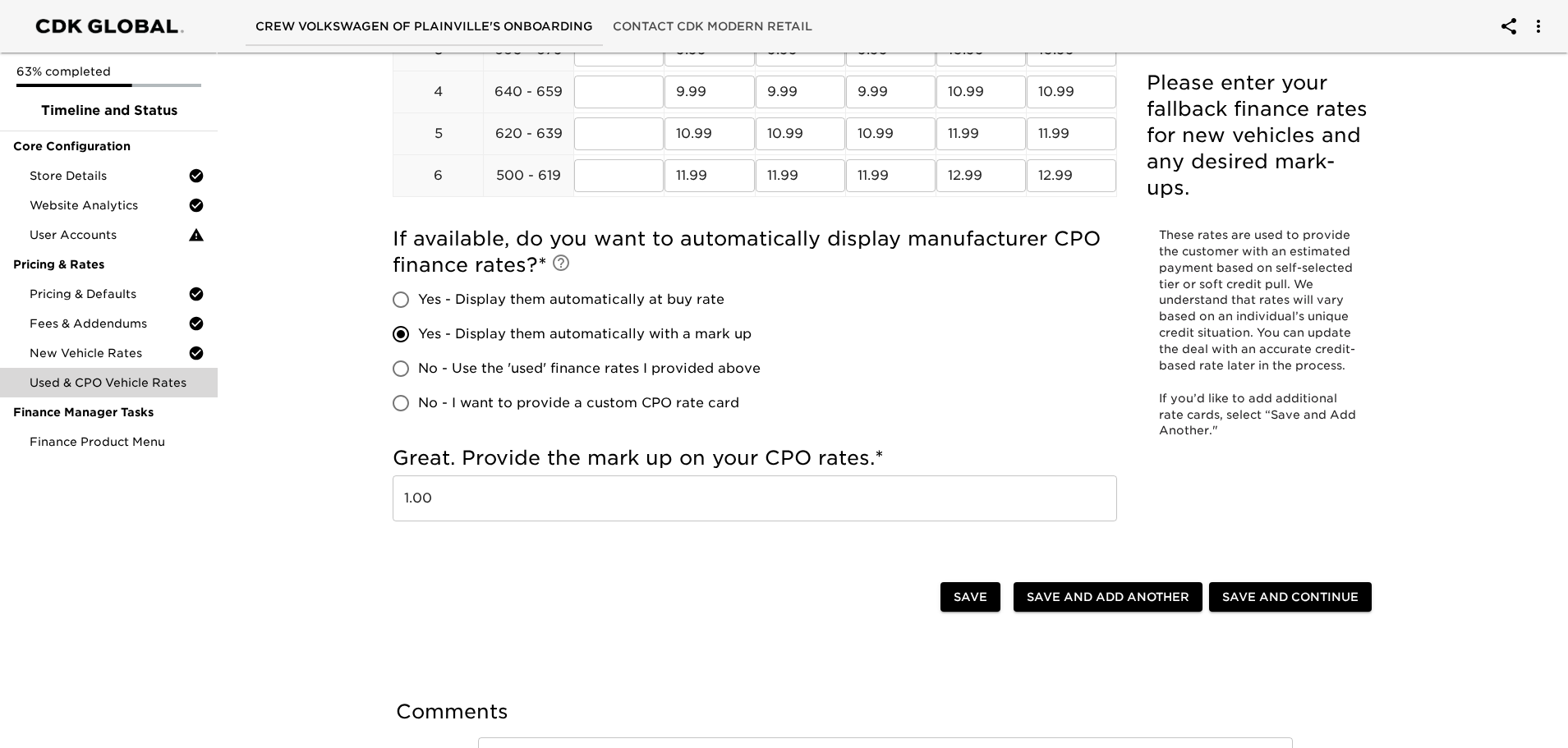
click at [544, 575] on div "Save Save and Add Another Add Another Save and Continue" at bounding box center [885, 599] width 1012 height 53
click at [1300, 595] on span "Save and Continue" at bounding box center [1290, 597] width 137 height 21
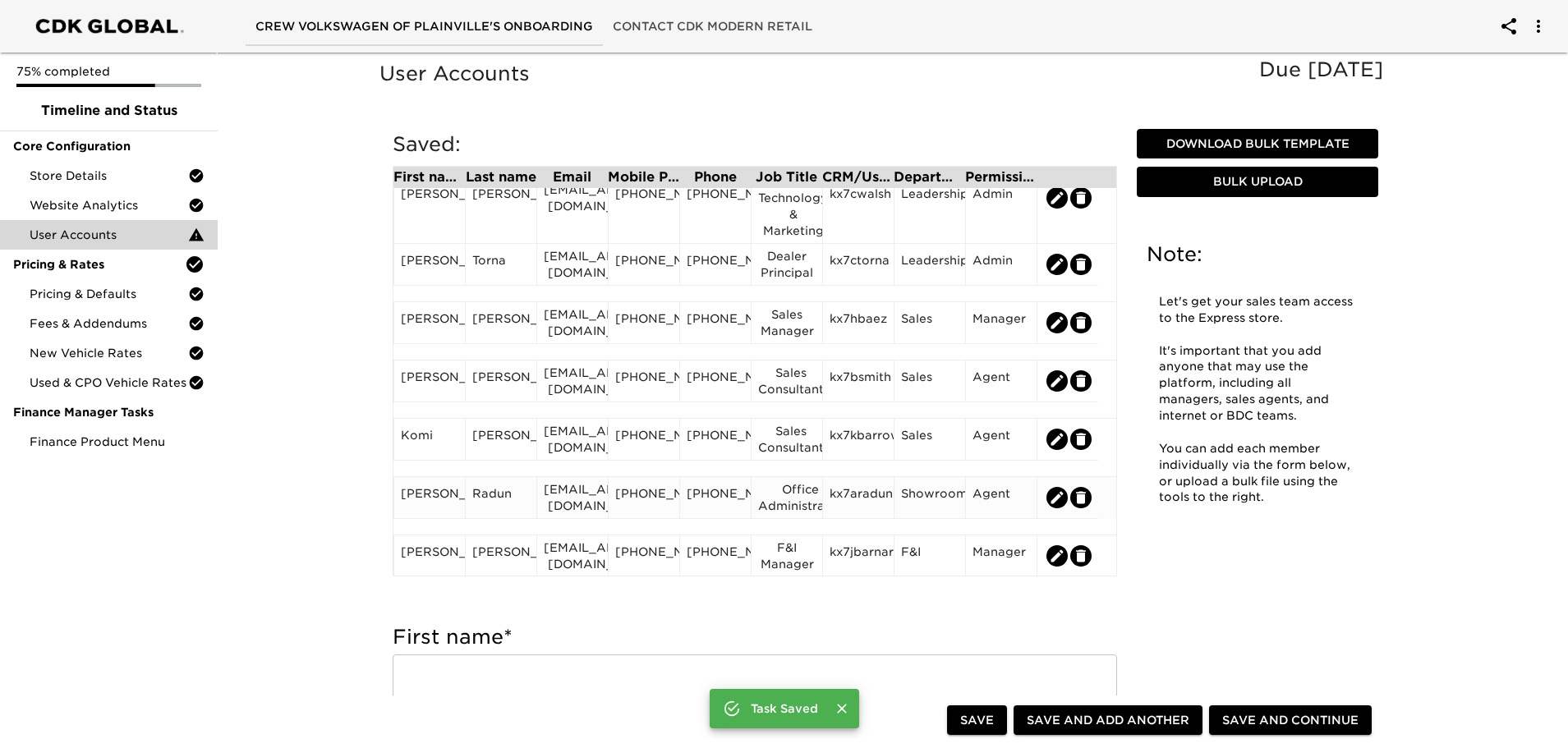
scroll to position [53, 0]
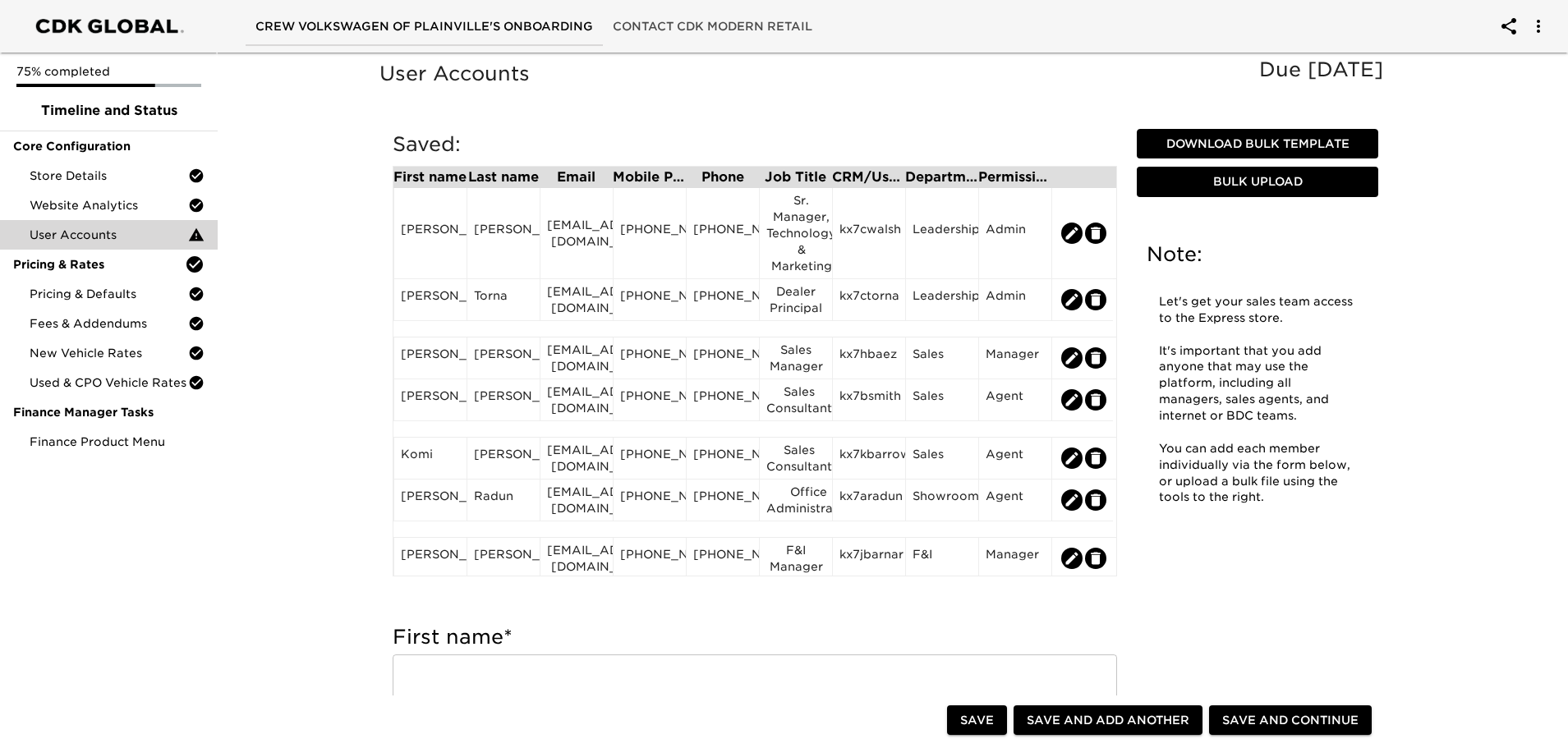
click at [1296, 717] on span "Save and Continue" at bounding box center [1290, 720] width 137 height 21
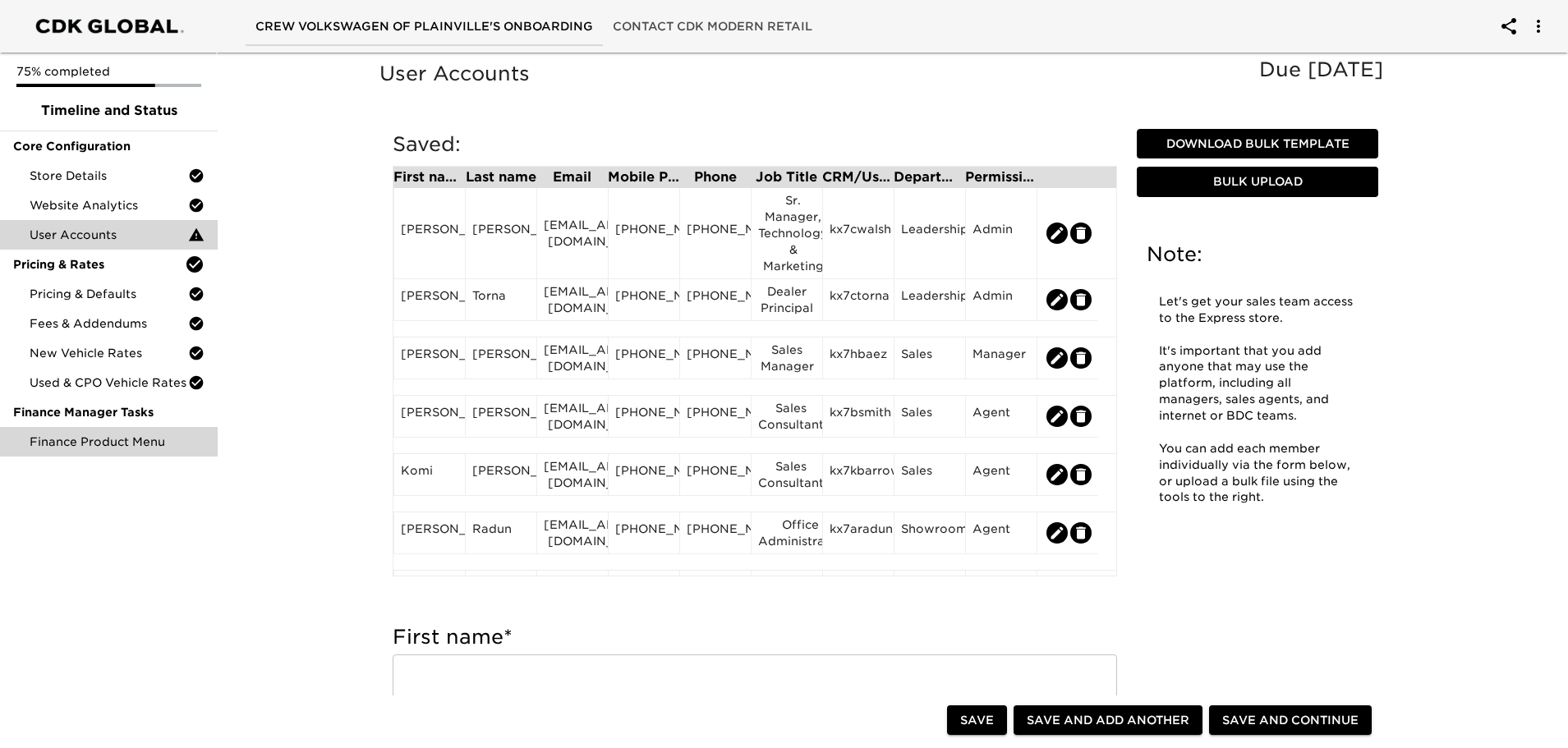
click at [111, 445] on span "Finance Product Menu" at bounding box center [117, 442] width 175 height 16
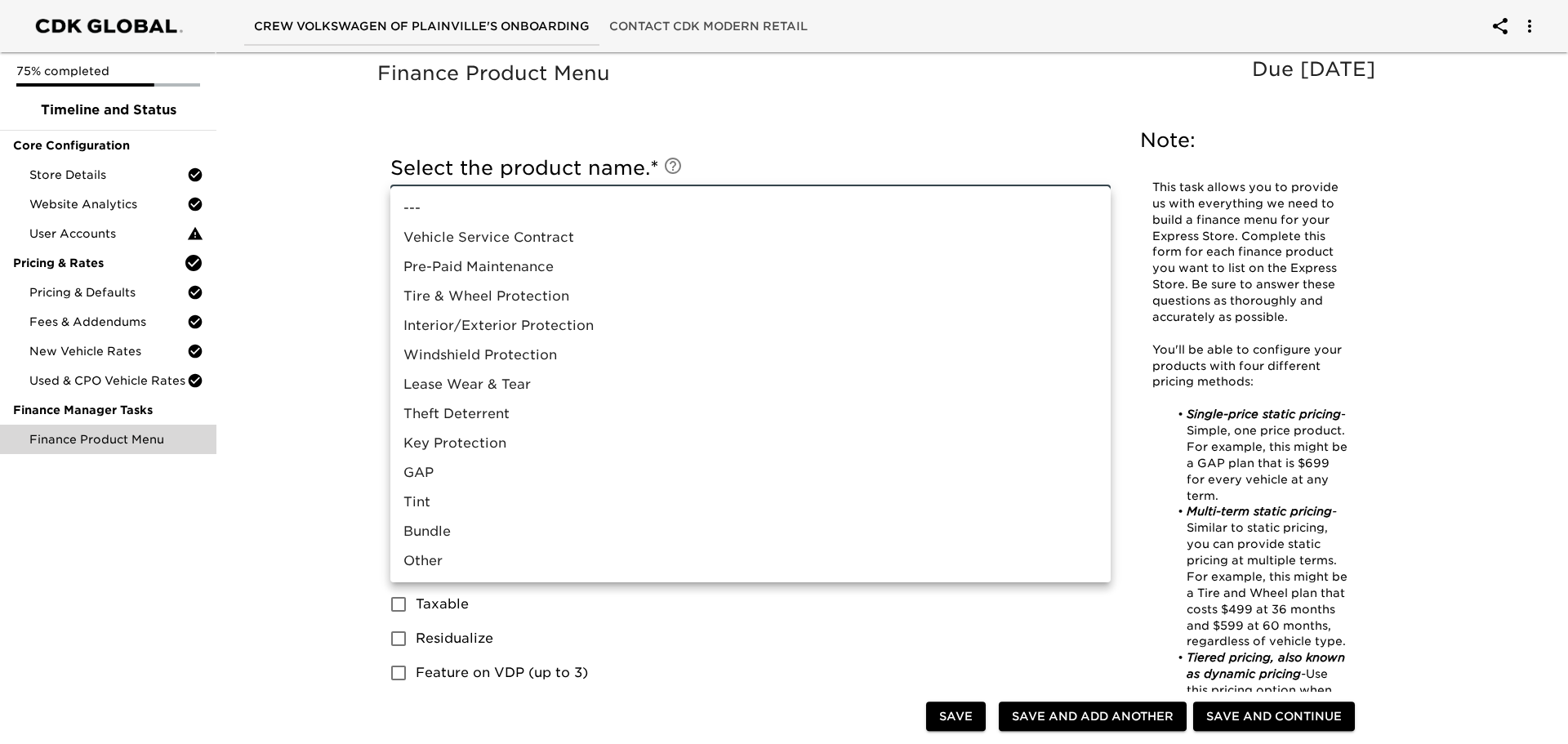
click at [509, 242] on li "Vehicle Service Contract" at bounding box center [751, 238] width 721 height 30
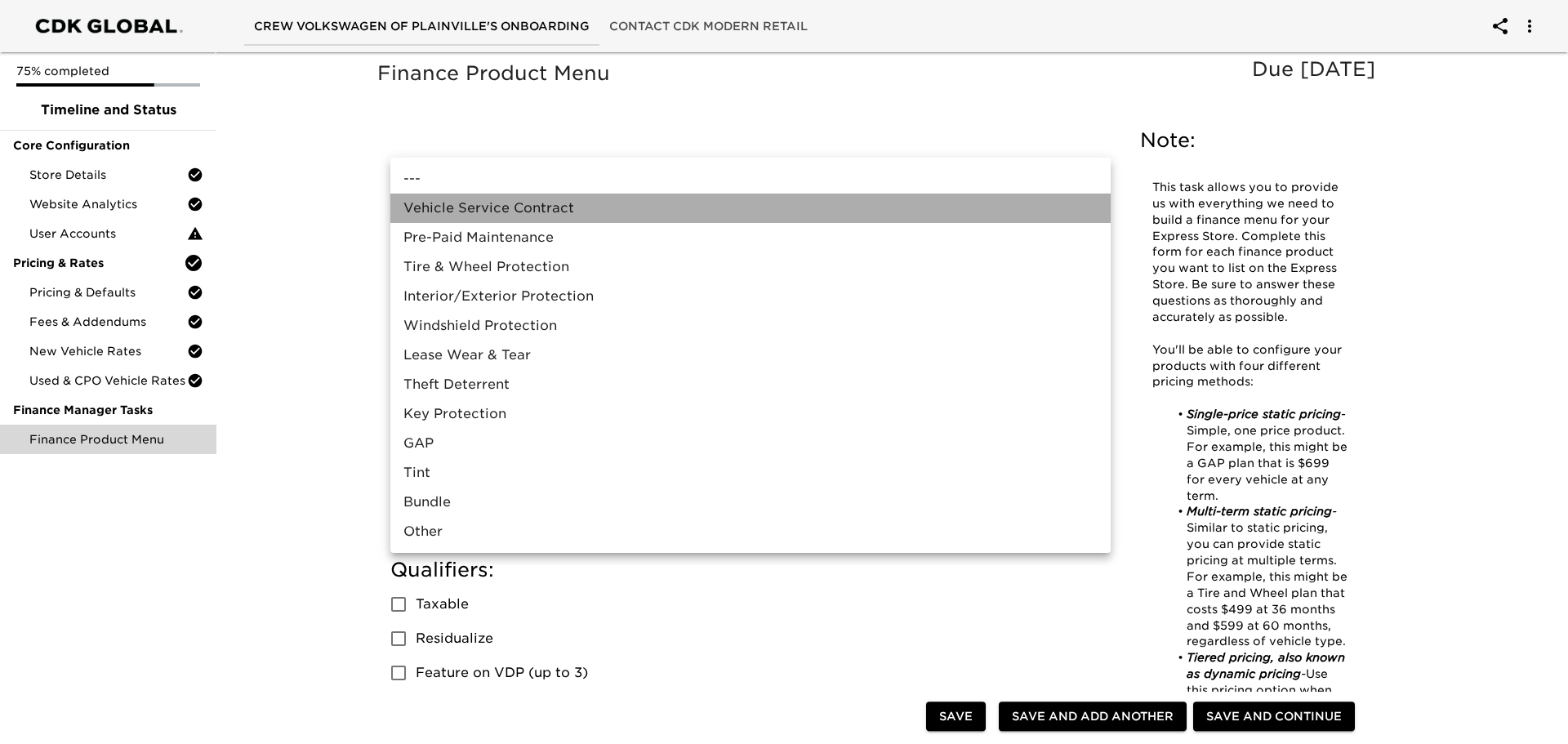
click at [620, 212] on li "Vehicle Service Contract" at bounding box center [751, 208] width 721 height 30
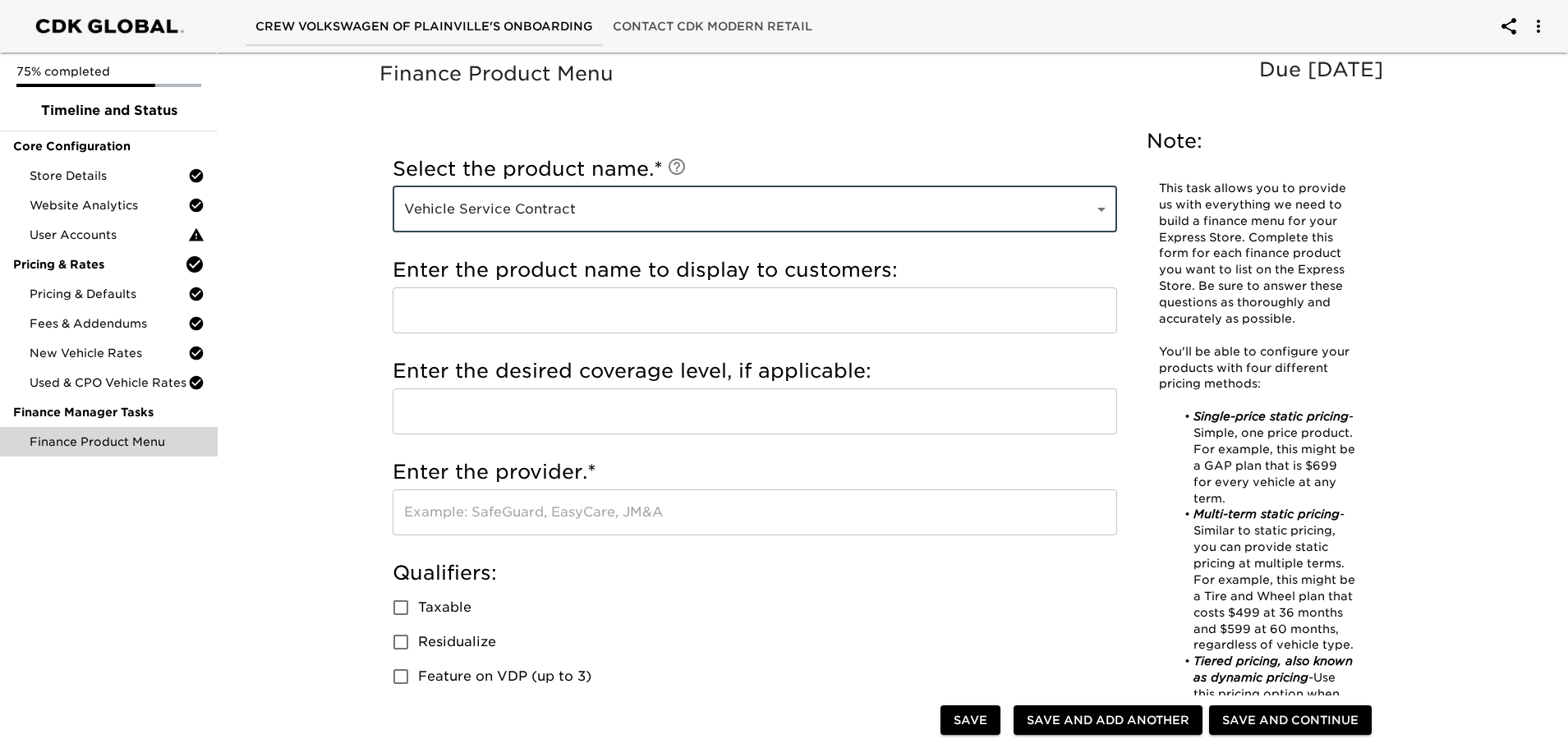
click at [671, 310] on input "text" at bounding box center [755, 310] width 725 height 46
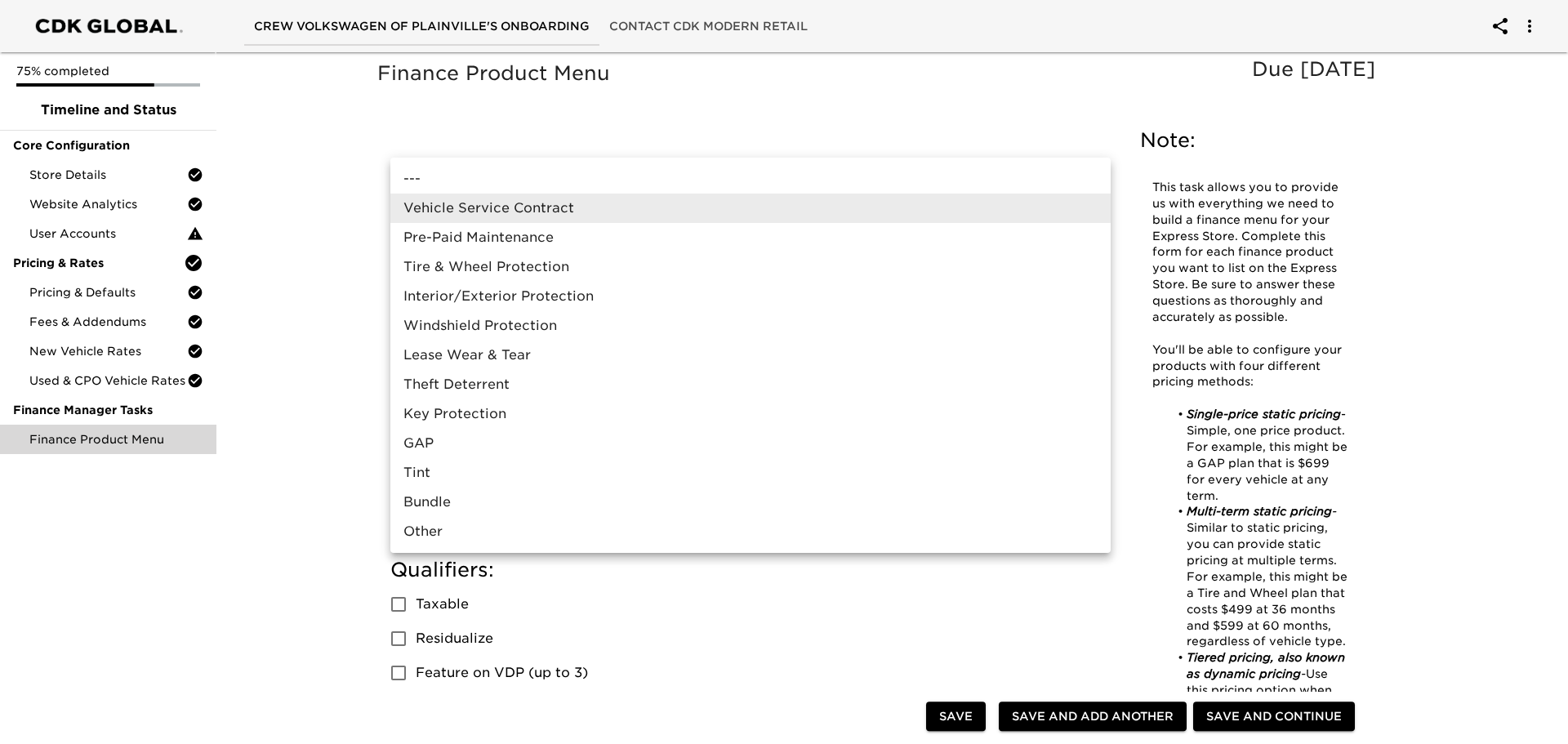
click at [1095, 215] on li "Vehicle Service Contract" at bounding box center [751, 208] width 721 height 30
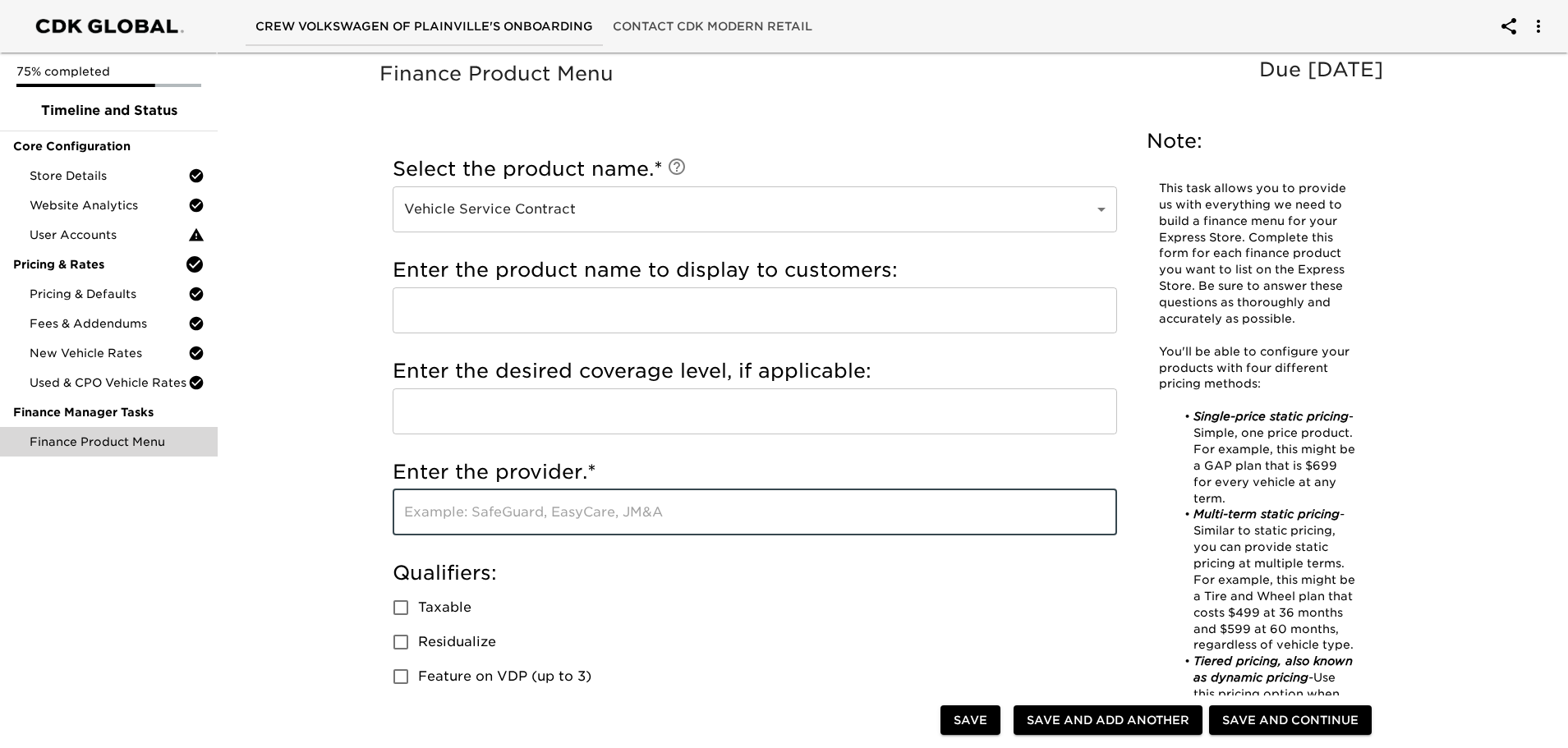
click at [680, 506] on input "text" at bounding box center [755, 513] width 725 height 46
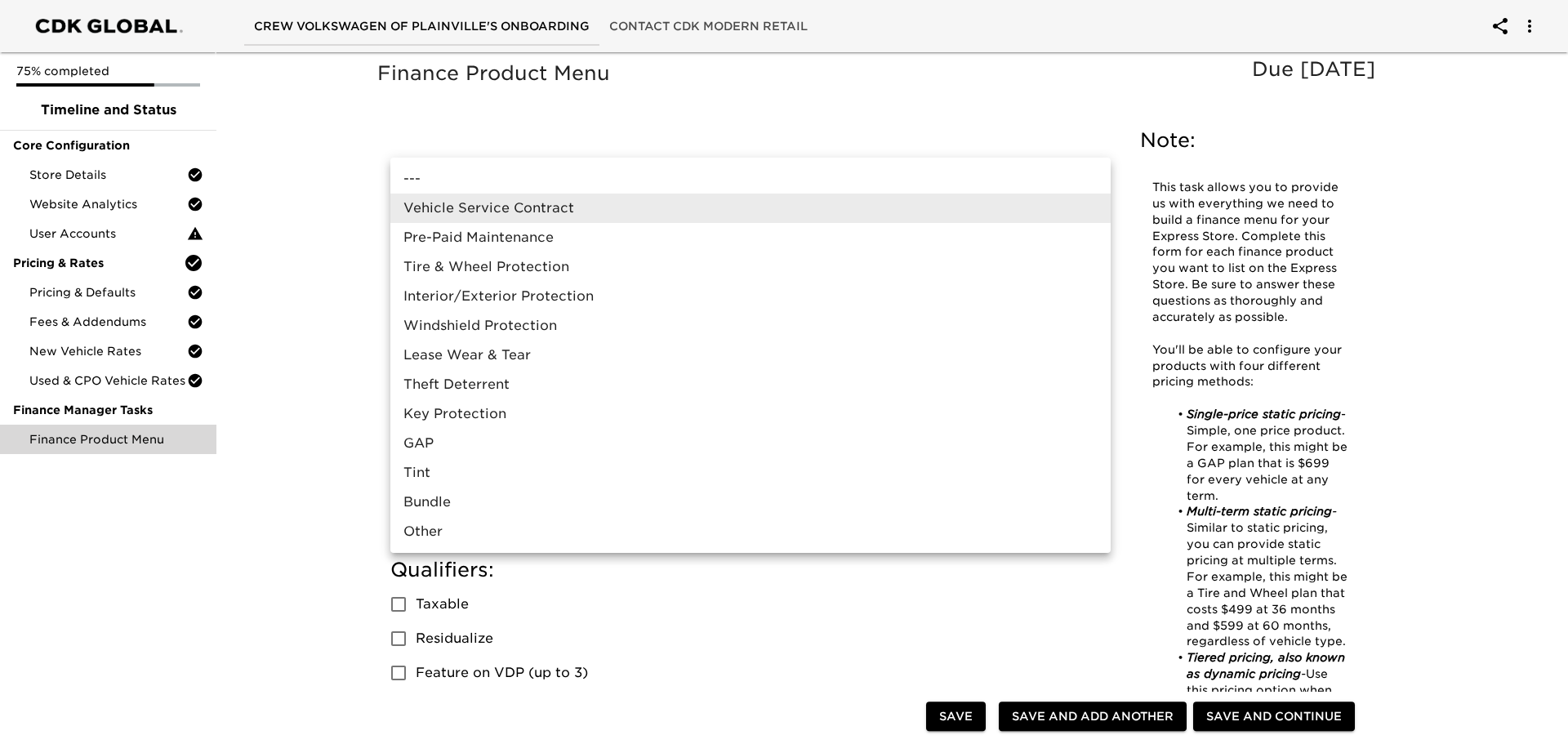
click at [599, 295] on li "Interior/Exterior Protection" at bounding box center [751, 296] width 721 height 30
type input "Interior/Exterior Protection"
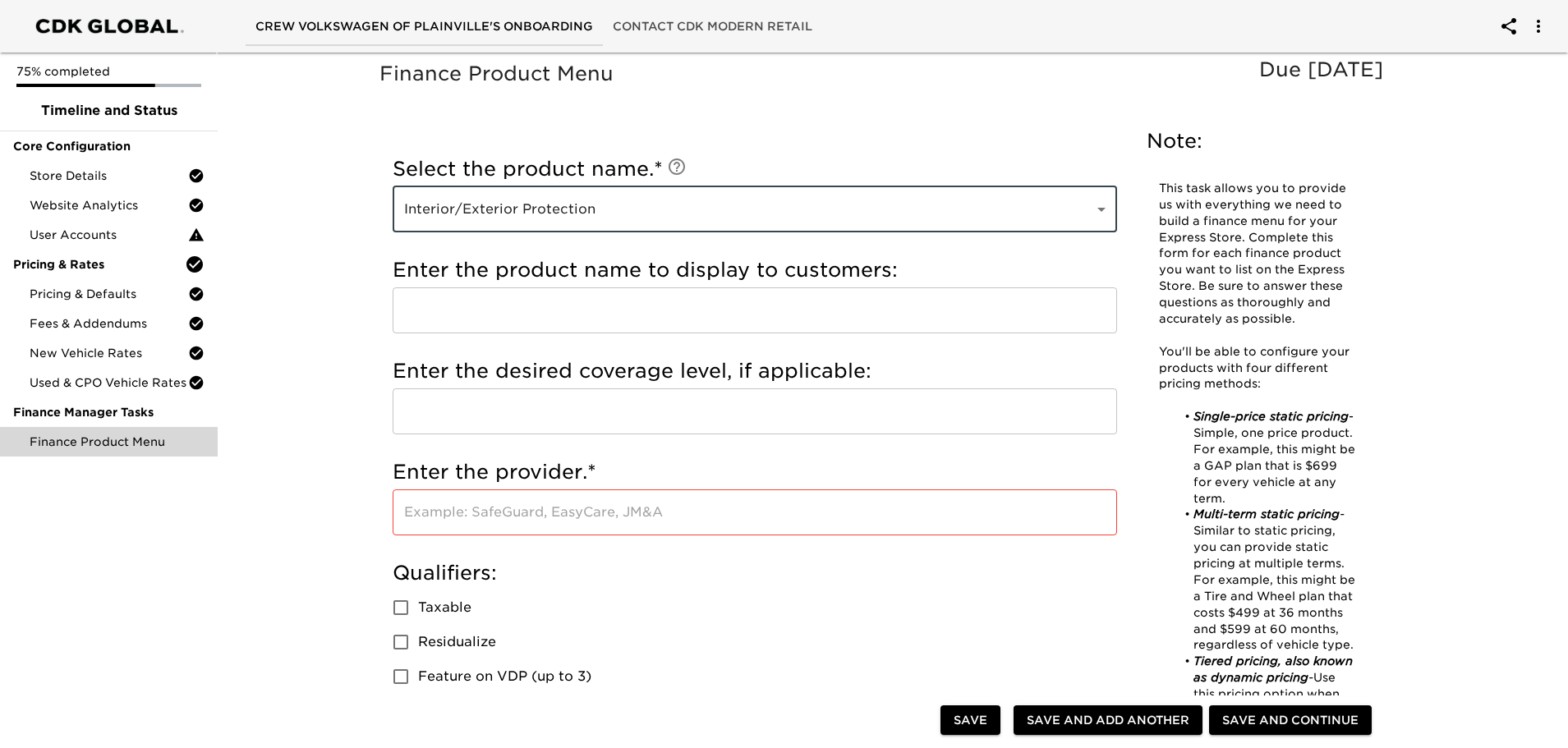
click at [563, 307] on input "text" at bounding box center [755, 310] width 725 height 46
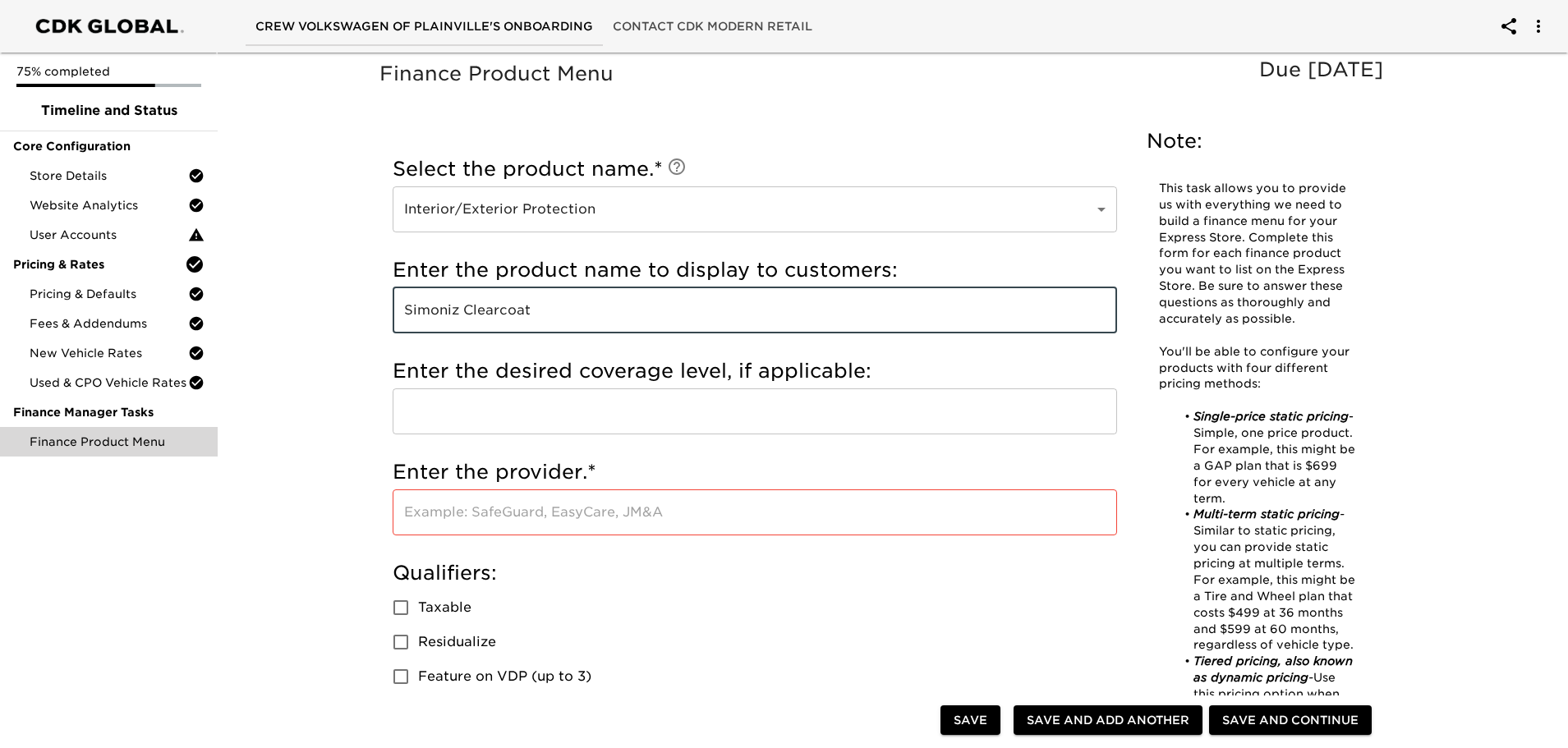
type input "Simoniz Clearcoat"
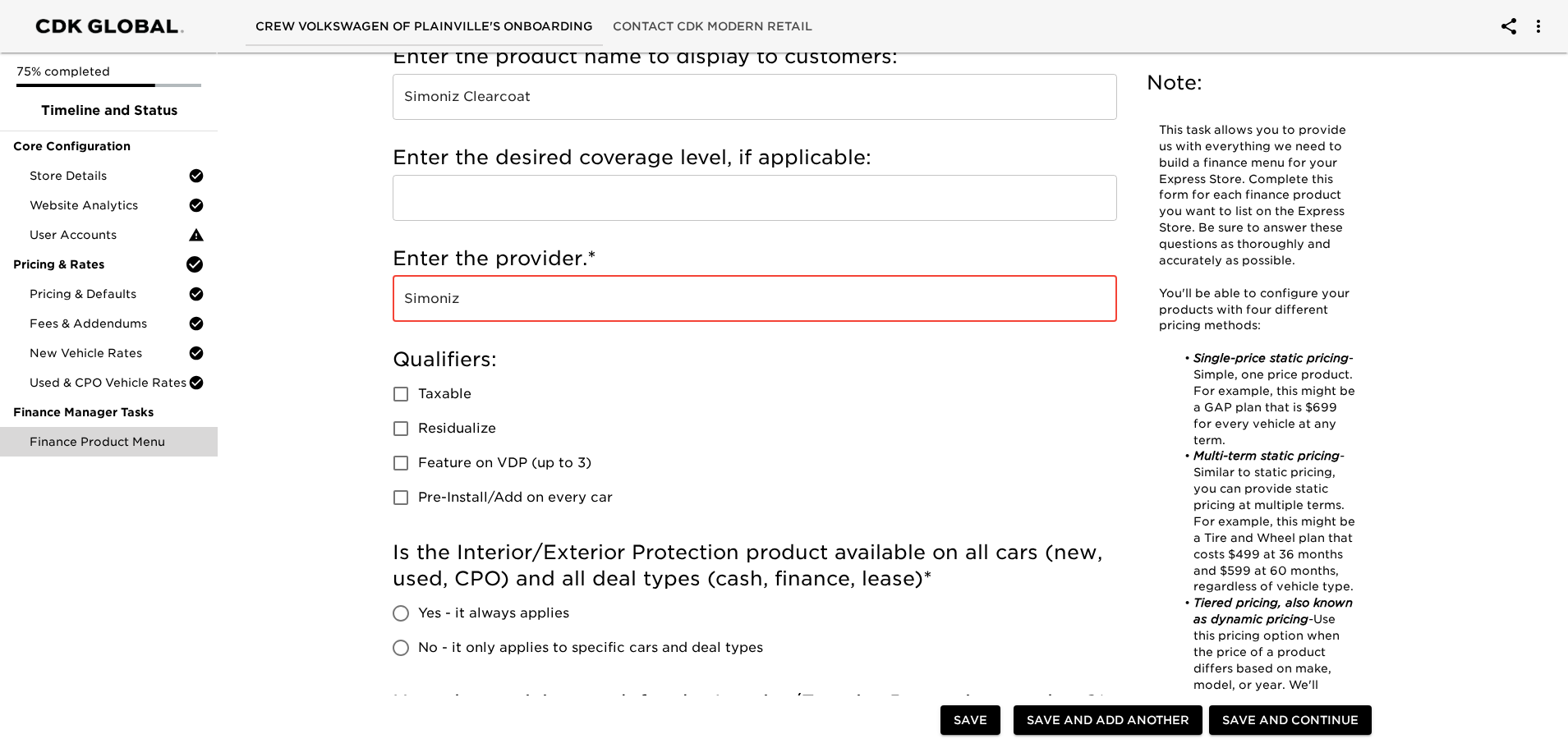
scroll to position [246, 0]
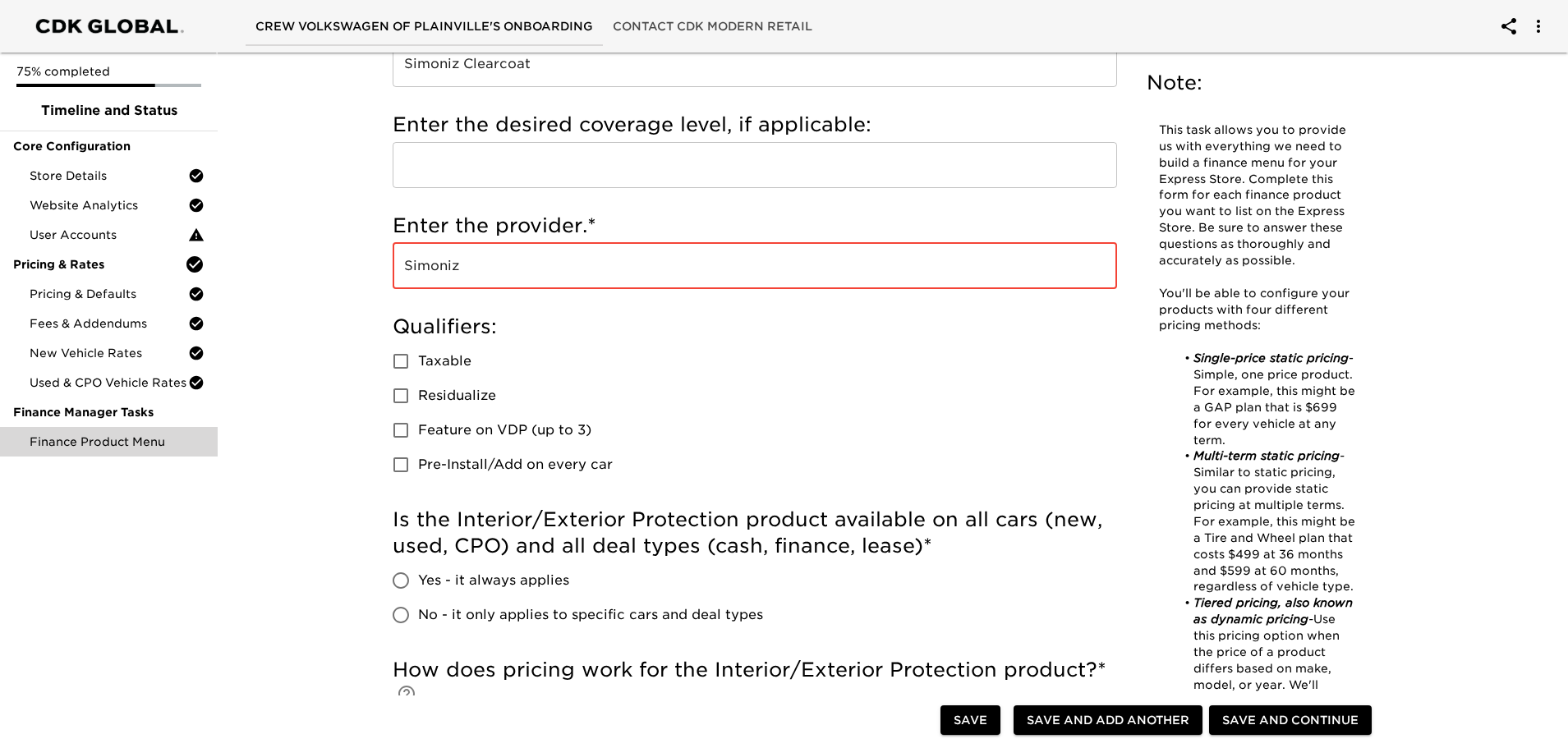
type input "Simoniz"
click at [407, 364] on input "Taxable" at bounding box center [401, 361] width 34 height 34
checkbox input "true"
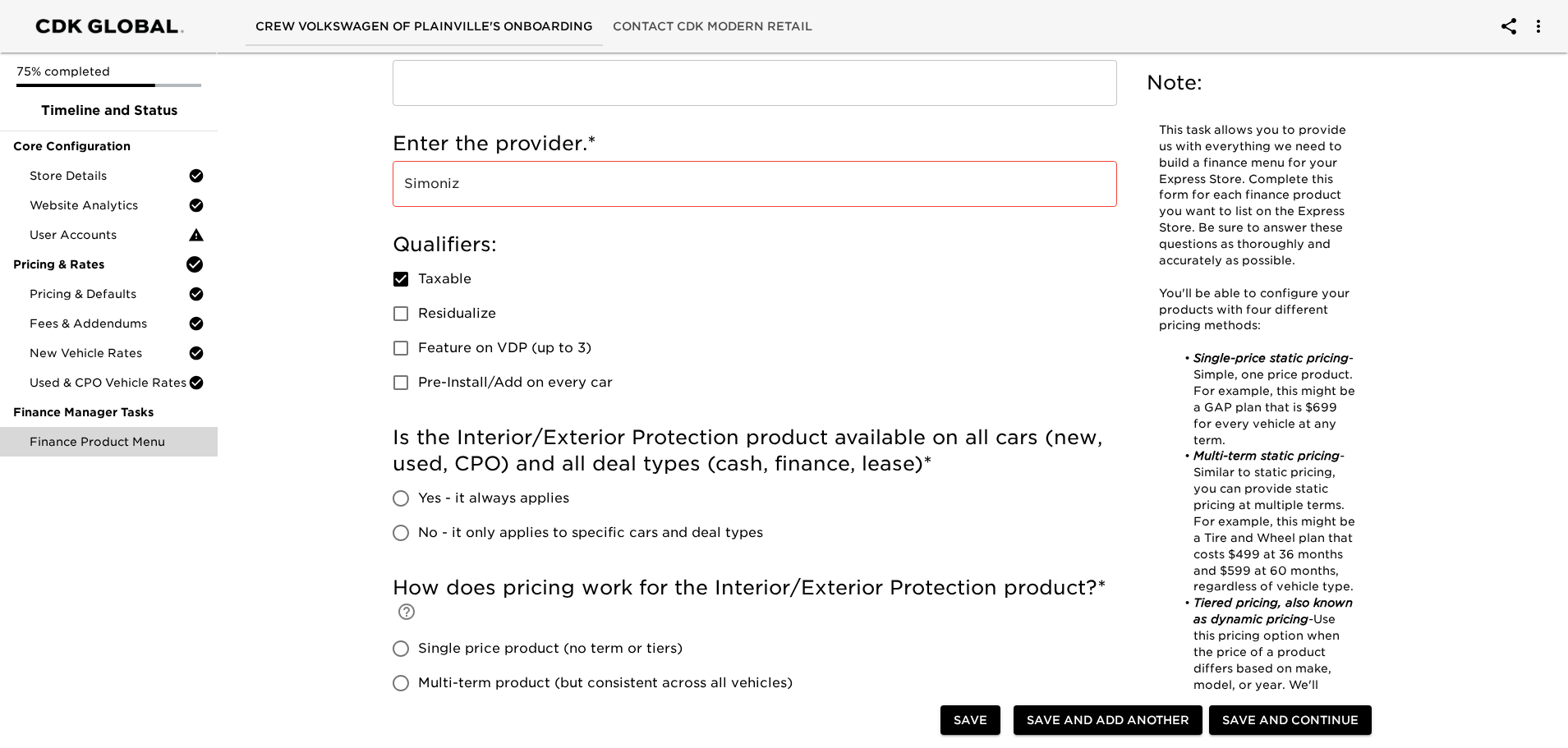
click at [394, 350] on input "Feature on VDP (up to 3)" at bounding box center [401, 348] width 34 height 34
checkbox input "true"
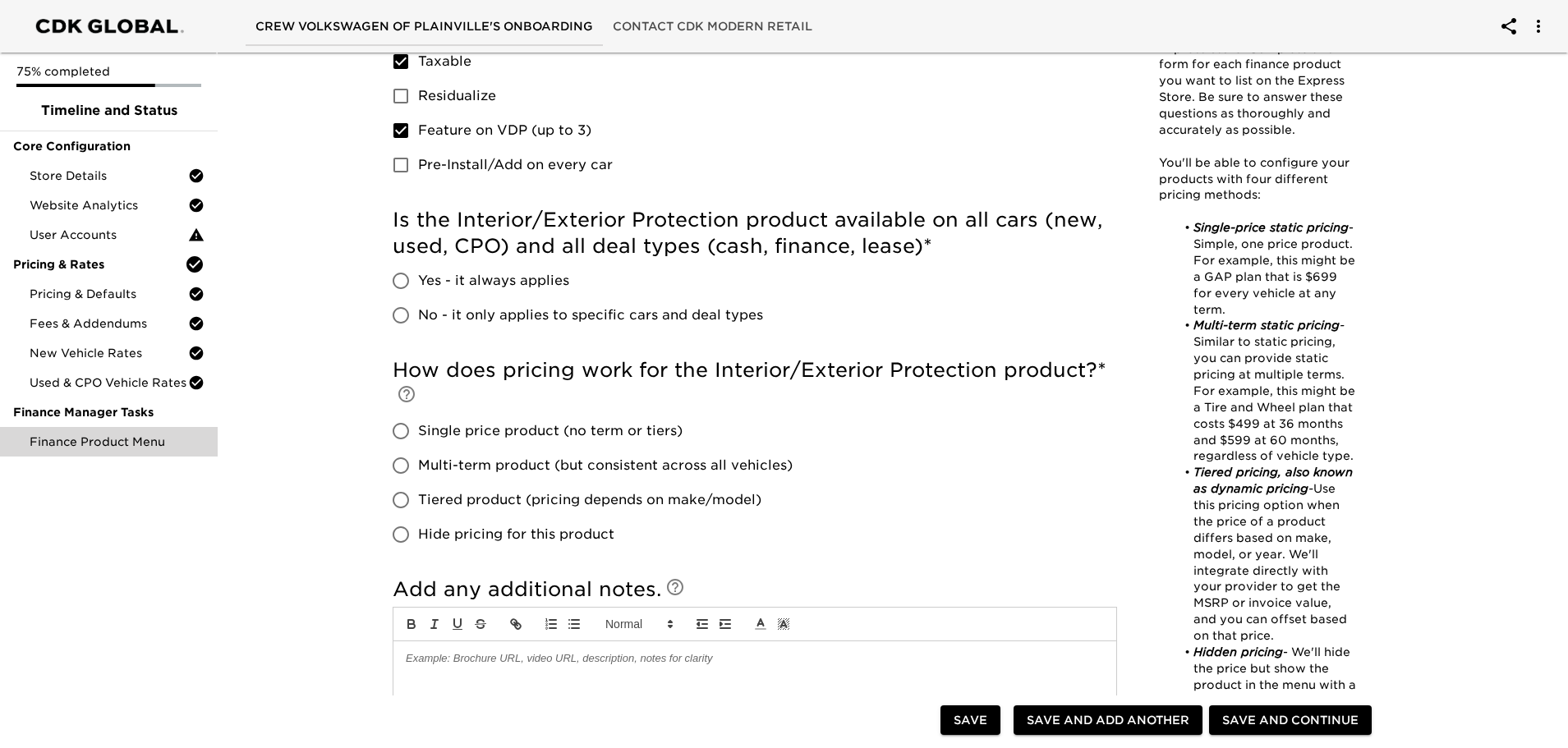
scroll to position [575, 0]
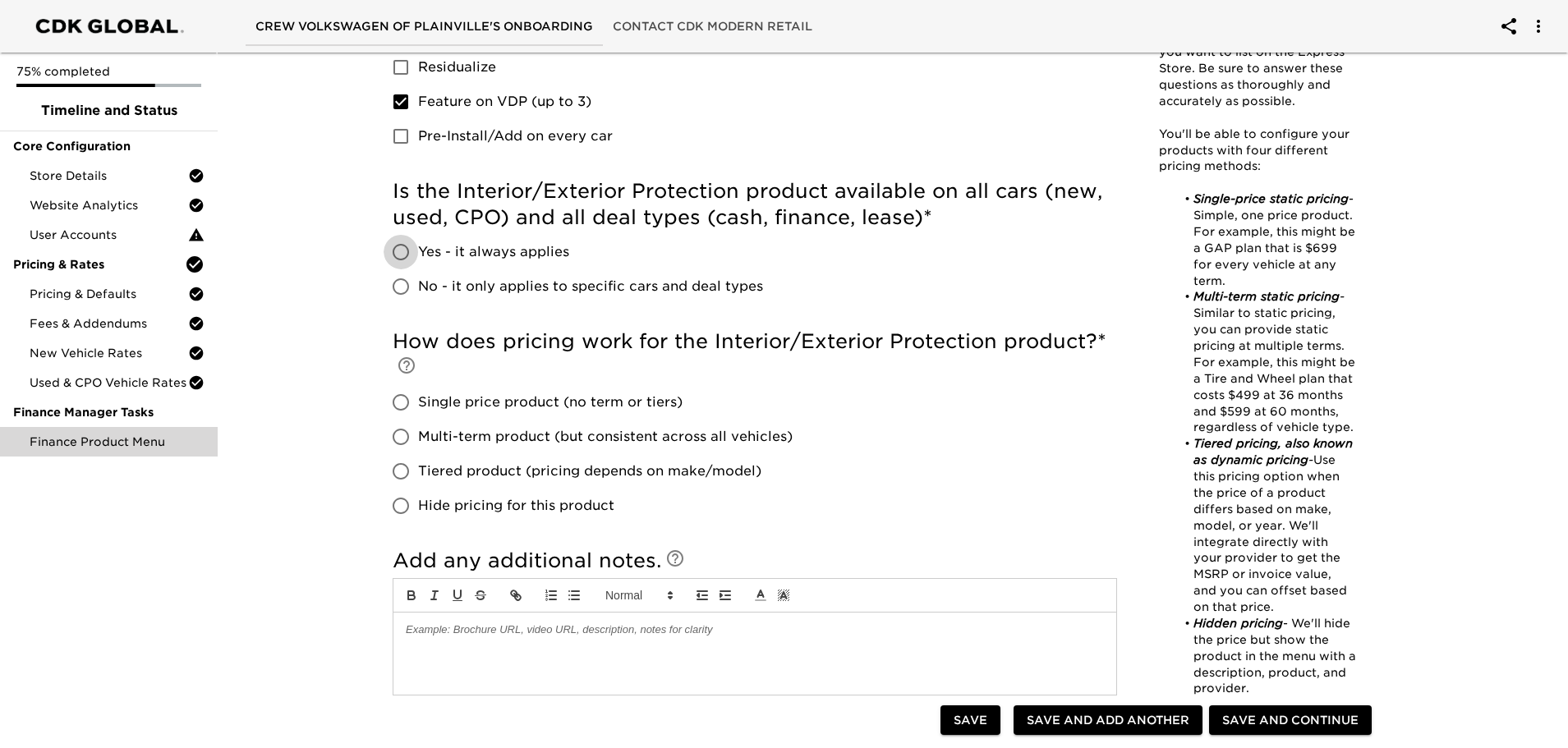
click at [396, 254] on input "Yes - it always applies" at bounding box center [401, 252] width 34 height 34
radio input "true"
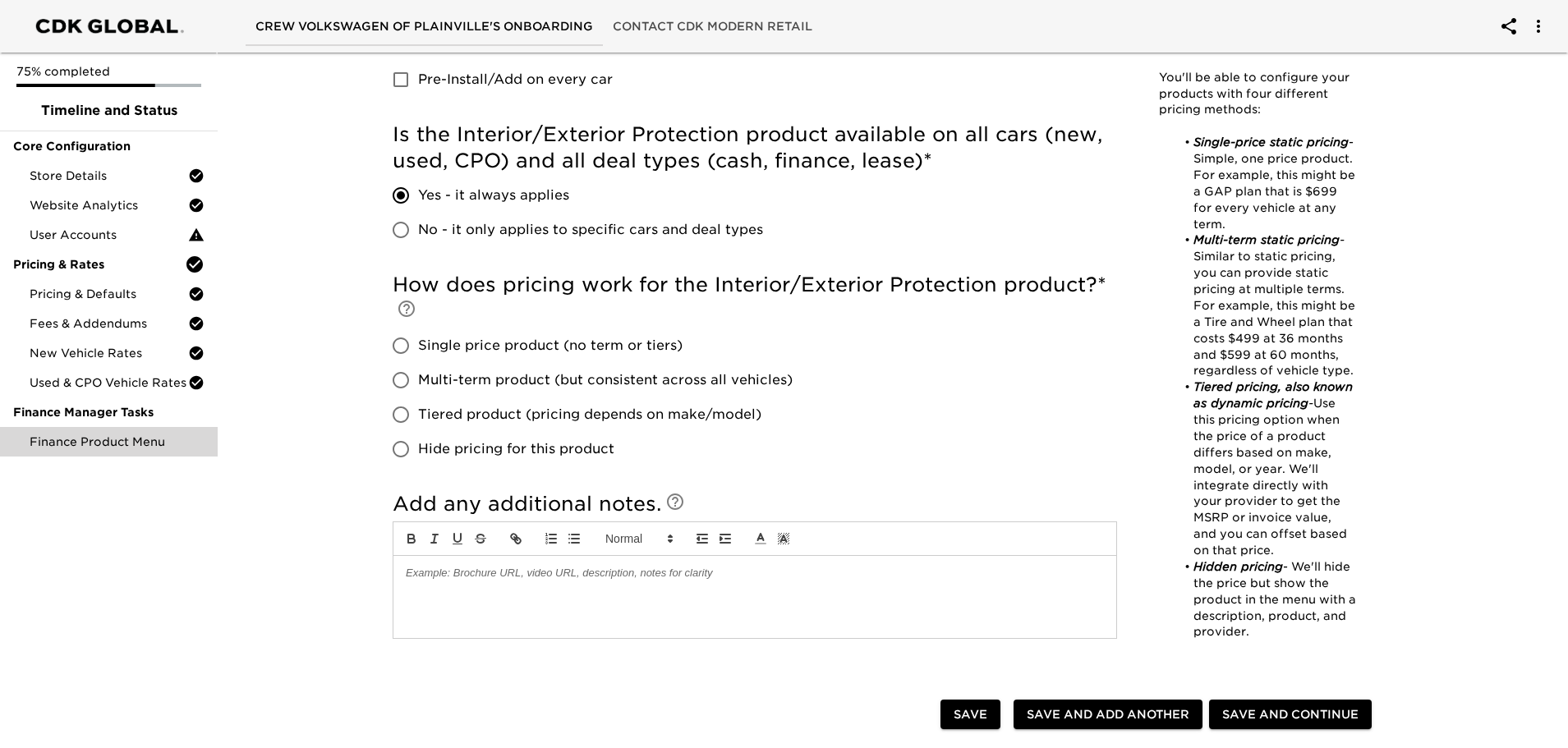
scroll to position [657, 0]
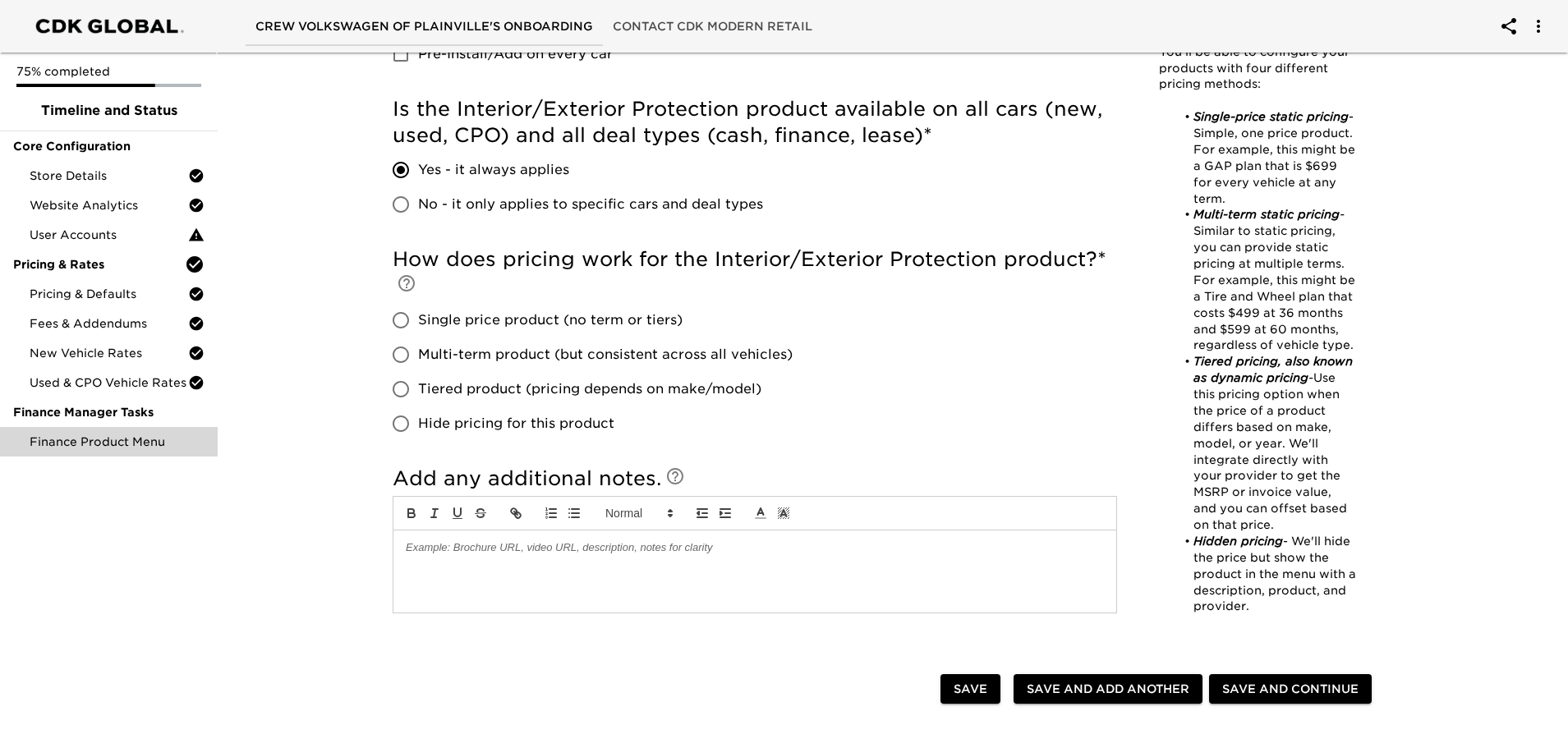
click at [401, 321] on input "Single price product (no term or tiers)" at bounding box center [401, 321] width 34 height 34
radio input "true"
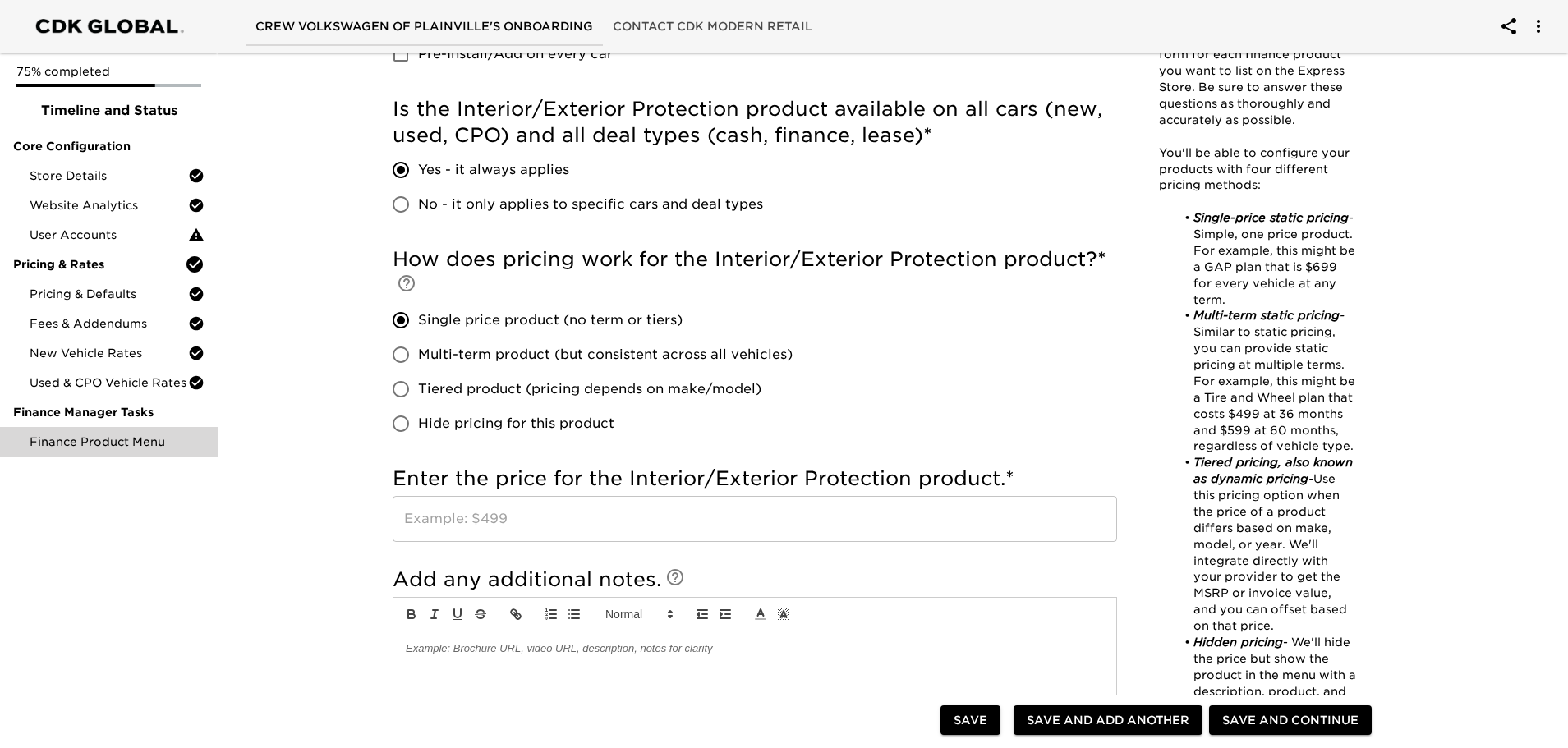
click at [570, 514] on input "text" at bounding box center [755, 519] width 725 height 46
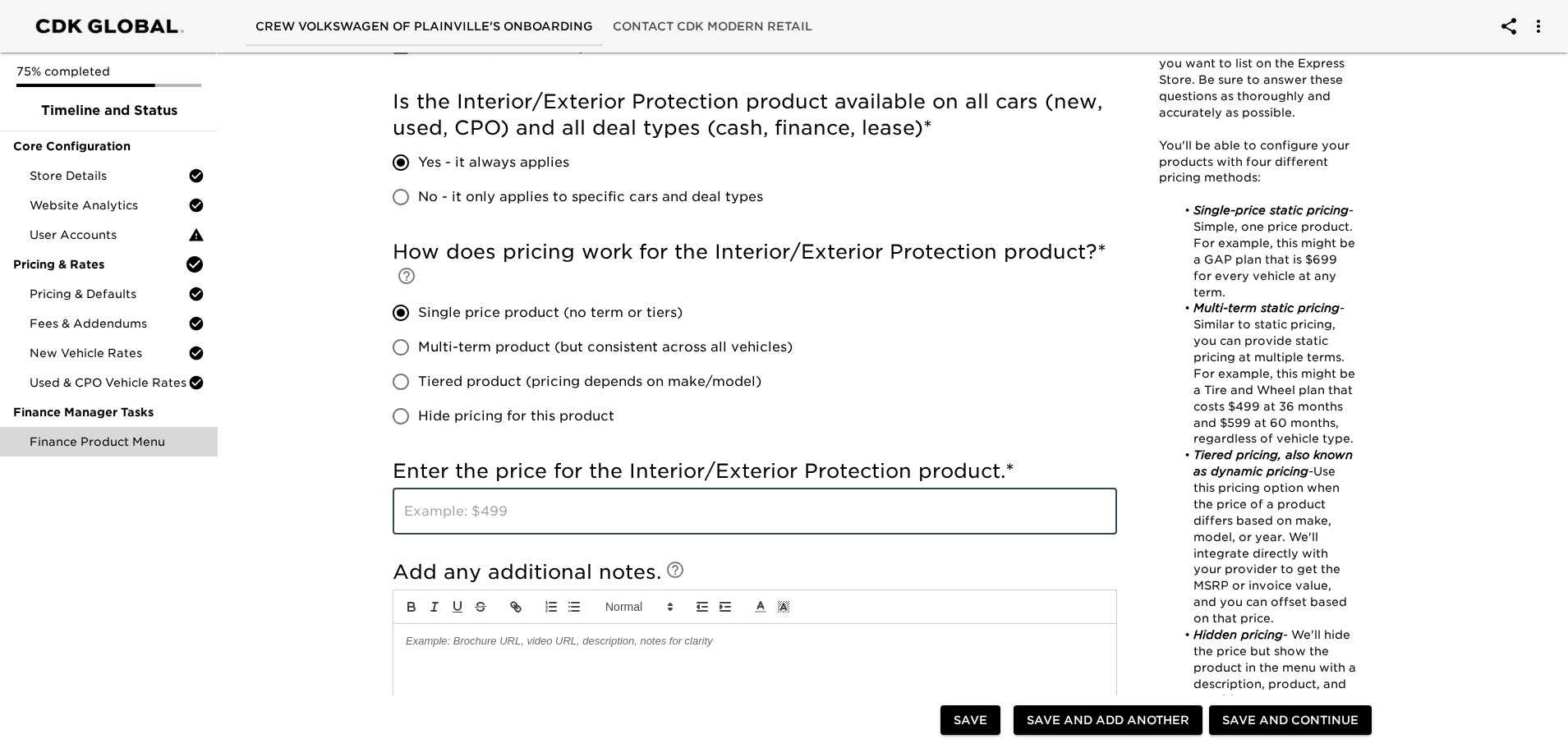
scroll to position [716, 0]
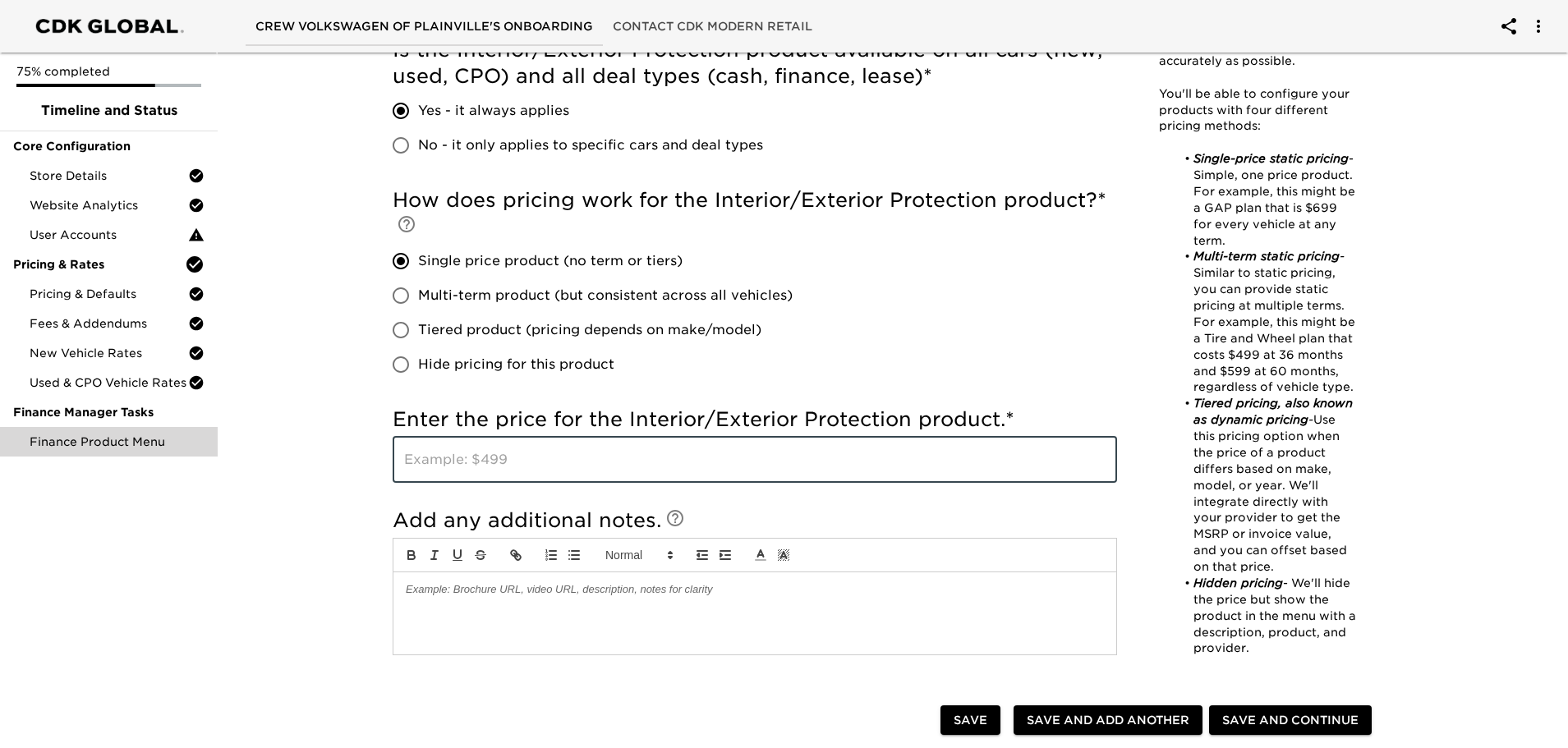
click at [678, 466] on input "text" at bounding box center [755, 459] width 725 height 46
type input "999.00"
click at [748, 513] on h5 "Add any additional notes." at bounding box center [755, 520] width 725 height 26
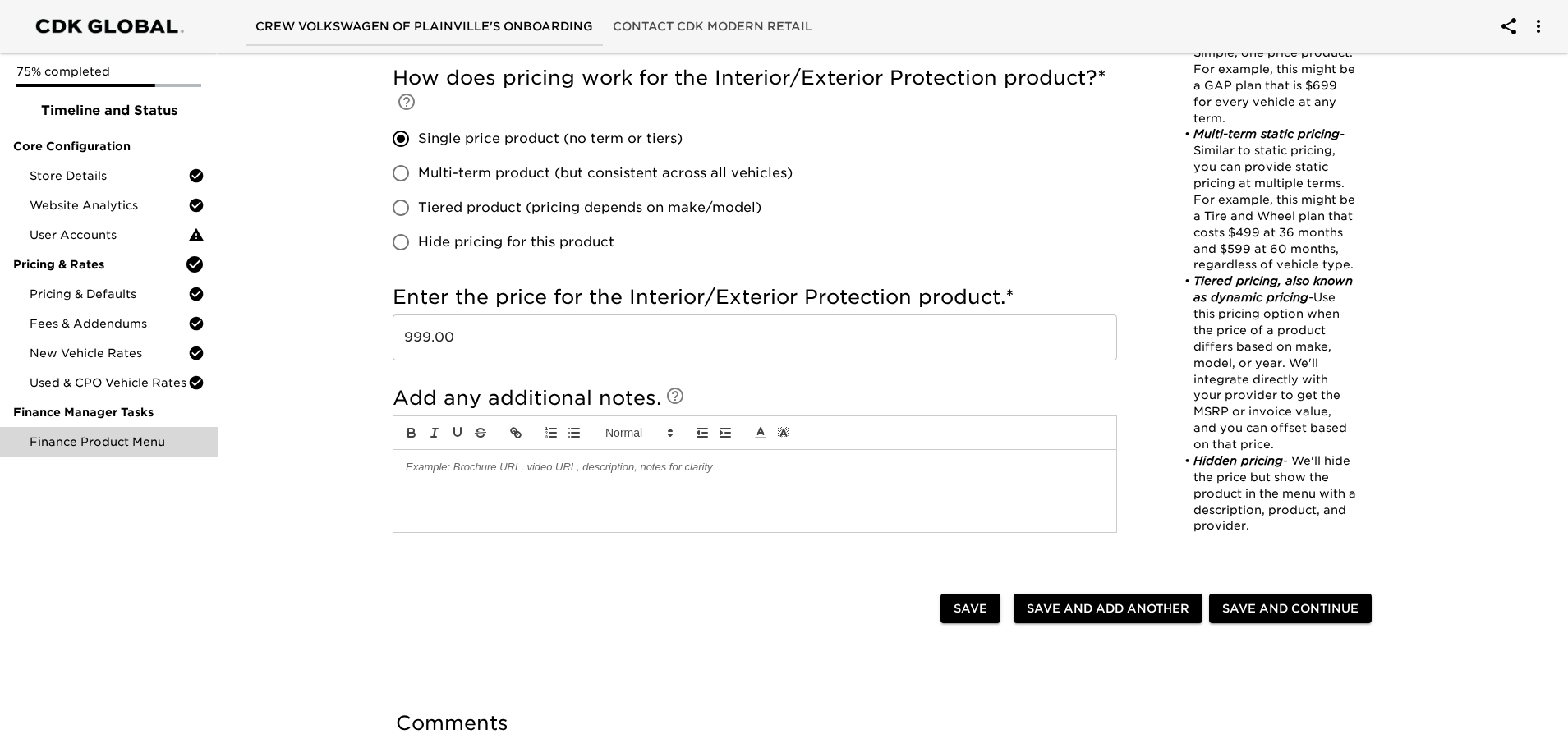
scroll to position [880, 0]
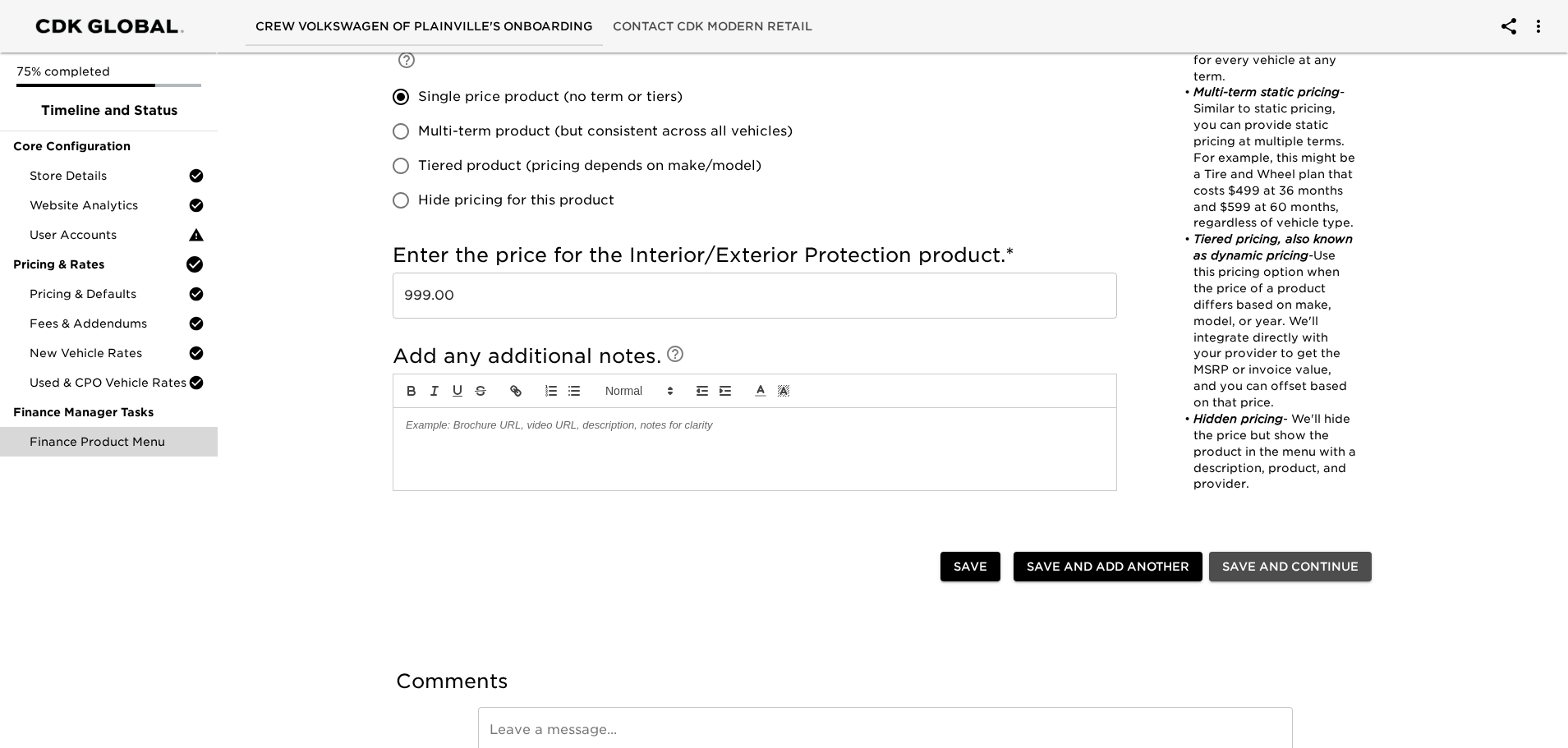
click at [1326, 574] on span "Save and Continue" at bounding box center [1290, 567] width 137 height 21
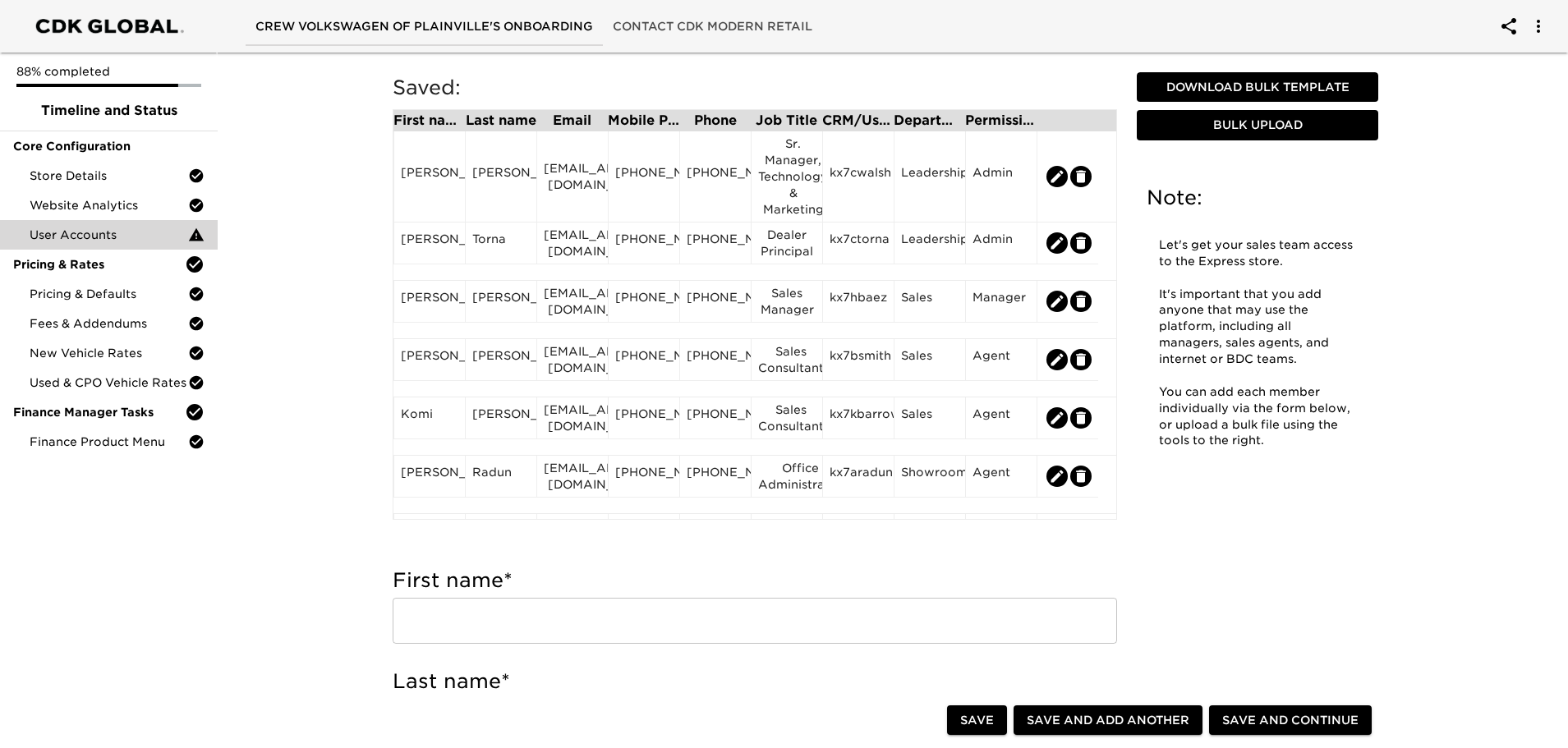
scroll to position [82, 0]
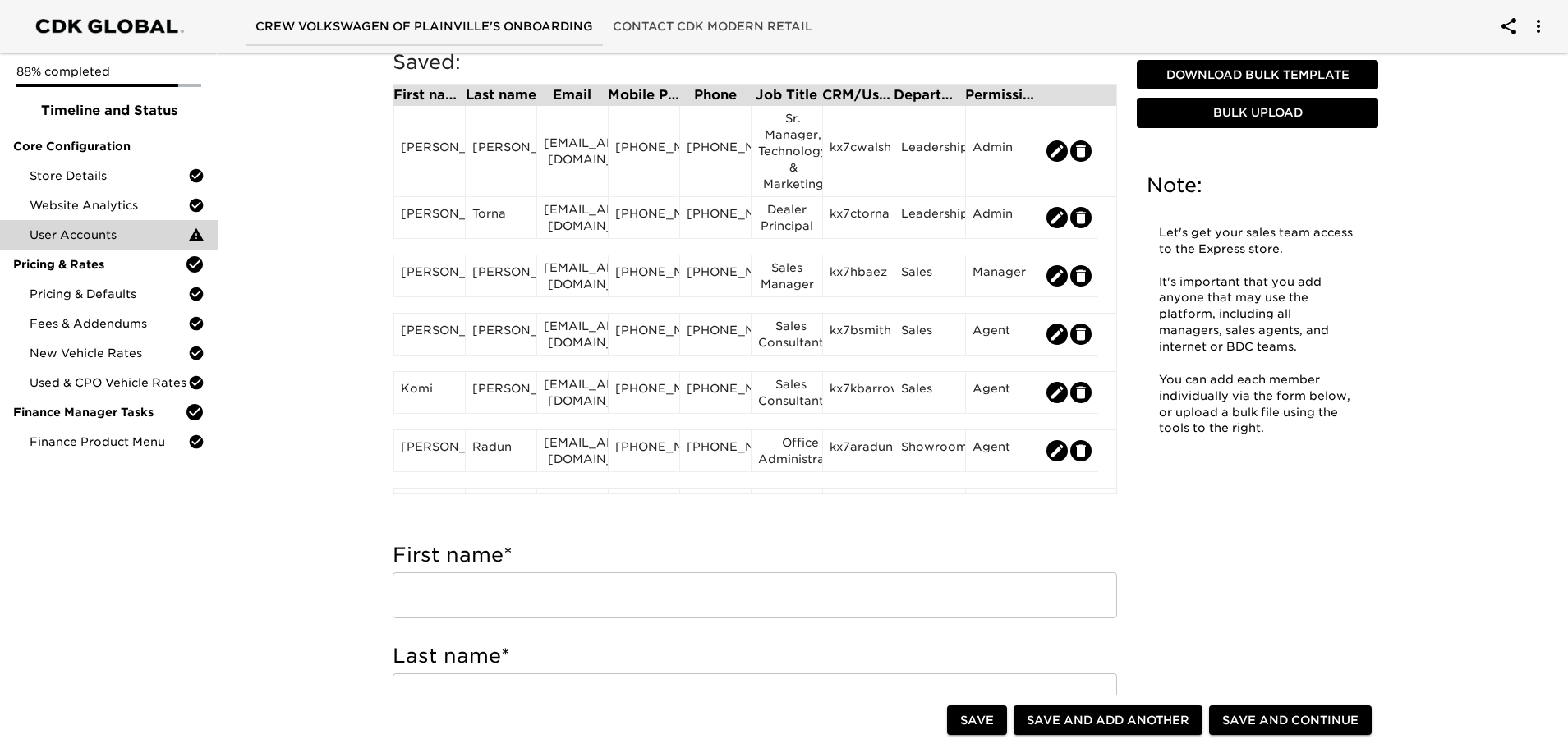
click at [1280, 724] on span "Save and Continue" at bounding box center [1290, 720] width 137 height 21
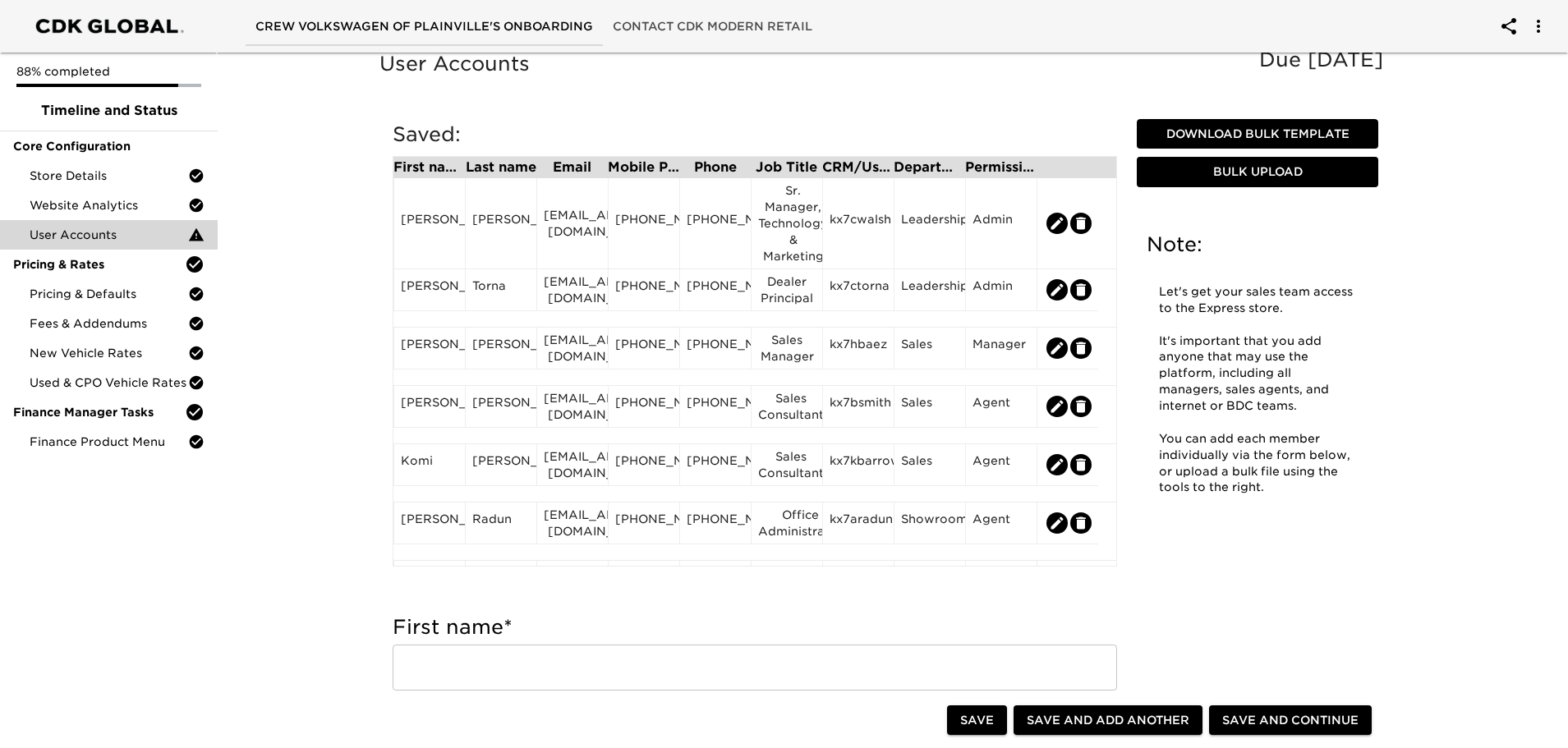
scroll to position [0, 0]
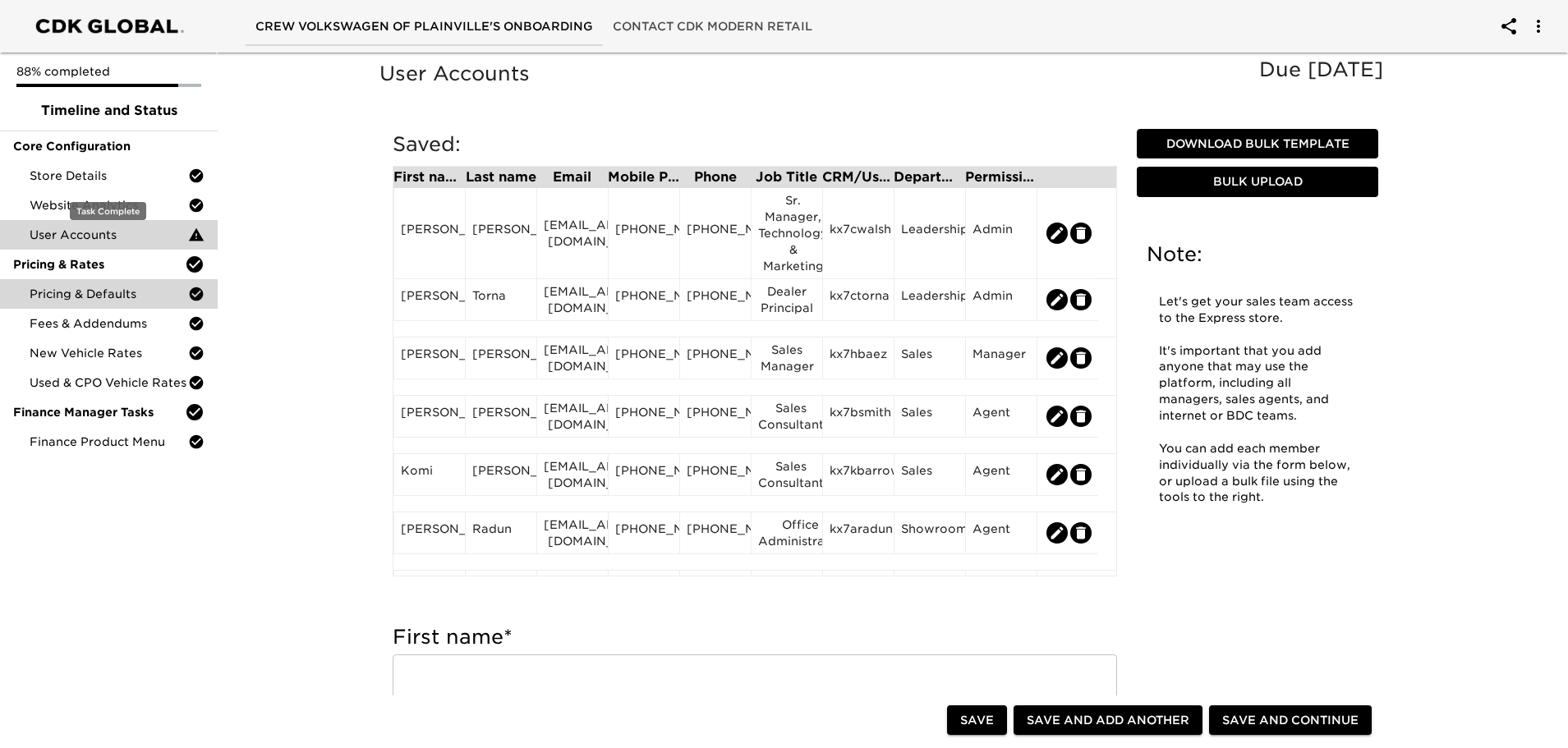
drag, startPoint x: 88, startPoint y: 180, endPoint x: 96, endPoint y: 296, distance: 116.3
click at [88, 180] on span "Store Details" at bounding box center [109, 176] width 159 height 16
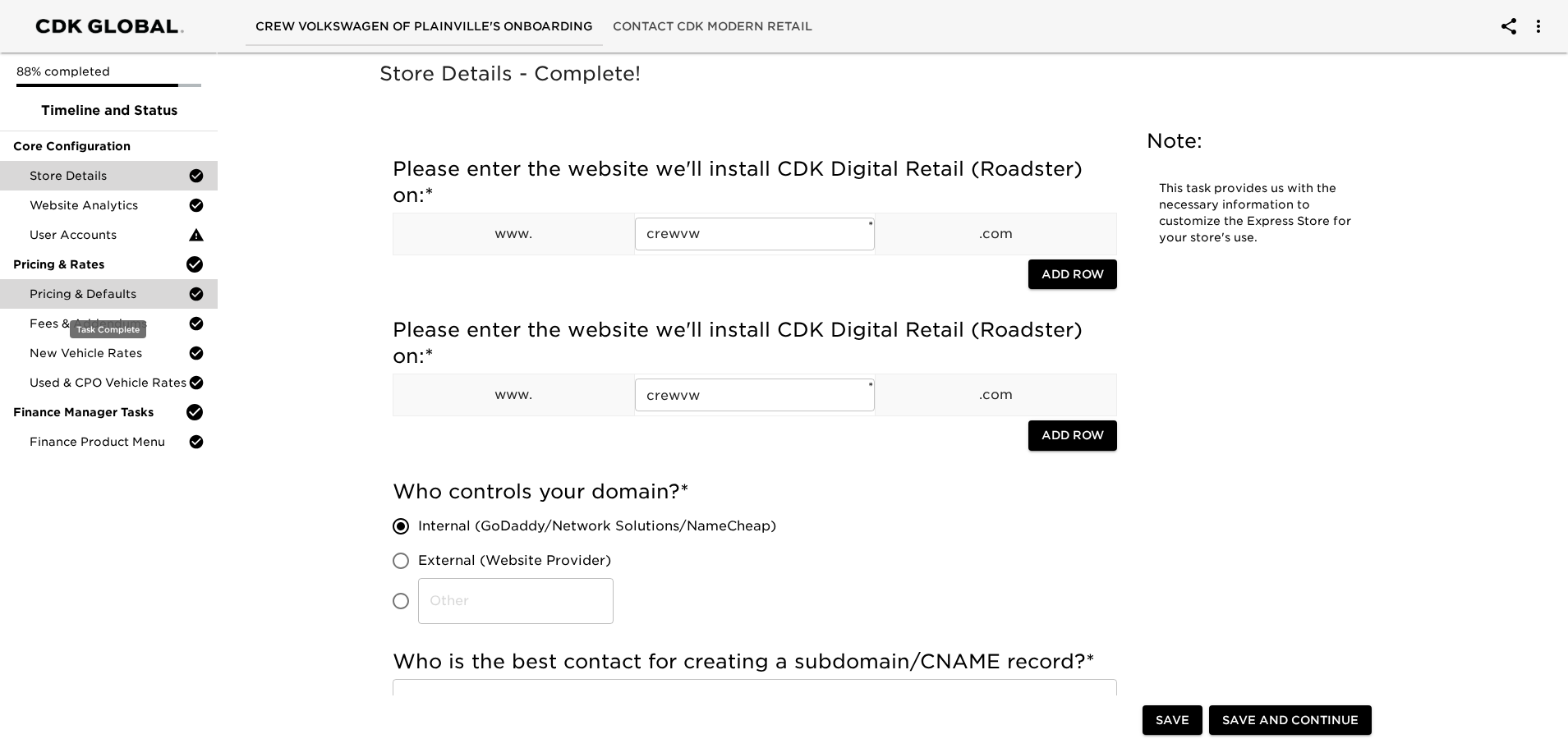
click at [104, 287] on span "Pricing & Defaults" at bounding box center [109, 294] width 159 height 16
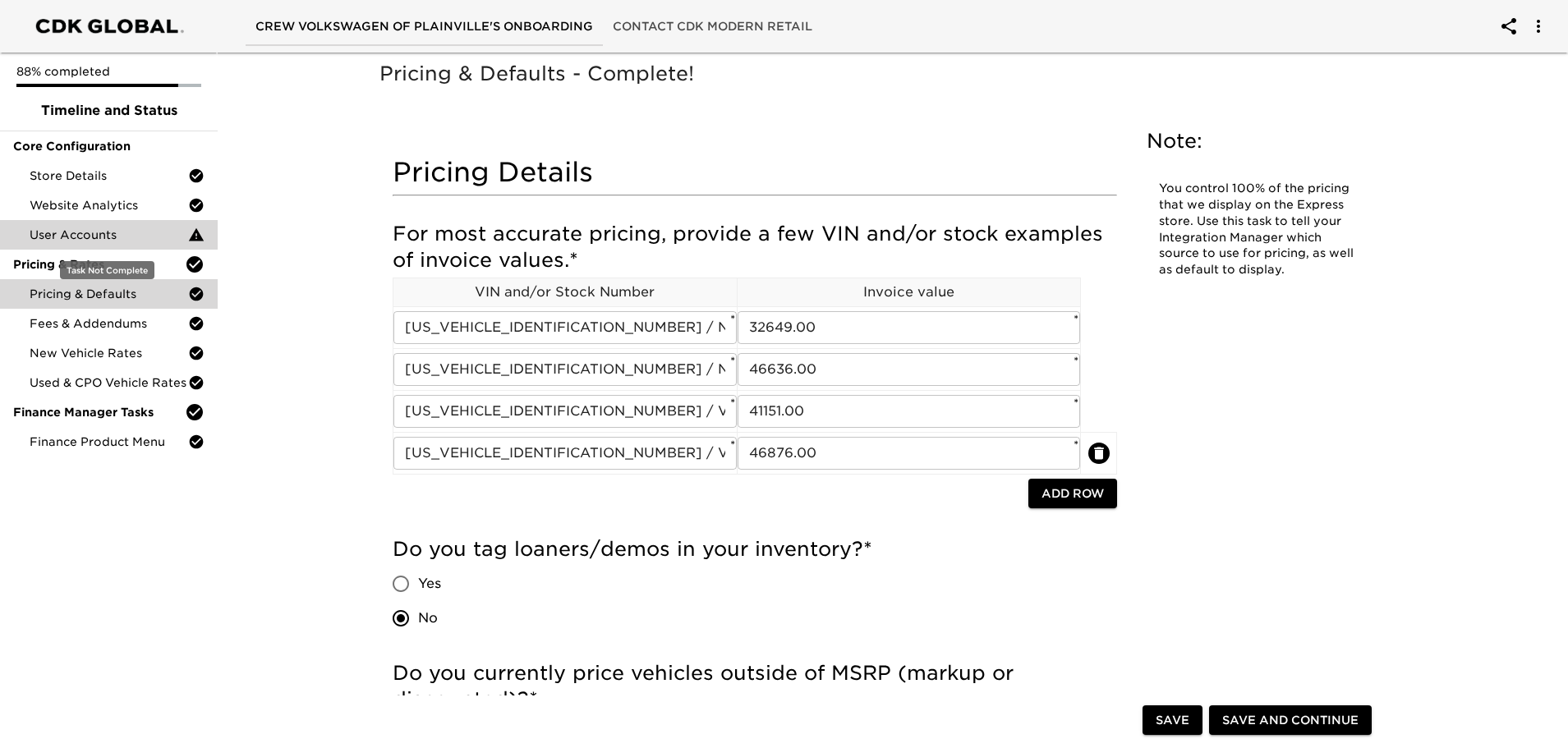
click at [57, 232] on span "User Accounts" at bounding box center [109, 235] width 159 height 16
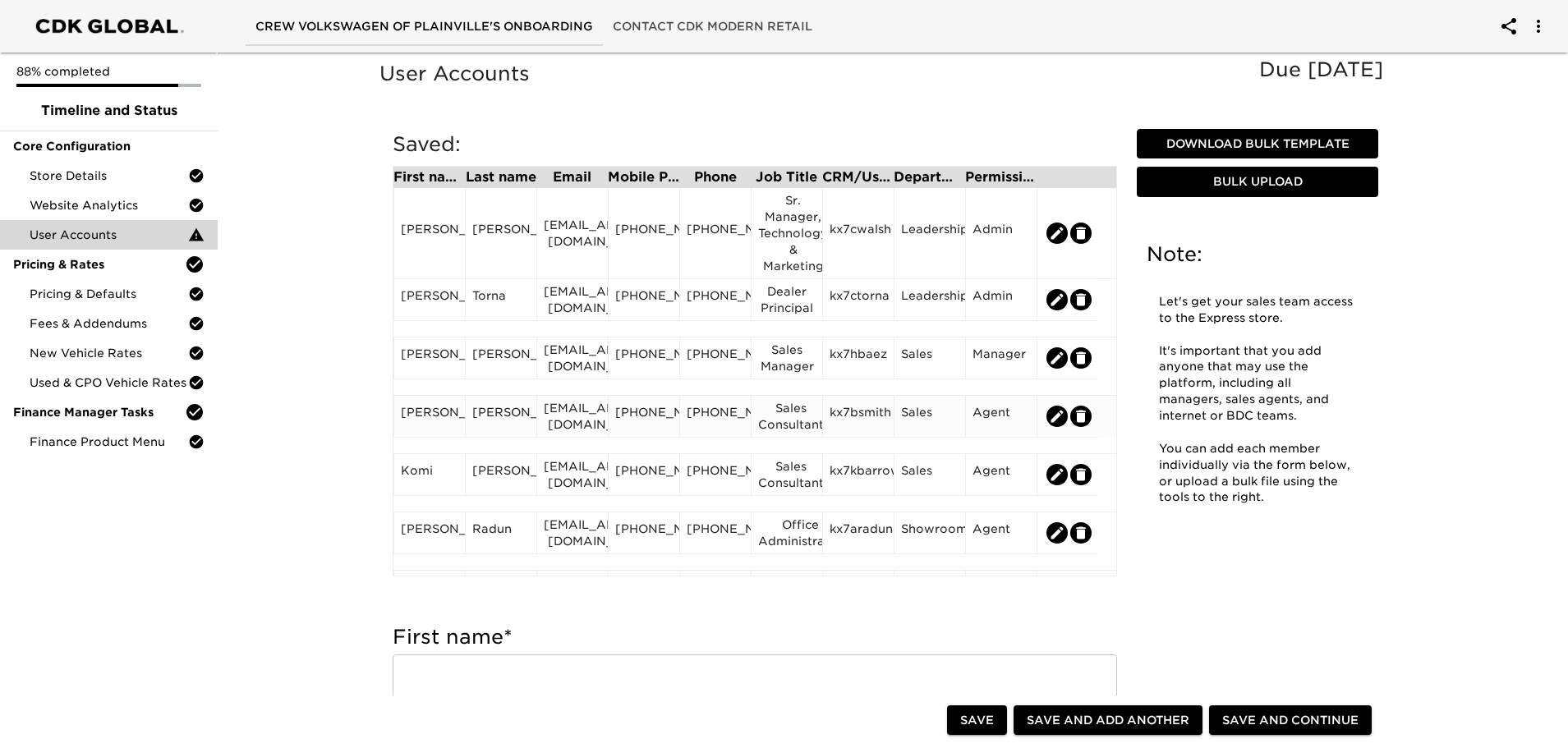
scroll to position [53, 0]
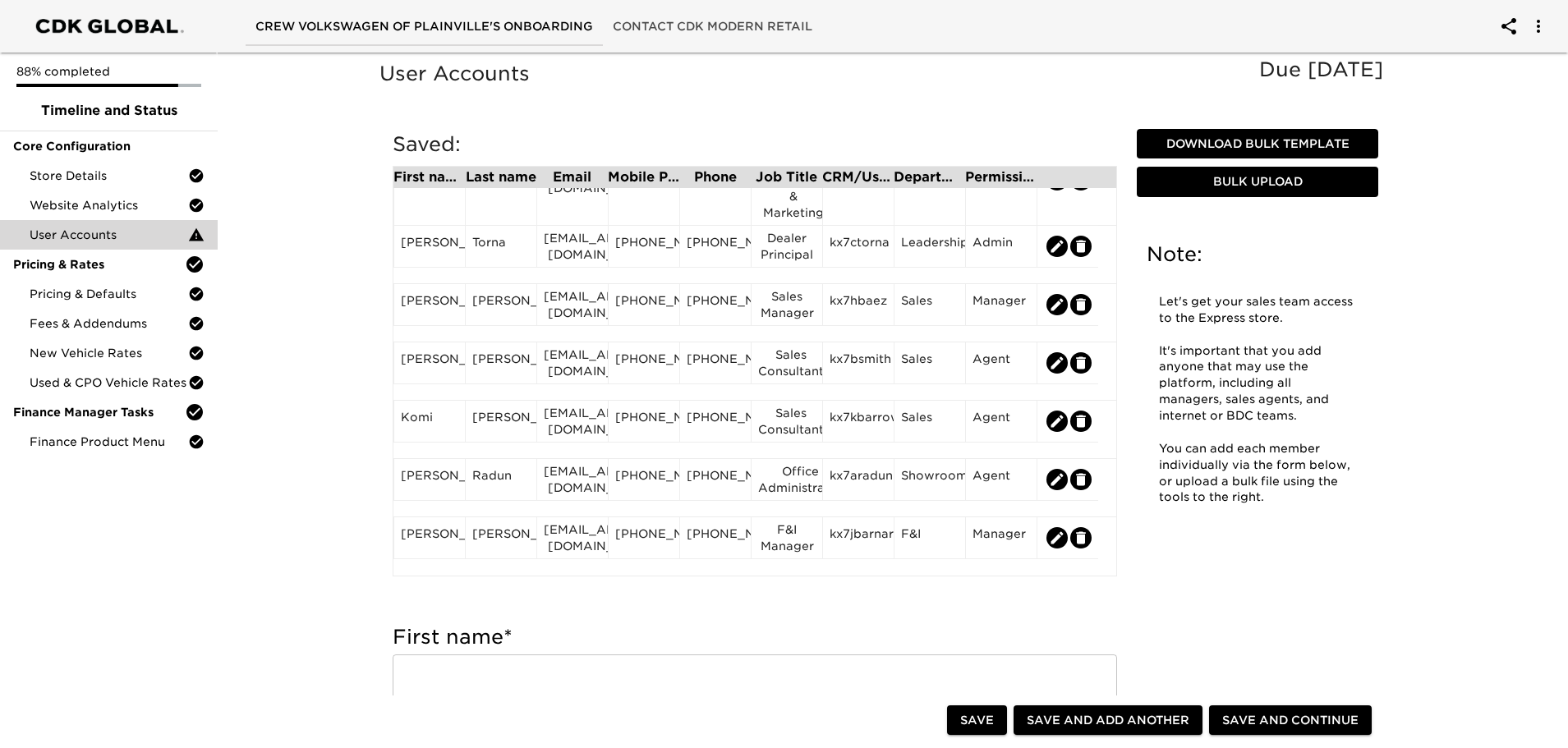
click at [1306, 721] on span "Save and Continue" at bounding box center [1290, 720] width 137 height 21
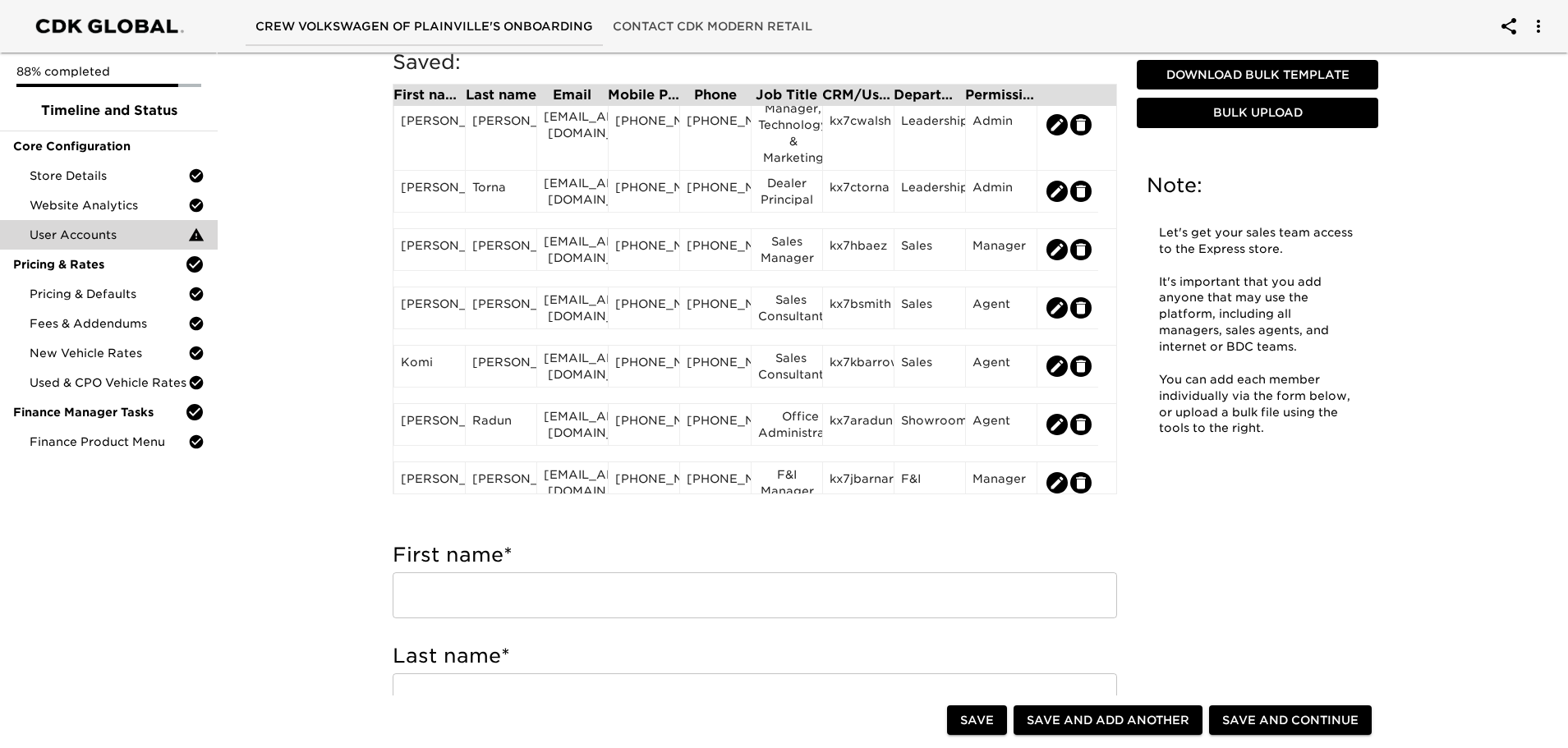
scroll to position [0, 0]
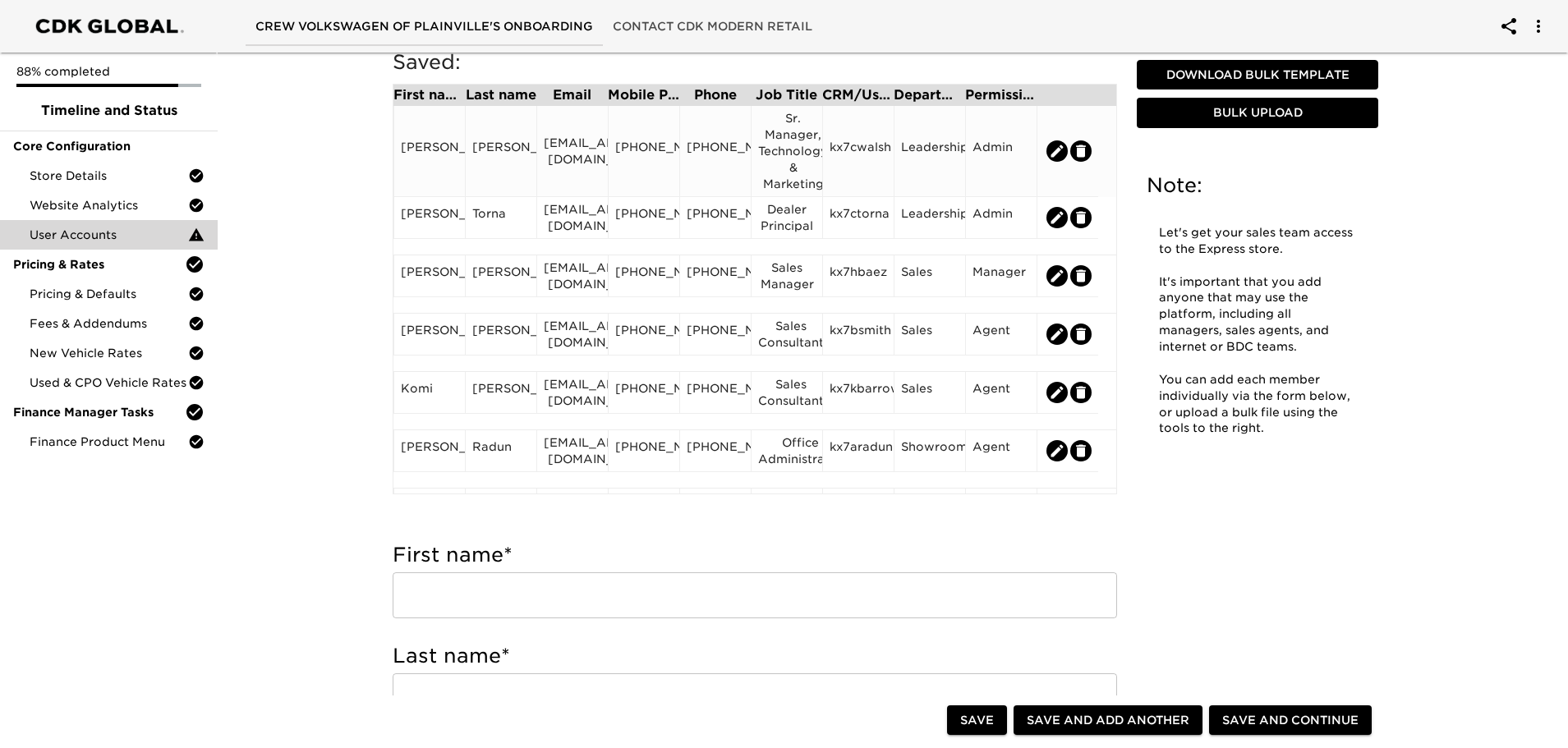
click at [1082, 147] on icon "edit" at bounding box center [1081, 152] width 10 height 13
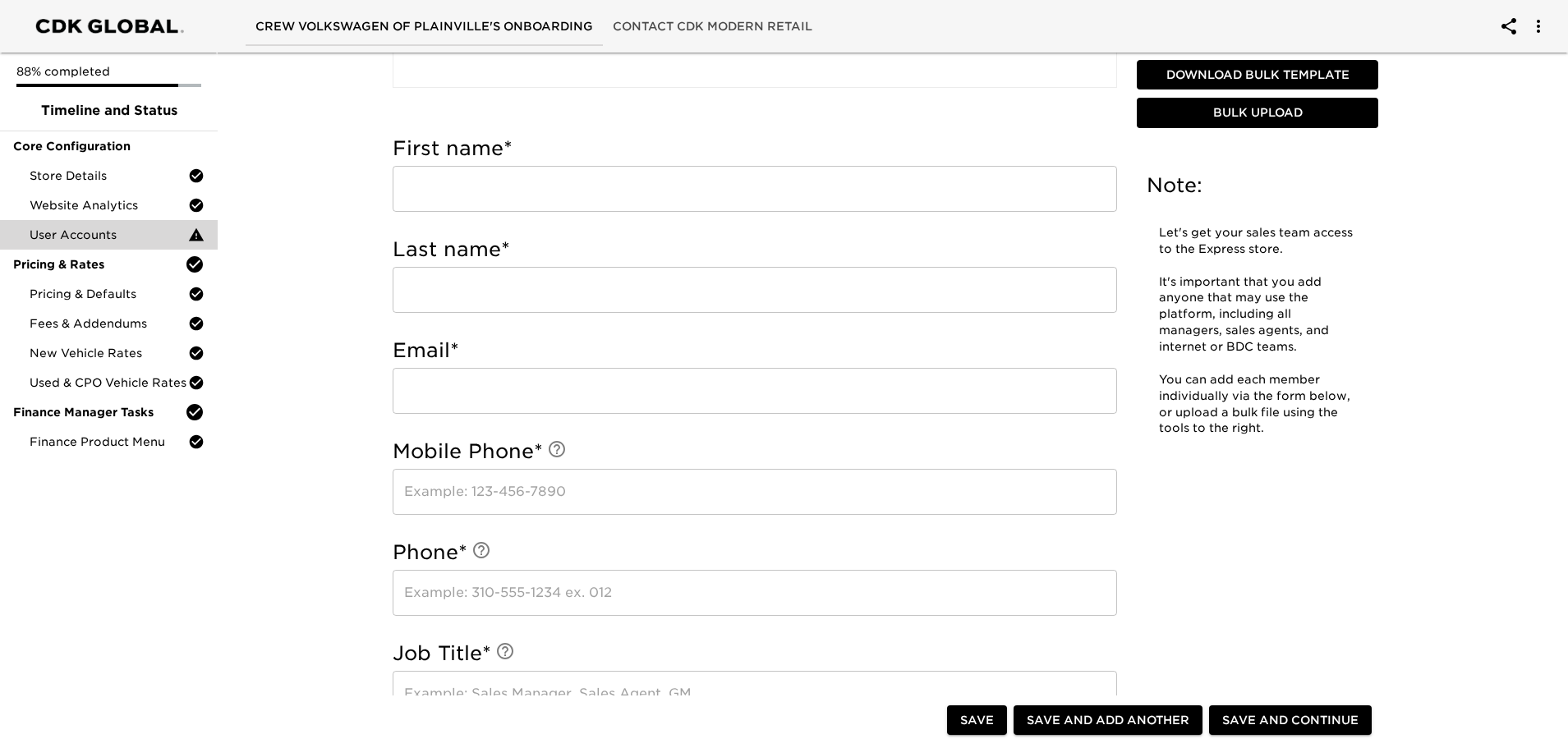
scroll to position [493, 0]
click at [490, 187] on input "text" at bounding box center [755, 185] width 725 height 46
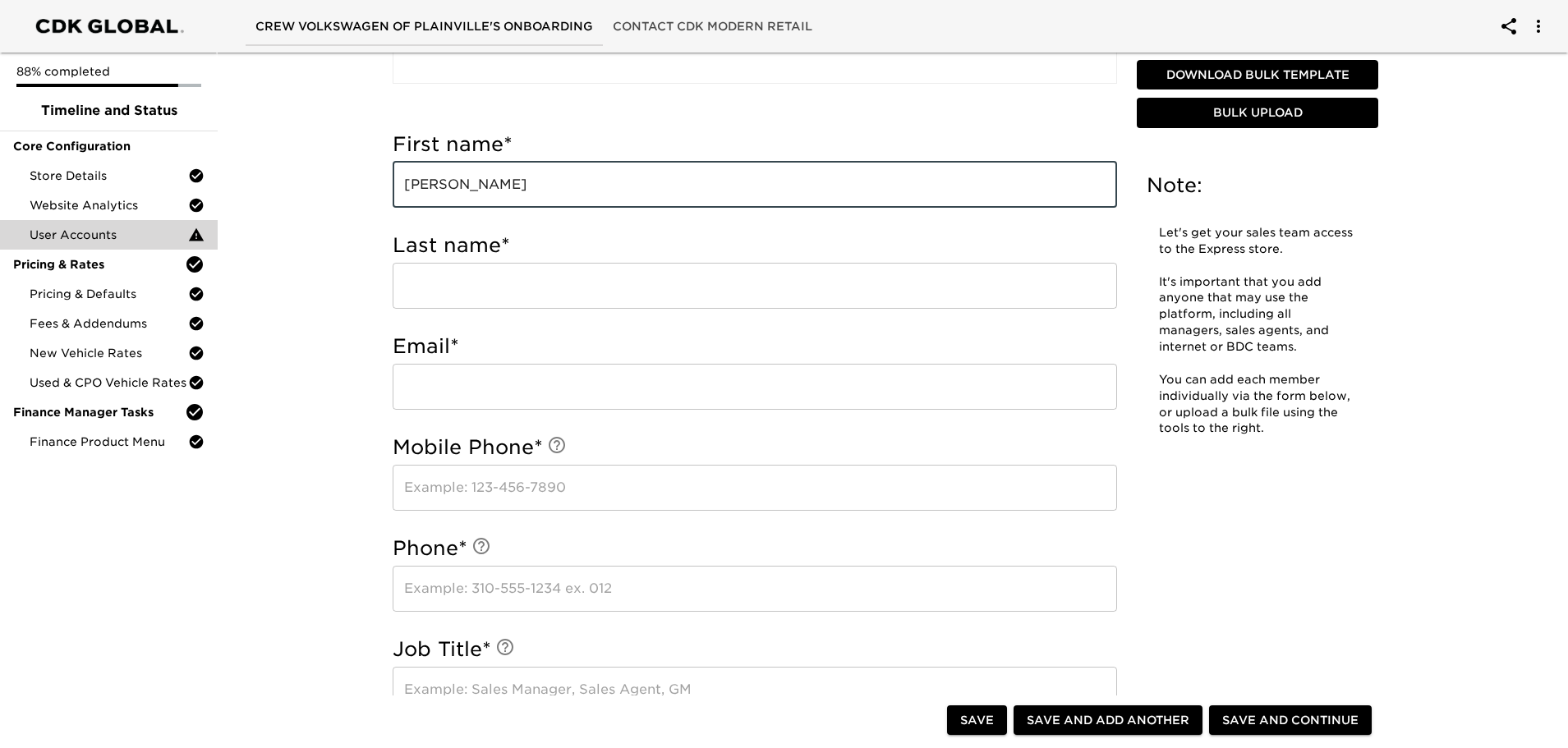
type input "[PERSON_NAME]"
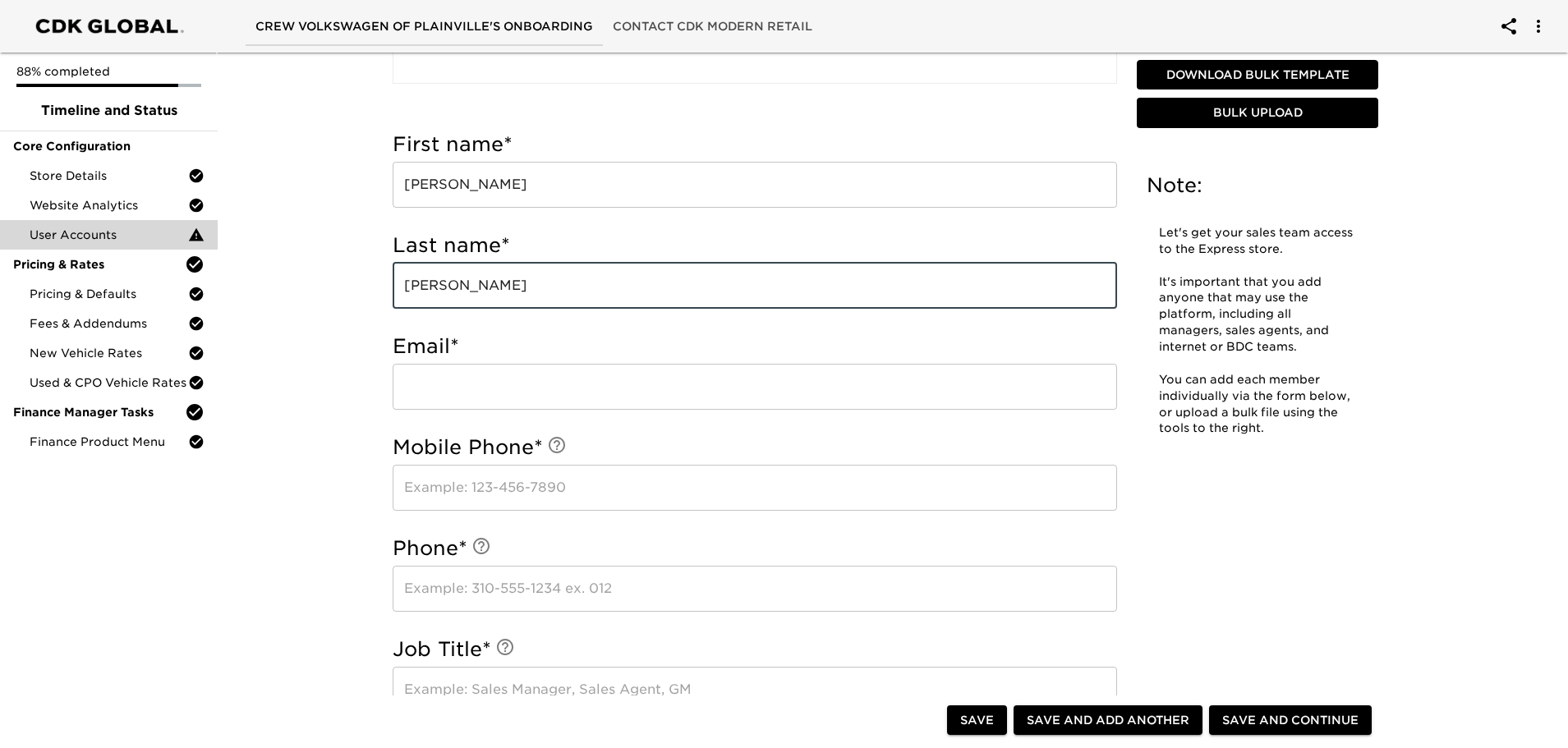
type input "[PERSON_NAME]"
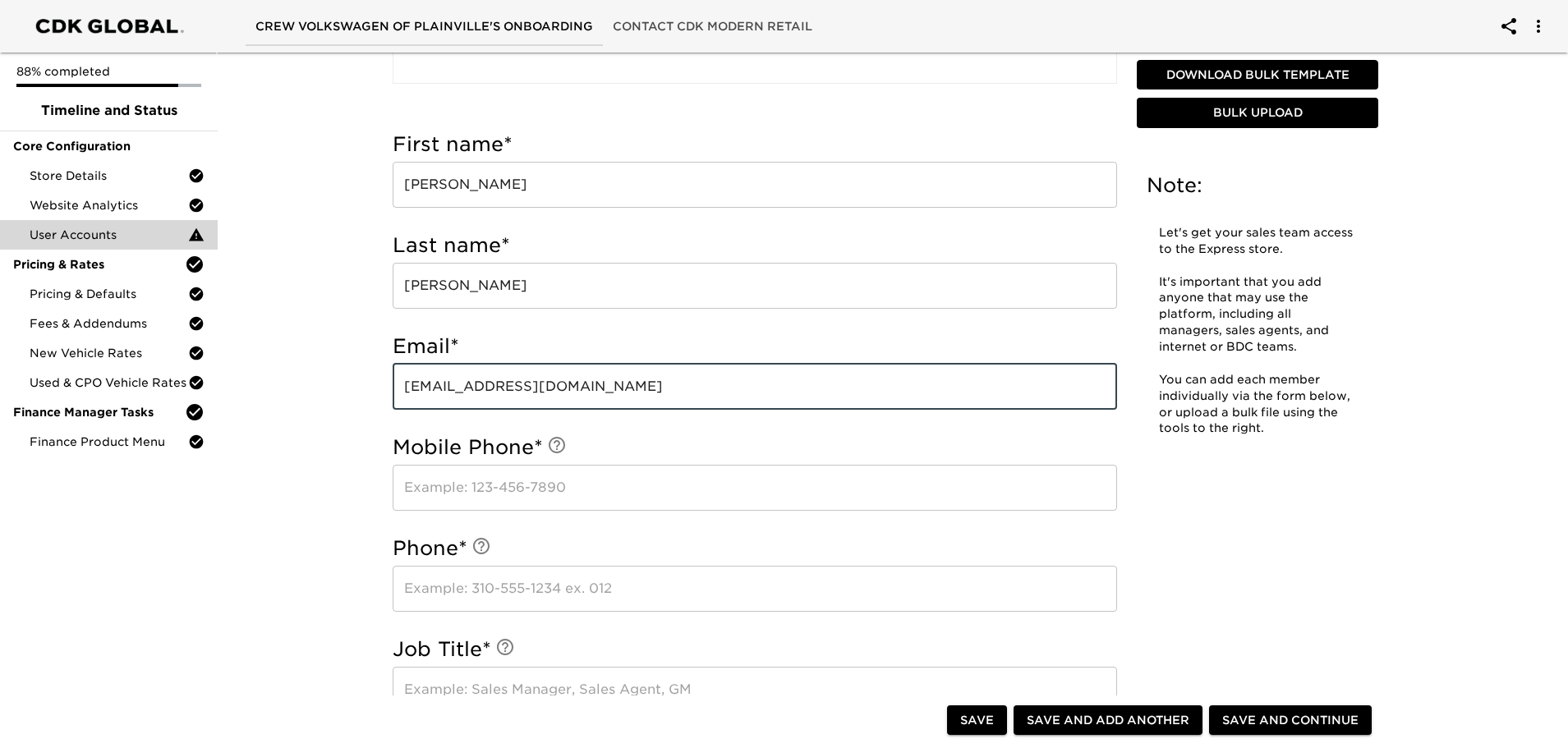
type input "[EMAIL_ADDRESS][DOMAIN_NAME]"
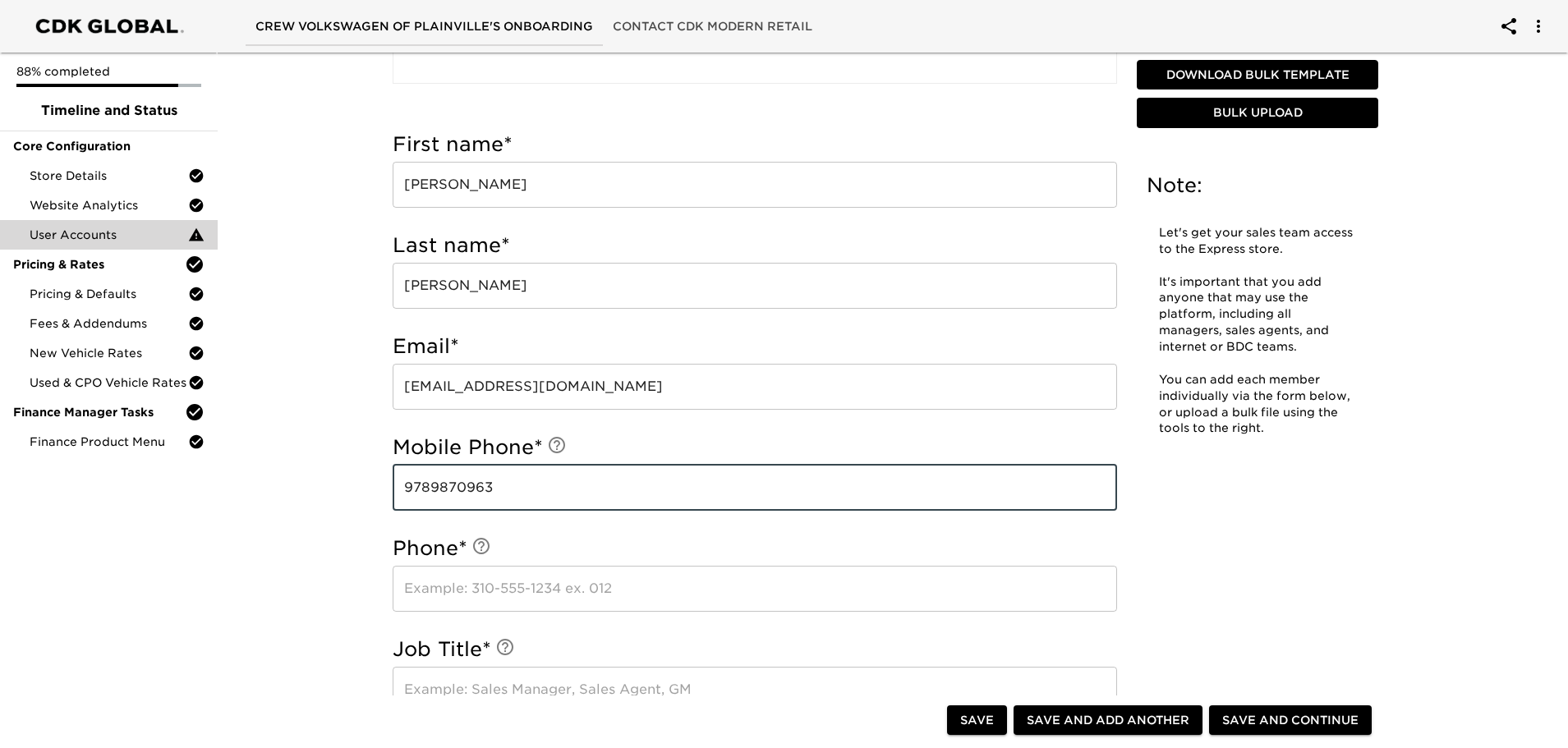
type input "9789870963"
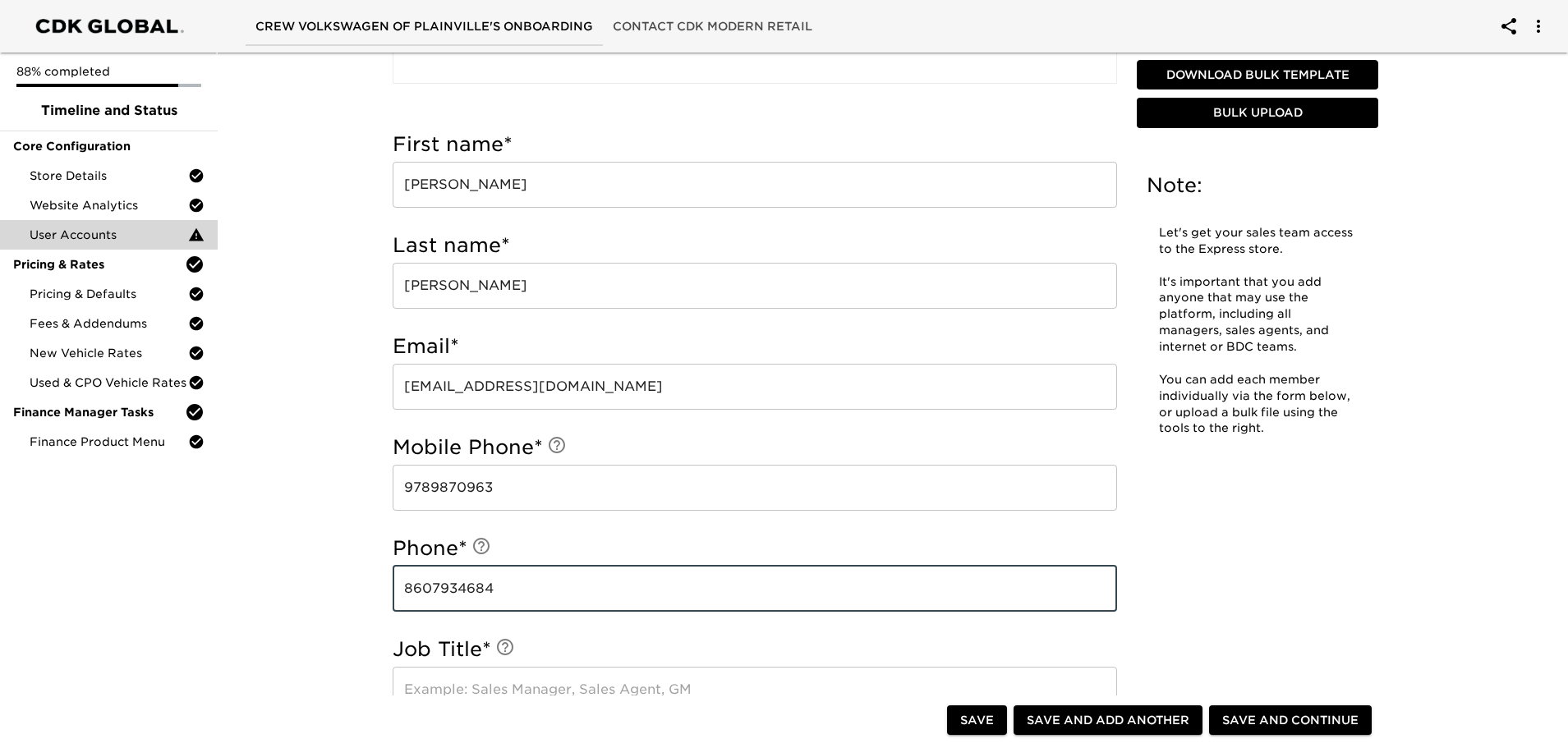
type input "8607934684"
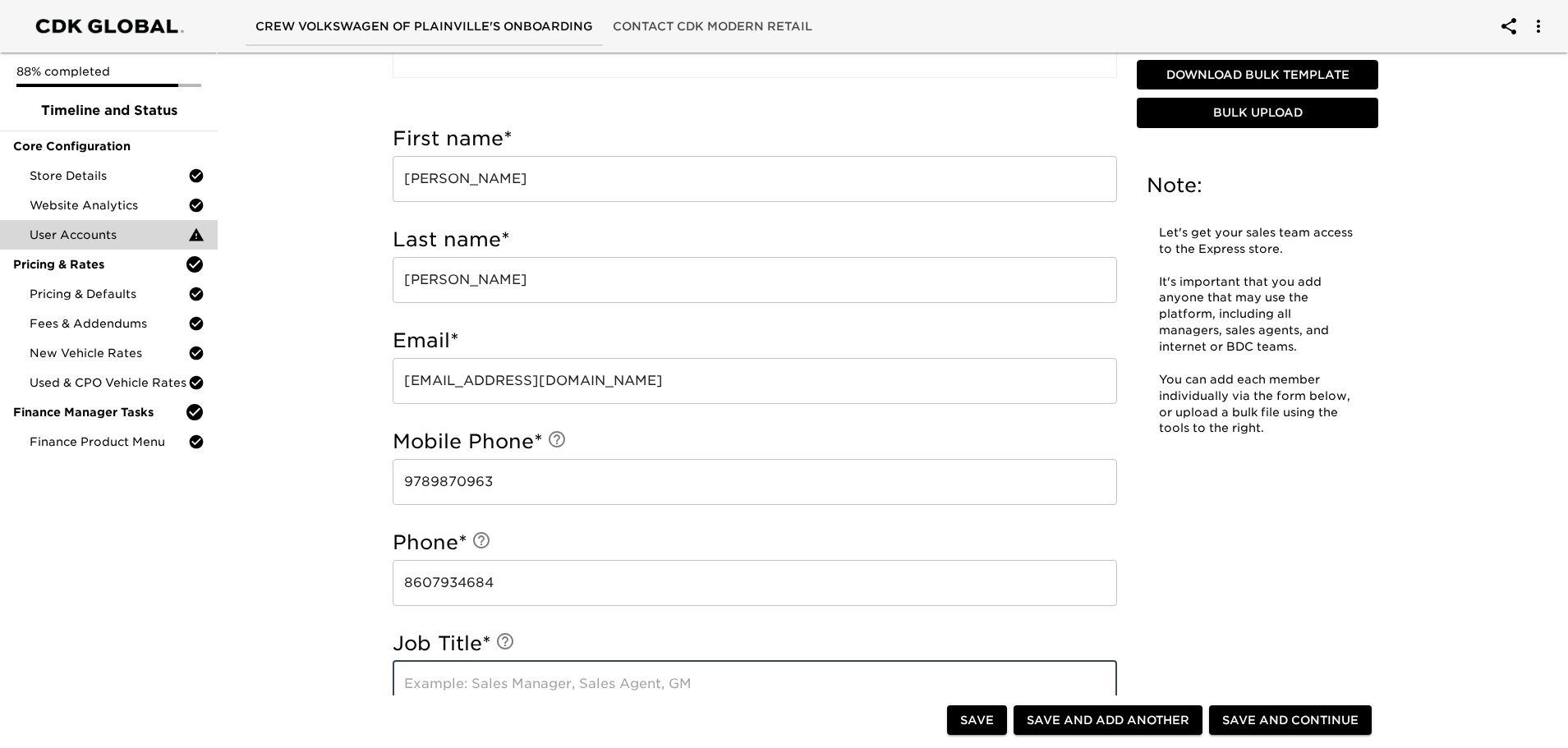
scroll to position [821, 0]
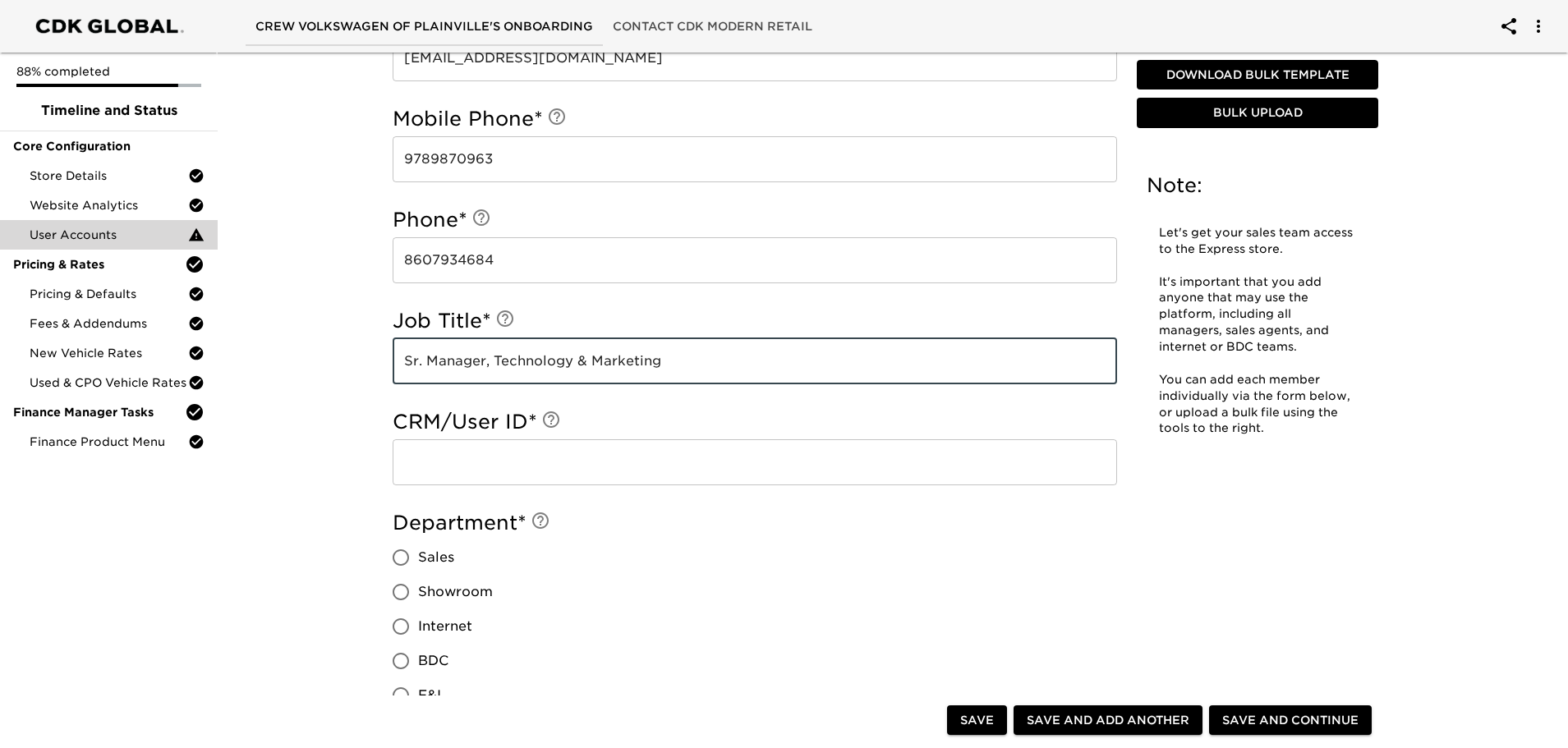
type input "Sr. Manager, Technology & Marketing"
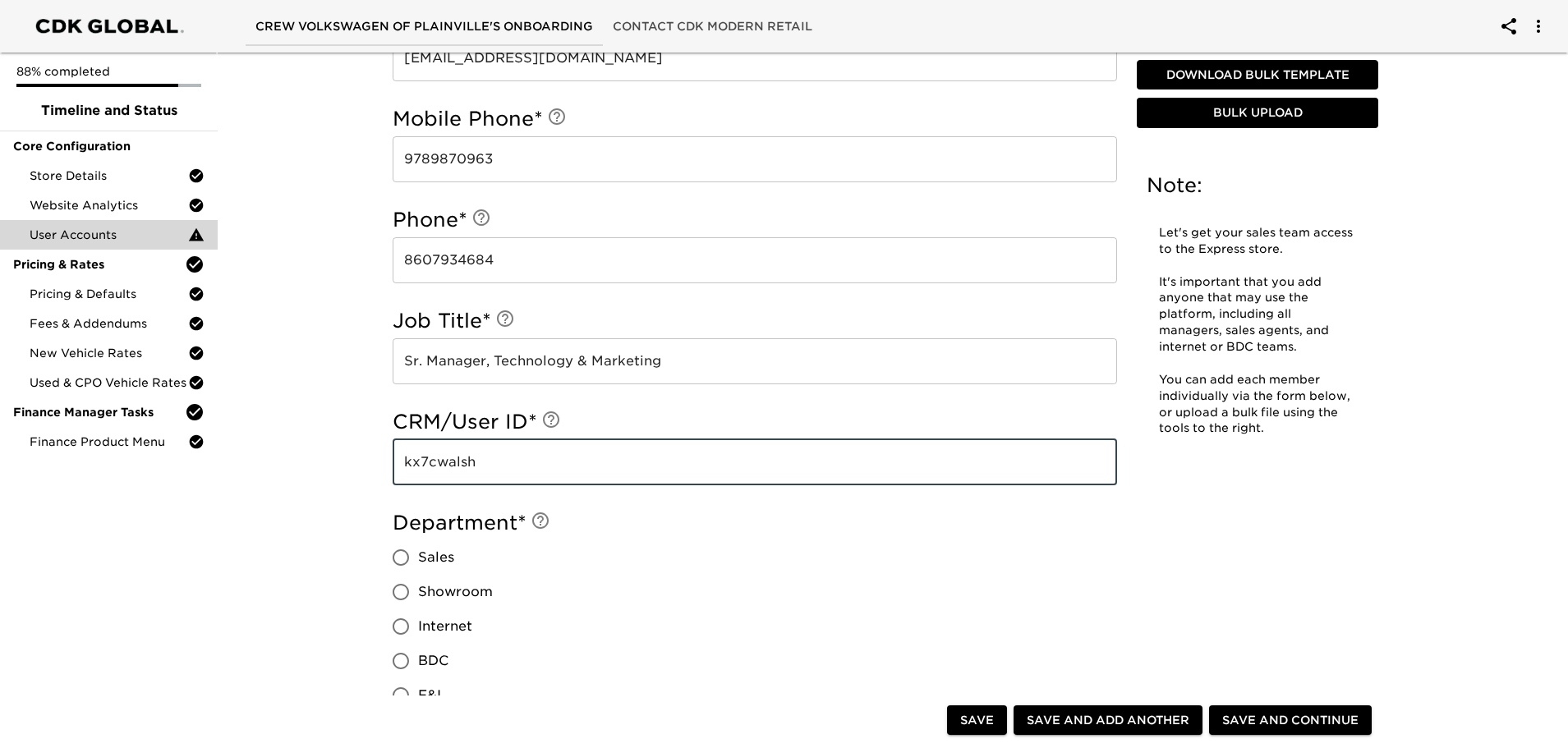
type input "kx7cwalsh"
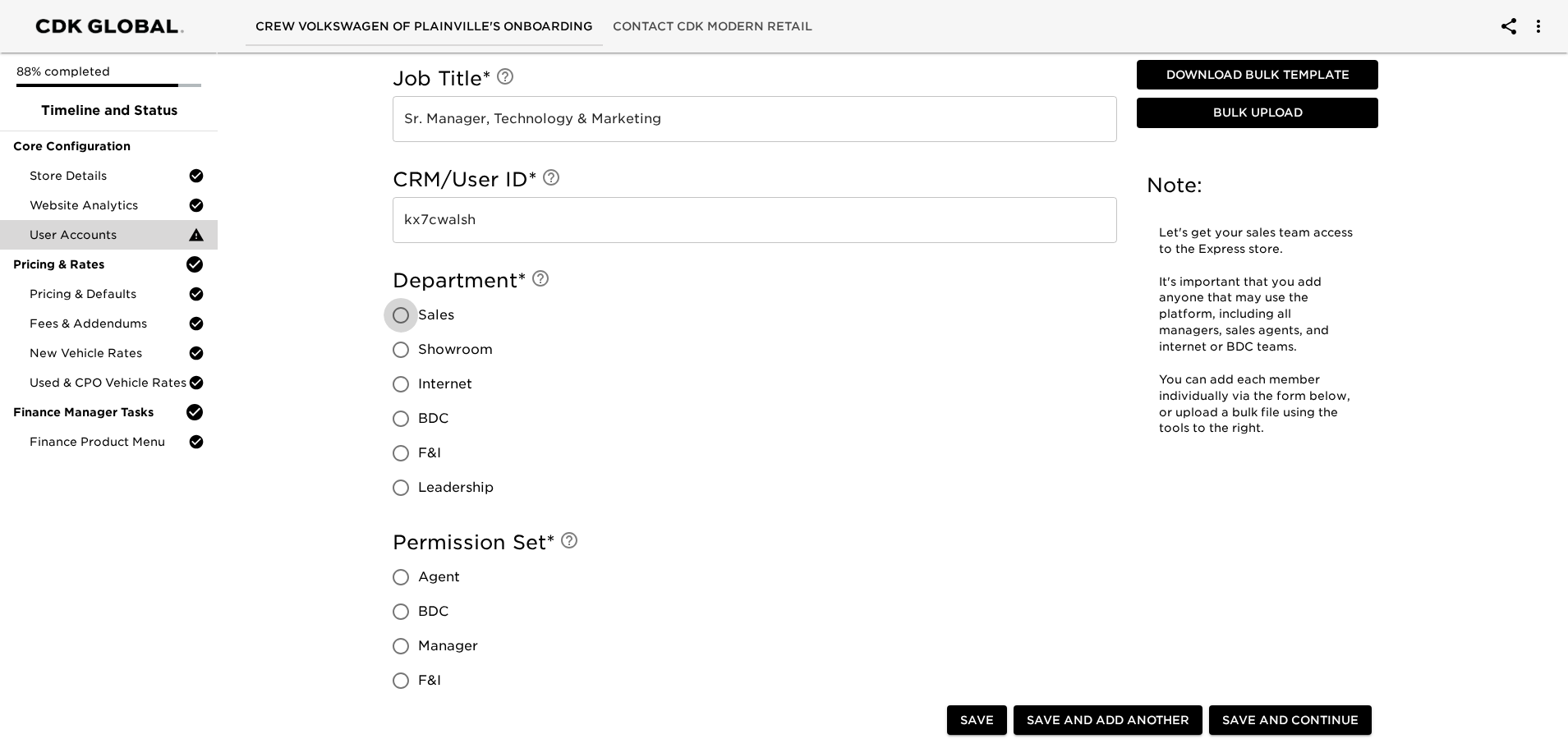
scroll to position [1068, 0]
click at [401, 481] on input "Leadership" at bounding box center [401, 484] width 34 height 34
radio input "true"
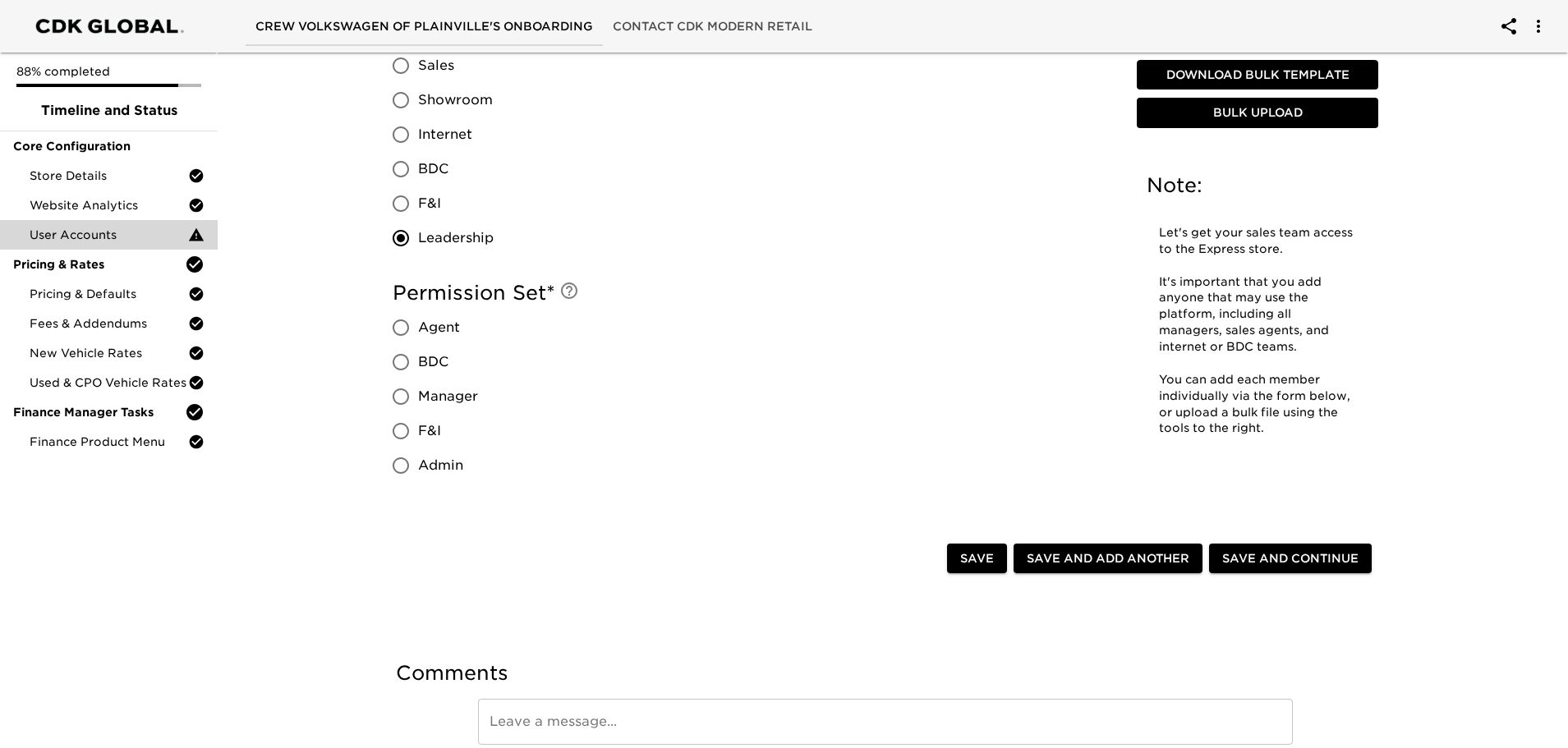
scroll to position [1314, 0]
click at [402, 457] on input "Admin" at bounding box center [401, 465] width 34 height 34
radio input "true"
click at [1242, 553] on span "Save and Continue" at bounding box center [1290, 558] width 137 height 21
